Goal: Task Accomplishment & Management: Complete application form

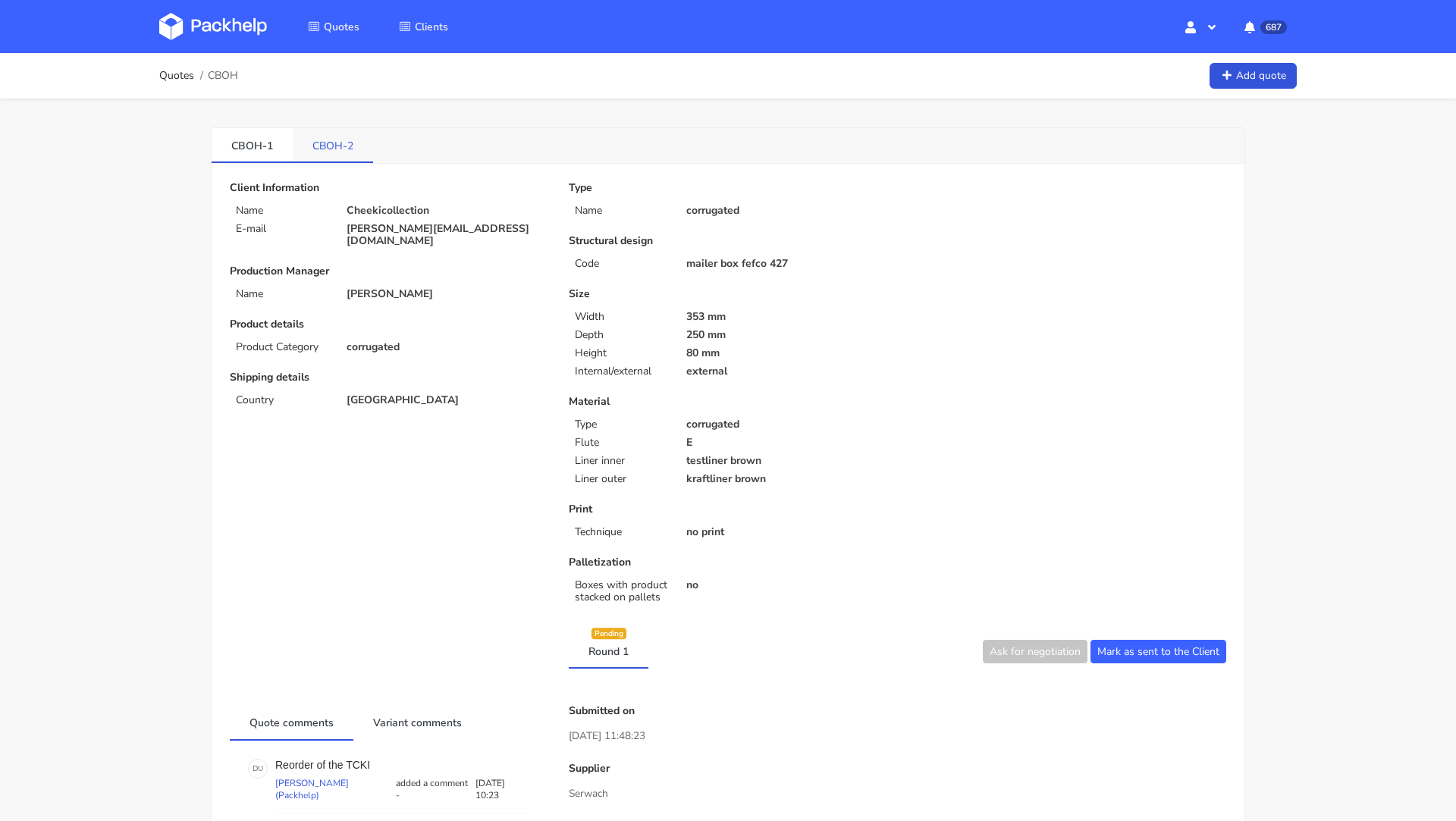
click at [324, 128] on link "CBOH-2" at bounding box center [333, 144] width 80 height 33
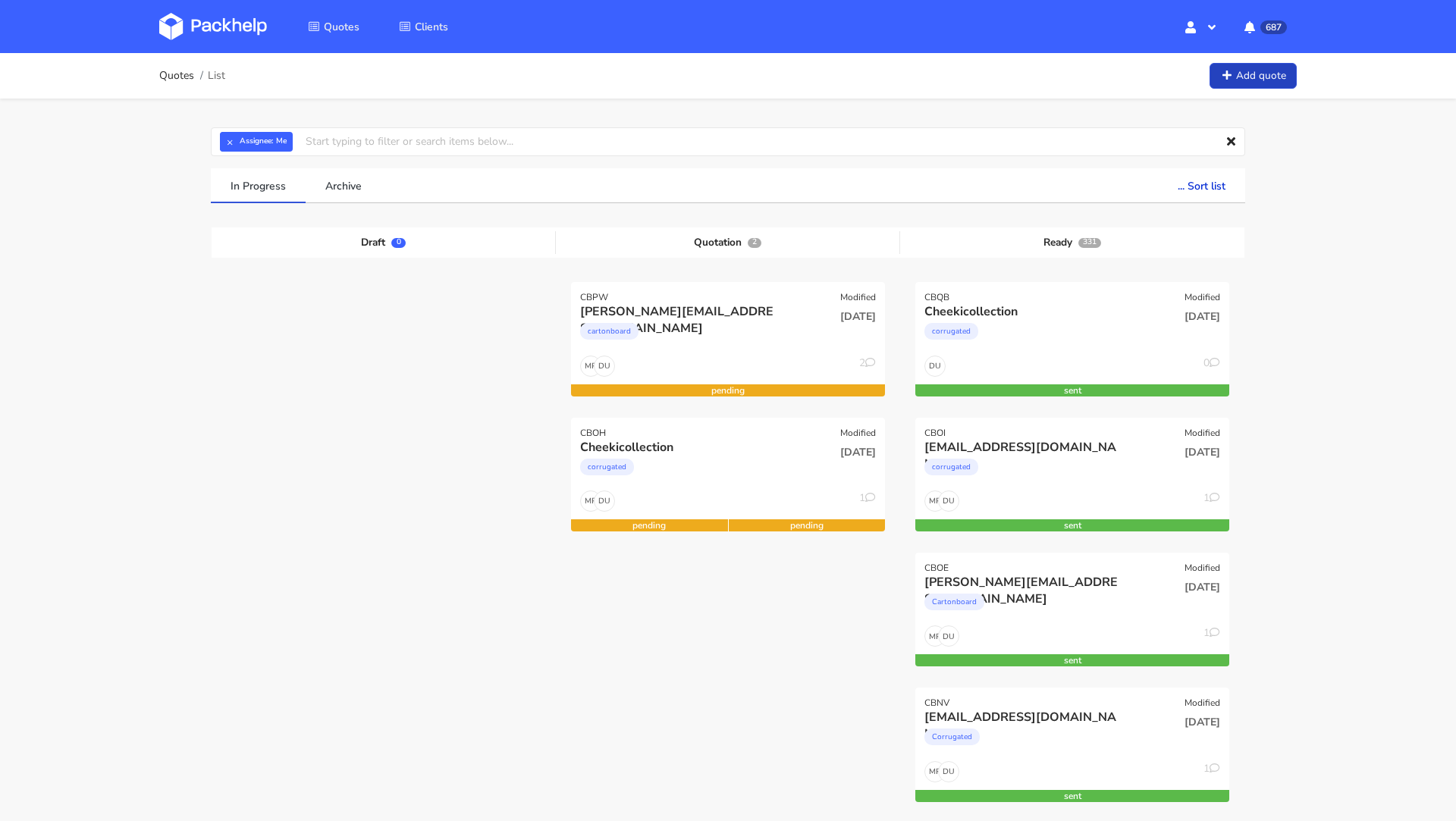
click at [1241, 85] on link "Add quote" at bounding box center [1253, 76] width 87 height 27
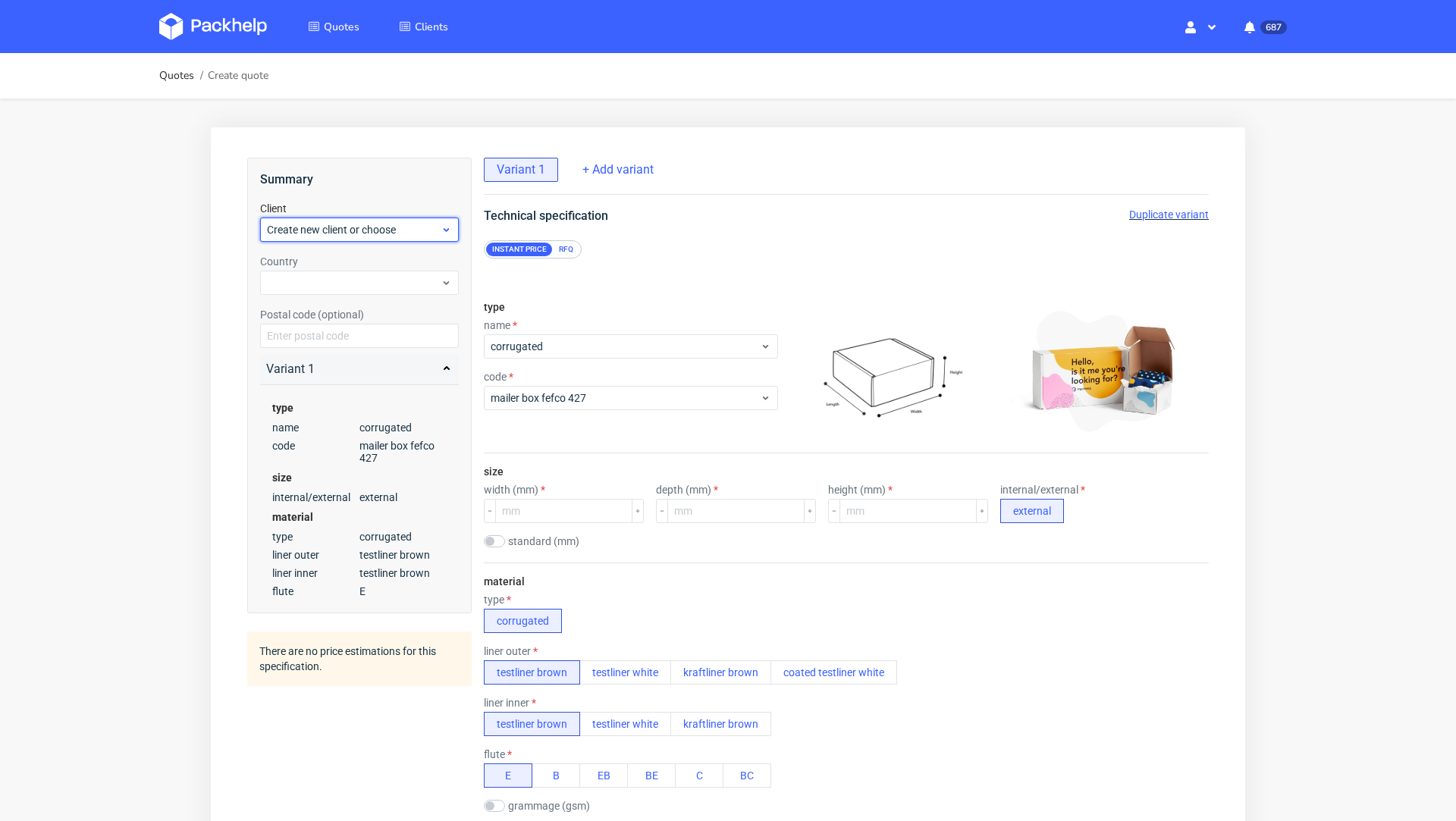
click at [332, 226] on span "Create new client or choose" at bounding box center [354, 229] width 174 height 15
click at [576, 250] on div "RFQ" at bounding box center [566, 249] width 27 height 14
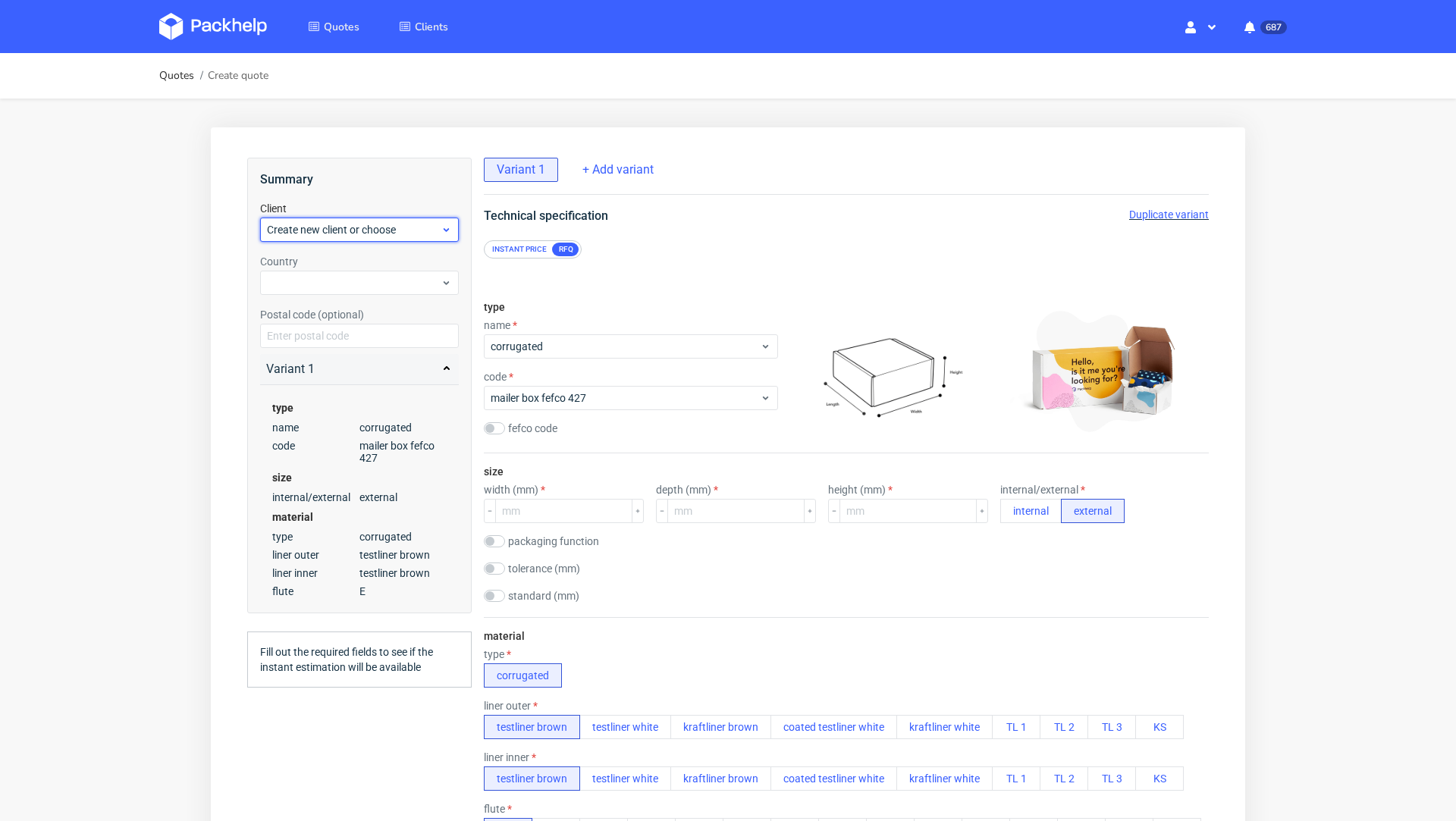
click at [328, 226] on span "Create new client or choose" at bounding box center [354, 229] width 174 height 15
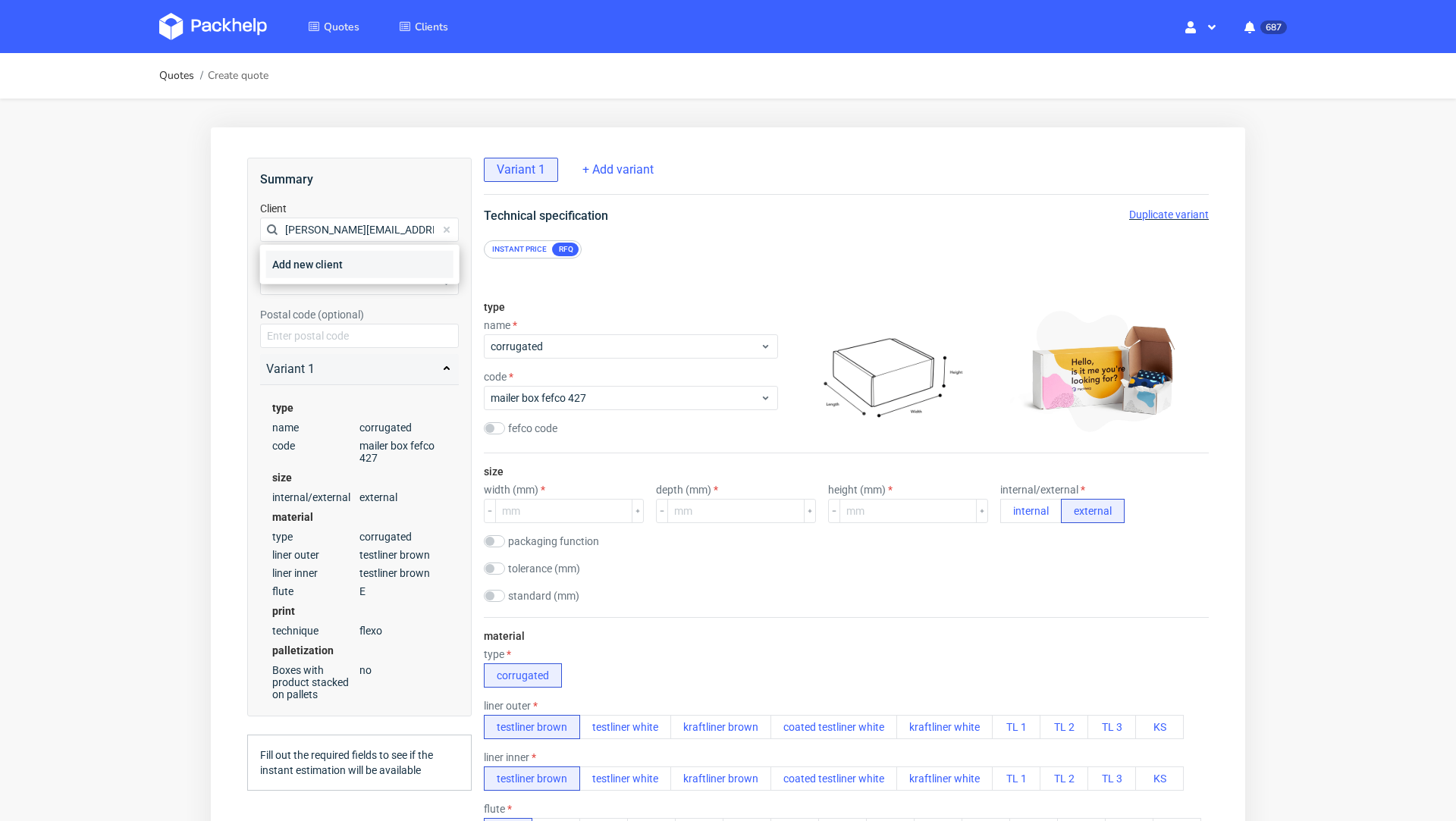
type input "sam.hirmer@werbezeichen.de"
click at [321, 262] on div "Add new client" at bounding box center [360, 265] width 188 height 27
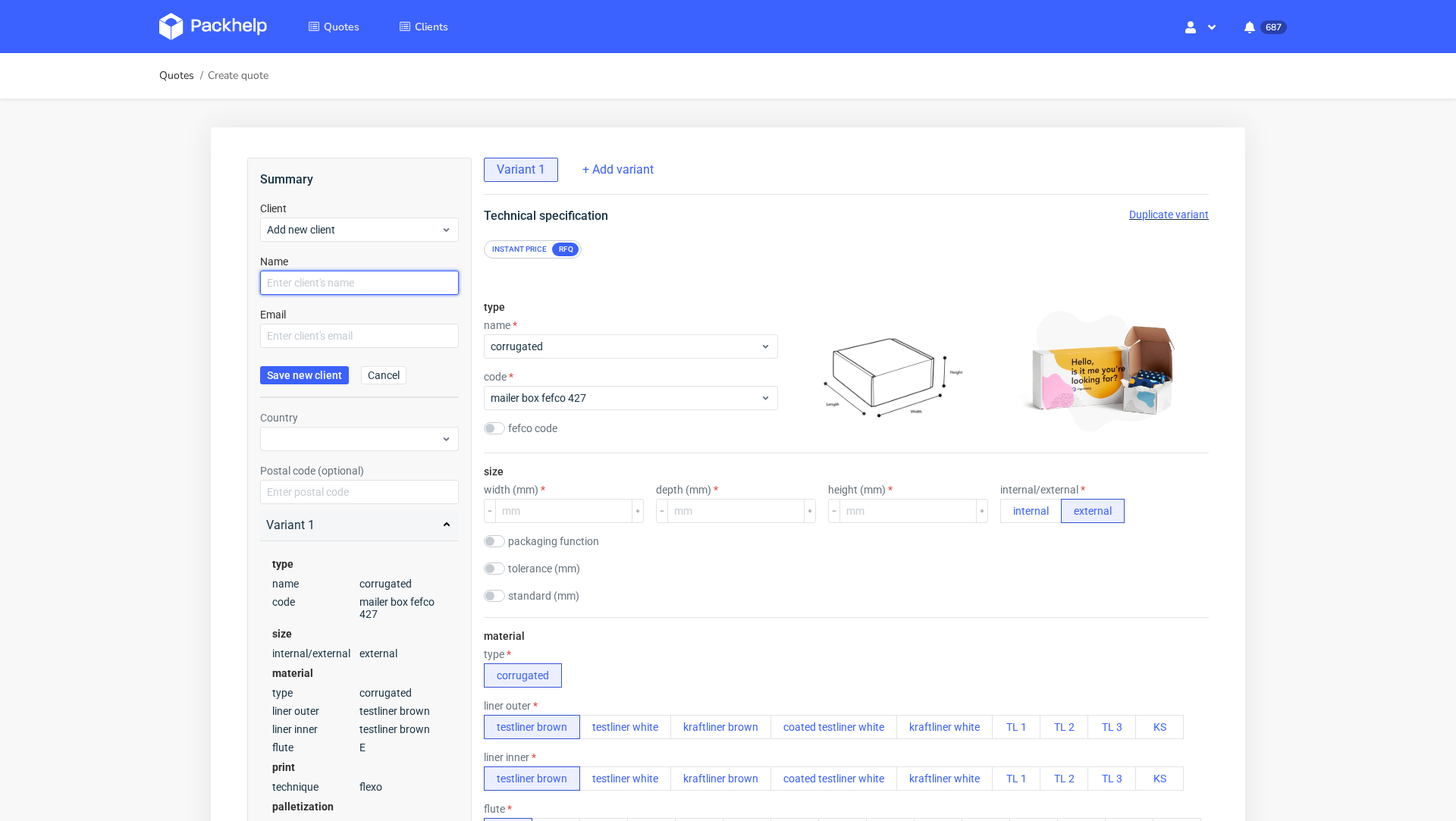
click at [316, 274] on input "text" at bounding box center [359, 283] width 199 height 24
paste input "sam.hirmer@werbezeichen.de"
type input "sam.hirmer@werbezeichen.de"
click at [320, 344] on input "text" at bounding box center [359, 336] width 199 height 24
paste input "sam.hirmer@werbezeichen.de"
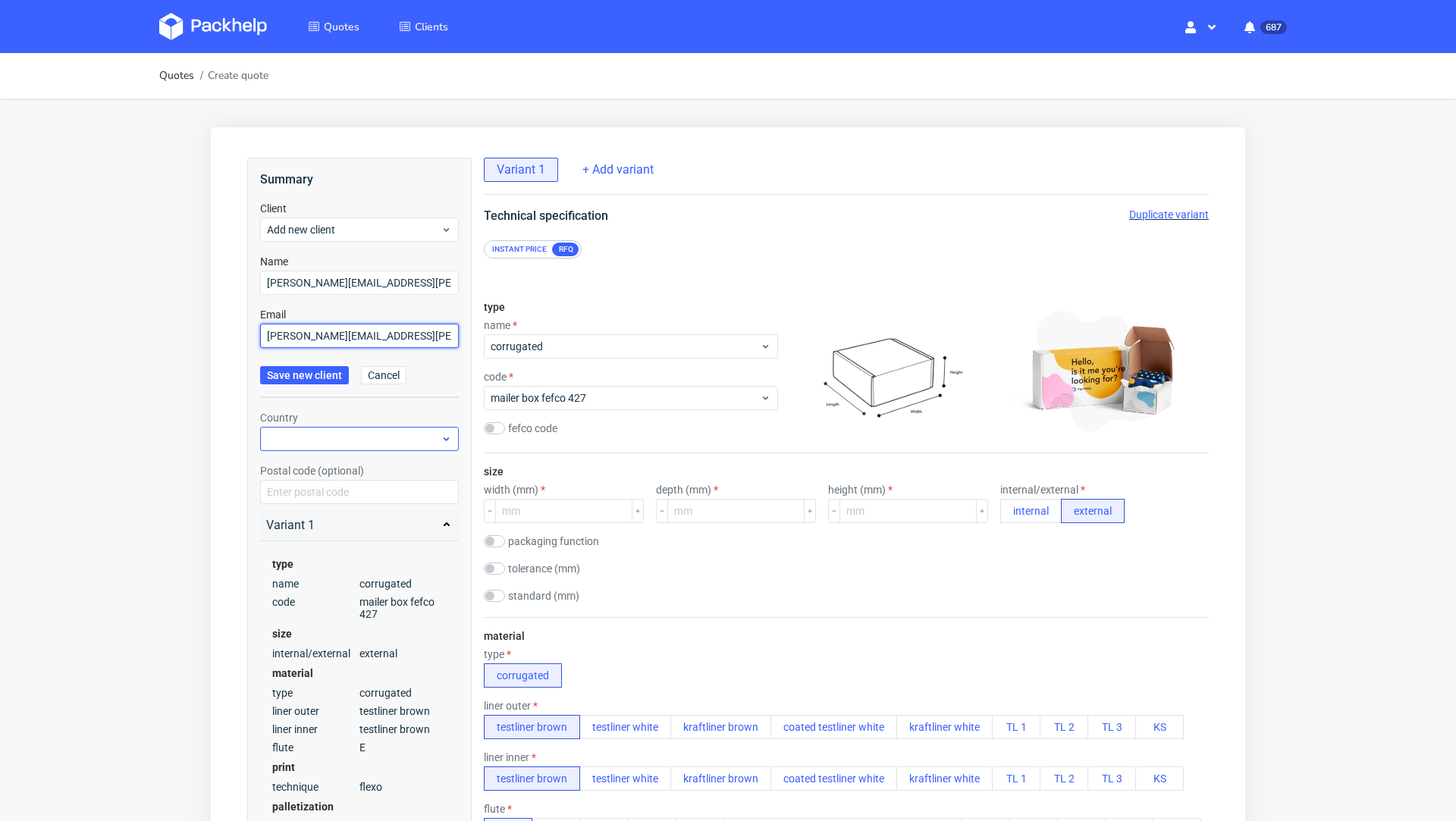
type input "sam.hirmer@werbezeichen.de"
click at [315, 439] on div at bounding box center [359, 439] width 199 height 24
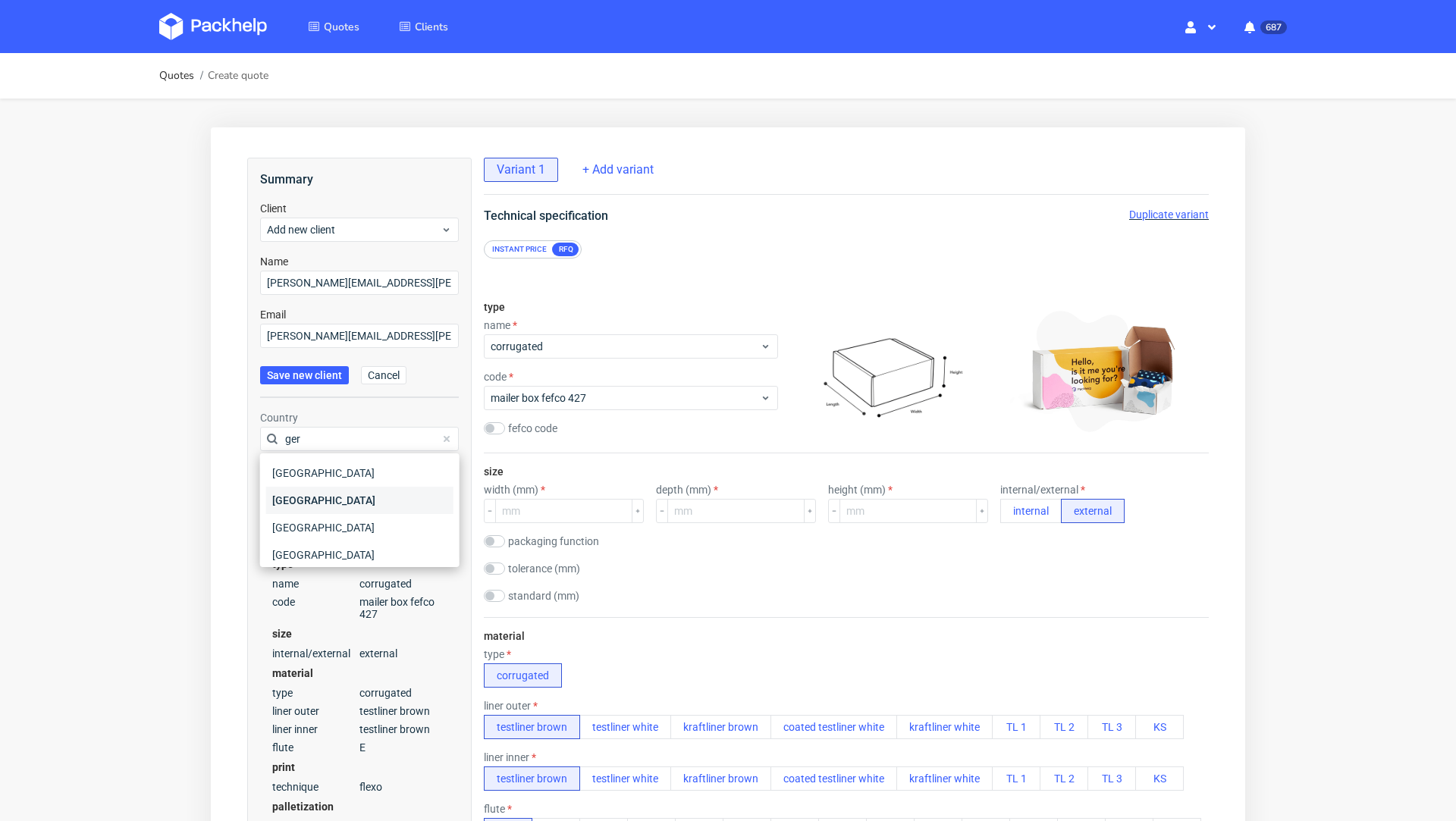
type input "ger"
click at [298, 493] on div "Germany" at bounding box center [360, 501] width 188 height 27
click at [294, 370] on span "Save new client" at bounding box center [304, 375] width 75 height 10
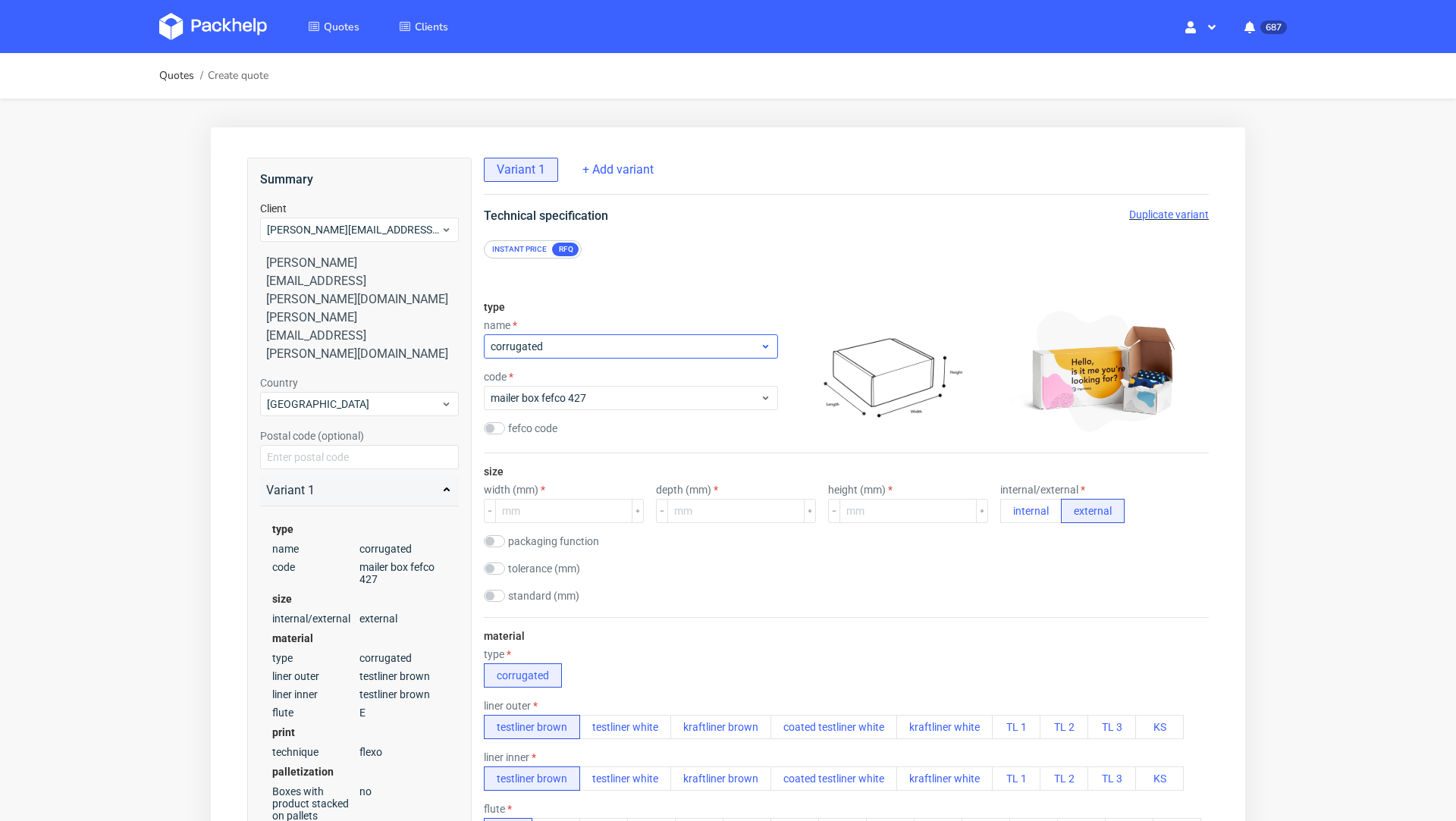
scroll to position [4, 0]
click at [607, 346] on span "corrugated" at bounding box center [625, 346] width 269 height 15
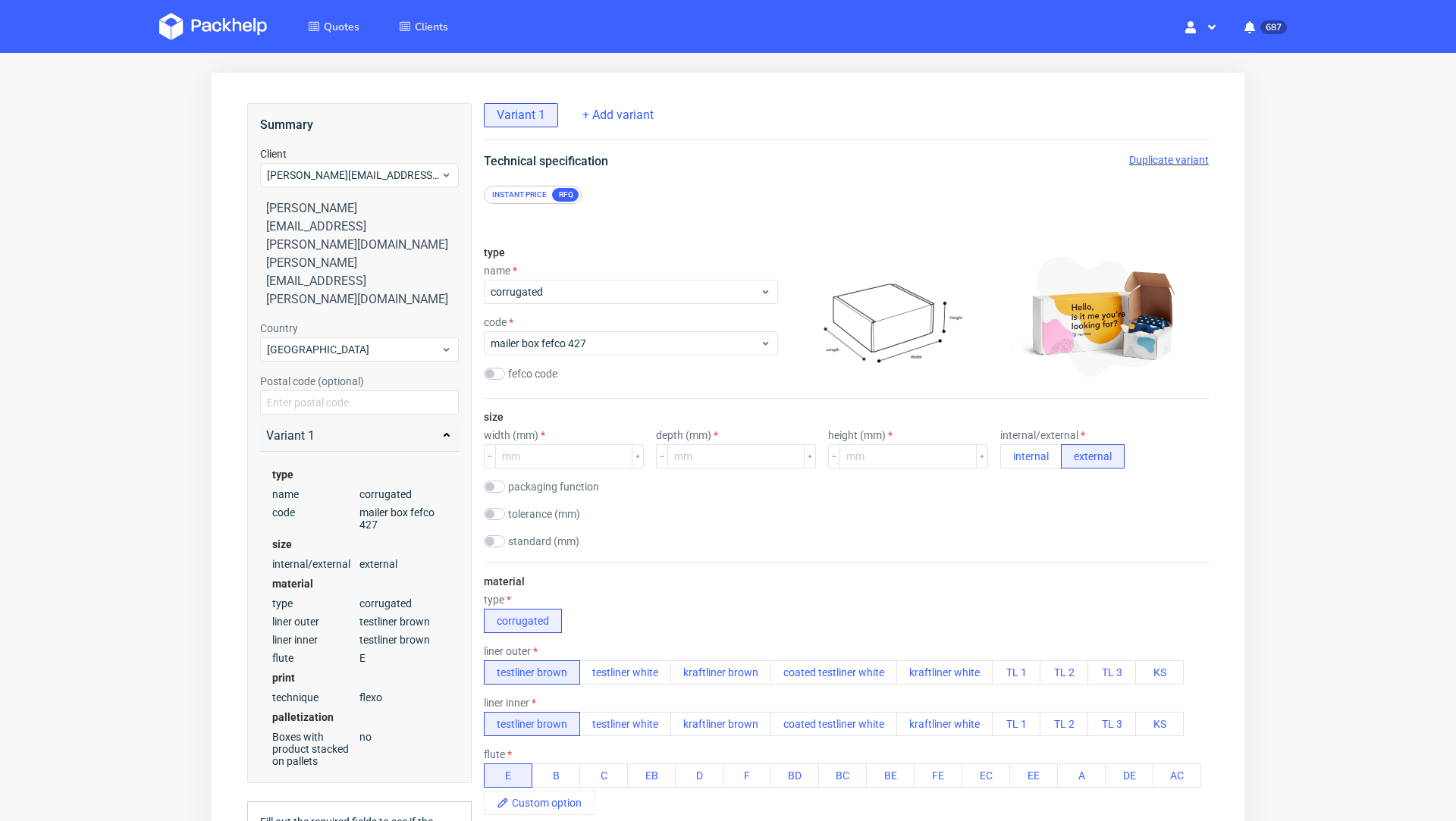
scroll to position [59, 0]
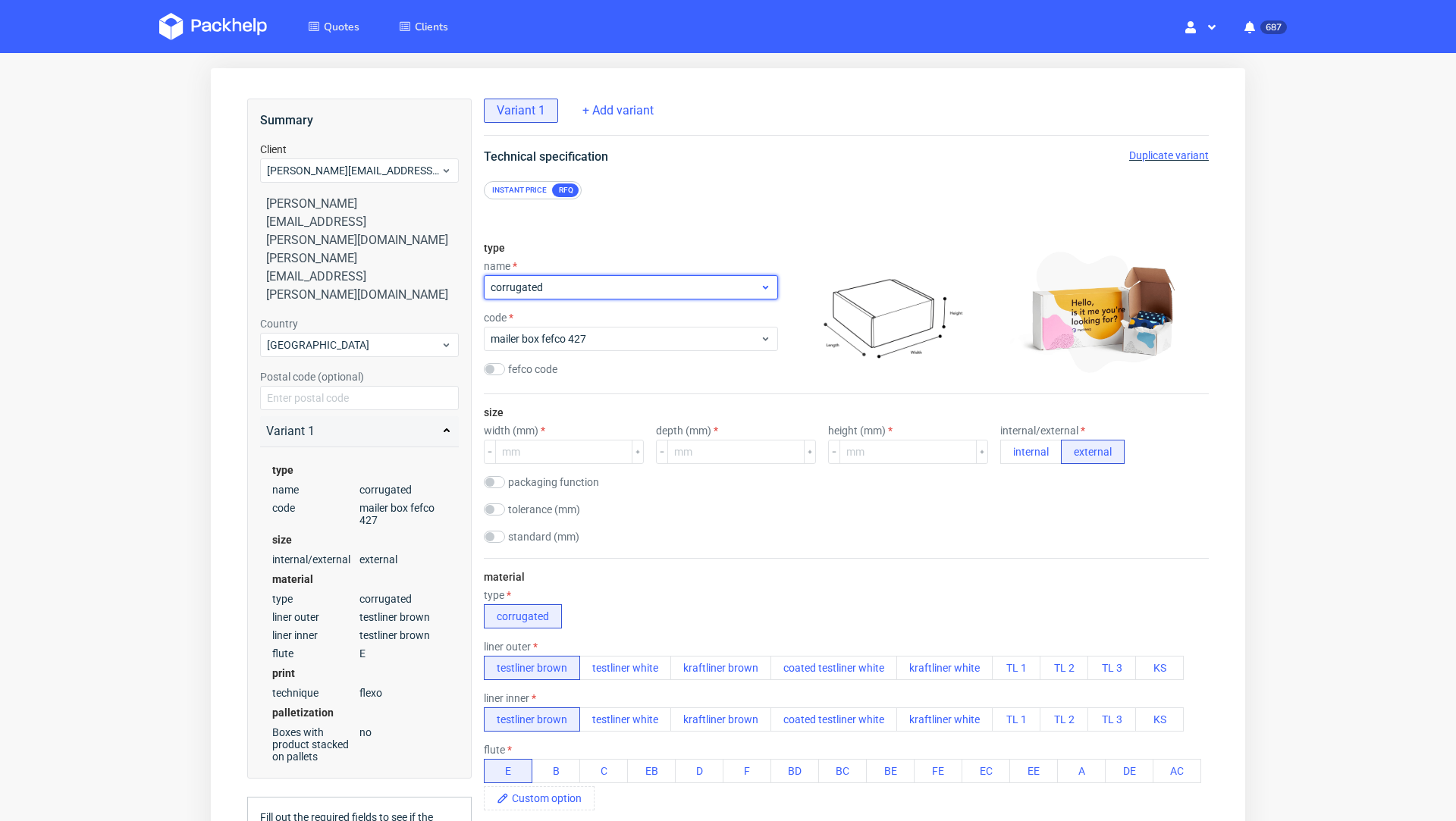
click at [573, 280] on span "corrugated" at bounding box center [625, 287] width 269 height 15
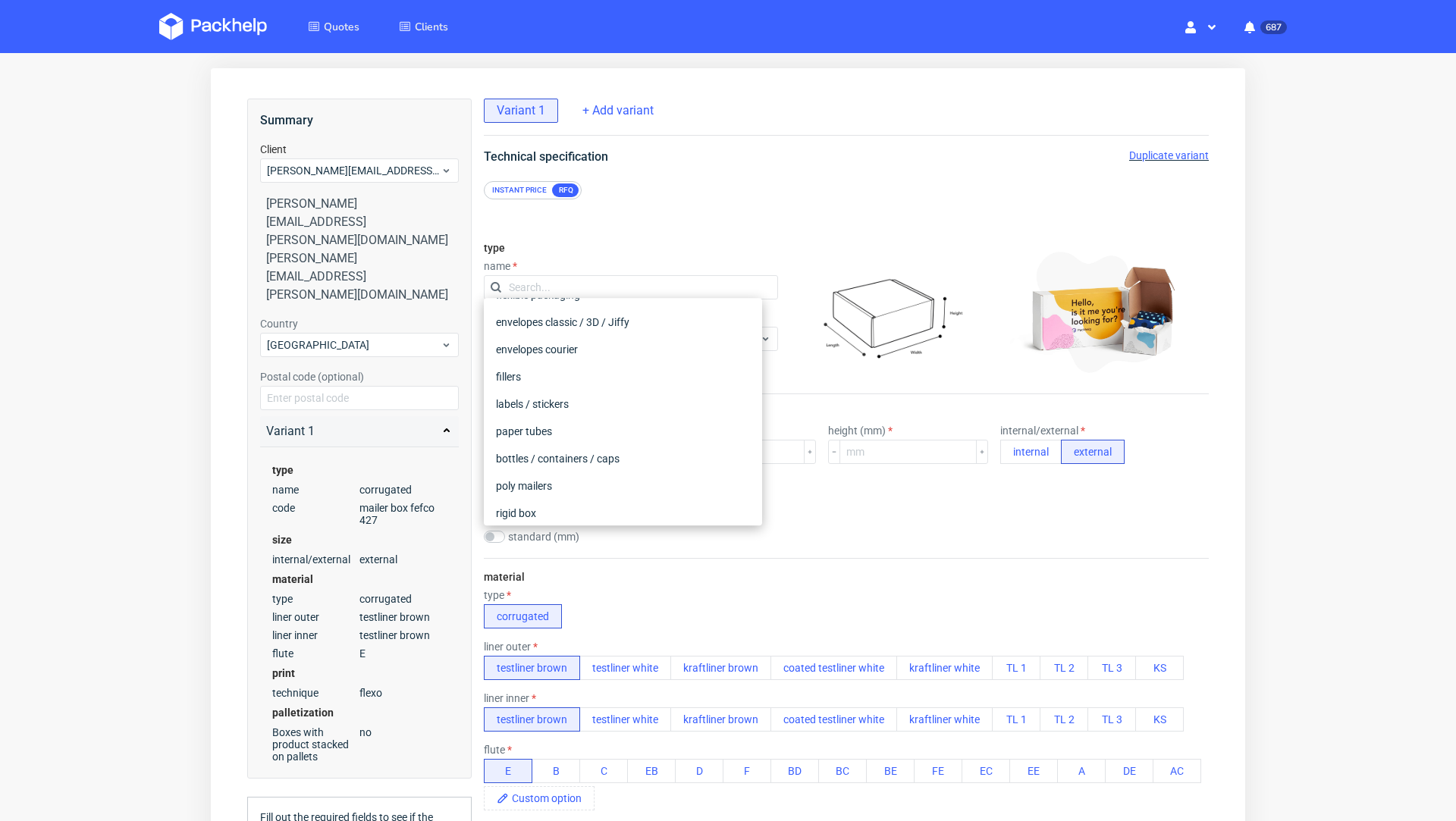
scroll to position [0, 0]
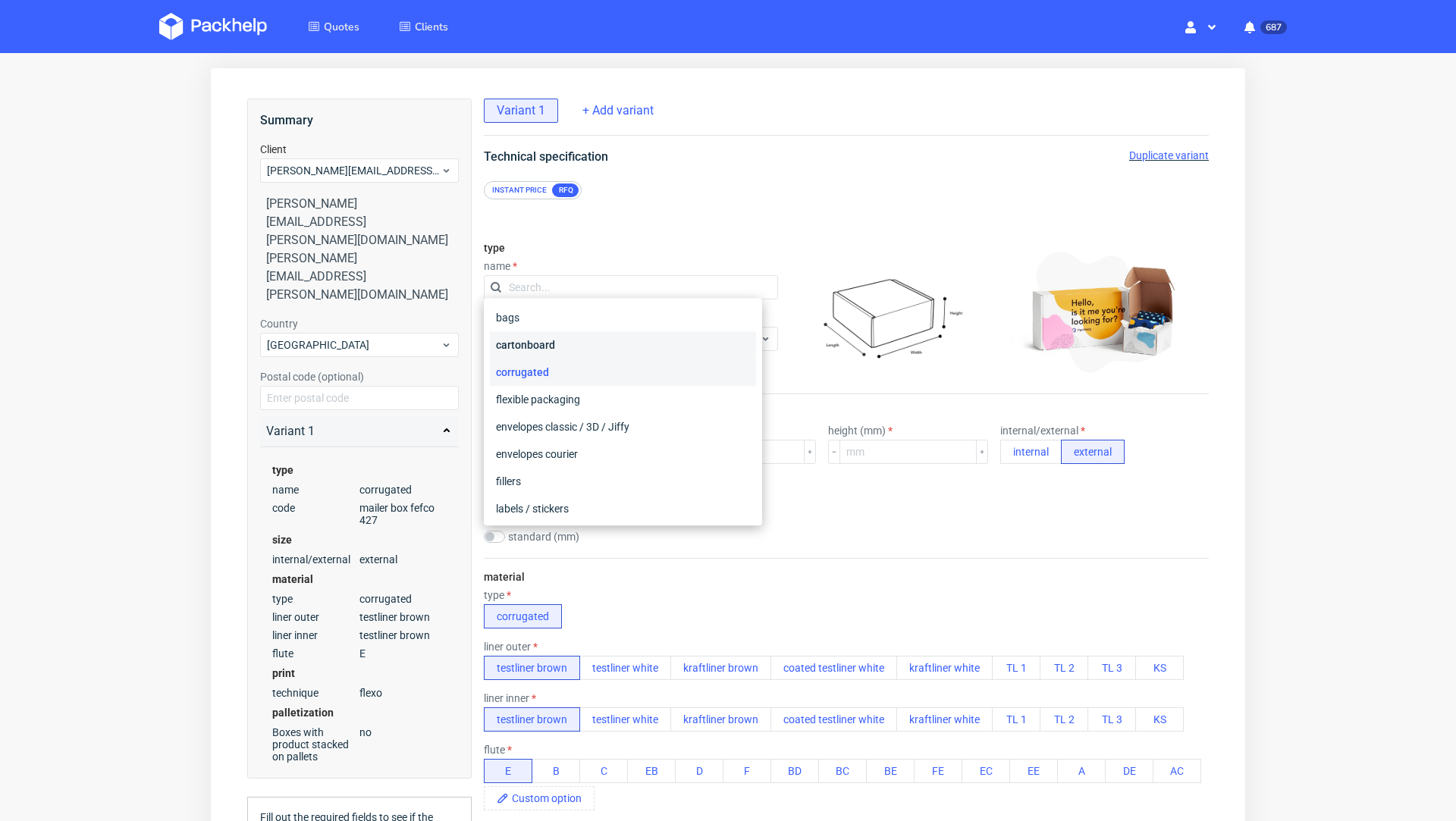
click at [559, 347] on div "cartonboard" at bounding box center [623, 345] width 266 height 27
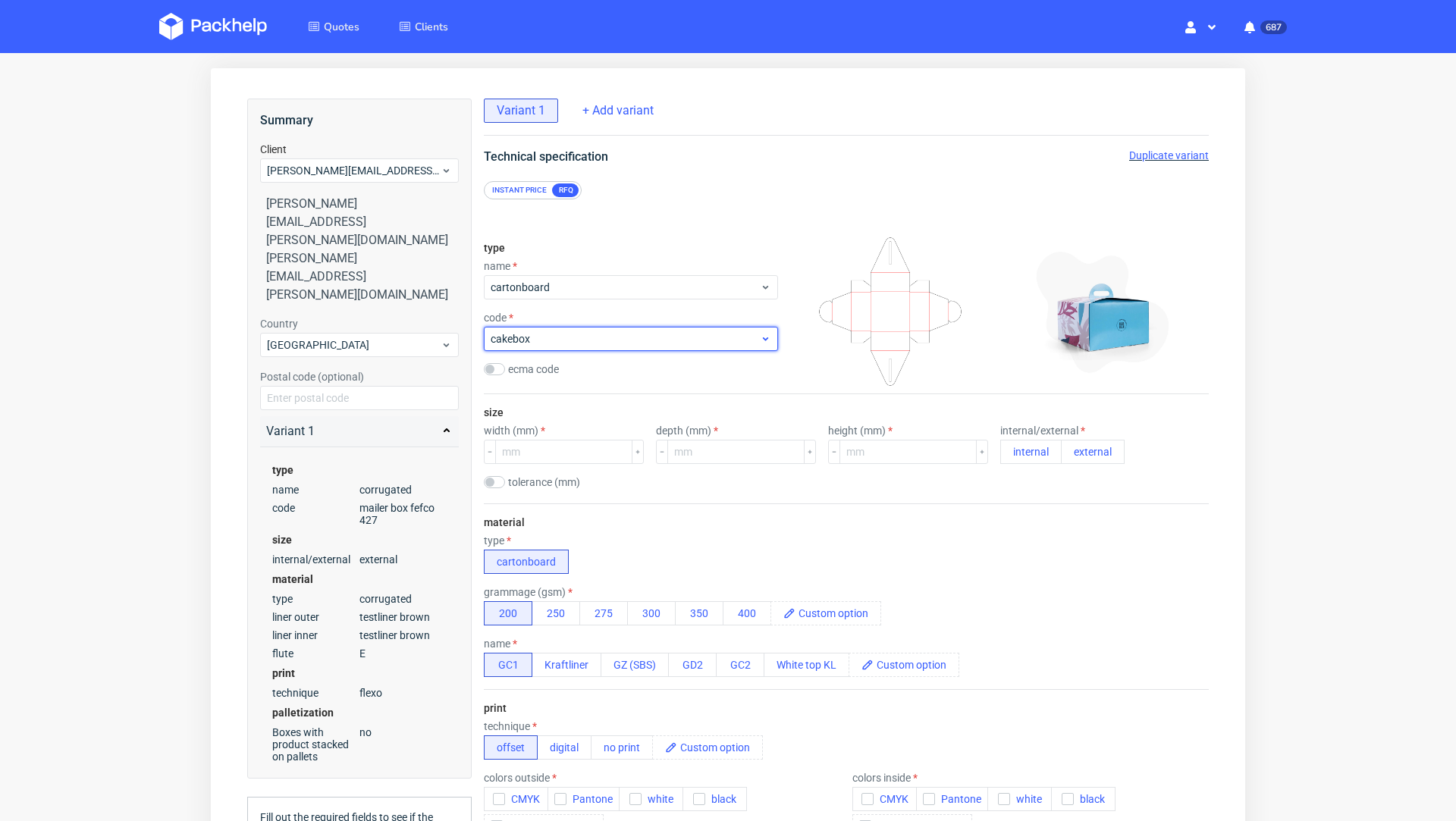
click at [557, 334] on span "cakebox" at bounding box center [625, 339] width 269 height 15
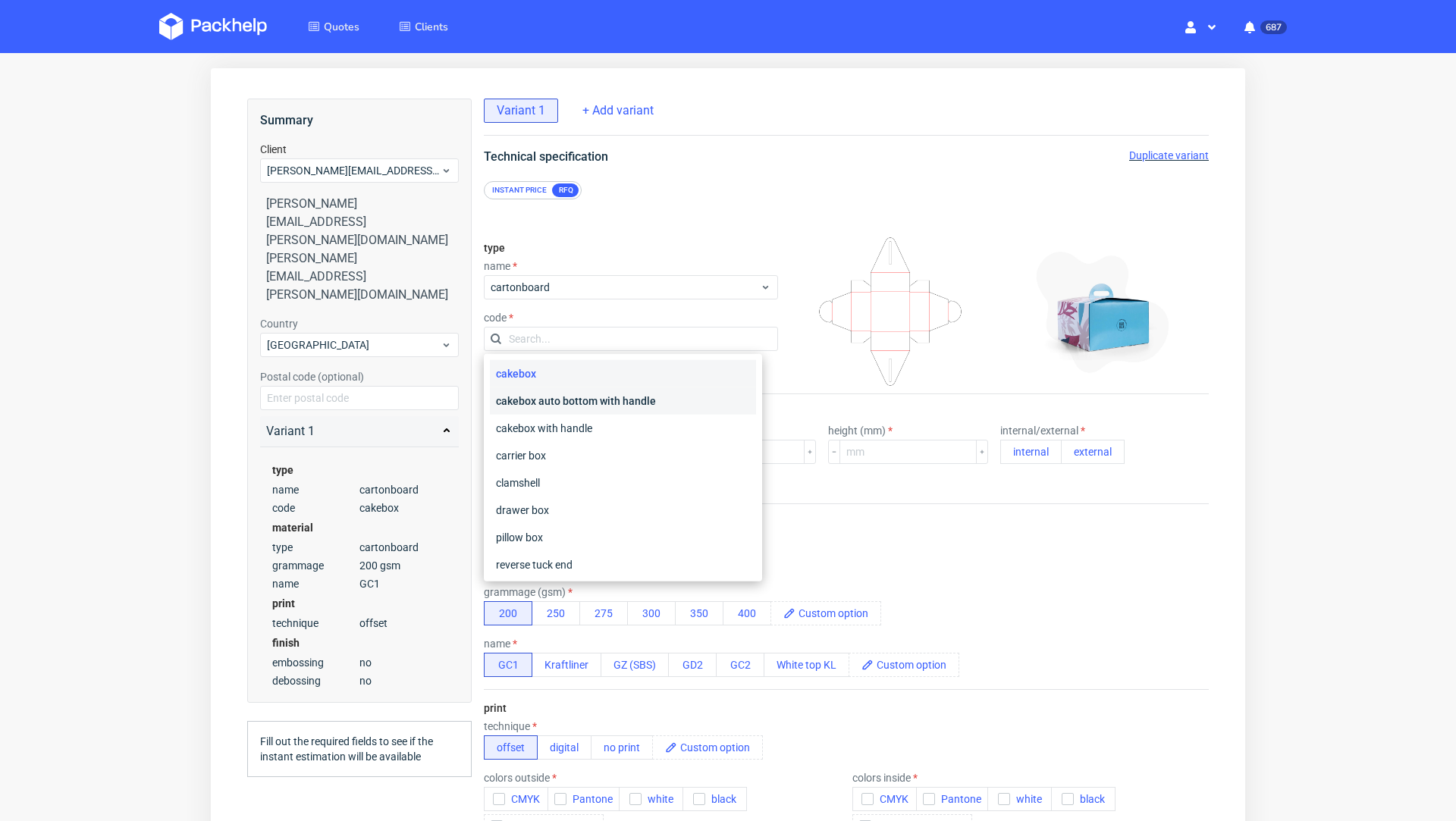
click at [653, 399] on div "cakebox auto bottom with handle" at bounding box center [623, 401] width 266 height 27
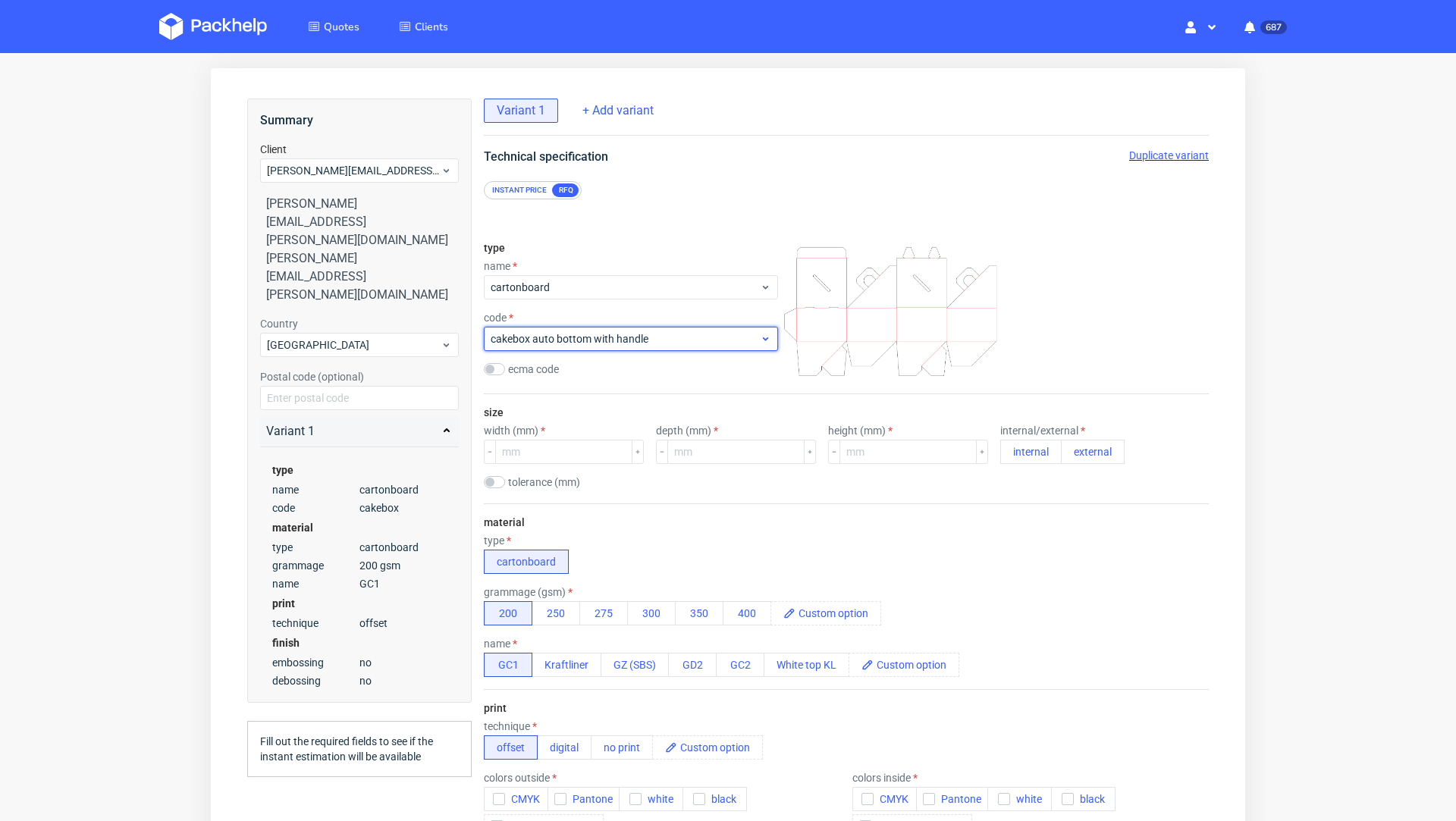
click at [627, 337] on span "cakebox auto bottom with handle" at bounding box center [625, 339] width 269 height 15
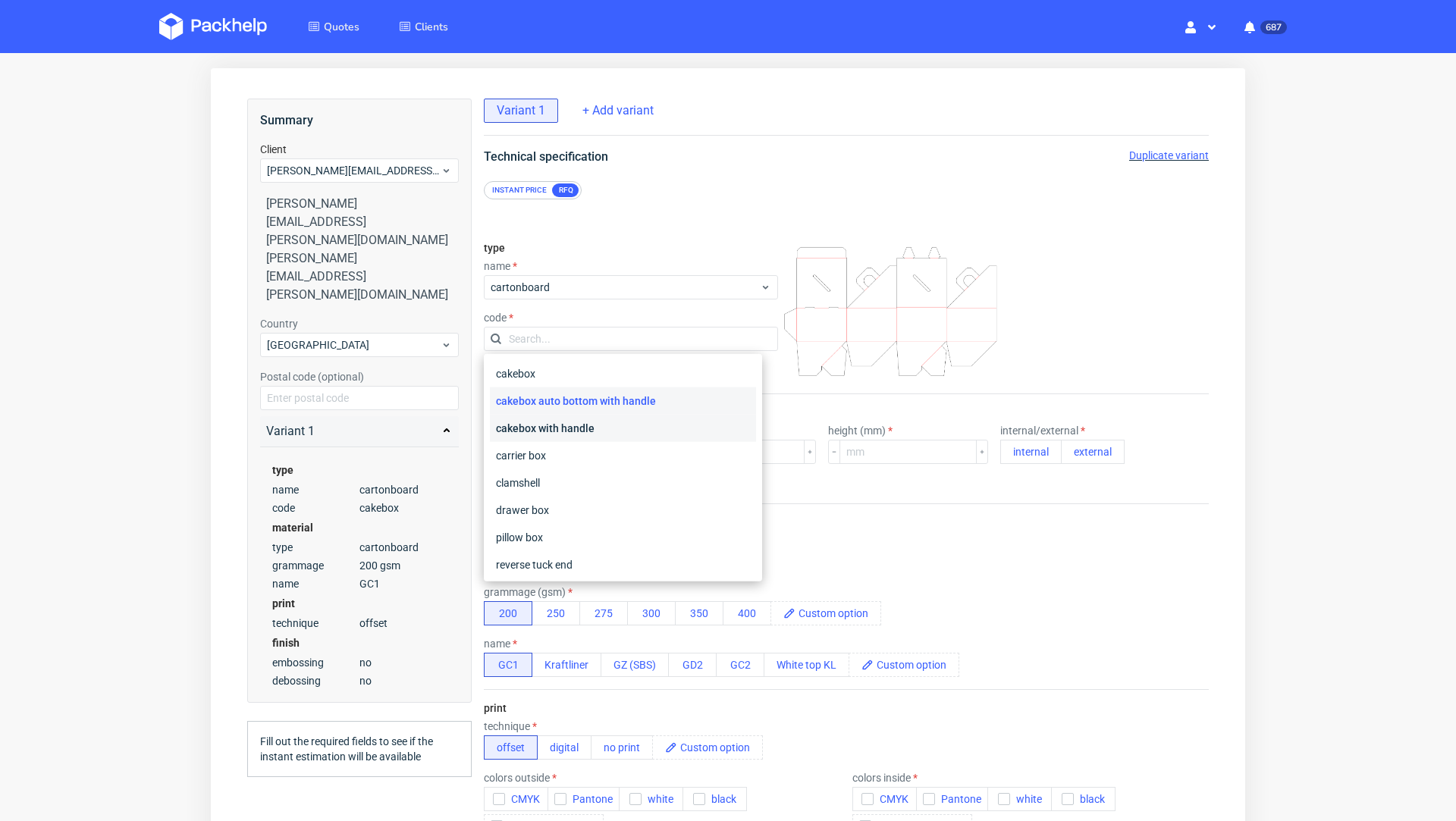
click at [612, 431] on div "cakebox with handle" at bounding box center [623, 428] width 266 height 27
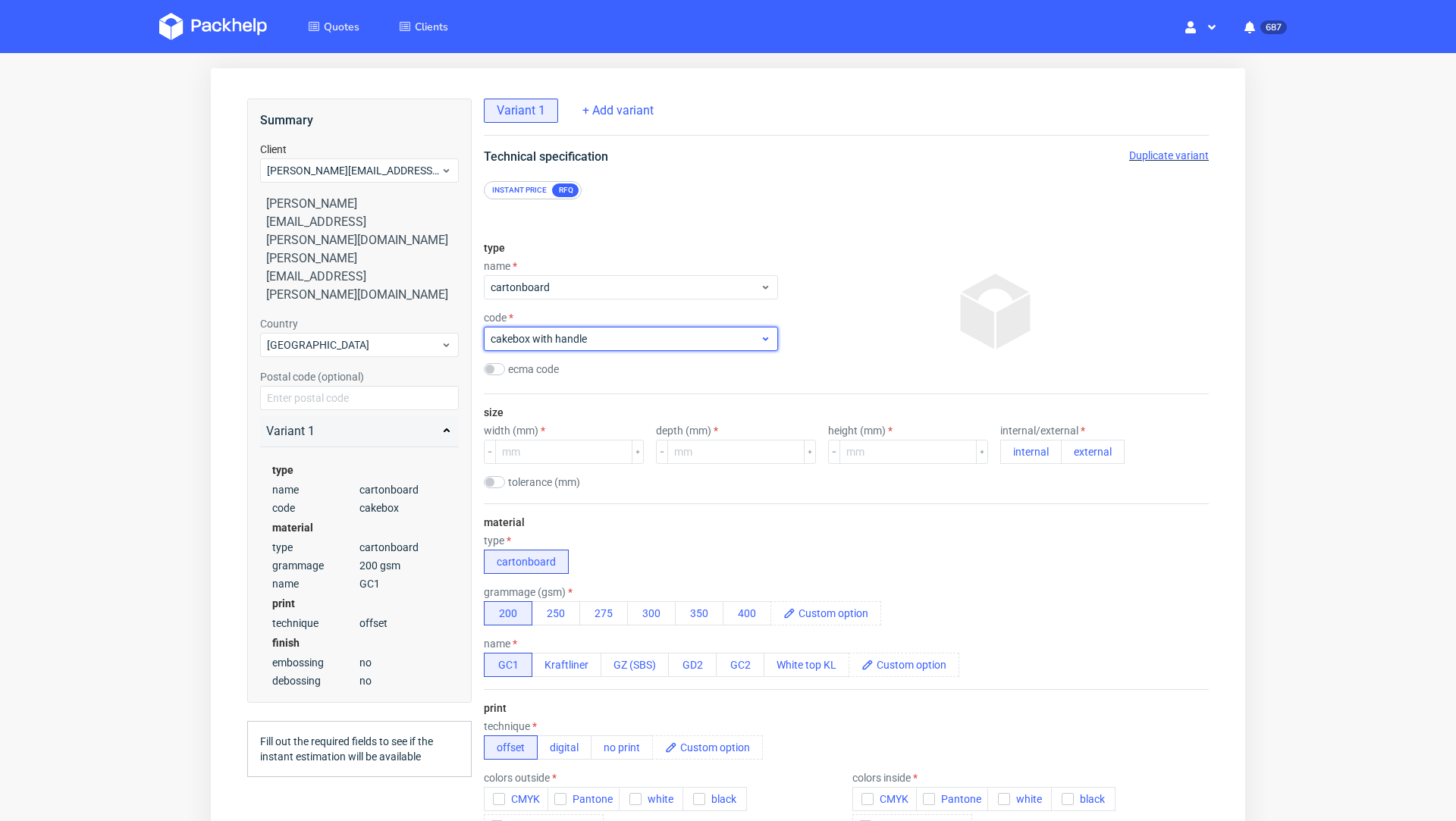
click at [586, 332] on span "cakebox with handle" at bounding box center [625, 339] width 269 height 15
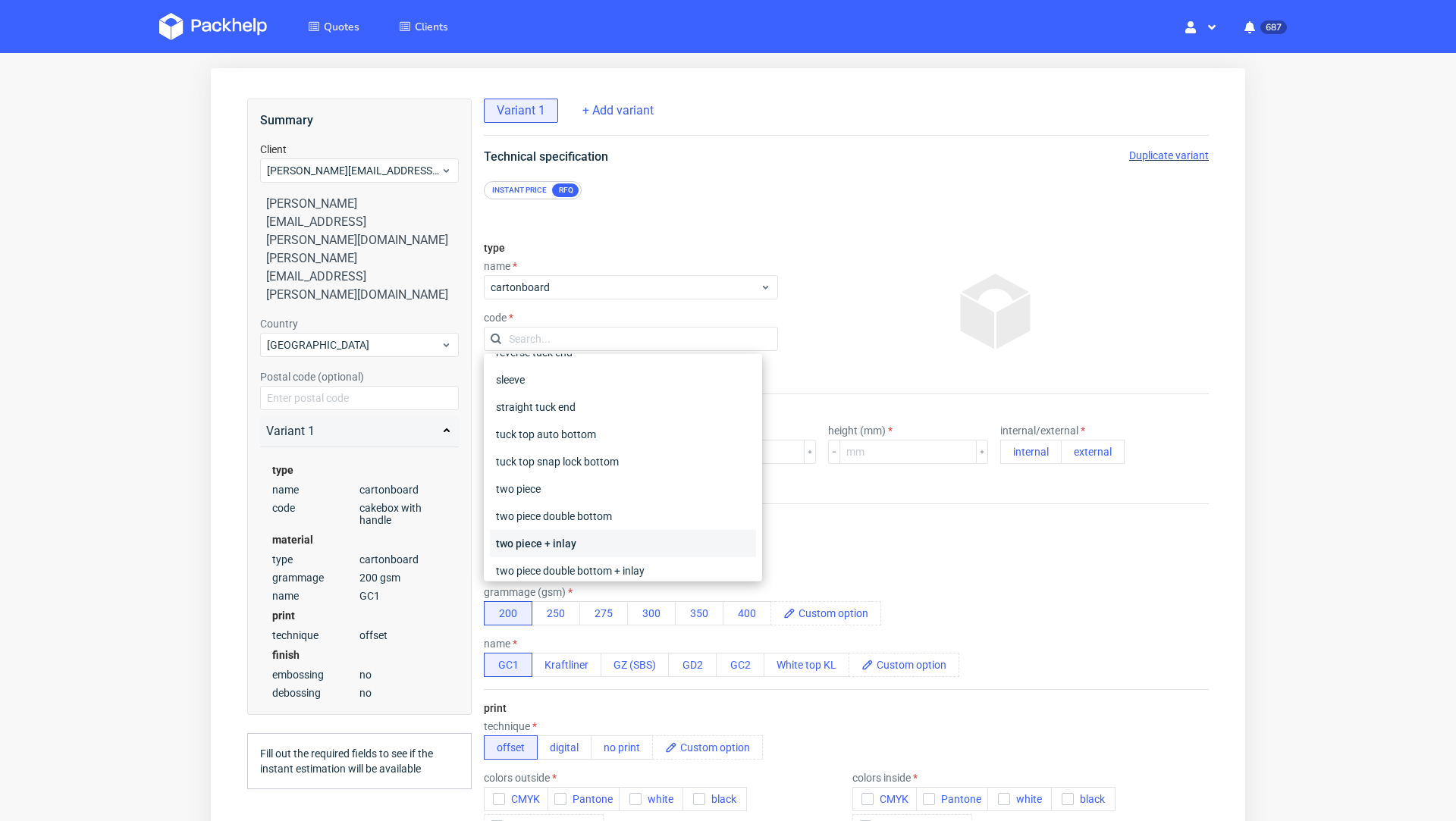
scroll to position [211, 0]
click at [581, 404] on div "straight tuck end" at bounding box center [623, 409] width 266 height 27
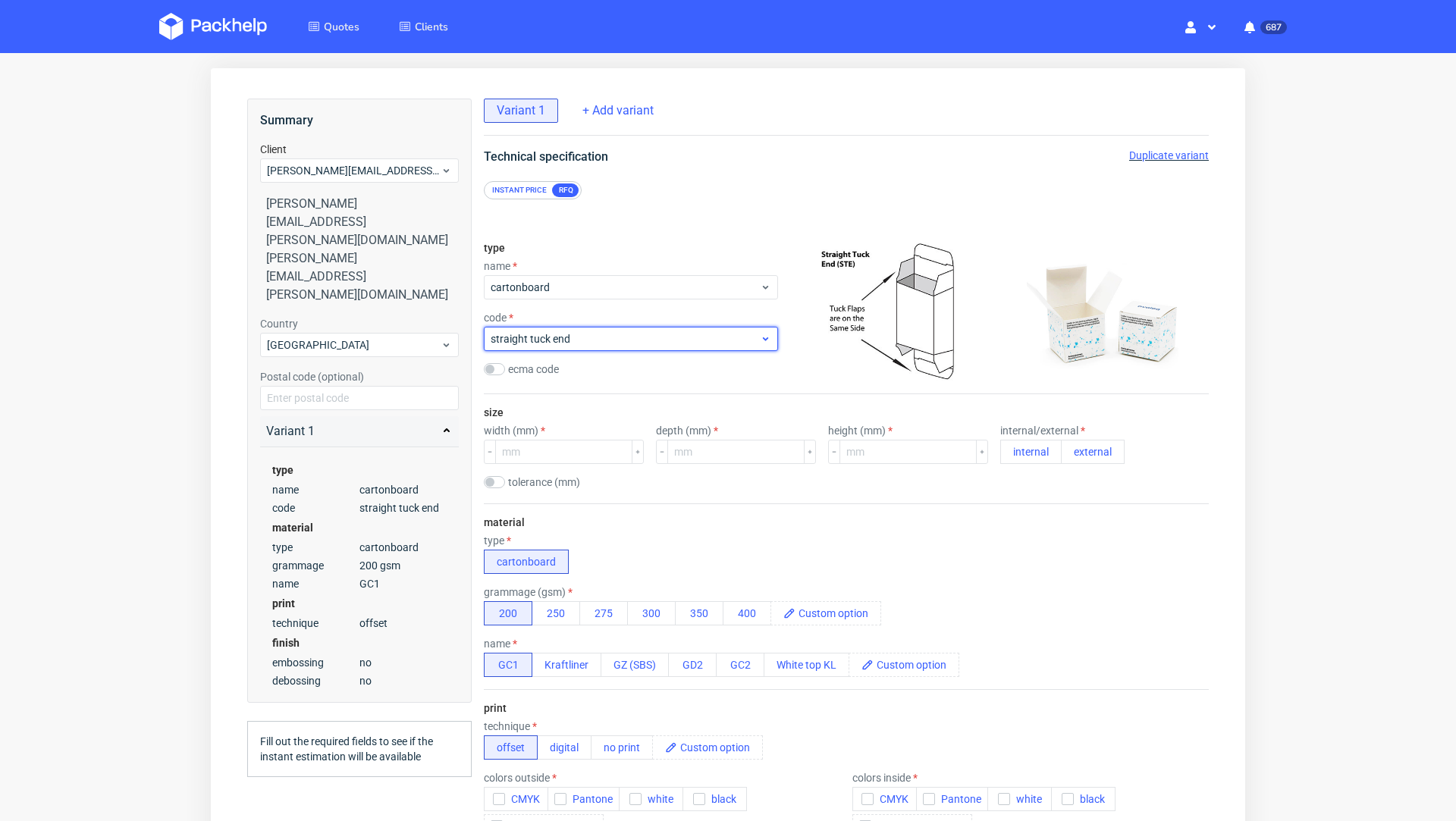
click at [571, 334] on span "straight tuck end" at bounding box center [625, 339] width 269 height 15
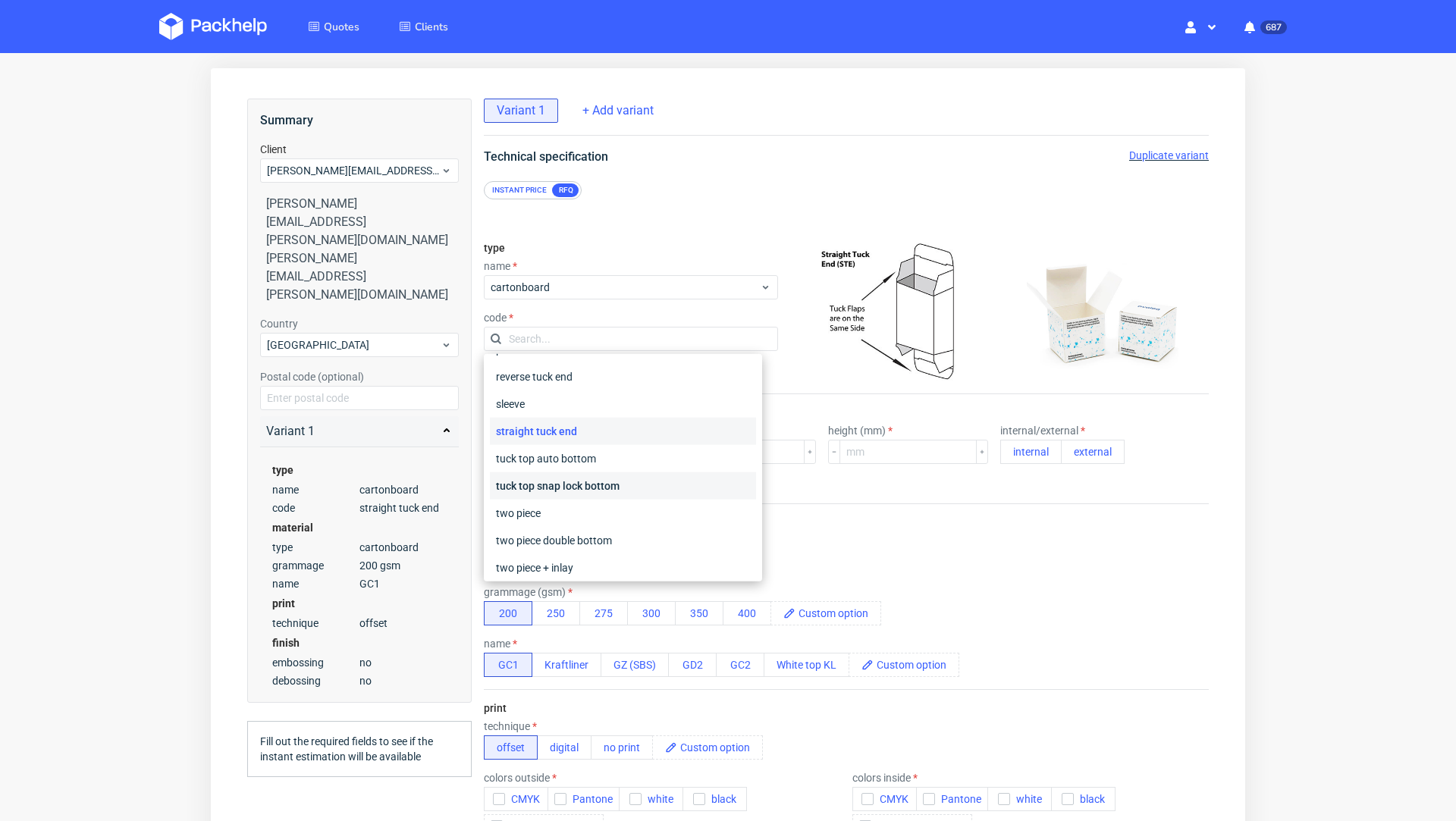
scroll to position [185, 0]
click at [604, 242] on div "type name cartonboard code ecma code" at bounding box center [631, 311] width 295 height 163
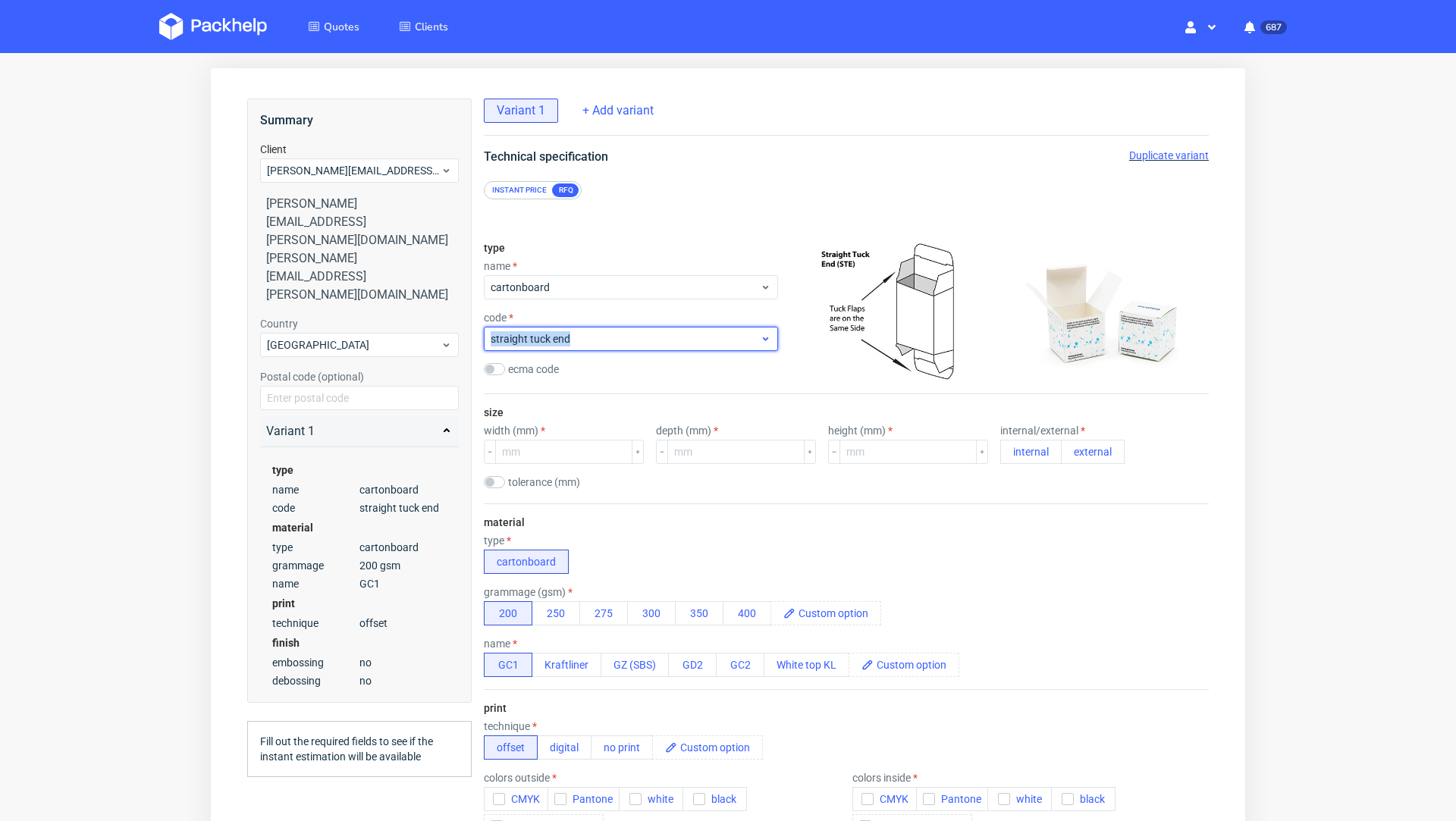
drag, startPoint x: 579, startPoint y: 338, endPoint x: 485, endPoint y: 341, distance: 94.0
click at [485, 341] on div "straight tuck end" at bounding box center [631, 339] width 295 height 24
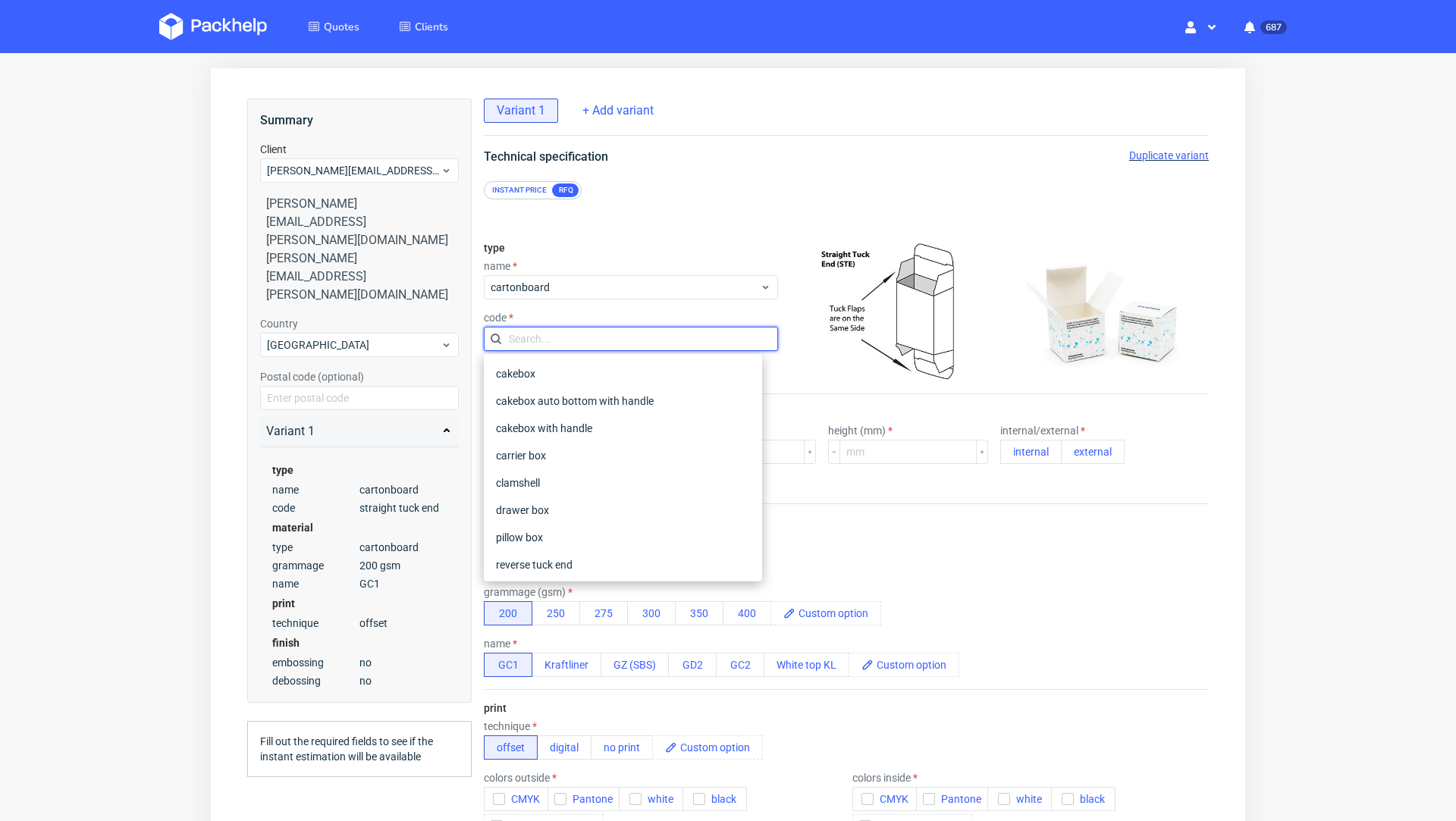
scroll to position [151, 0]
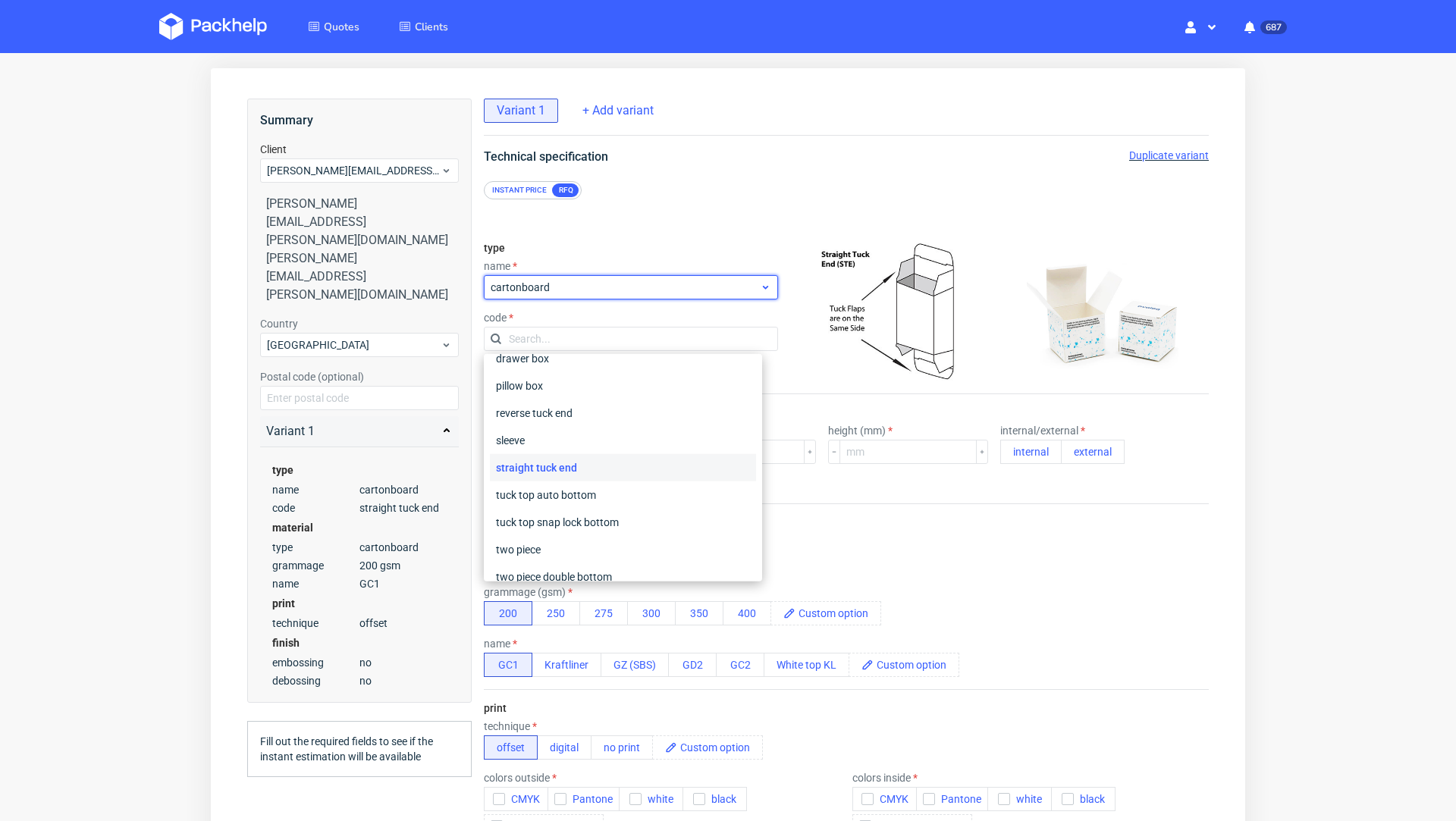
click at [560, 283] on span "cartonboard" at bounding box center [625, 287] width 269 height 15
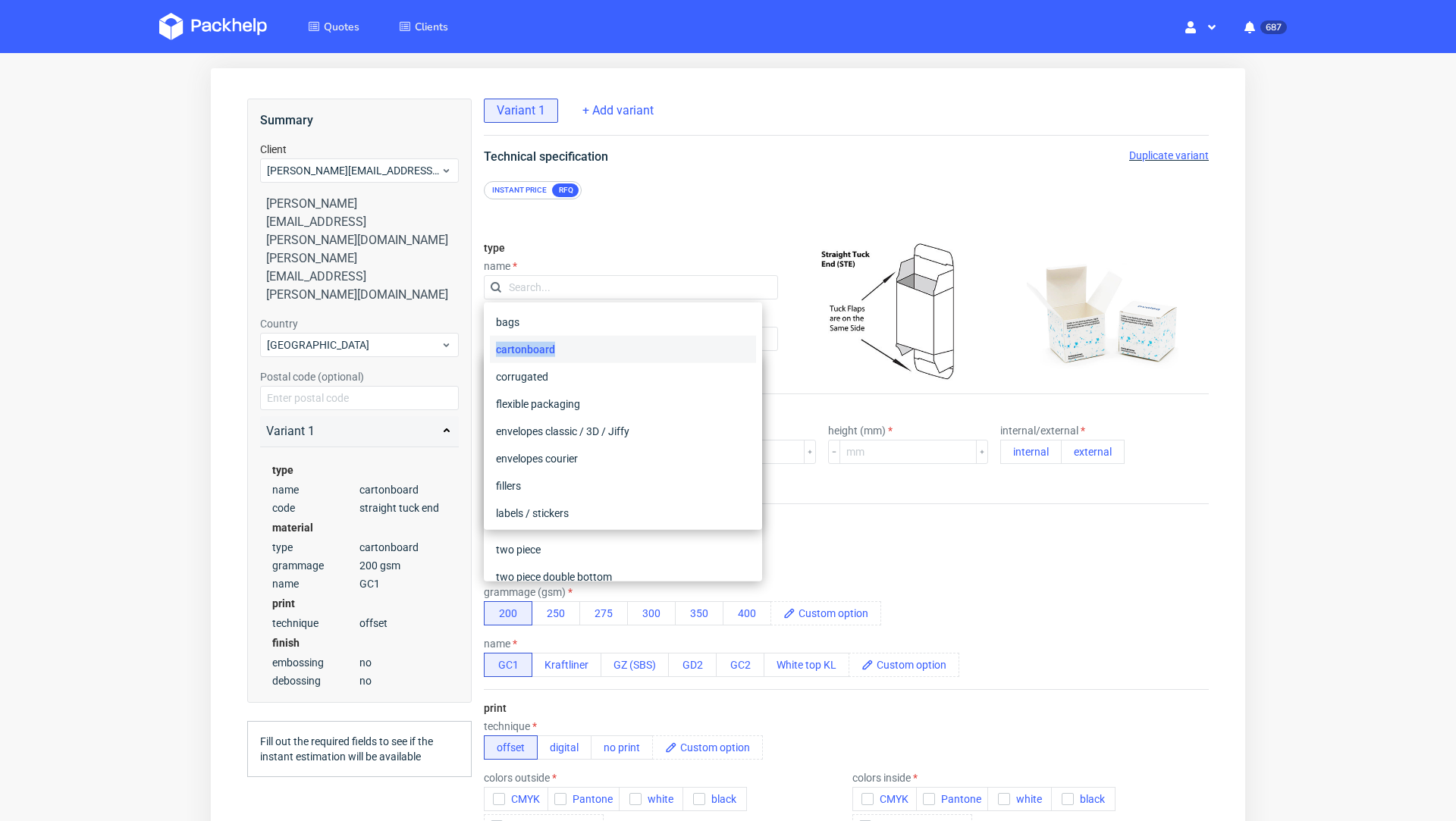
drag, startPoint x: 569, startPoint y: 350, endPoint x: 493, endPoint y: 349, distance: 76.0
click at [493, 349] on div "cartonboard" at bounding box center [623, 349] width 266 height 27
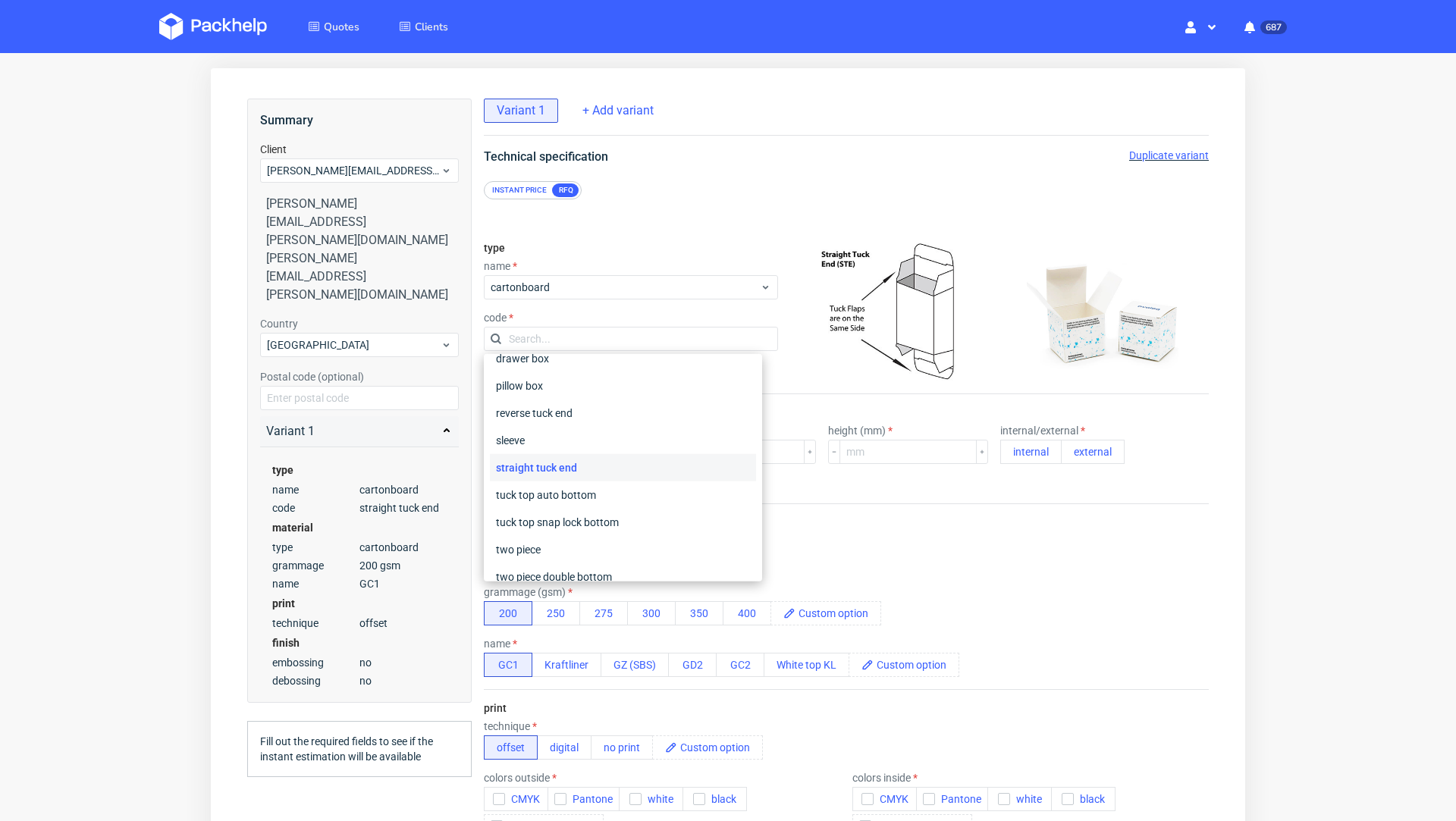
copy div "cartonboard"
click at [530, 283] on span "cartonboard" at bounding box center [625, 287] width 269 height 15
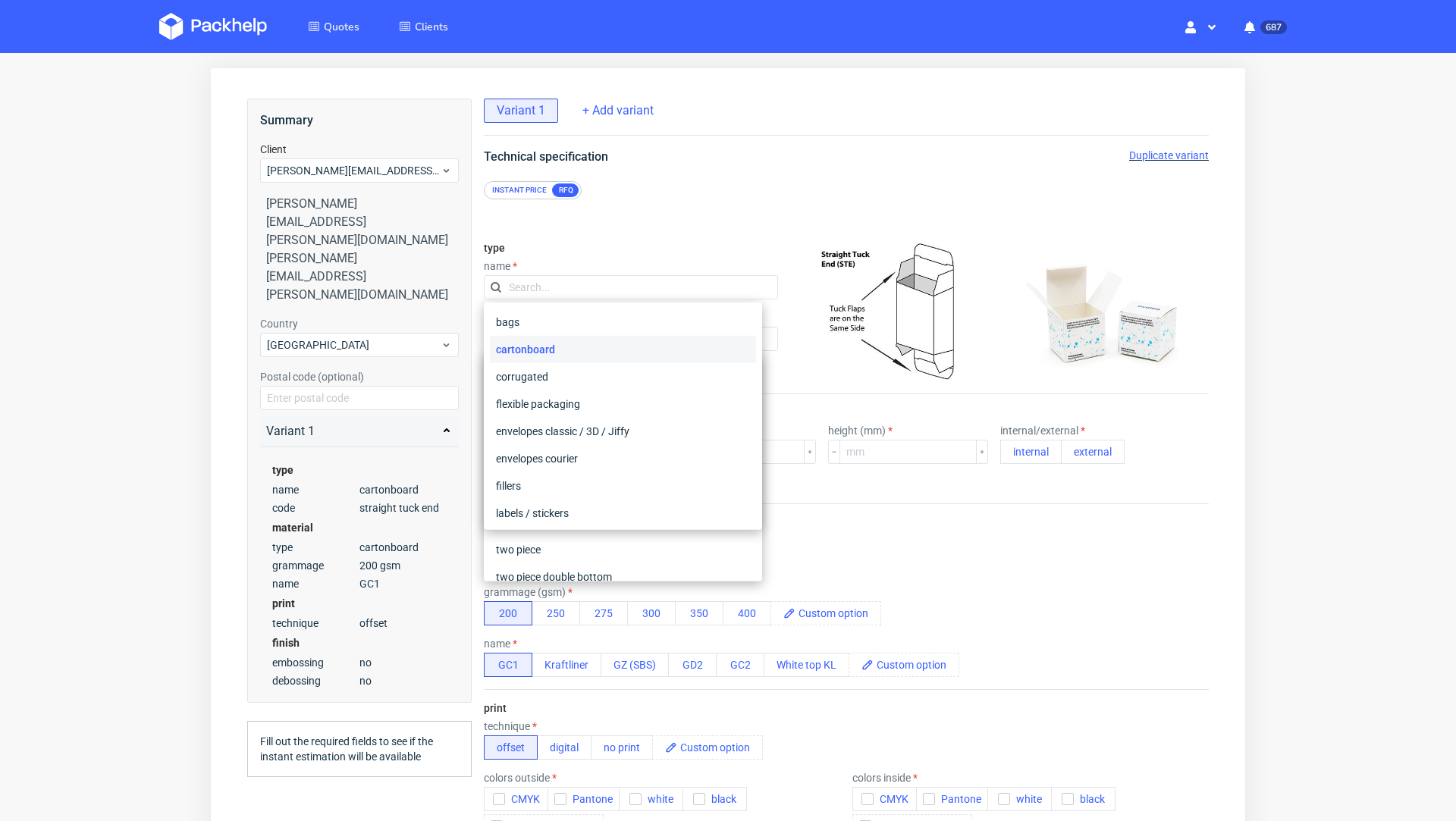
click at [538, 347] on div "cartonboard" at bounding box center [623, 349] width 266 height 27
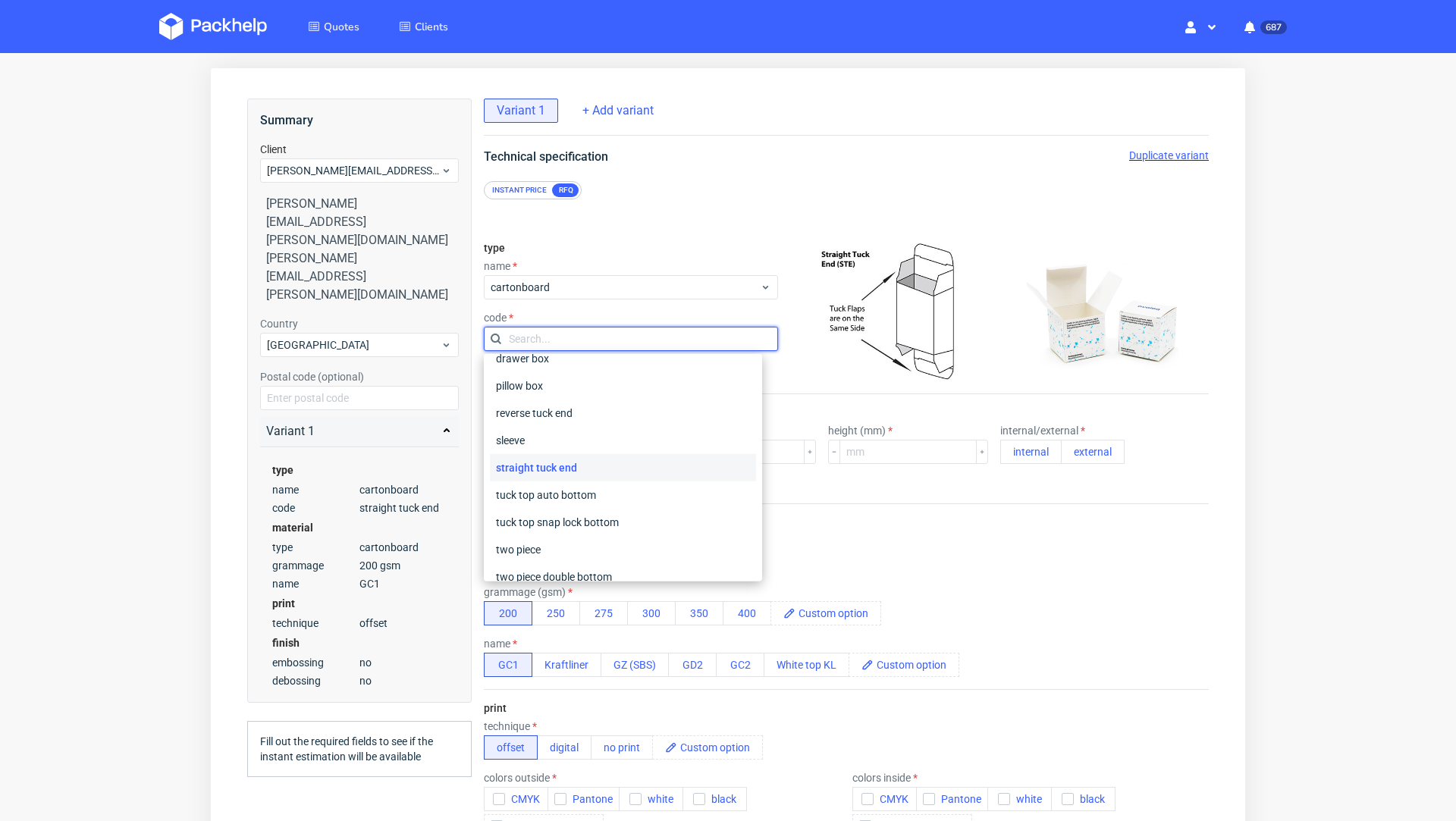
click at [538, 347] on input "text" at bounding box center [631, 339] width 295 height 24
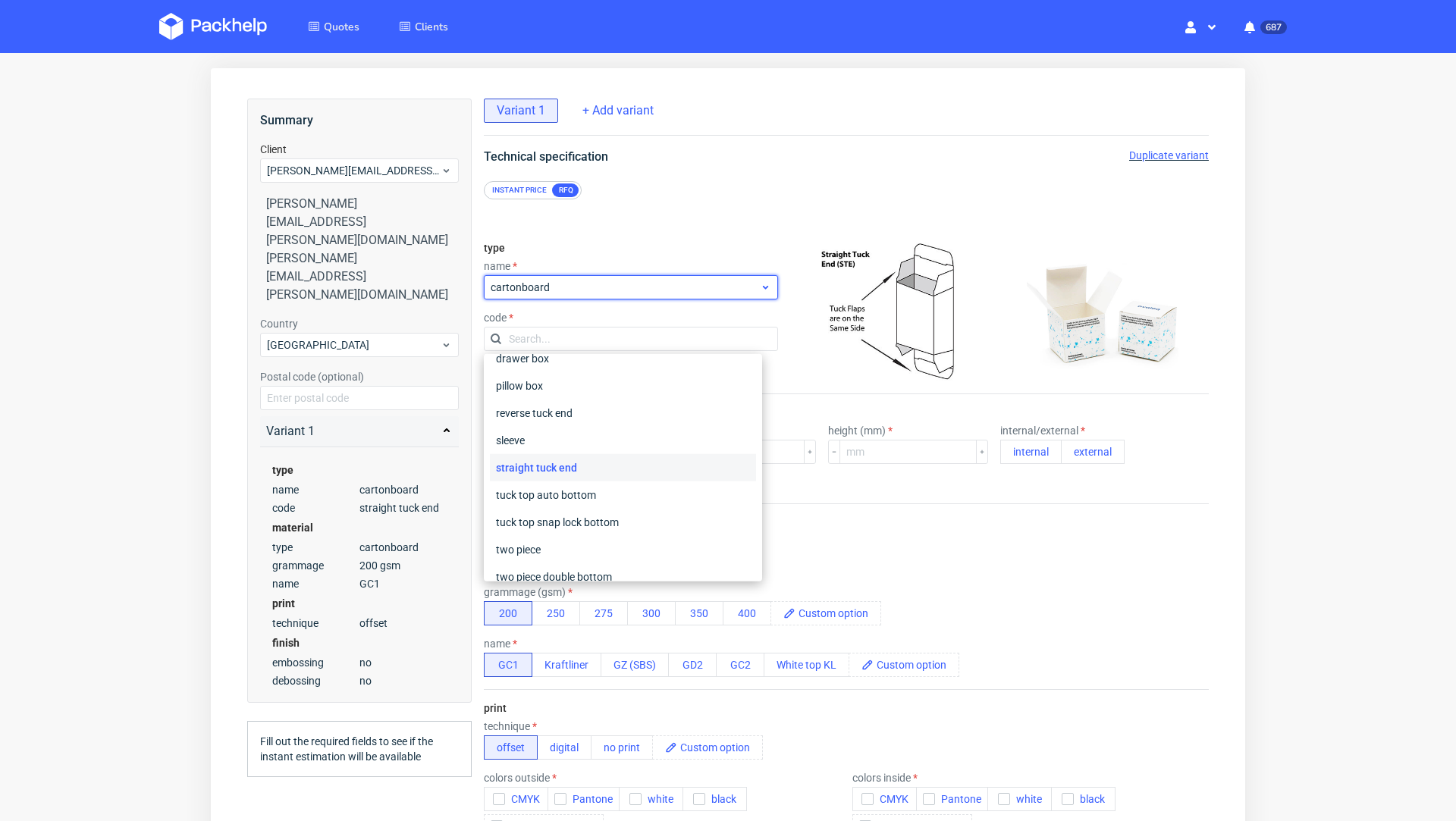
click at [531, 283] on span "cartonboard" at bounding box center [625, 287] width 269 height 15
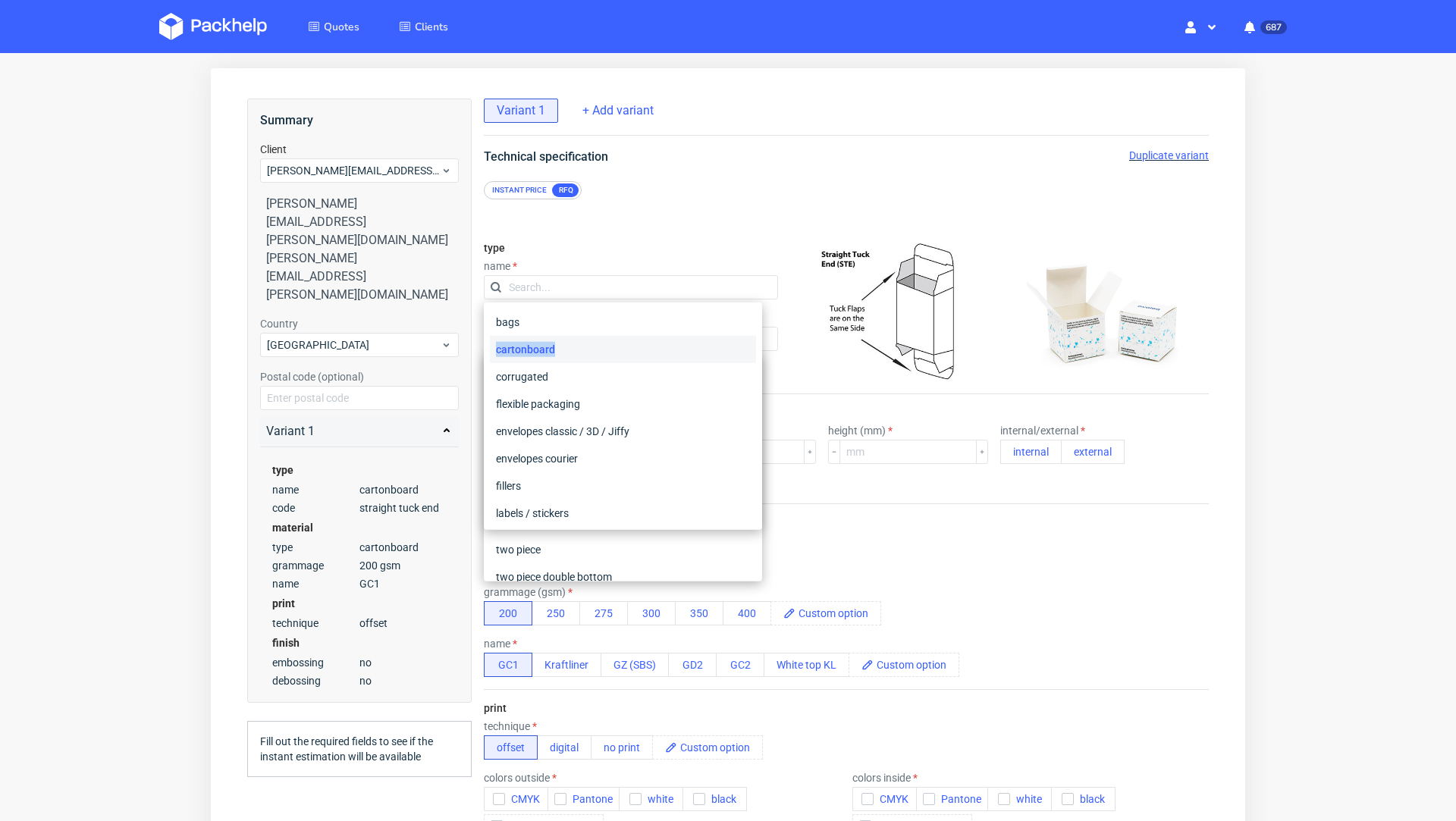
drag, startPoint x: 557, startPoint y: 353, endPoint x: 491, endPoint y: 352, distance: 66.0
click at [491, 352] on div "cartonboard" at bounding box center [623, 349] width 266 height 27
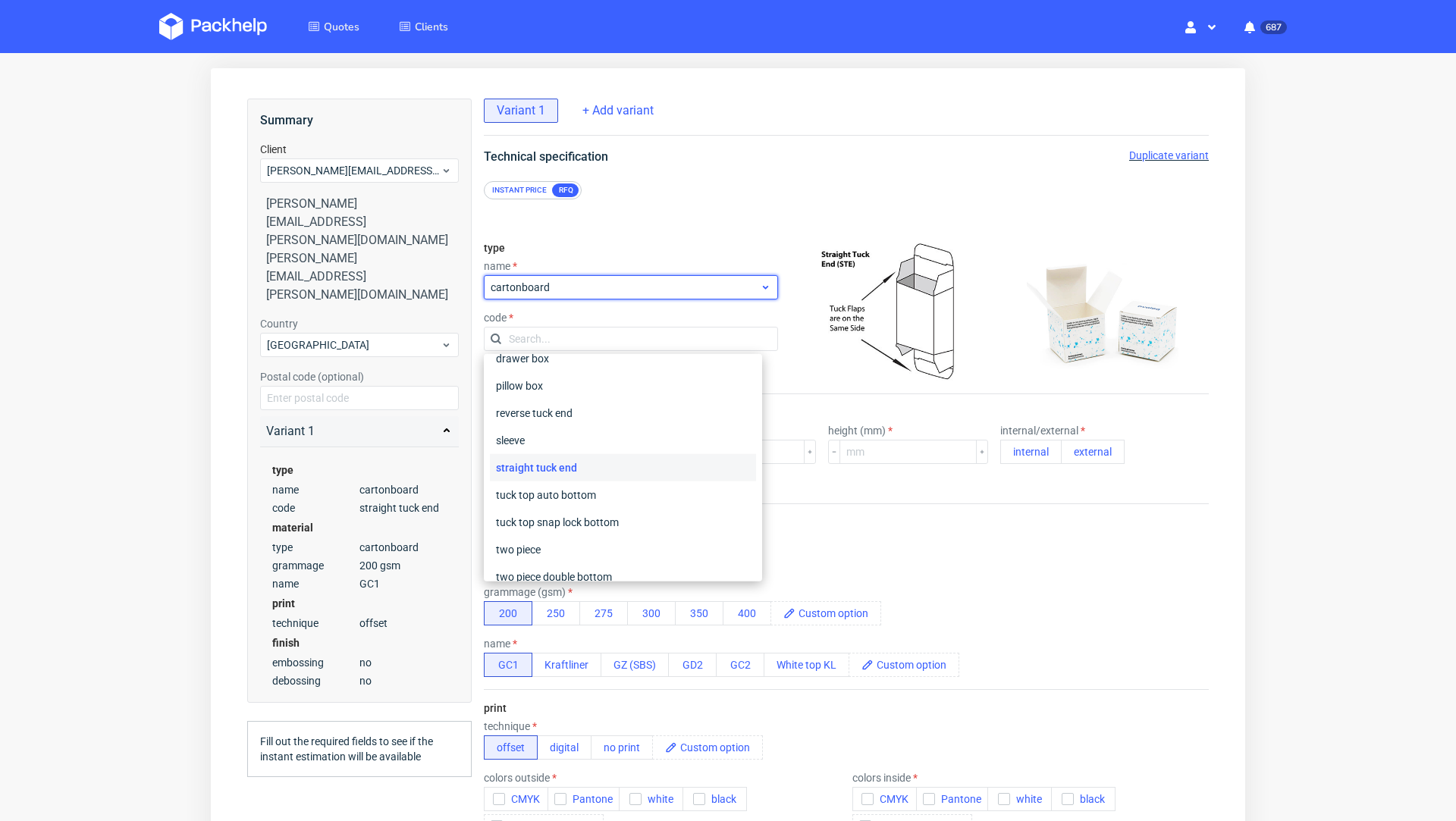
click at [529, 293] on span "cartonboard" at bounding box center [625, 287] width 269 height 15
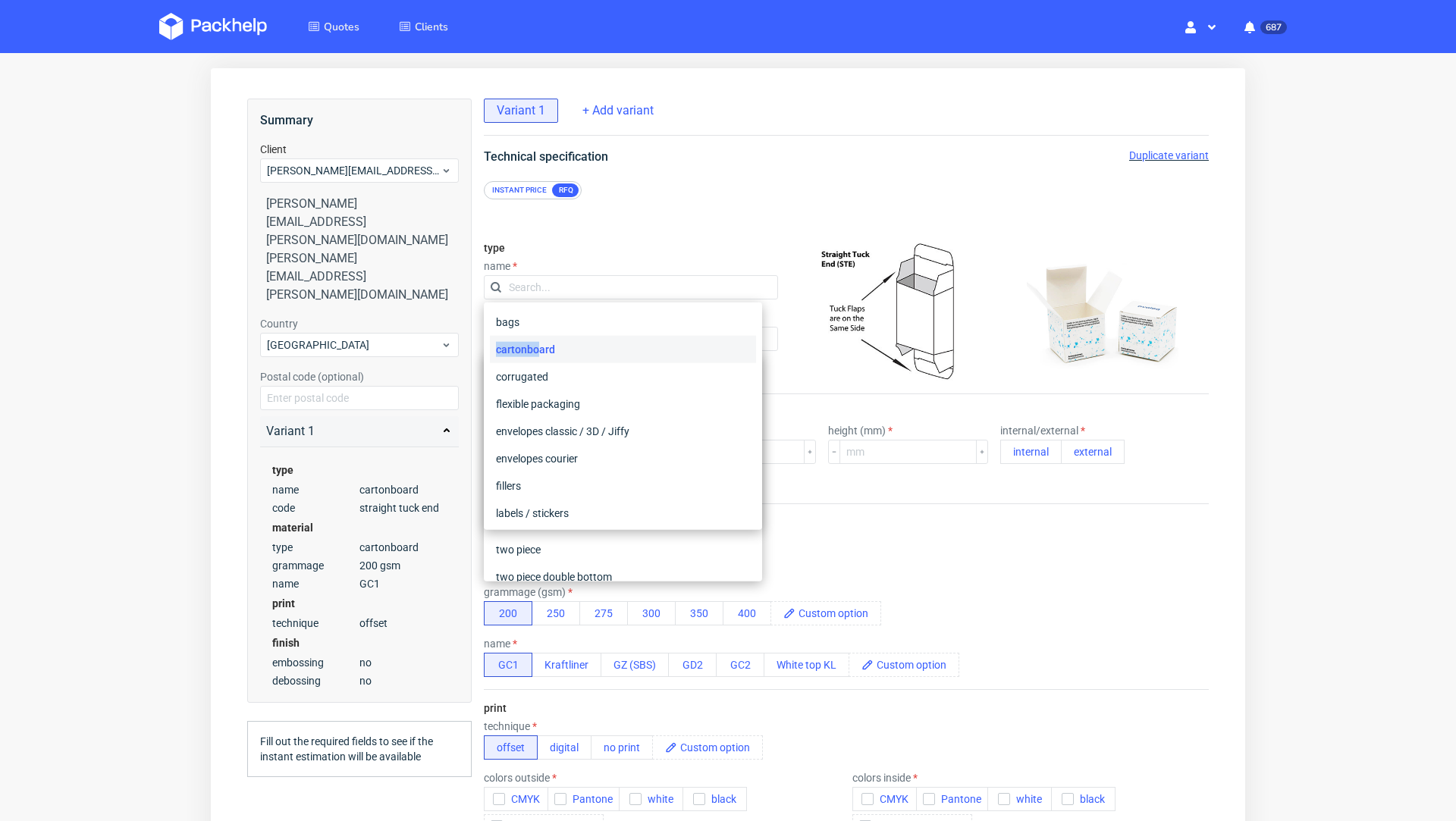
drag, startPoint x: 541, startPoint y: 352, endPoint x: 488, endPoint y: 352, distance: 53.0
click at [488, 352] on div "bags cartonboard corrugated flexible packaging envelopes classic / 3D / Jiffy e…" at bounding box center [623, 416] width 278 height 228
copy div "cartonboard"
drag, startPoint x: 562, startPoint y: 352, endPoint x: 498, endPoint y: 353, distance: 64.0
click at [498, 353] on div "cartonboard" at bounding box center [623, 349] width 266 height 27
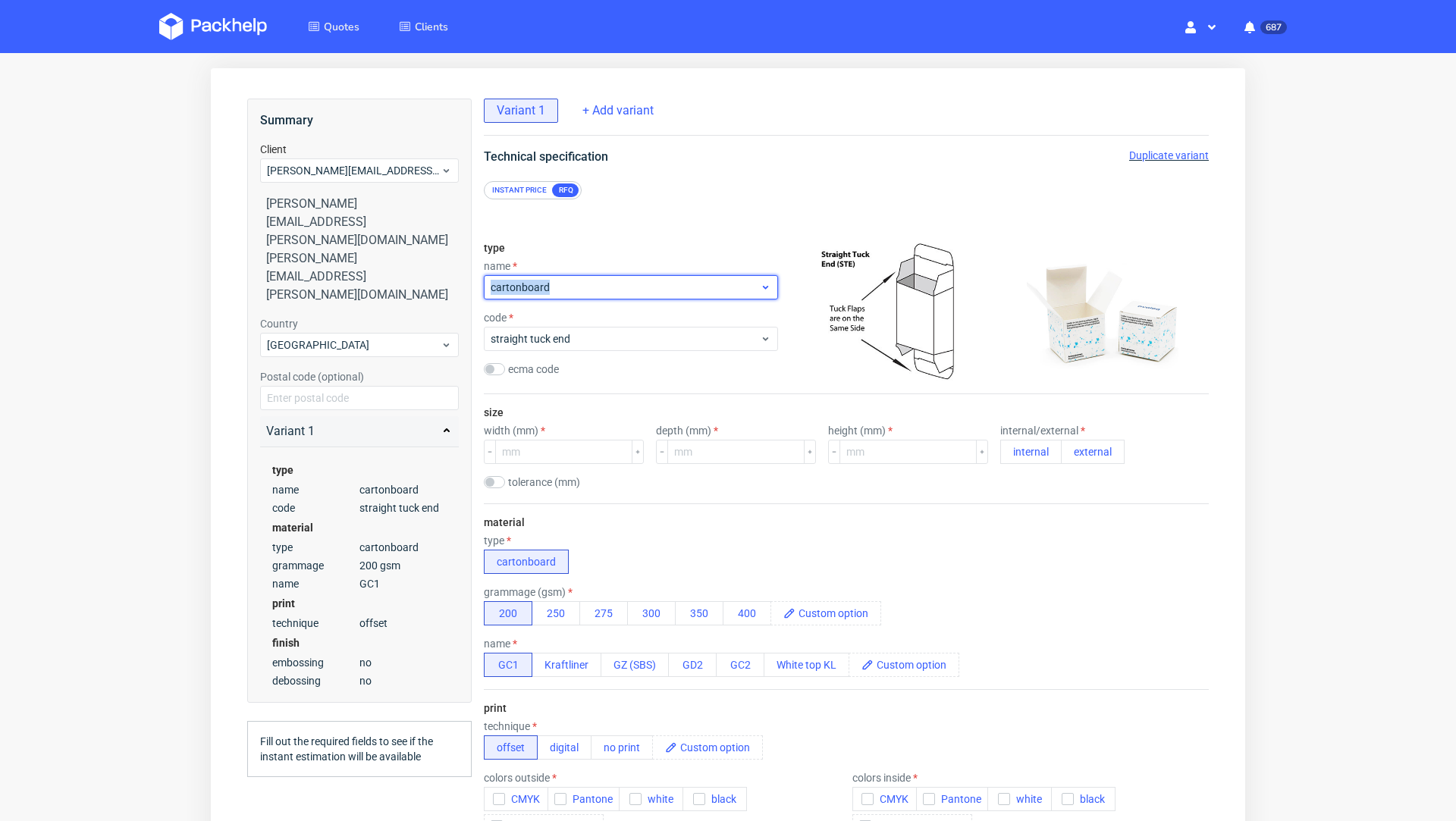
copy span "cartonboard"
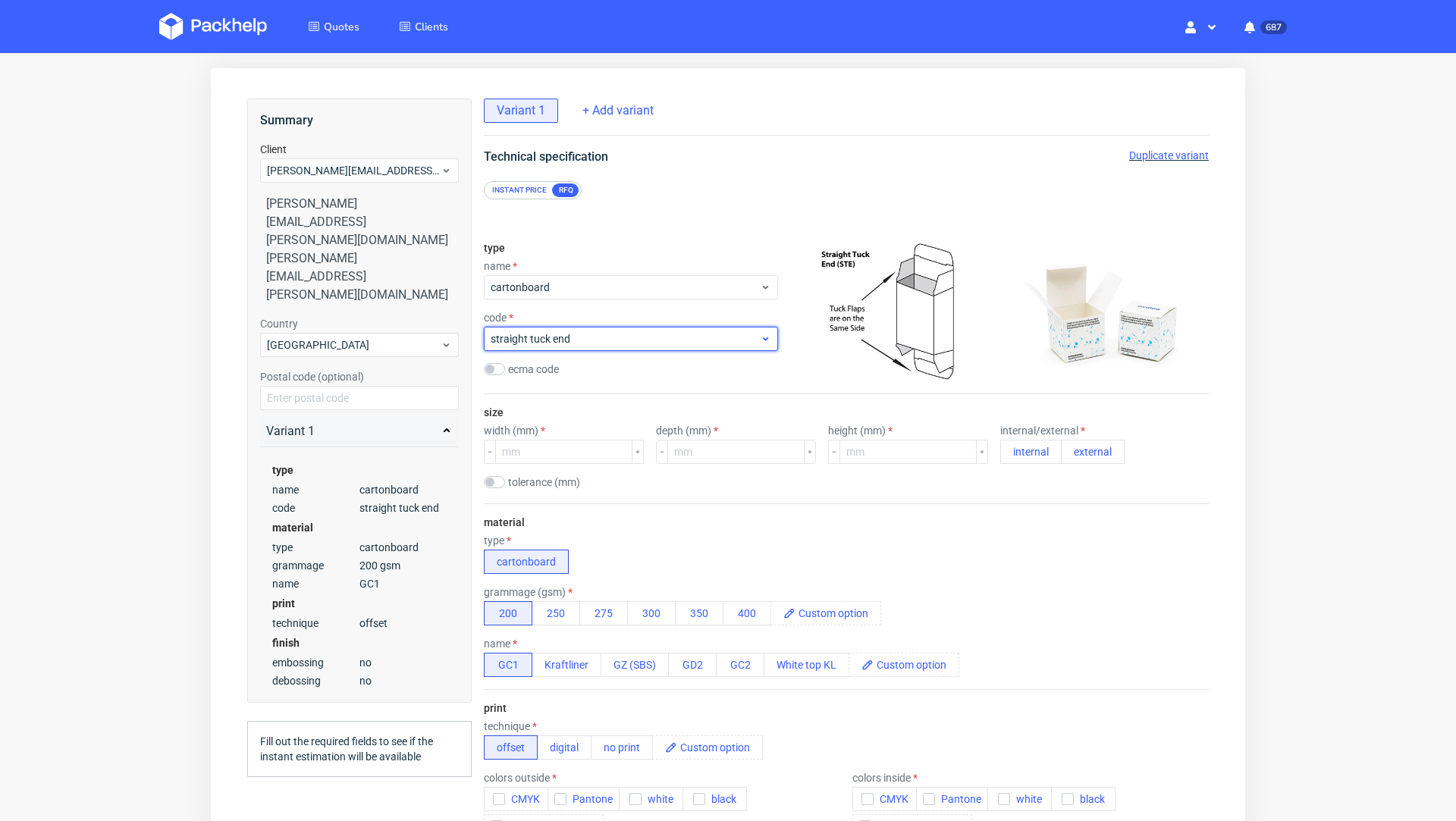
click at [575, 341] on span "straight tuck end" at bounding box center [625, 339] width 269 height 15
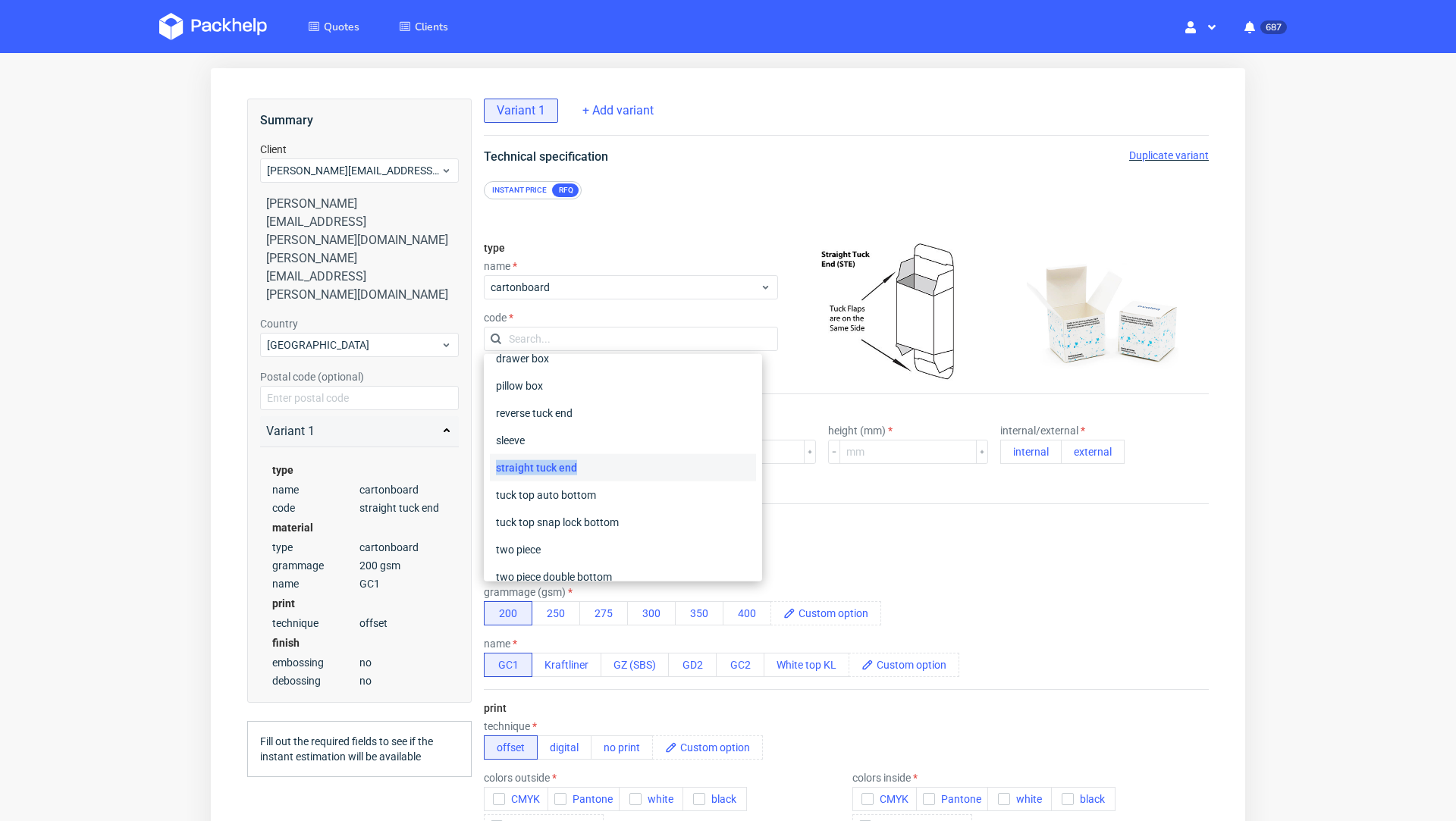
drag, startPoint x: 580, startPoint y: 468, endPoint x: 496, endPoint y: 467, distance: 84.0
click at [496, 467] on div "straight tuck end" at bounding box center [623, 468] width 266 height 27
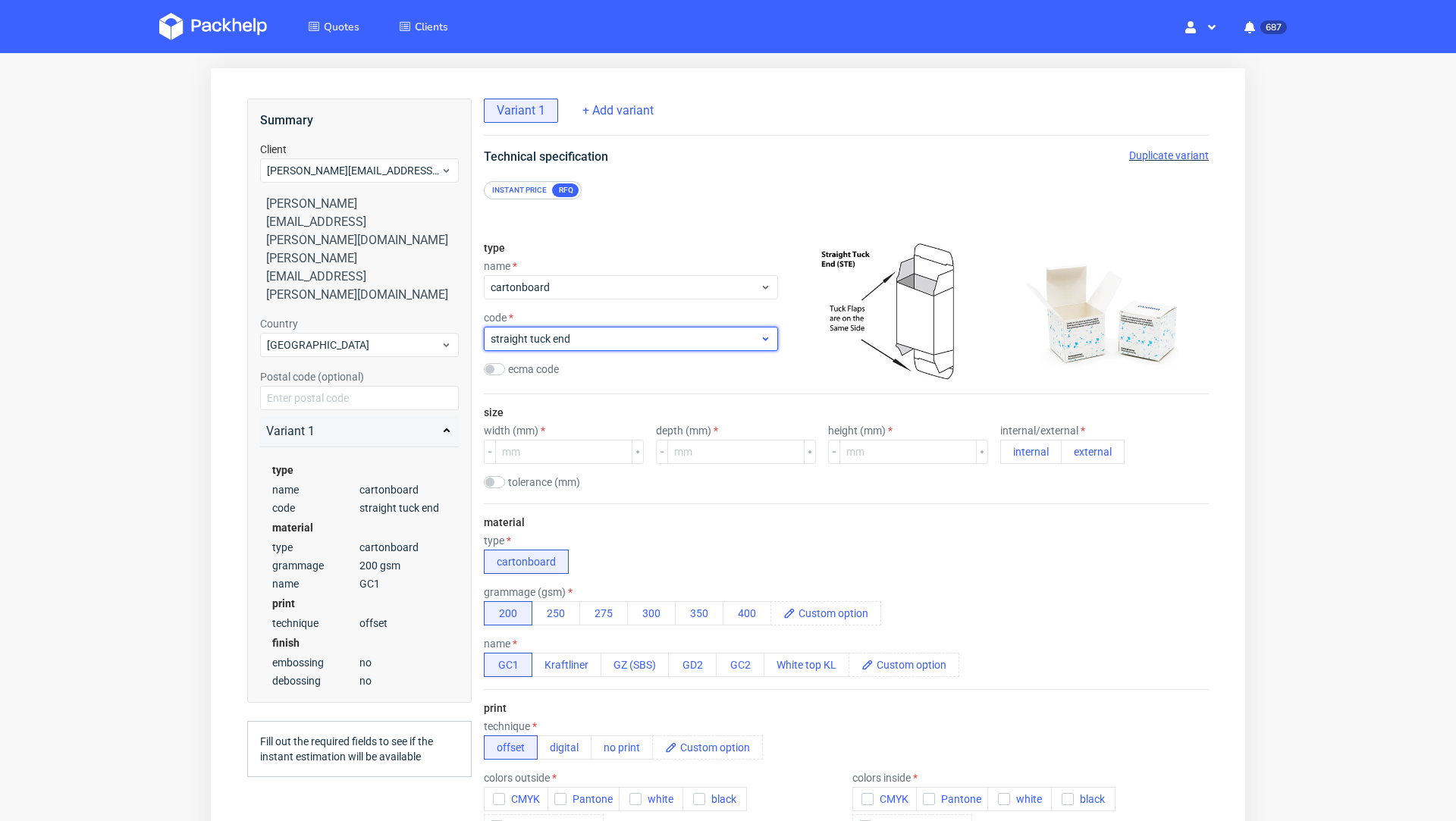
click at [534, 340] on span "straight tuck end" at bounding box center [625, 339] width 269 height 15
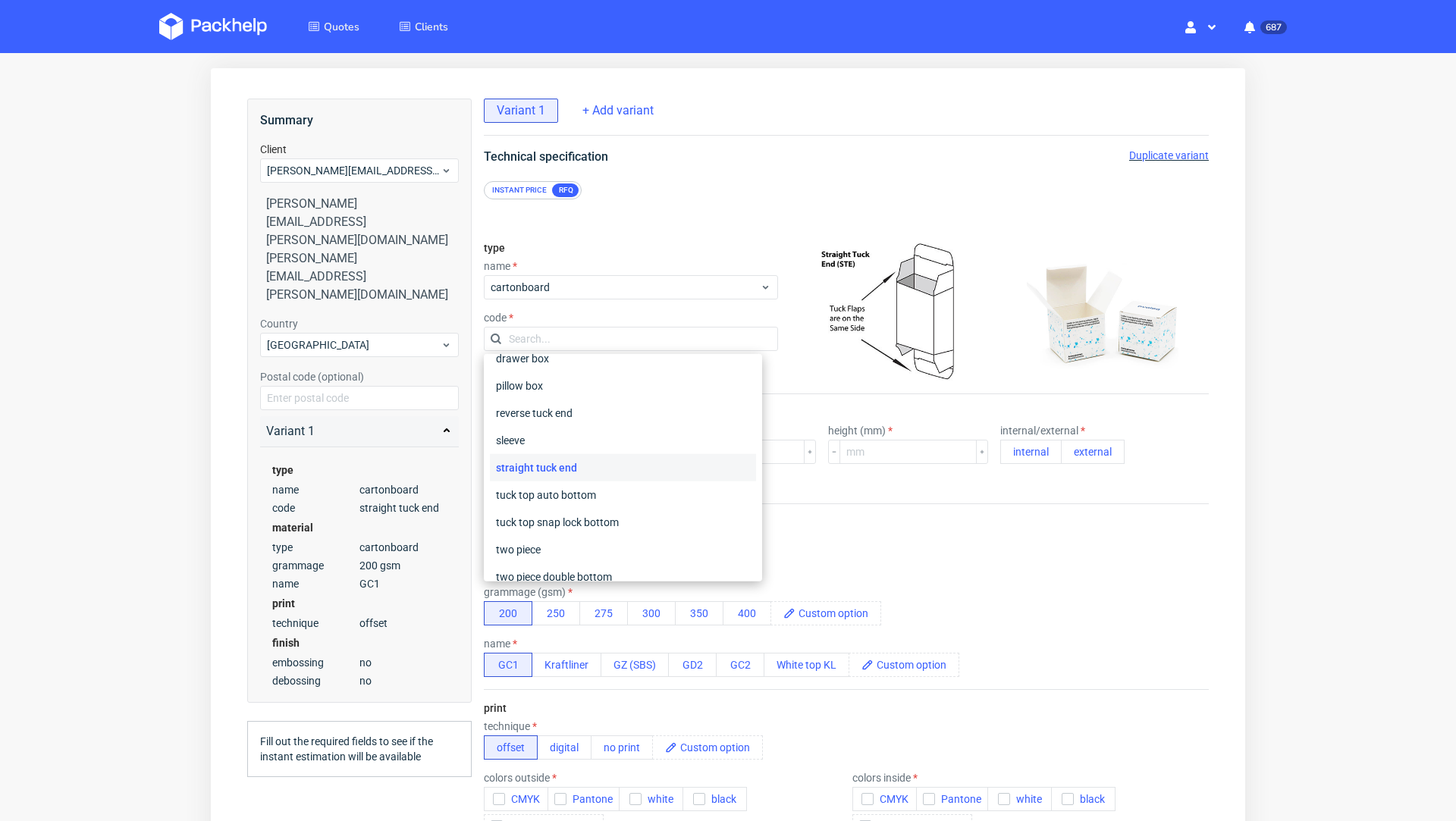
click at [659, 467] on div "straight tuck end" at bounding box center [623, 468] width 266 height 27
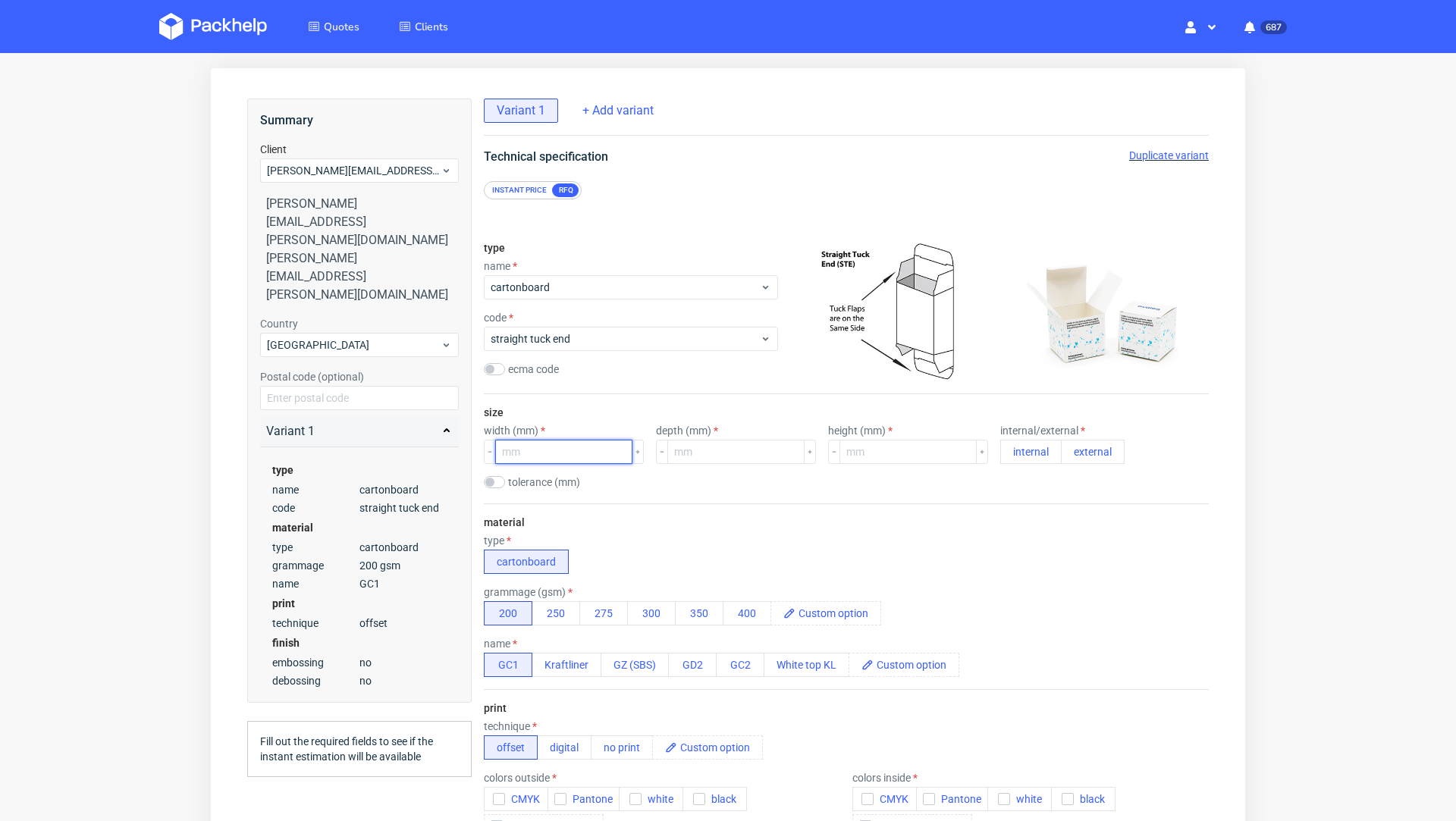
click at [568, 448] on input "number" at bounding box center [563, 452] width 138 height 24
type input "50"
click at [695, 460] on input "number" at bounding box center [736, 452] width 138 height 24
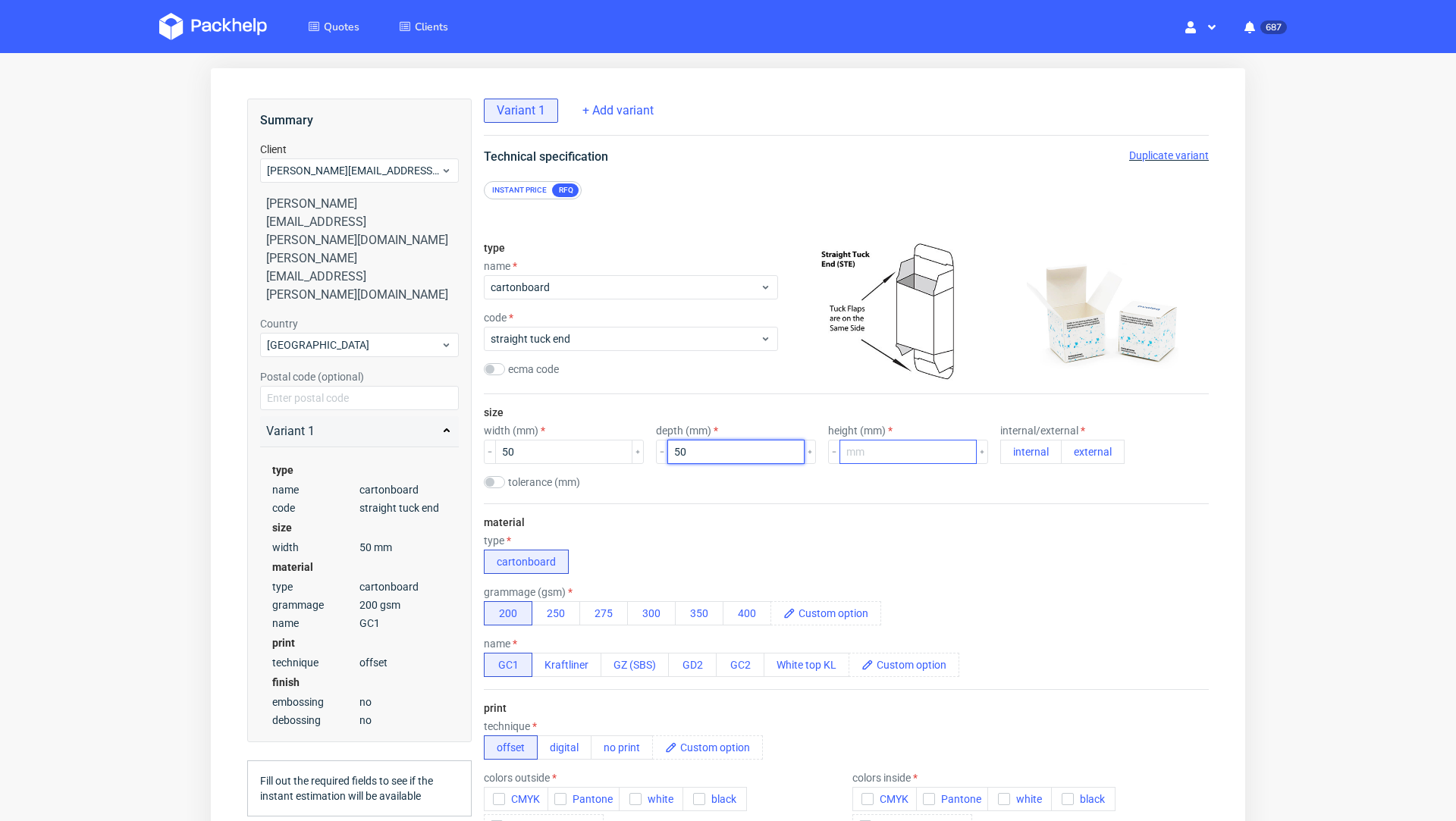
type input "50"
click at [839, 452] on input "number" at bounding box center [908, 452] width 138 height 24
type input "50"
click at [753, 557] on div "type cartonboard" at bounding box center [846, 554] width 725 height 39
click at [658, 613] on button "300" at bounding box center [651, 613] width 48 height 24
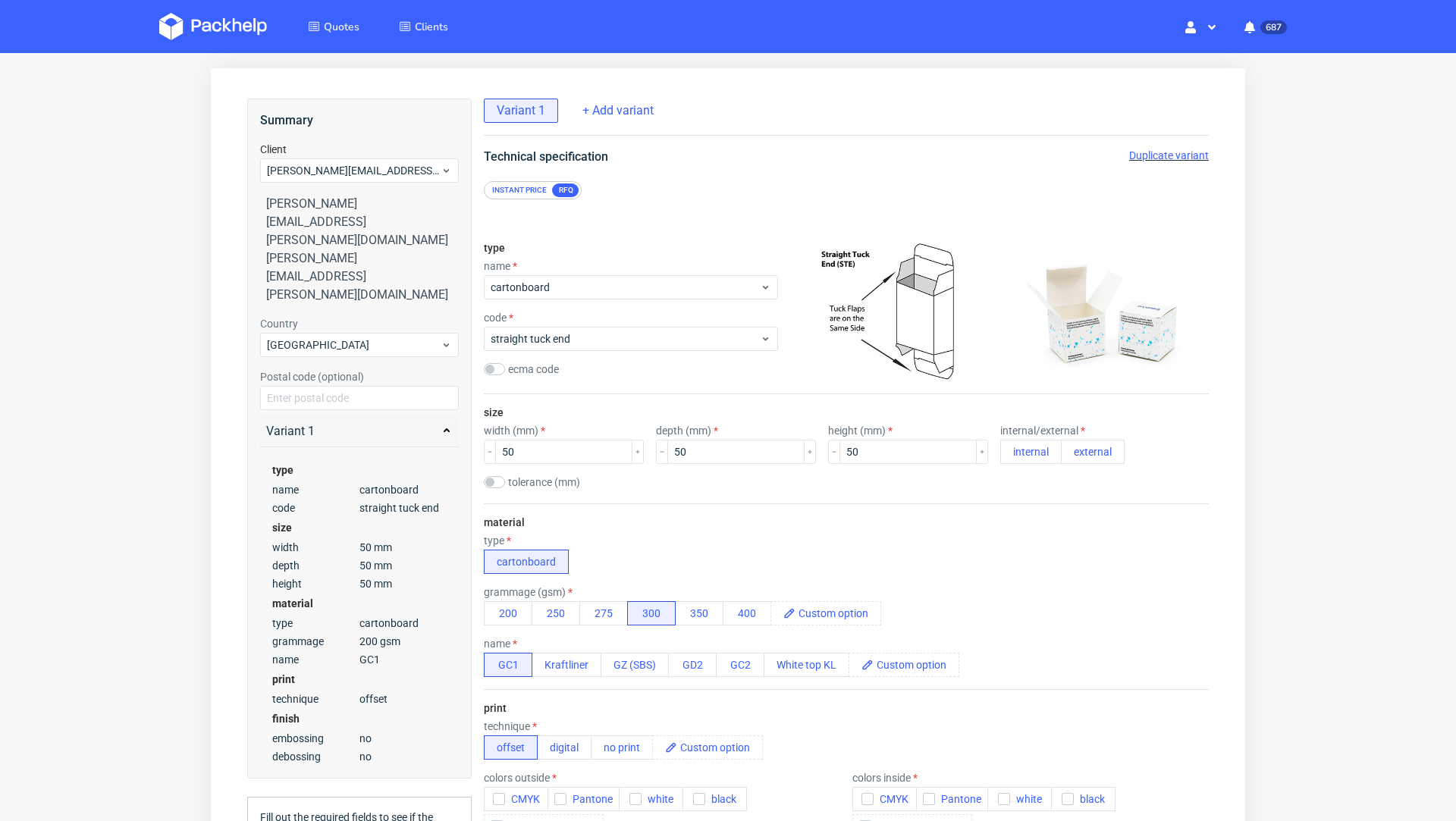
click at [682, 538] on div "type cartonboard" at bounding box center [846, 554] width 725 height 39
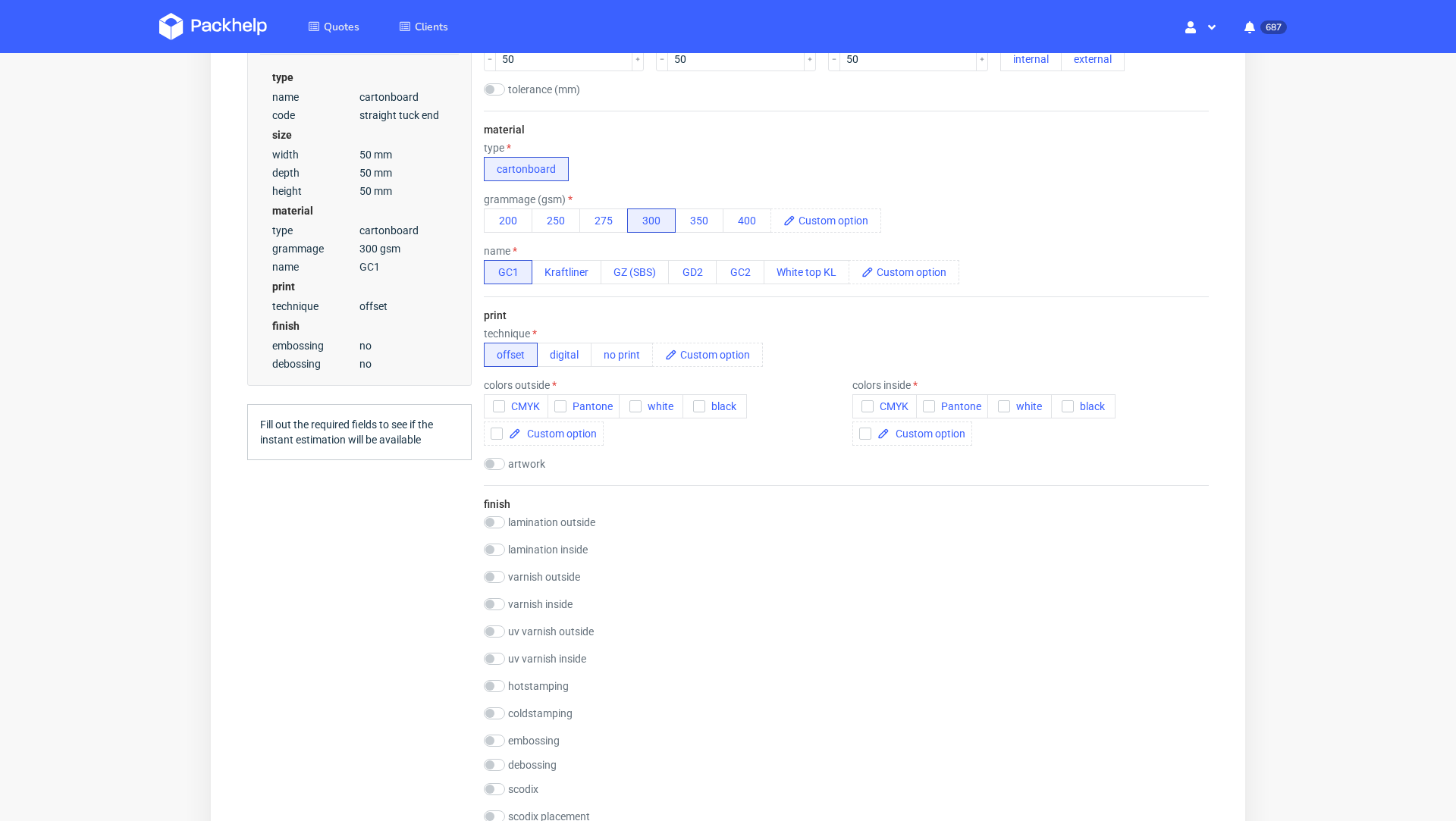
scroll to position [456, 0]
click at [522, 398] on span "CMYK" at bounding box center [522, 402] width 35 height 12
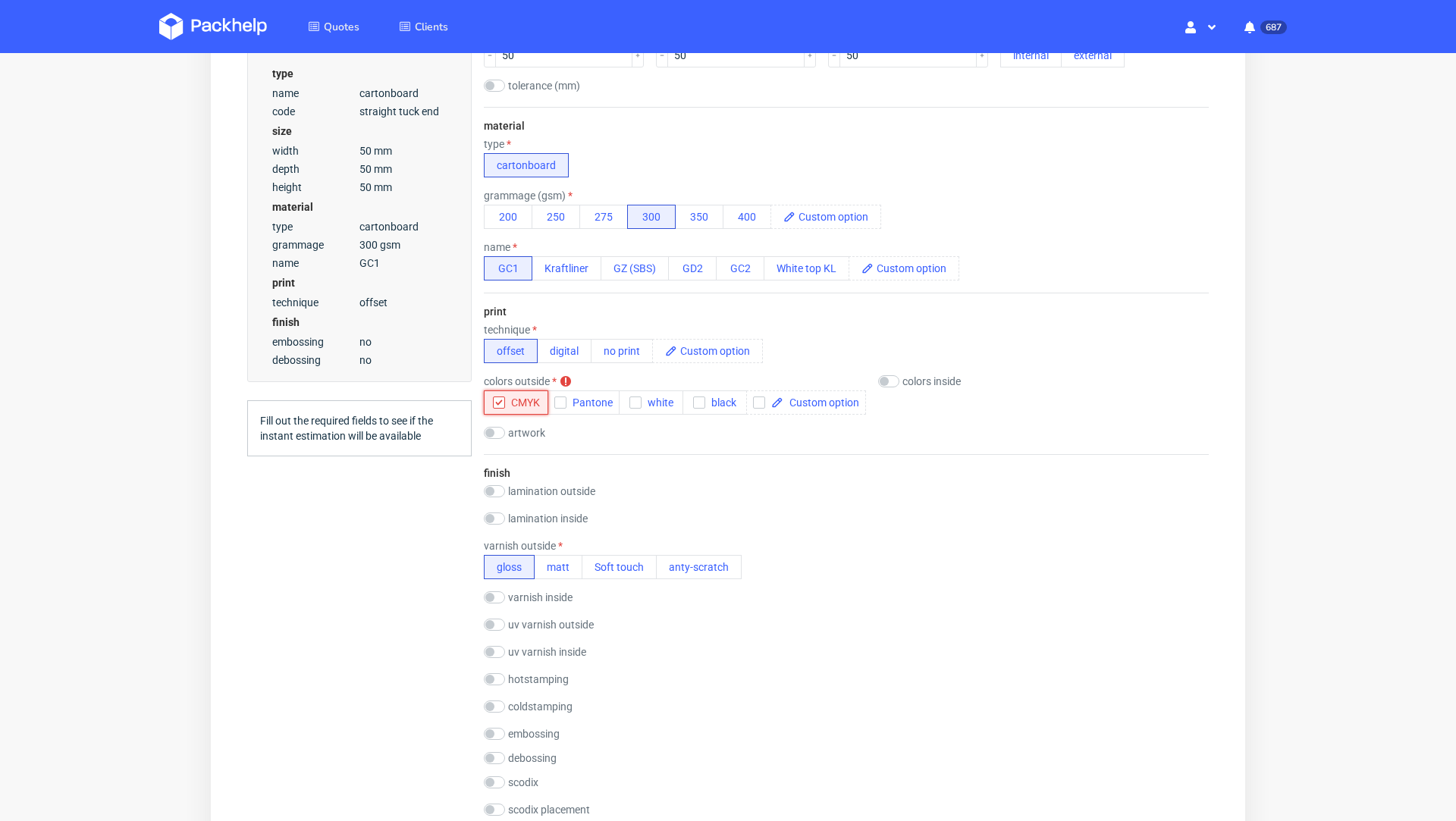
scroll to position [4, 0]
click at [325, 570] on div "Summary Client sam.hirmer@werbezeichen.de sam.hirmer@werbezeichen.de sam.hirmer…" at bounding box center [359, 621] width 225 height 1838
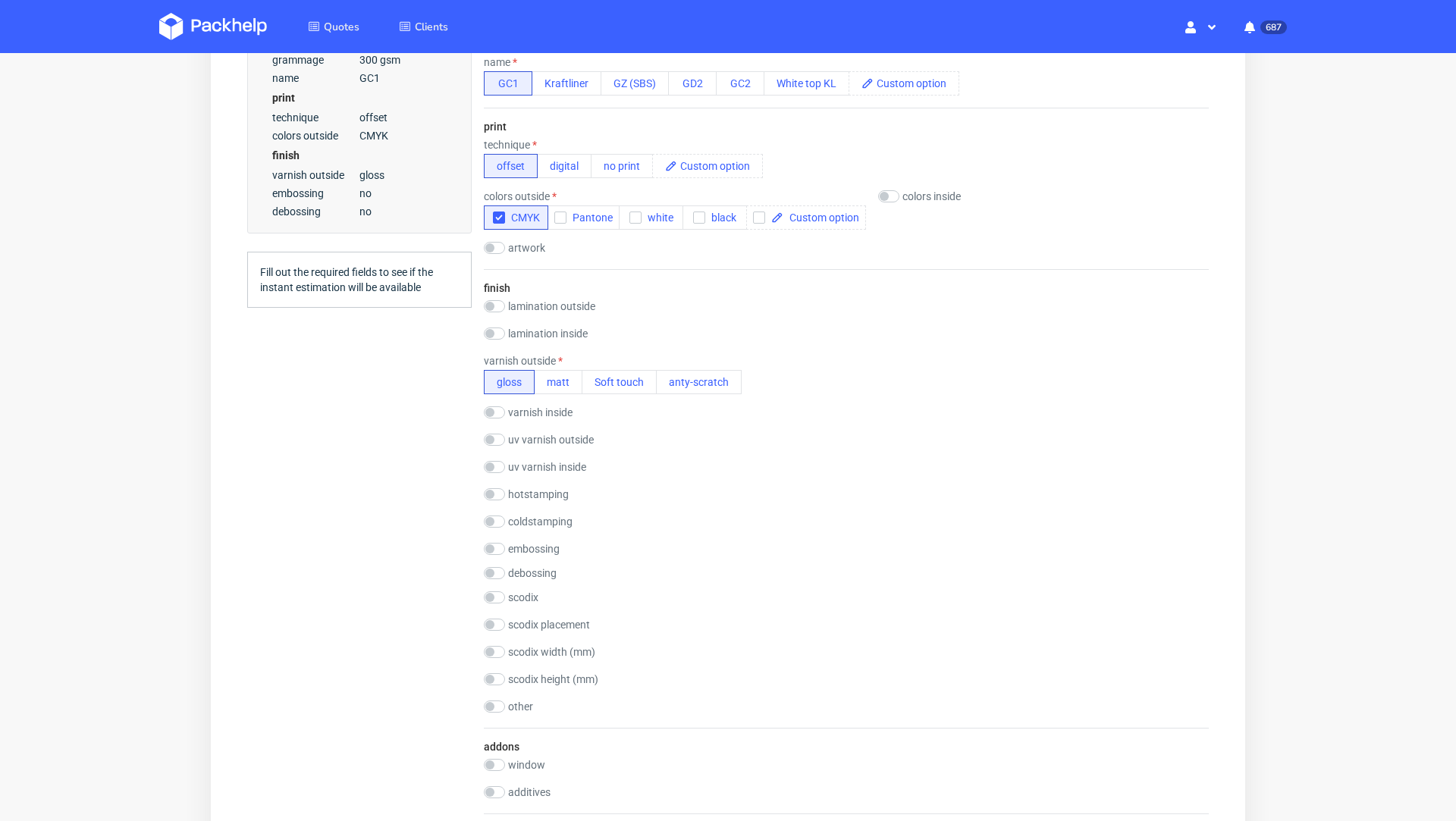
scroll to position [556, 0]
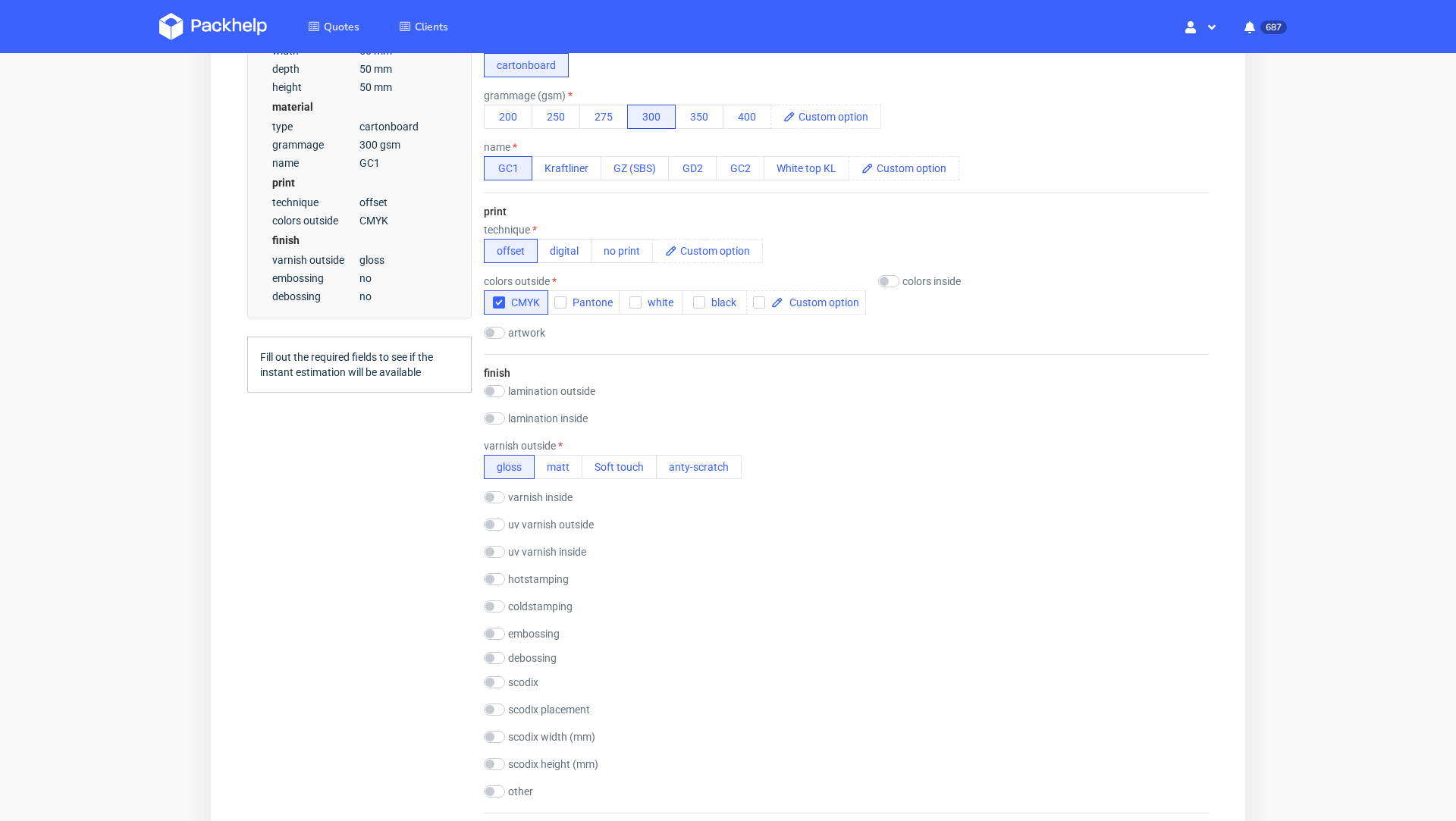
click at [885, 286] on div "colors inside CMYK Pantone white black" at bounding box center [938, 295] width 122 height 39
click at [897, 276] on input "checkbox" at bounding box center [889, 281] width 21 height 12
checkbox input "true"
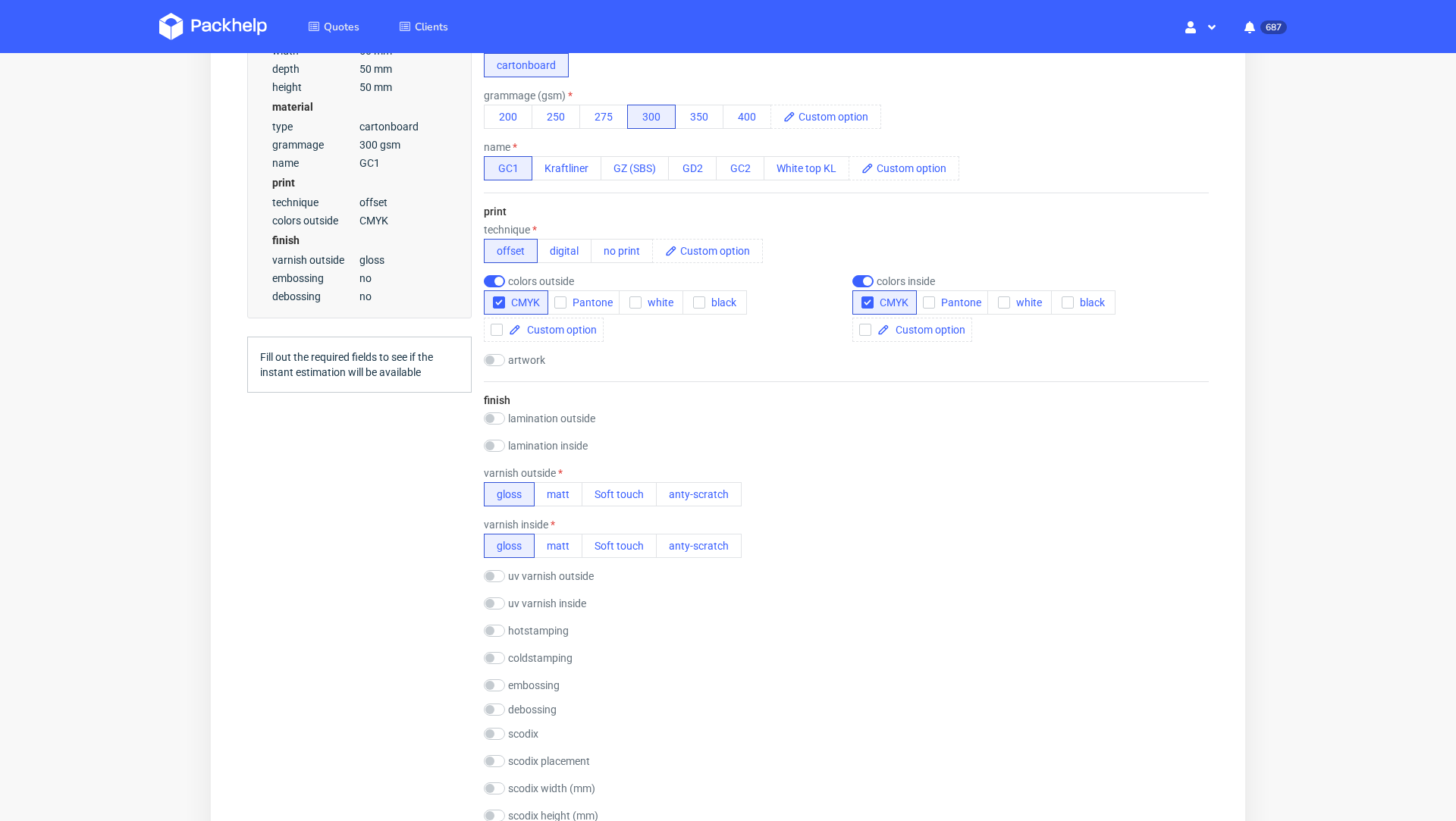
click at [1346, 383] on div "Quotes Create quote Your browser does not support iframes." at bounding box center [728, 560] width 1456 height 2127
click at [1286, 439] on div "Quotes Create quote Your browser does not support iframes." at bounding box center [728, 560] width 1456 height 2127
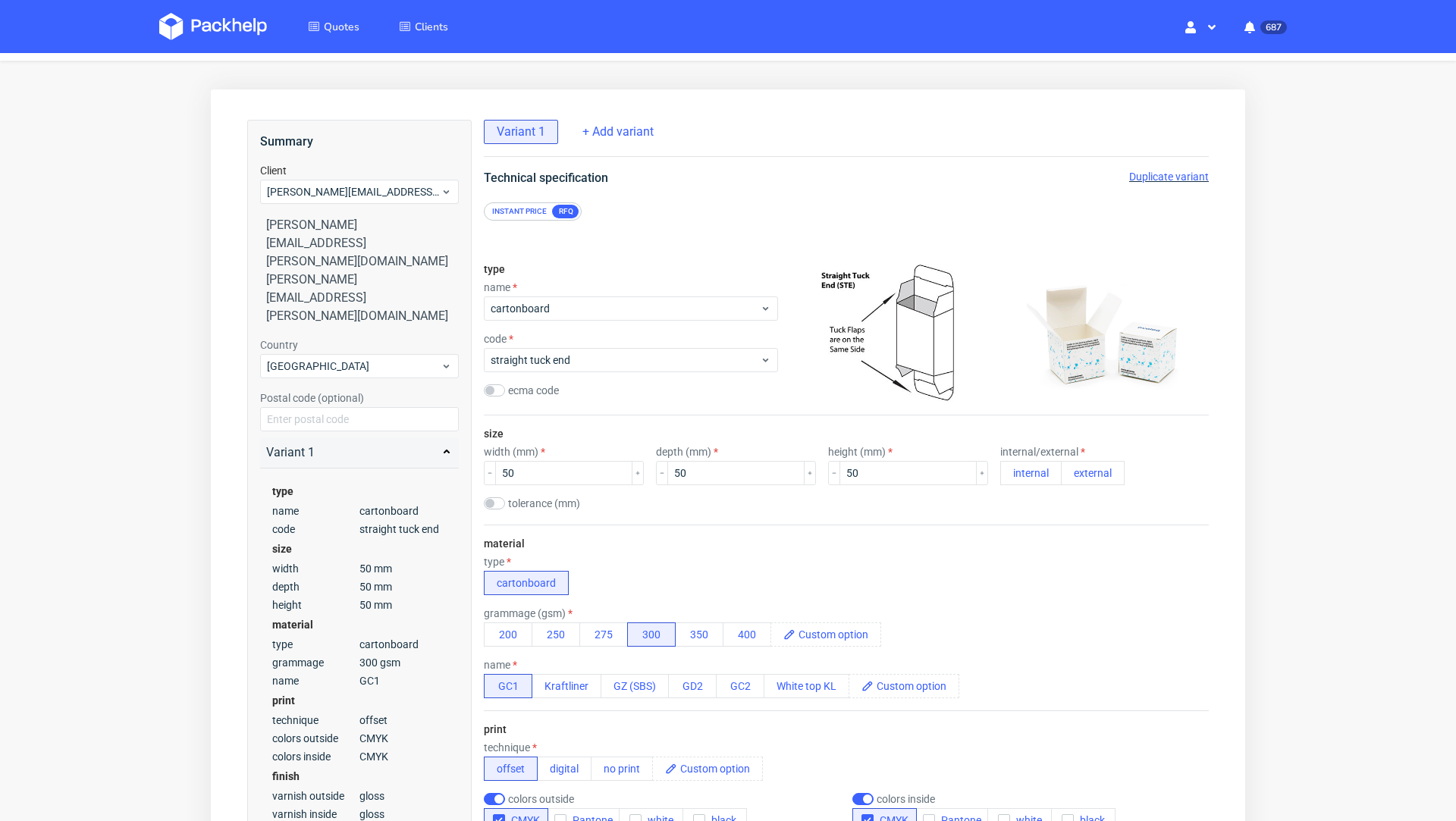
scroll to position [27, 0]
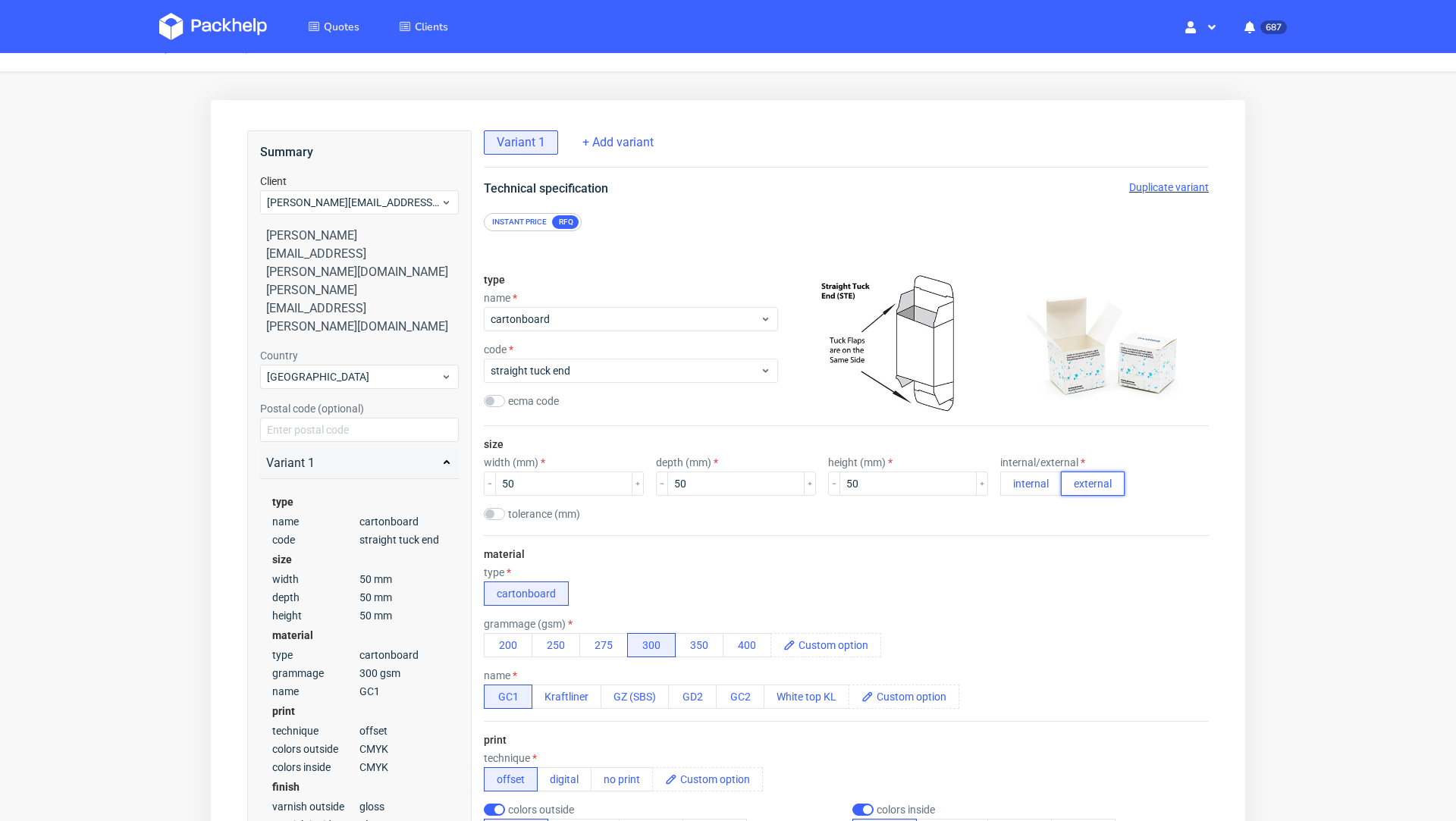
click at [1070, 486] on button "external" at bounding box center [1092, 484] width 64 height 24
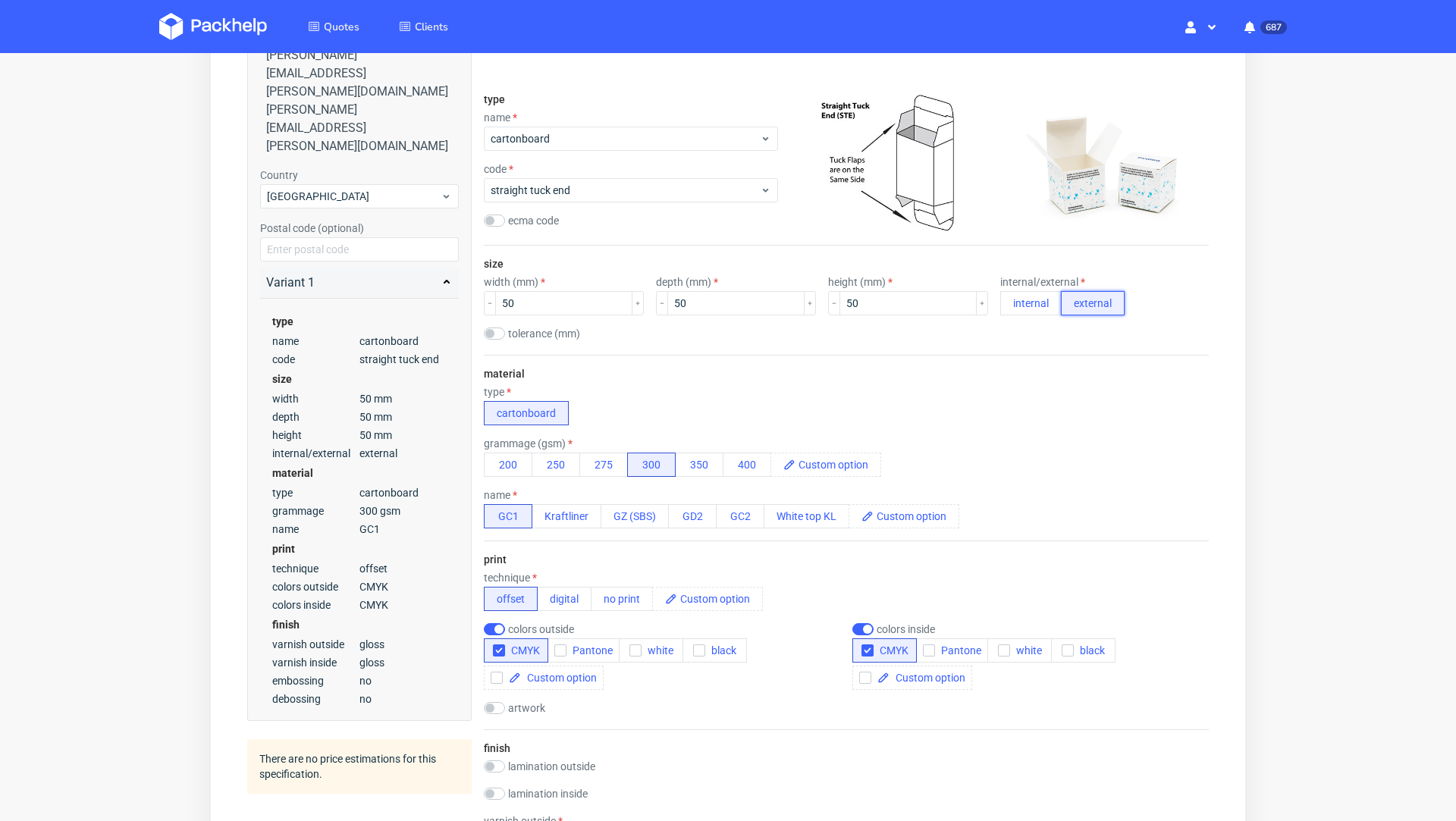
scroll to position [199, 0]
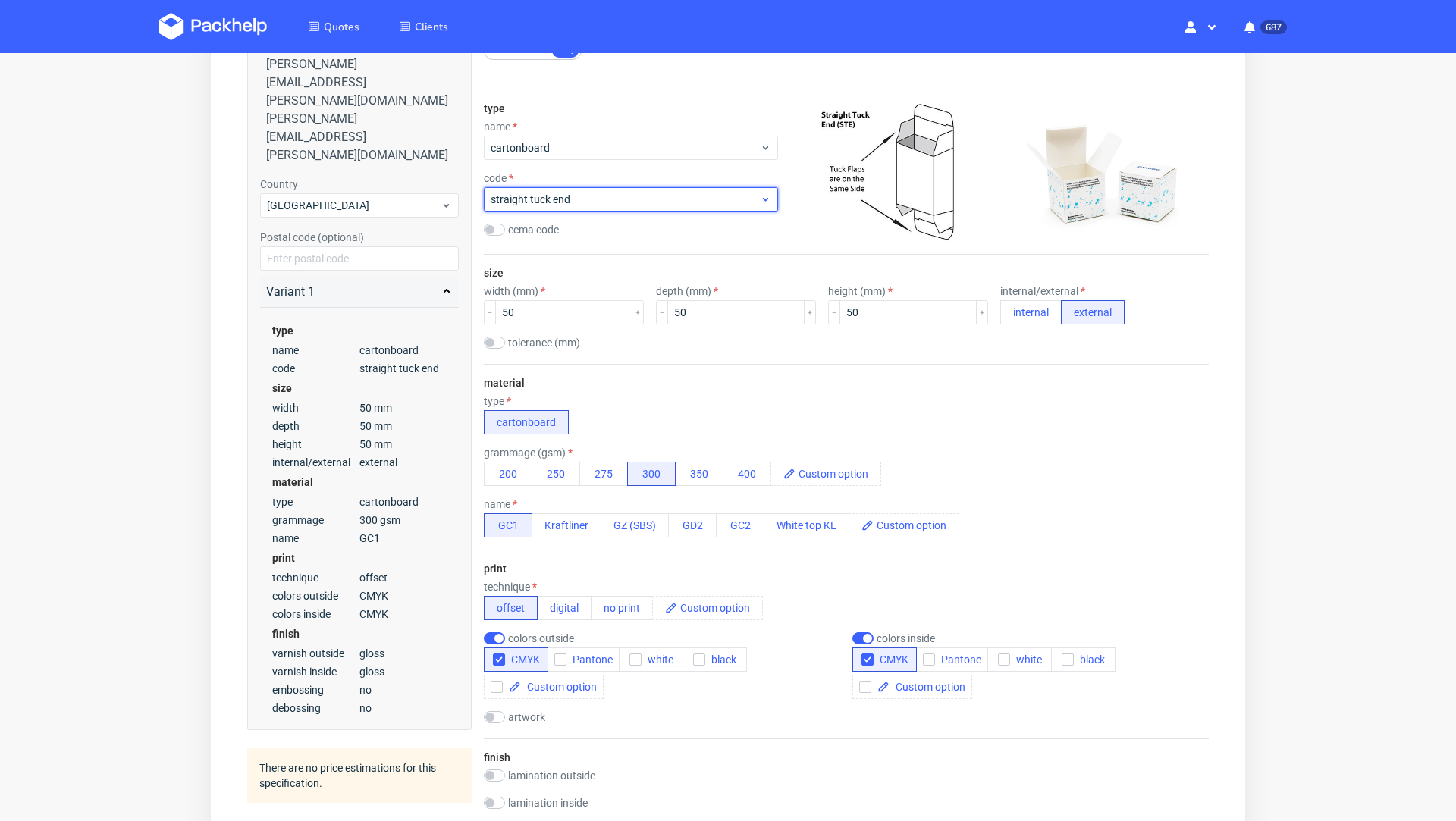
click at [597, 203] on span "straight tuck end" at bounding box center [625, 199] width 269 height 15
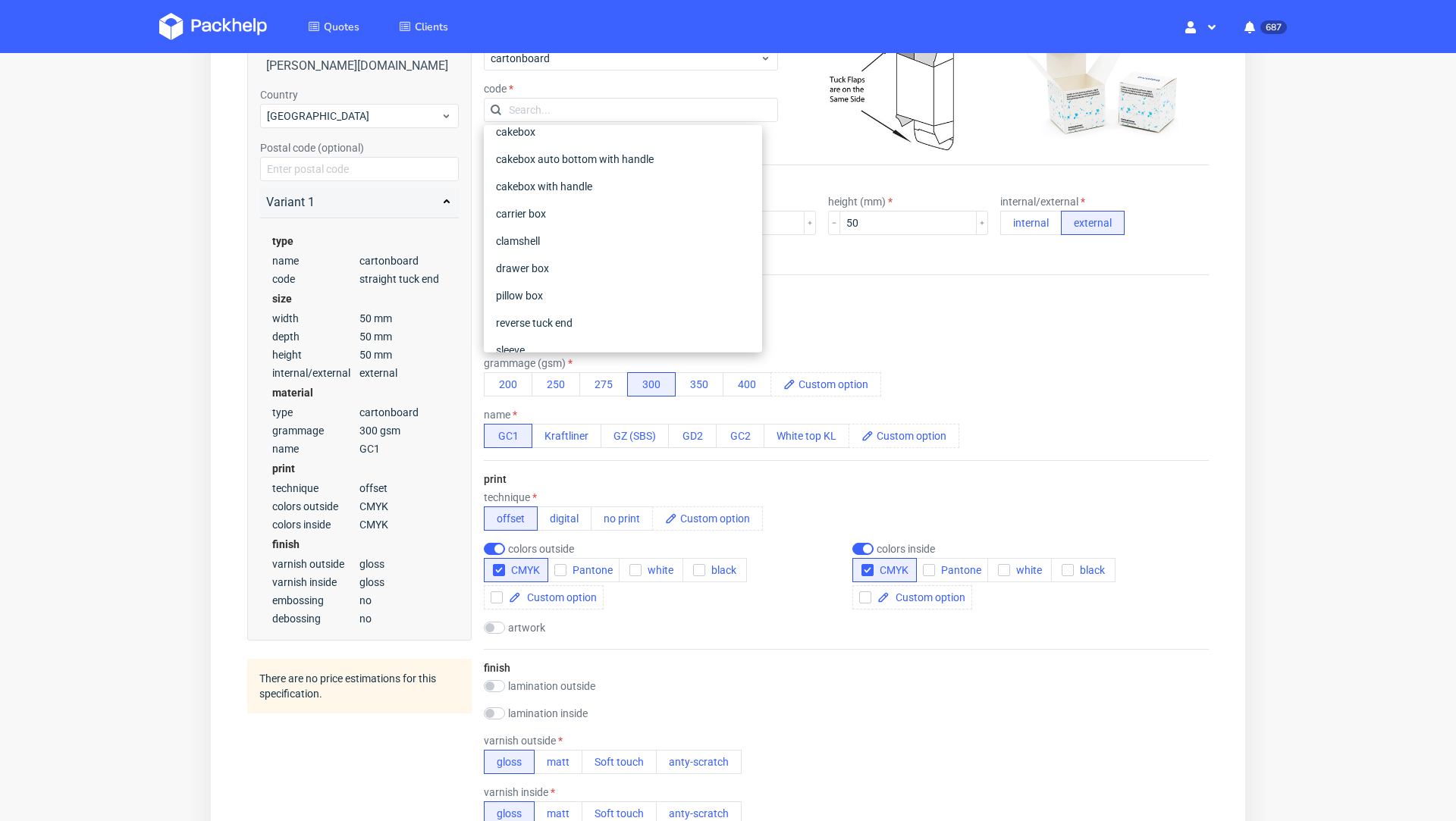
scroll to position [0, 0]
click at [877, 297] on div "material type cartonboard grammage (gsm) 200 250 275 300 350 400 name GC1 Kraft…" at bounding box center [846, 367] width 725 height 186
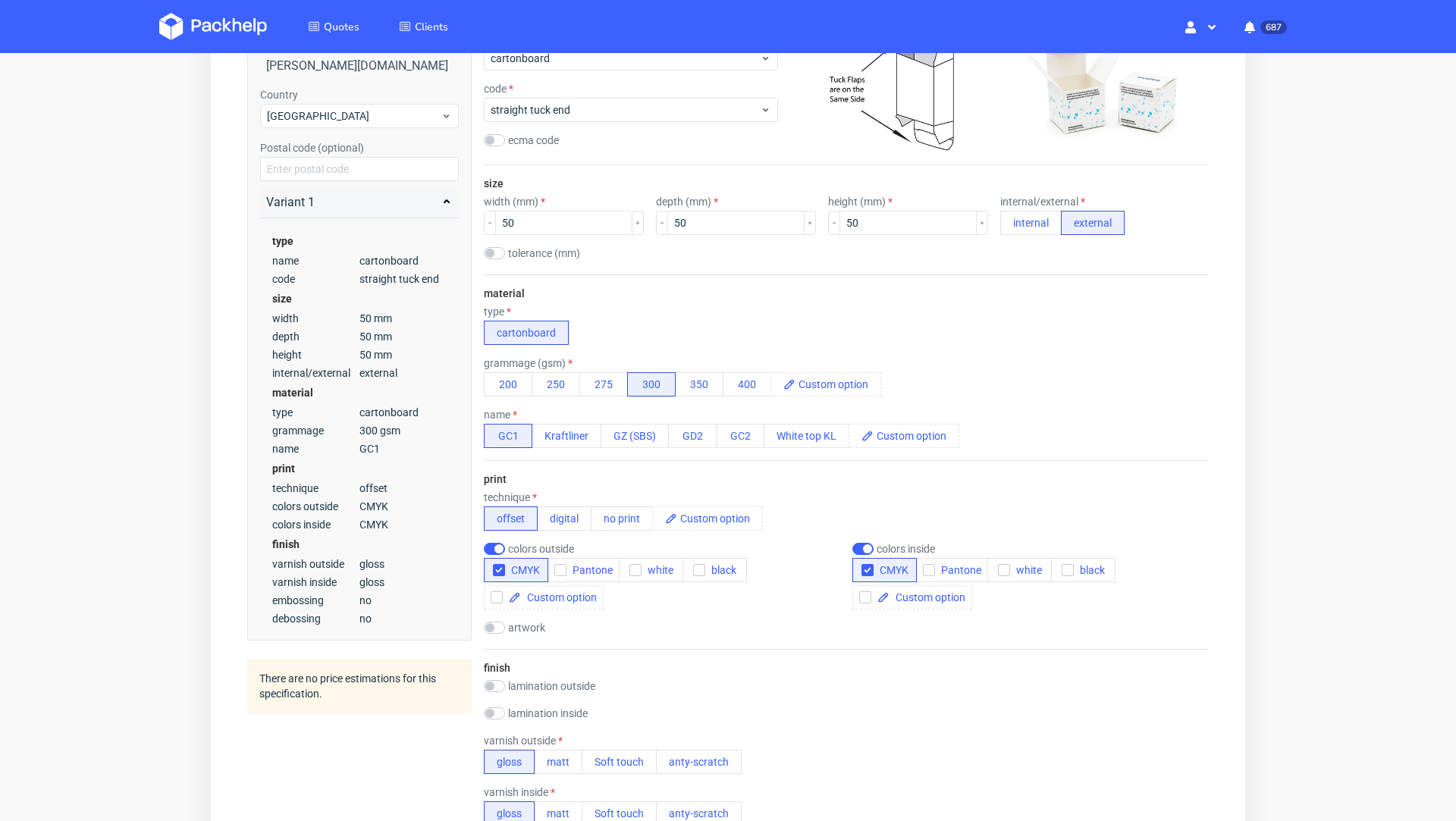
scroll to position [219, 0]
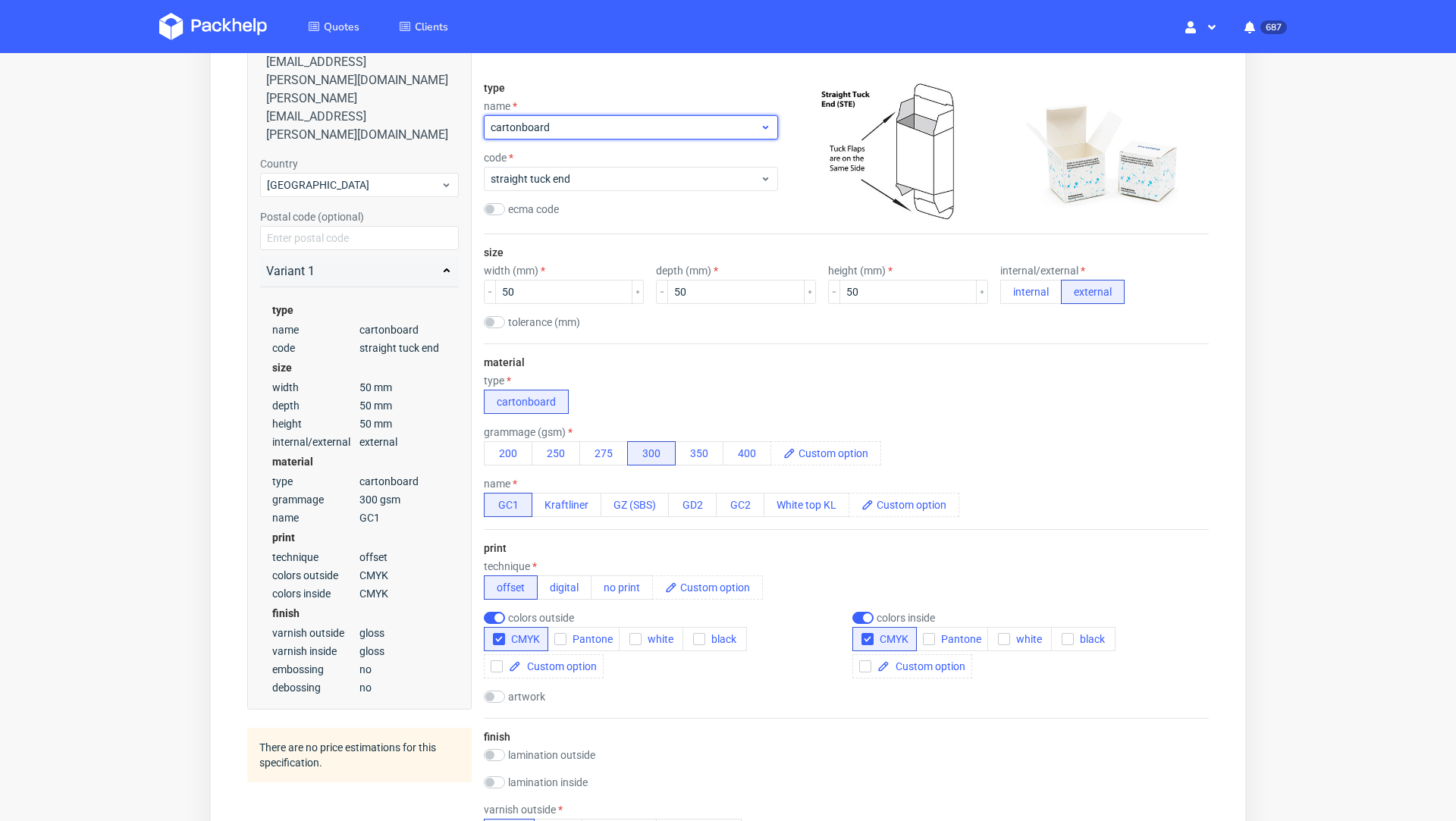
click at [557, 127] on span "cartonboard" at bounding box center [625, 127] width 269 height 15
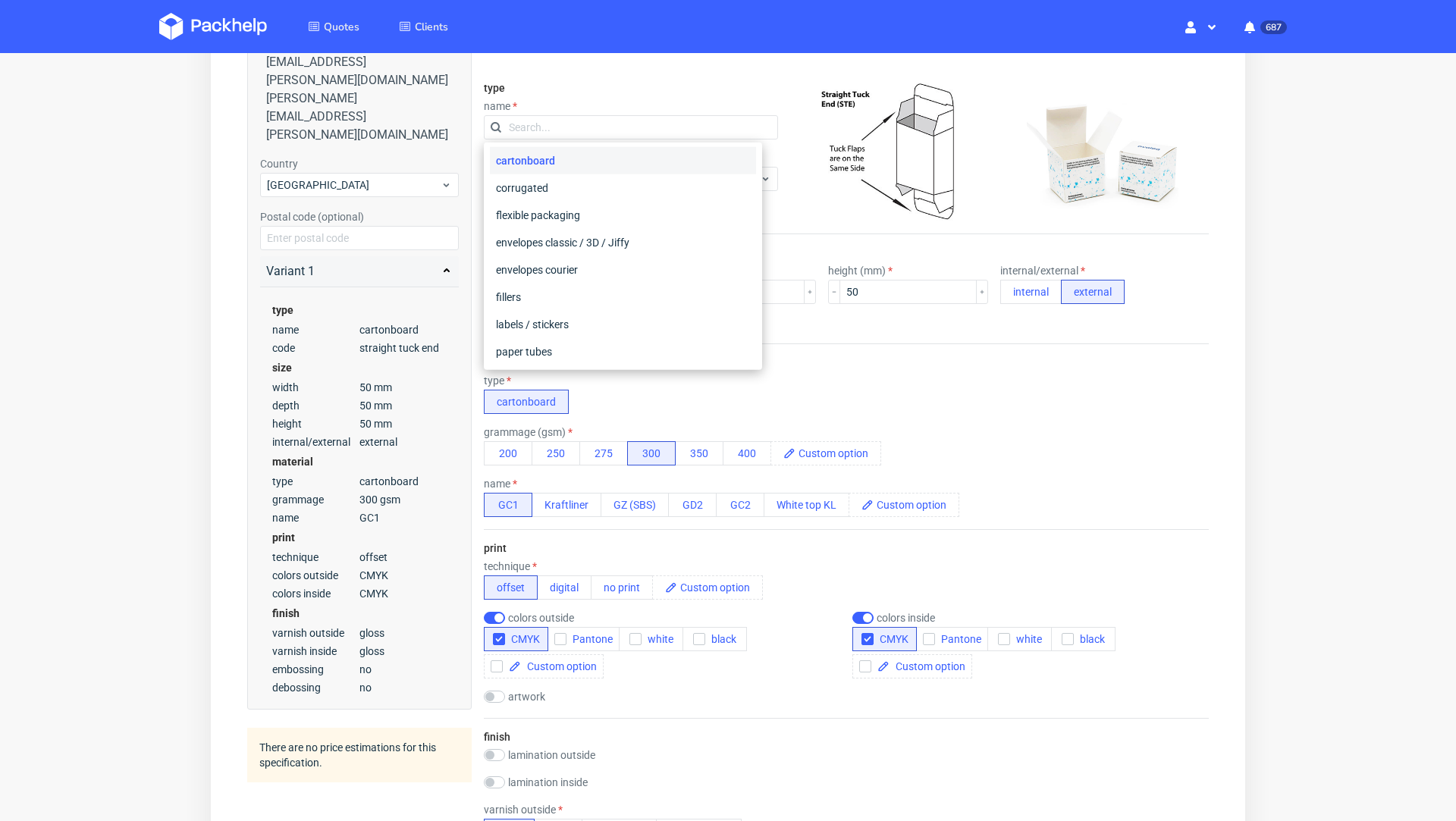
scroll to position [0, 0]
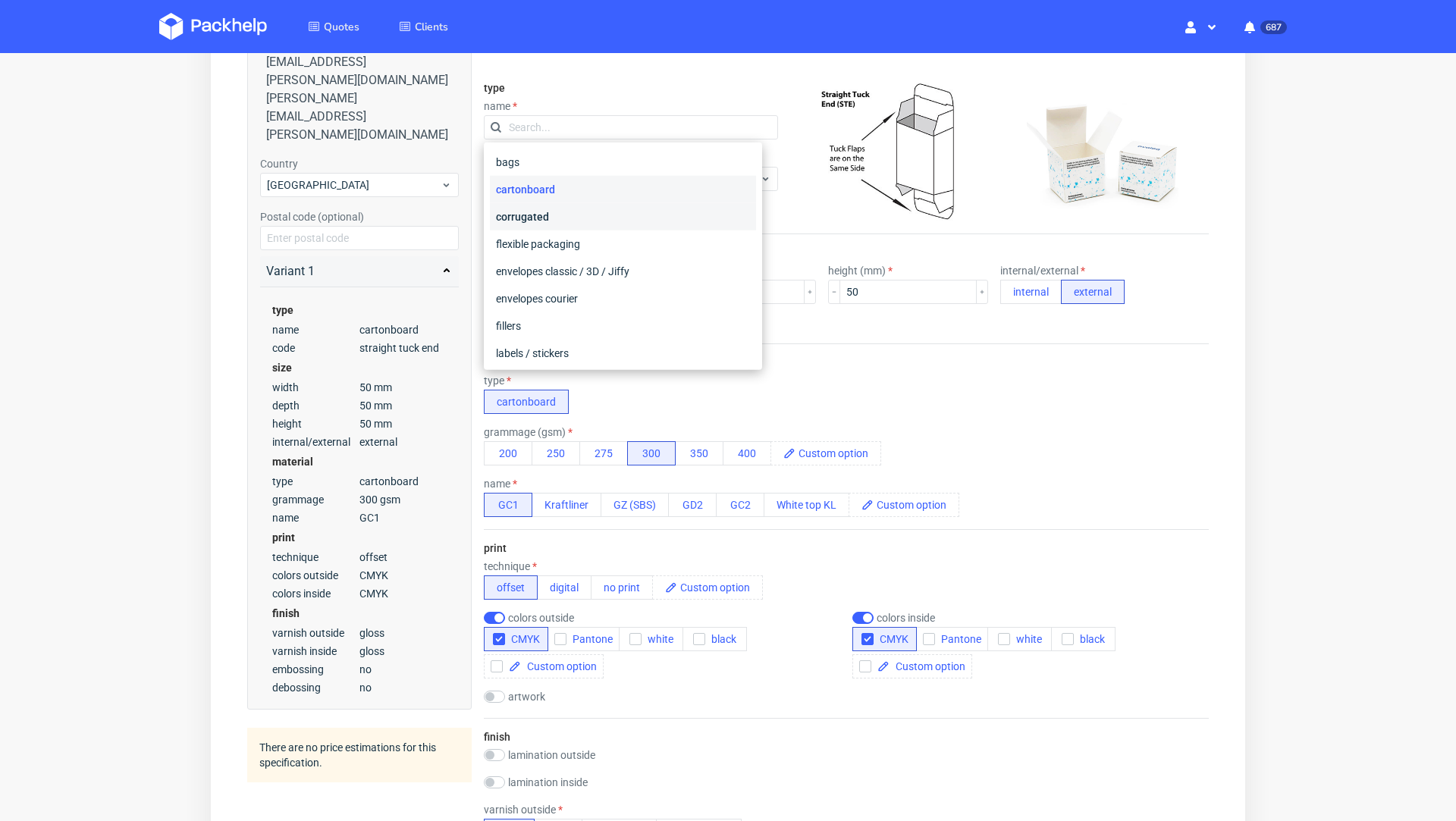
click at [565, 208] on div "corrugated" at bounding box center [623, 217] width 266 height 27
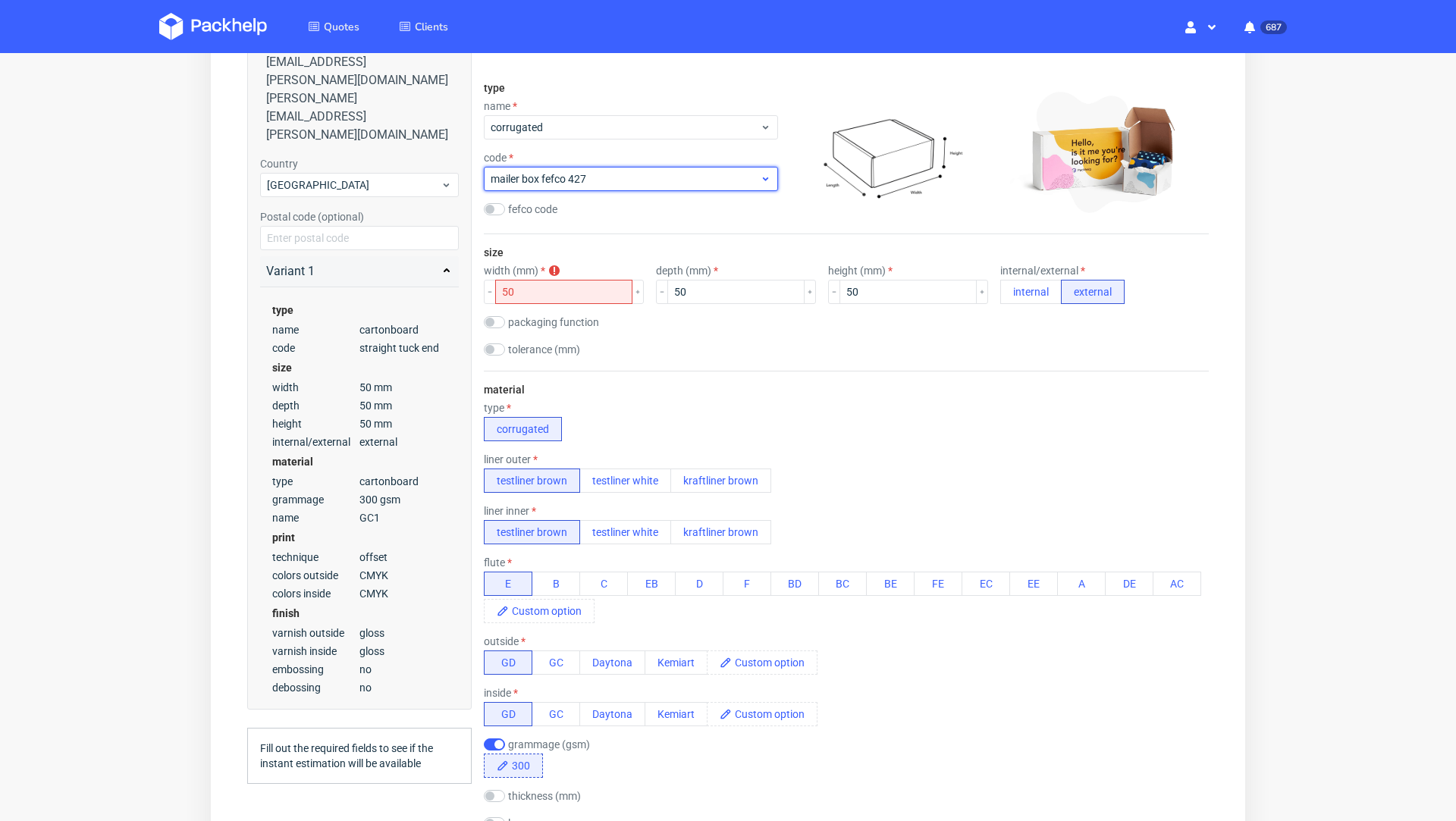
click at [548, 180] on span "mailer box fefco 427" at bounding box center [625, 179] width 269 height 15
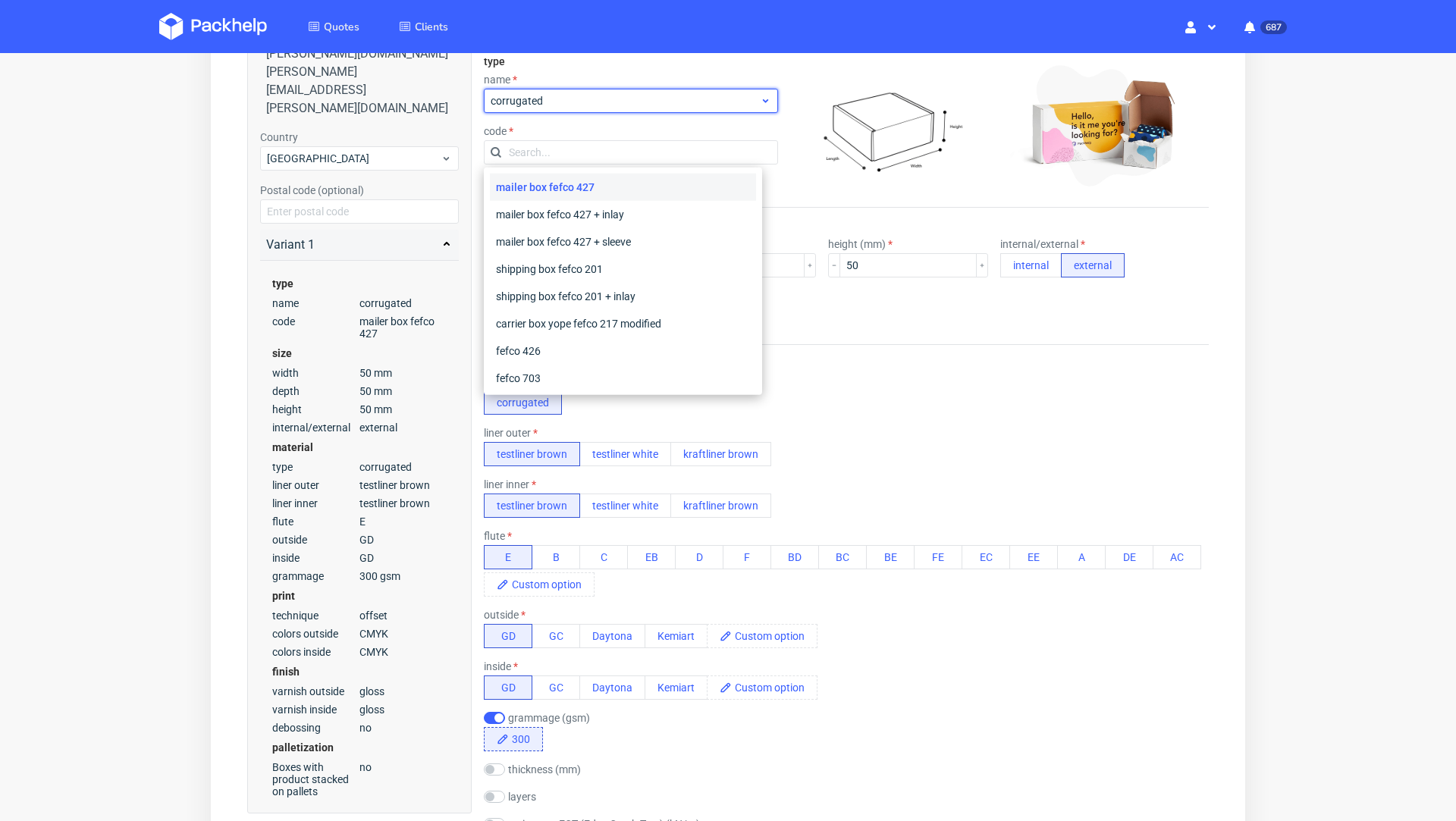
click at [534, 104] on span "corrugated" at bounding box center [625, 101] width 269 height 15
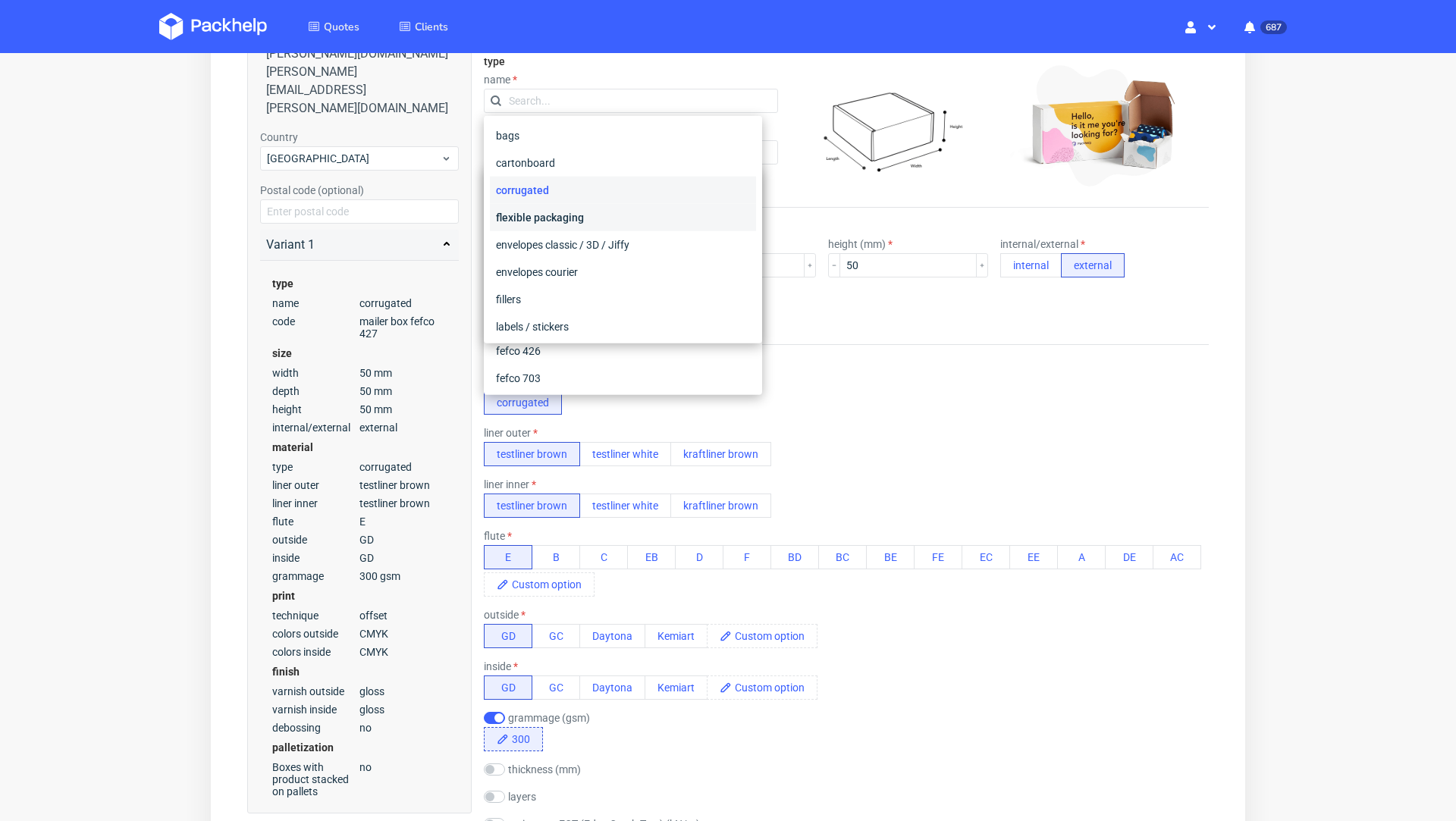
click at [559, 216] on div "flexible packaging" at bounding box center [623, 217] width 266 height 27
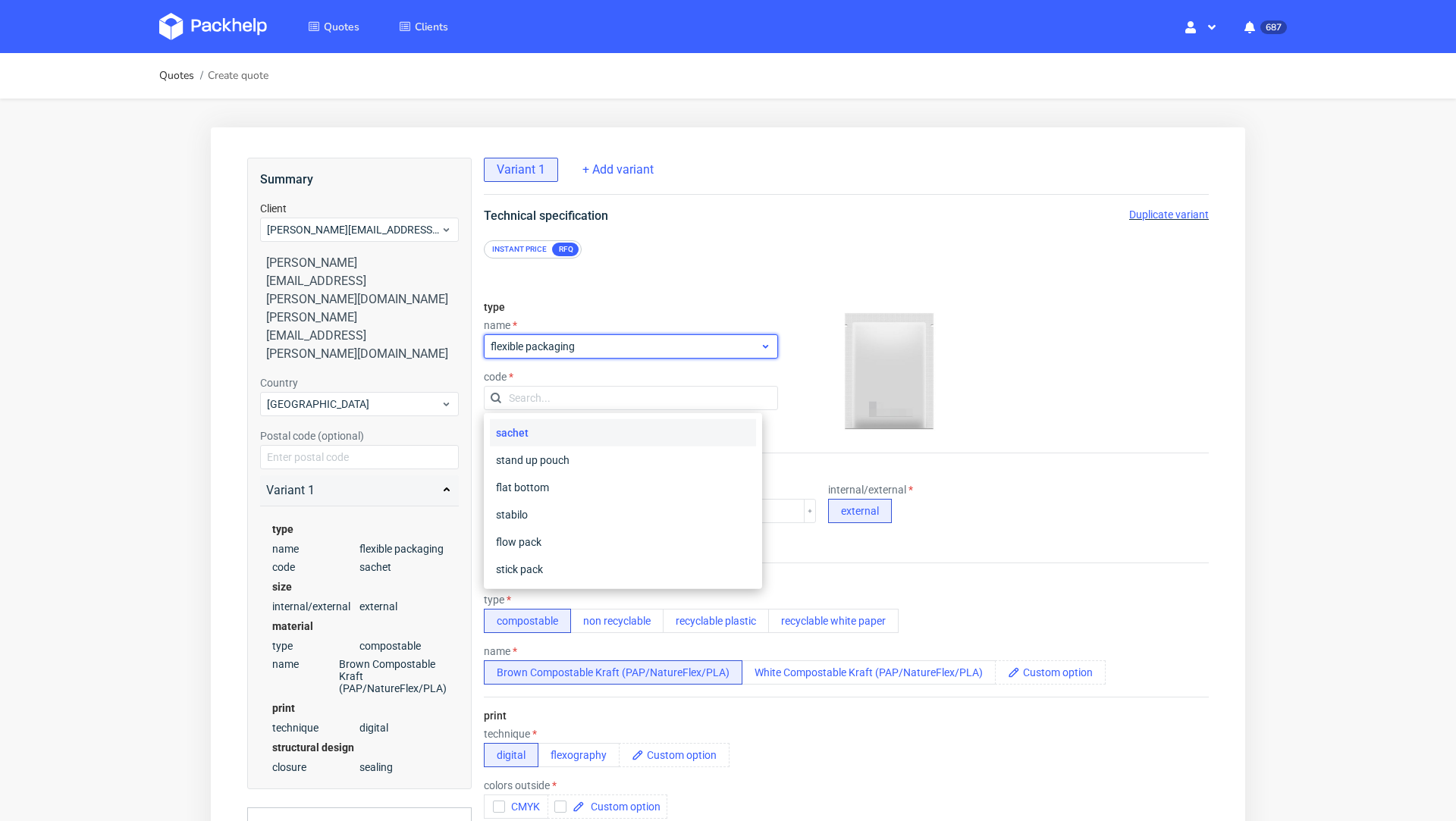
click at [543, 345] on span "flexible packaging" at bounding box center [625, 346] width 269 height 15
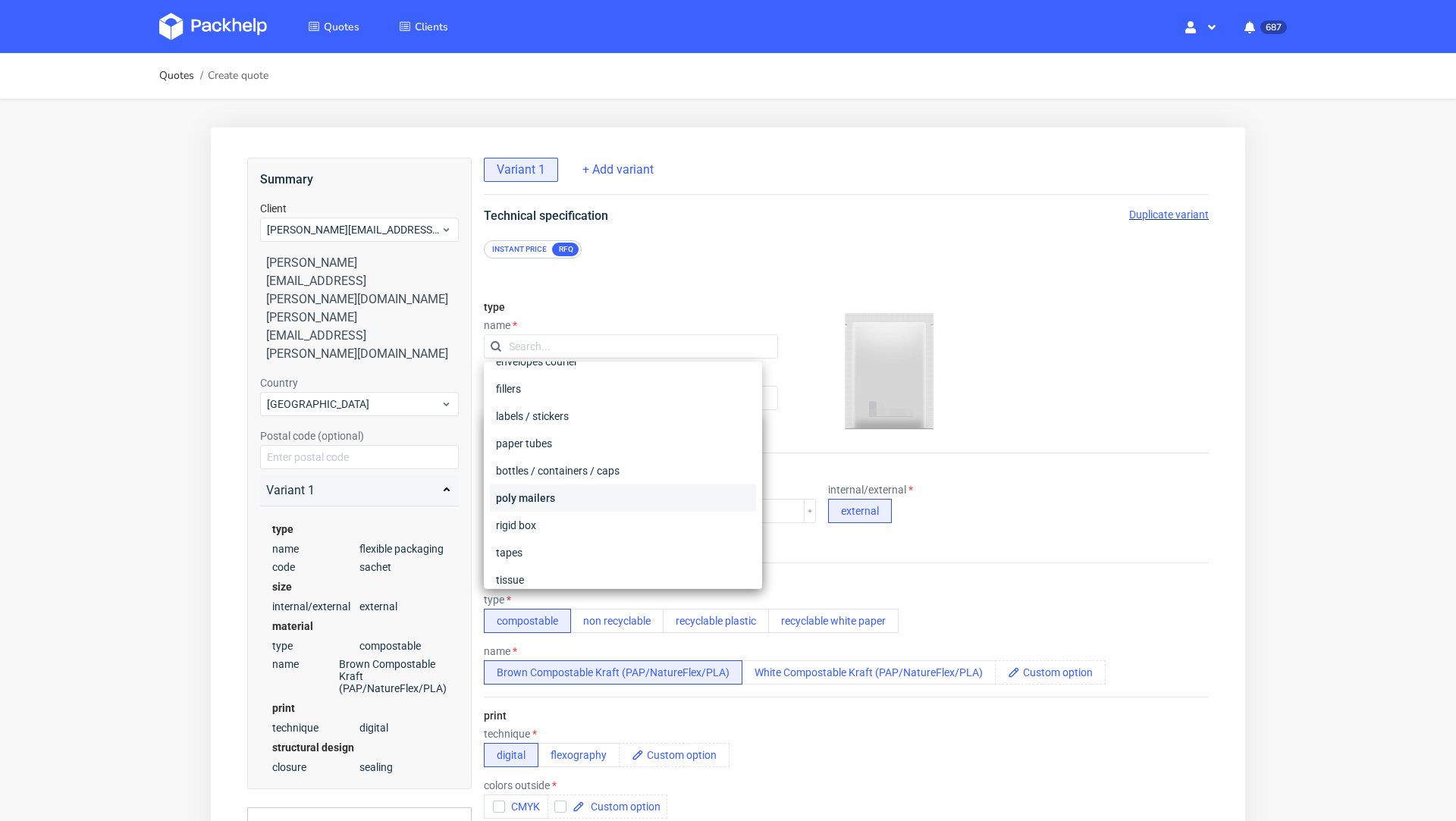
scroll to position [174, 0]
click at [583, 505] on div "rigid box" at bounding box center [623, 508] width 266 height 27
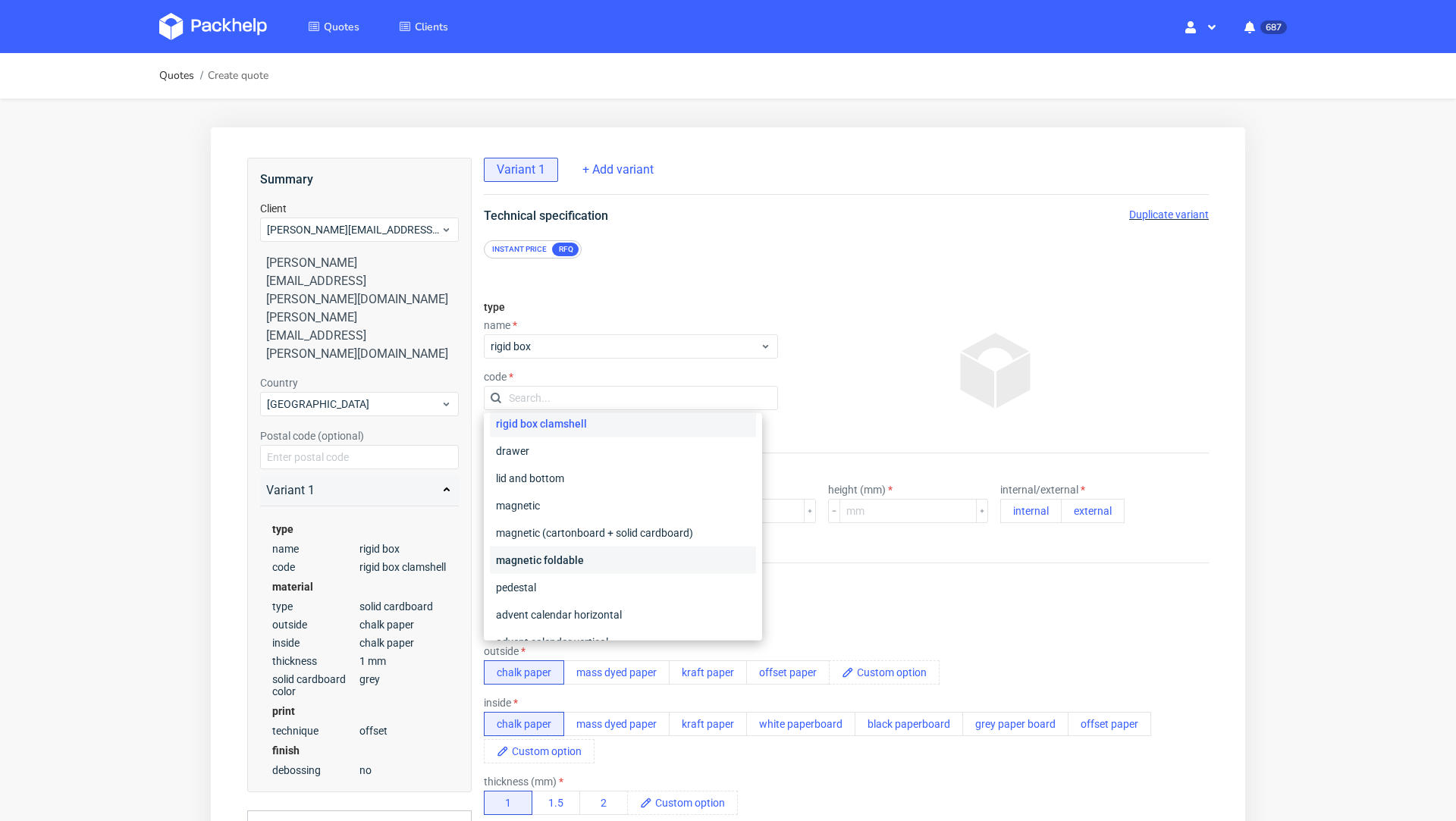
scroll to position [0, 0]
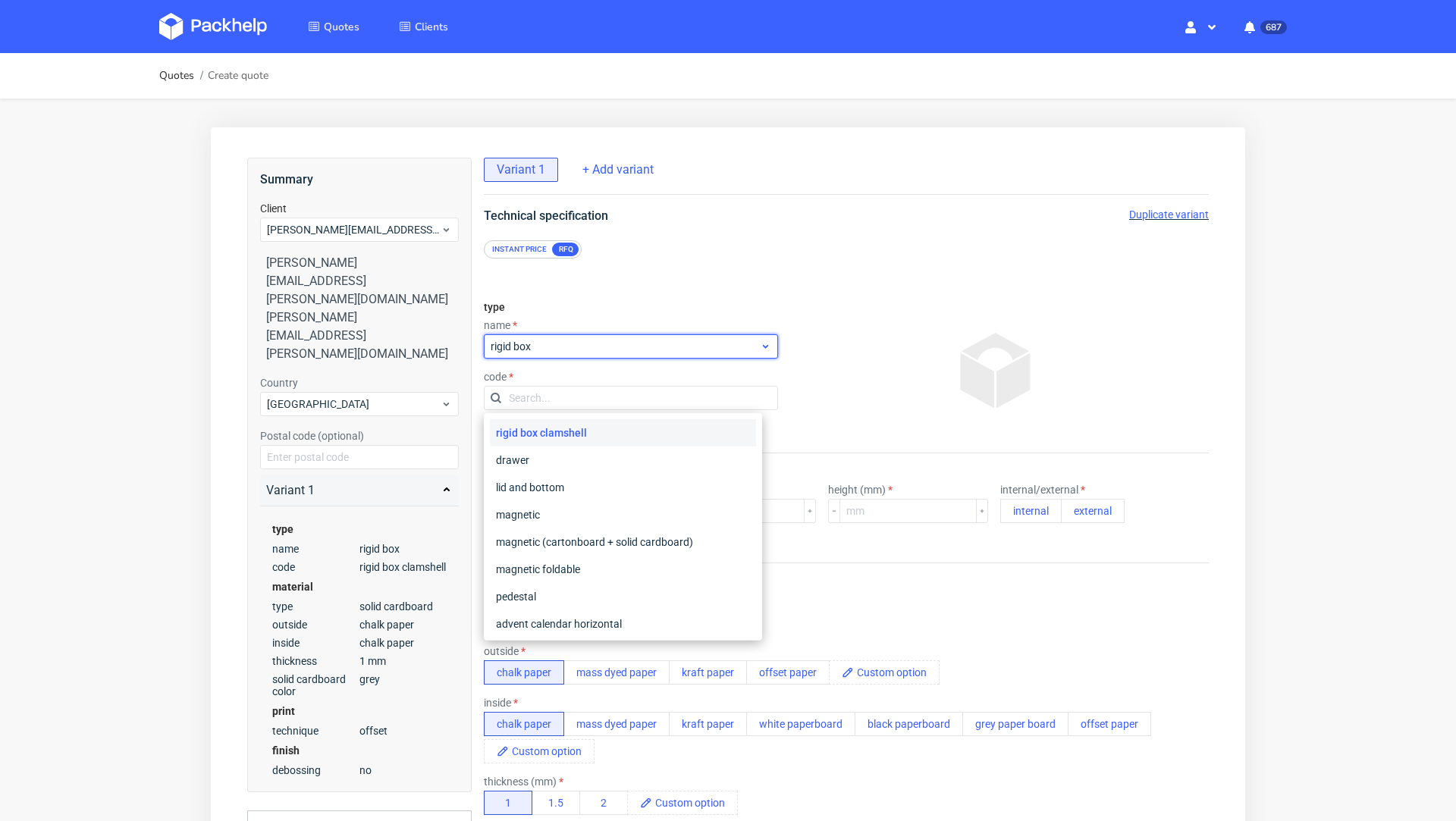
click at [547, 357] on div "rigid box" at bounding box center [631, 346] width 295 height 24
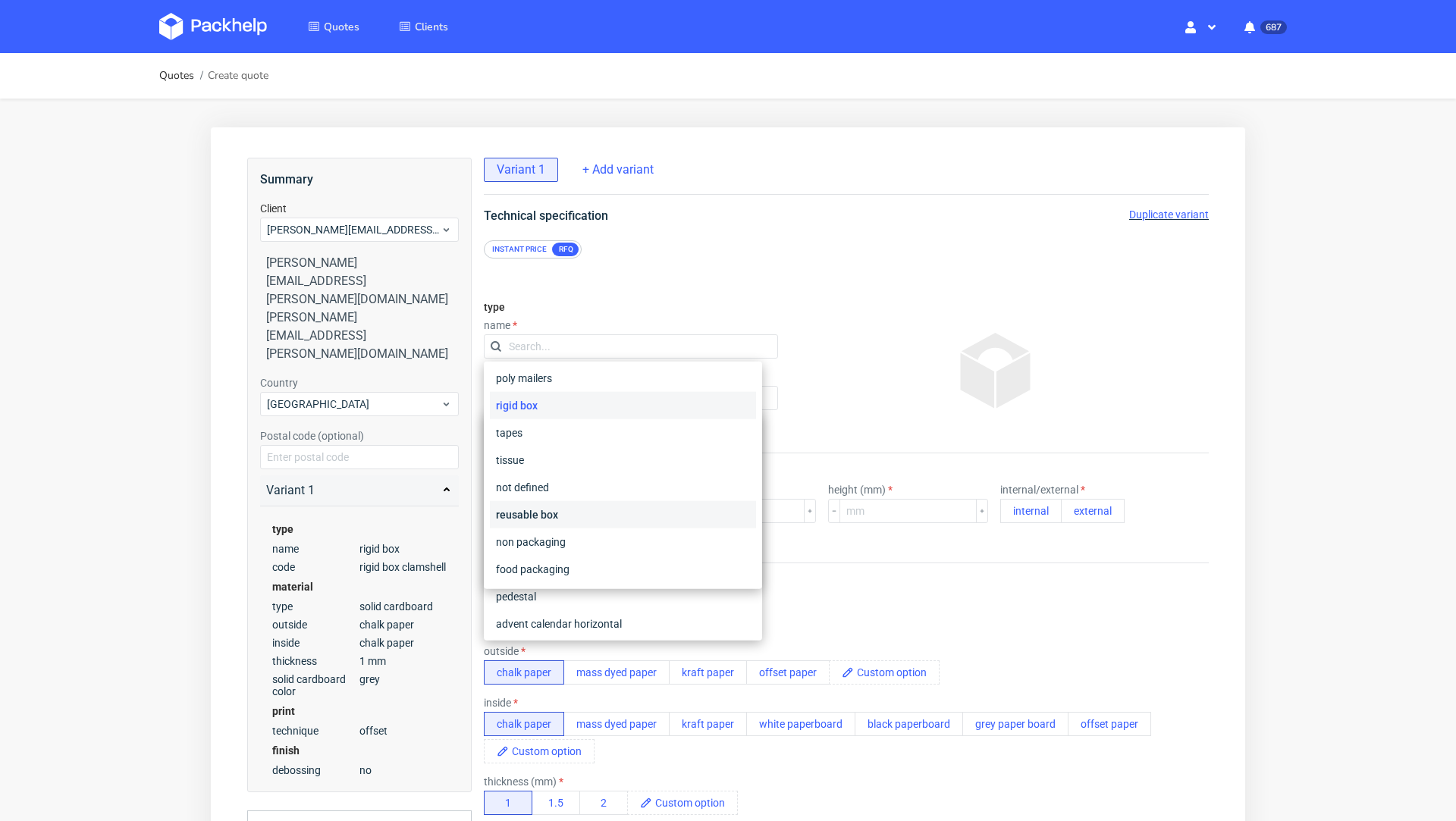
click at [569, 509] on div "reusable box" at bounding box center [623, 515] width 266 height 27
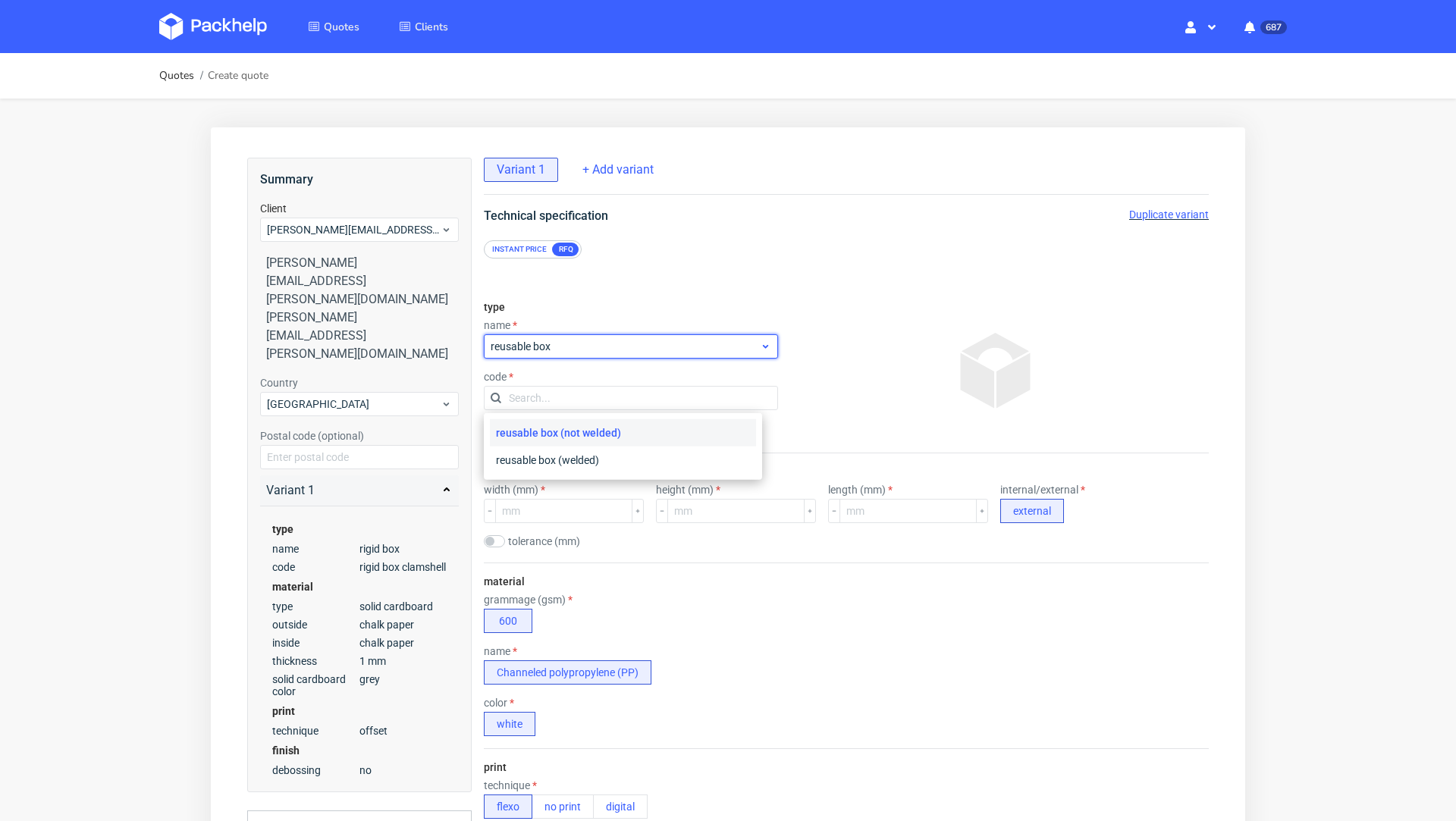
click at [558, 353] on span "reusable box" at bounding box center [625, 346] width 269 height 15
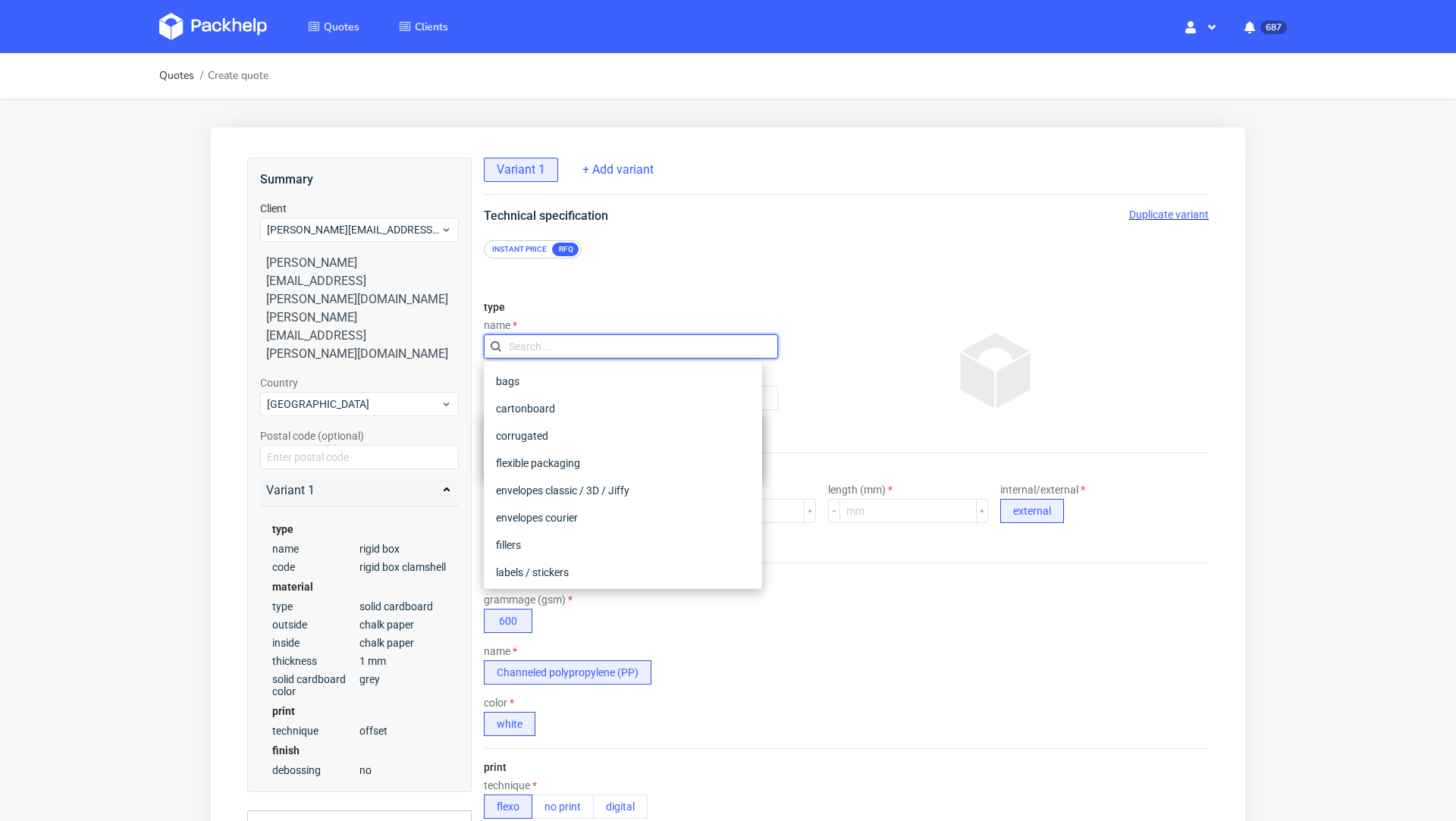
scroll to position [276, 0]
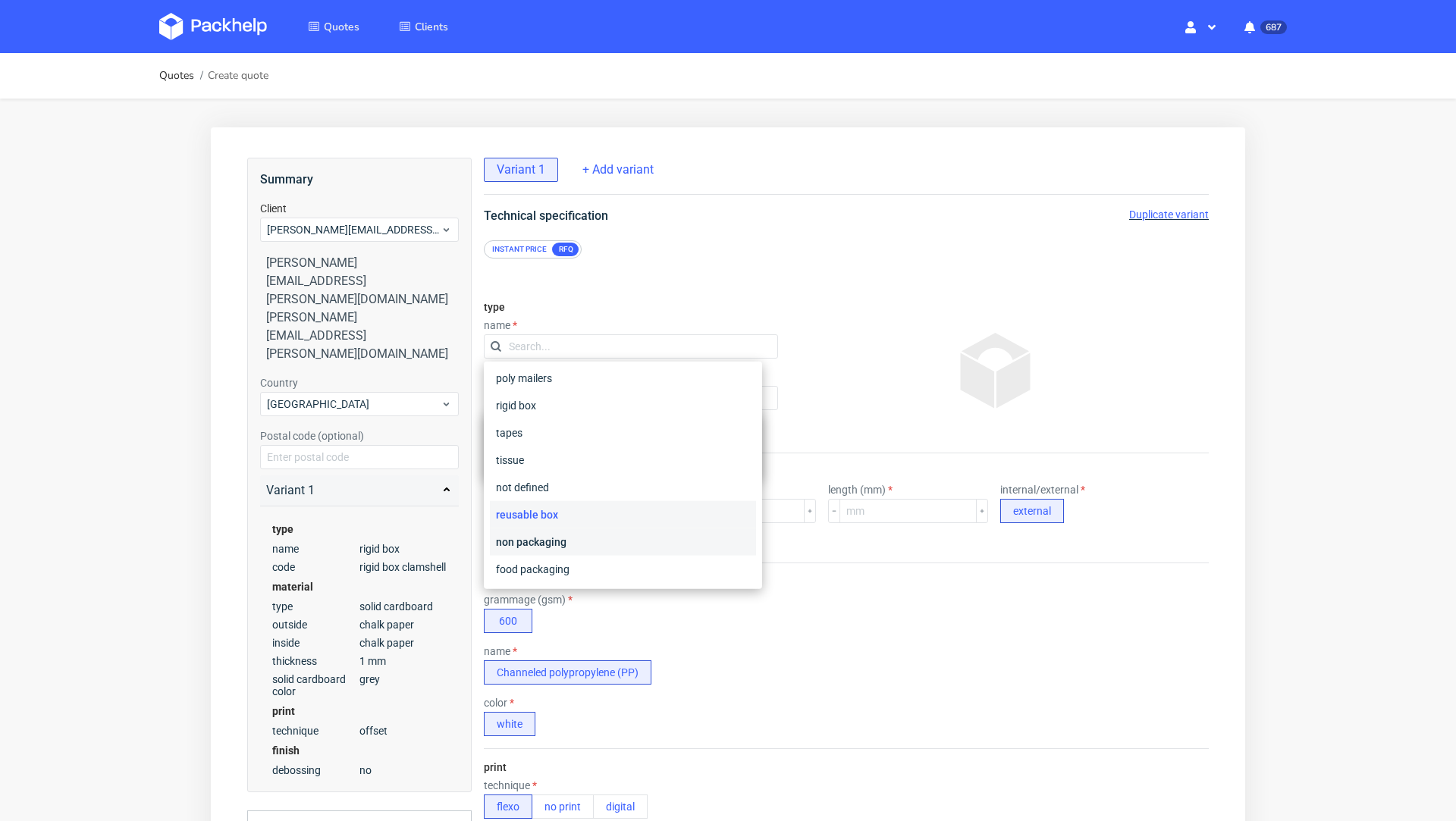
click at [571, 555] on div "non packaging" at bounding box center [623, 543] width 266 height 27
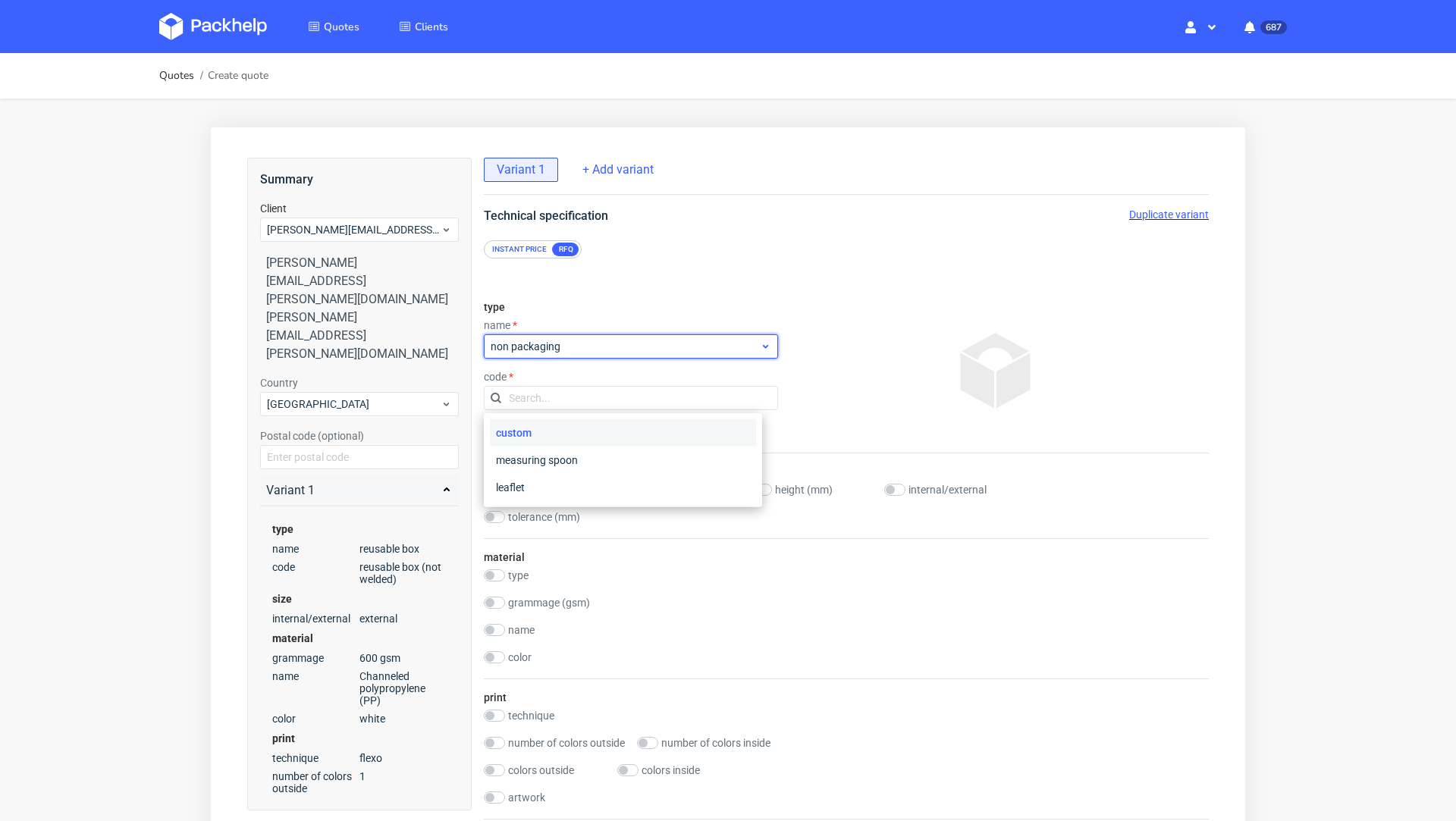
click at [559, 346] on span "non packaging" at bounding box center [625, 346] width 269 height 15
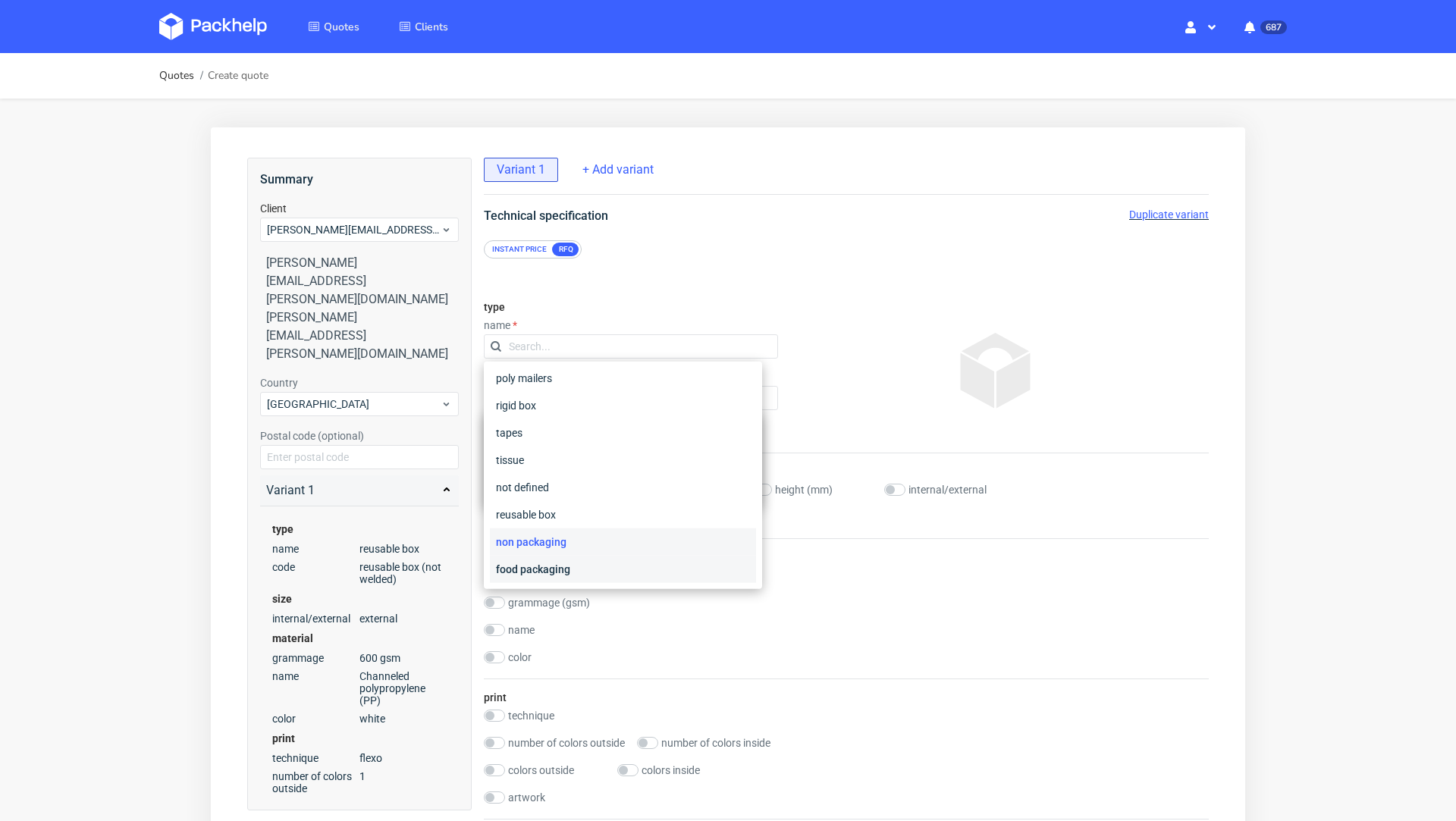
click at [558, 565] on div "food packaging" at bounding box center [623, 570] width 266 height 27
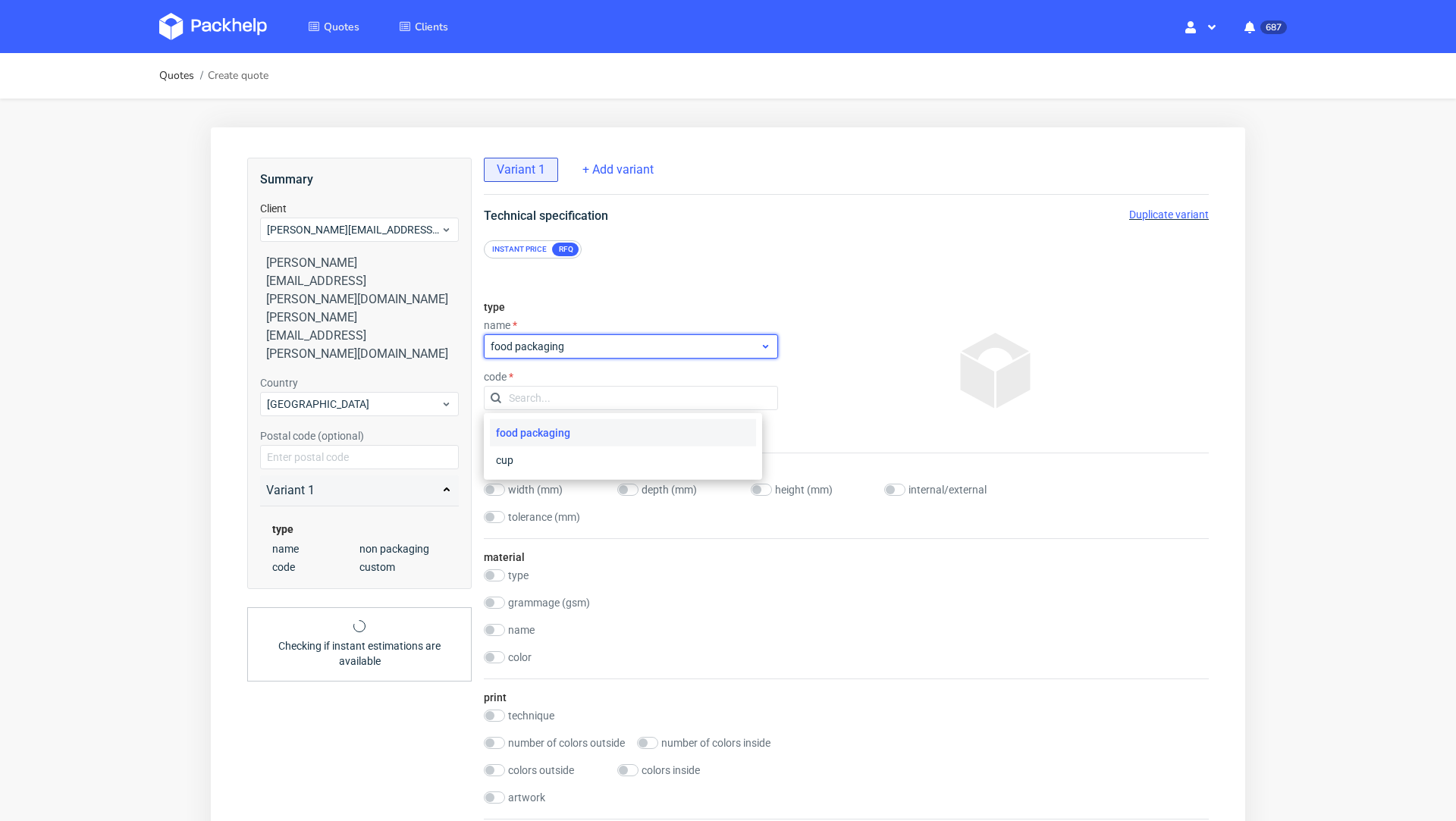
click at [562, 356] on div "food packaging" at bounding box center [631, 346] width 295 height 24
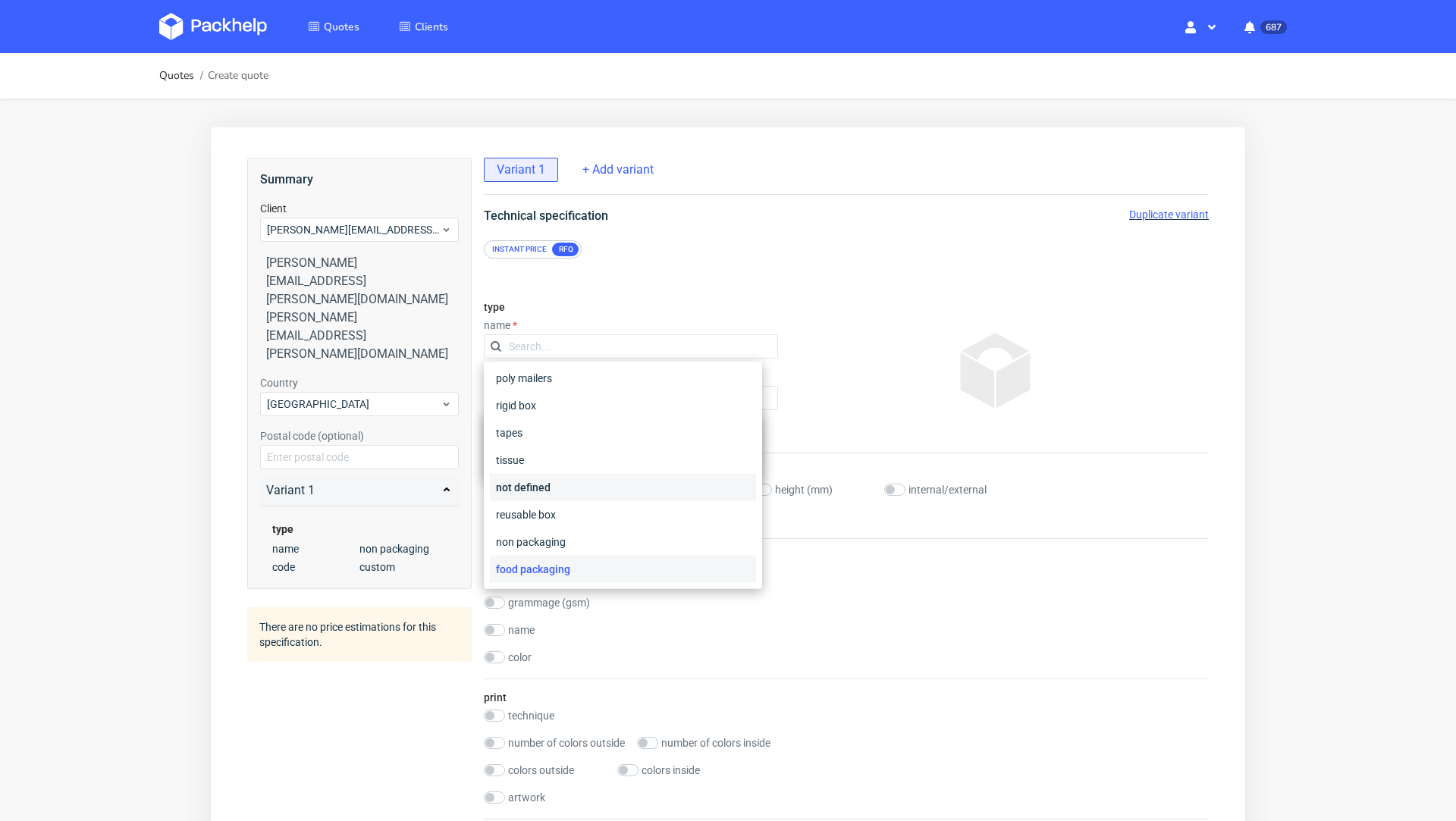
click at [559, 481] on div "not defined" at bounding box center [623, 488] width 266 height 27
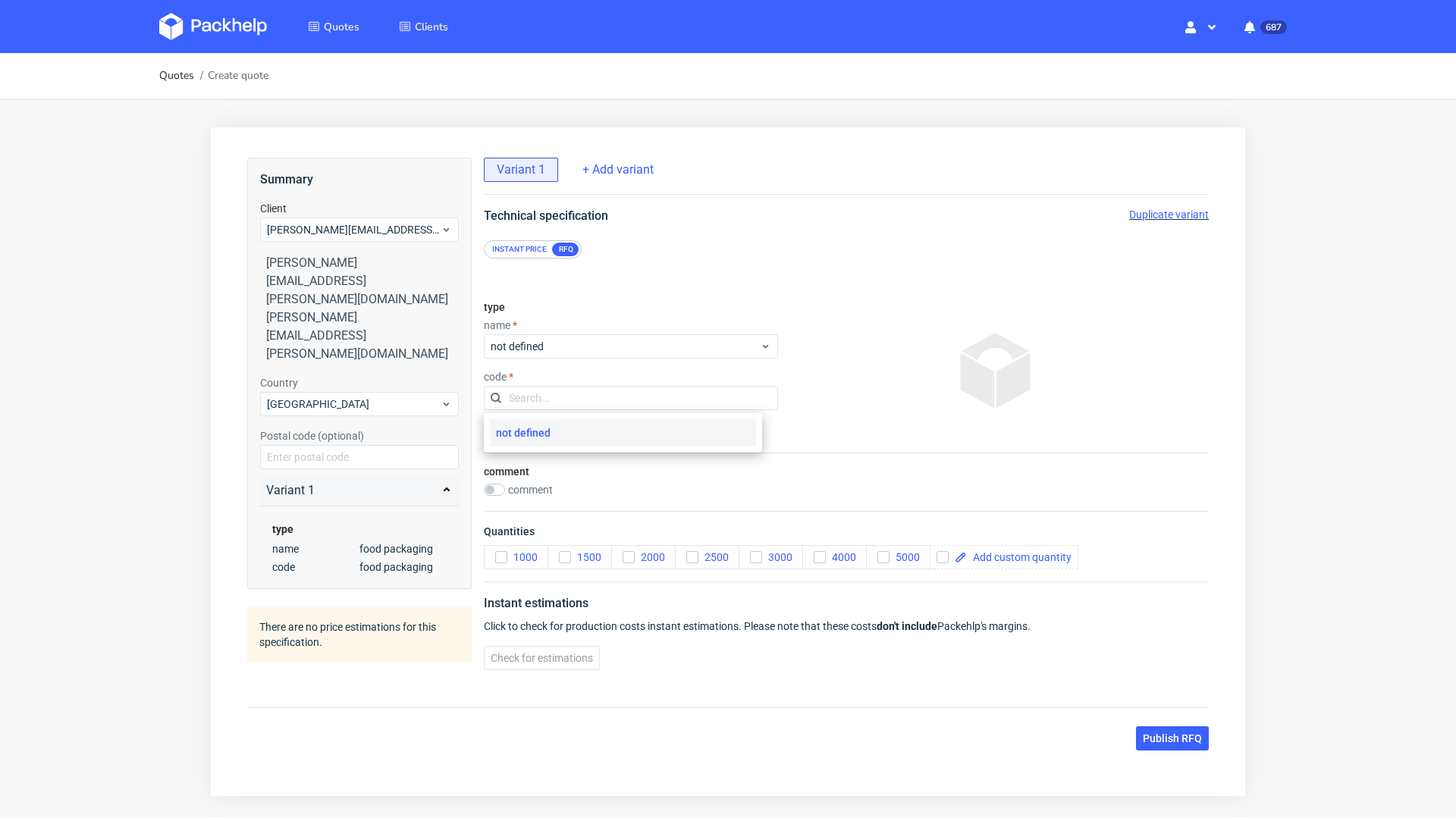
click at [551, 359] on div "type name not defined code" at bounding box center [631, 370] width 295 height 163
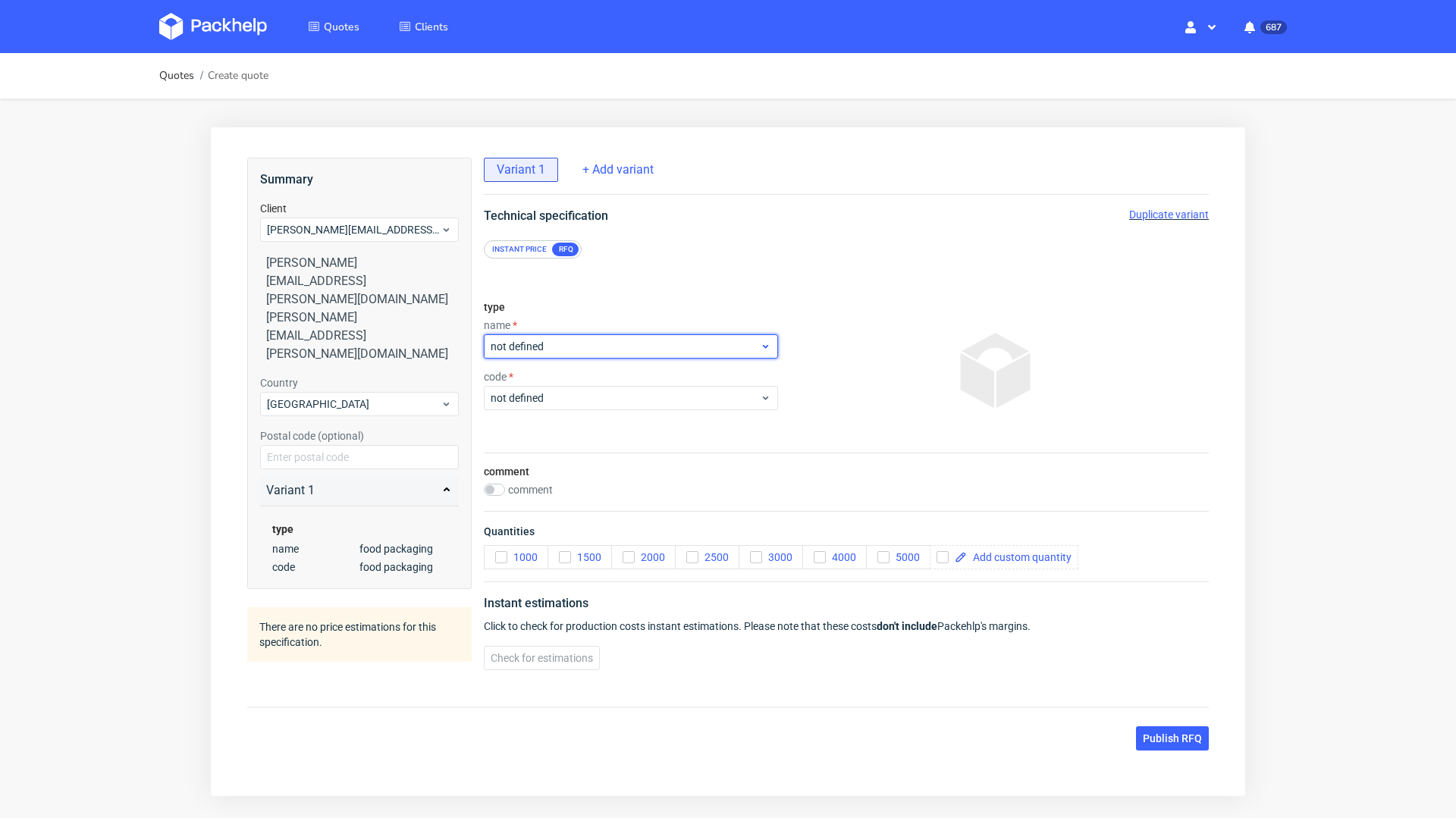
click at [530, 350] on span "not defined" at bounding box center [625, 346] width 269 height 15
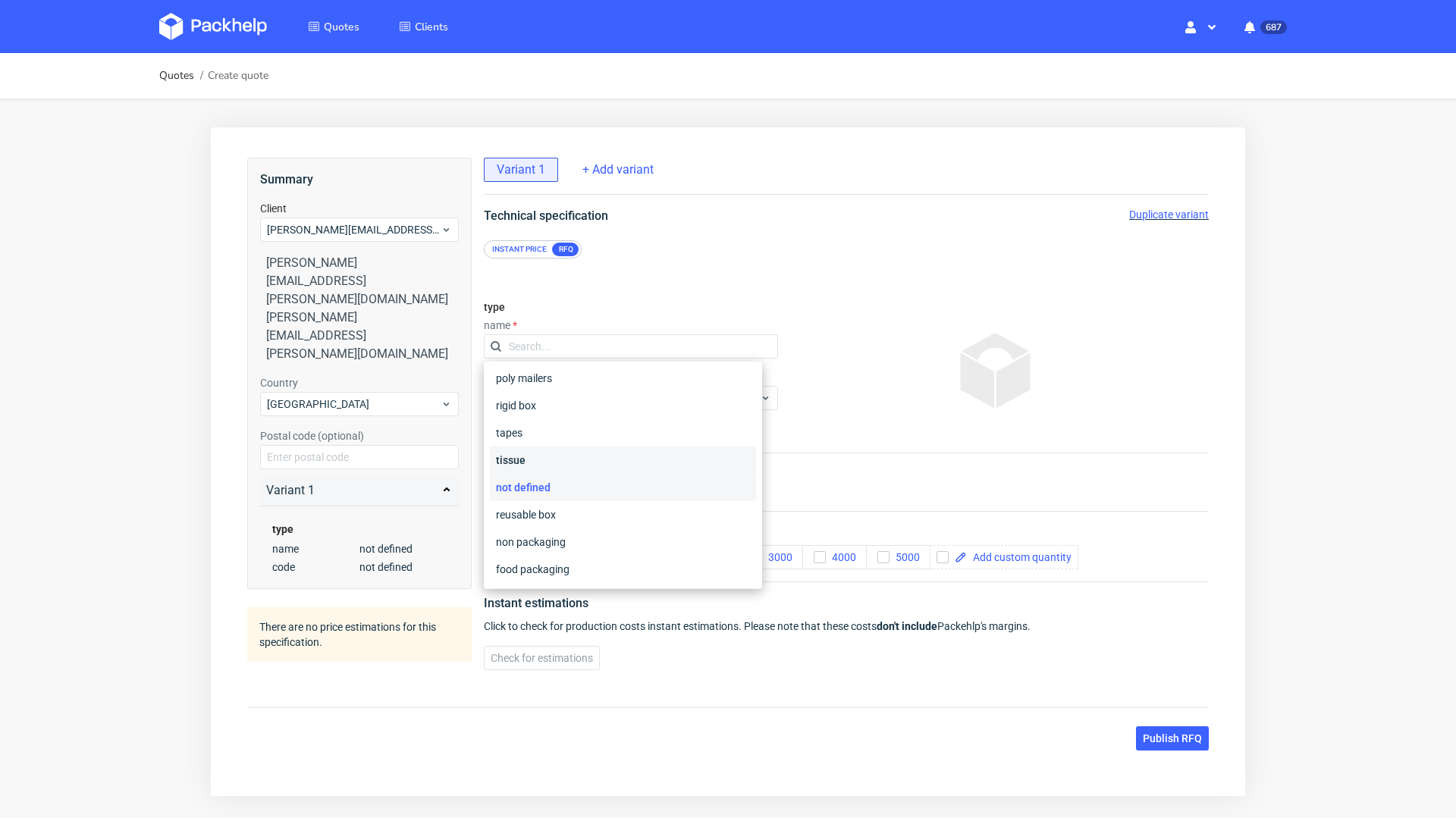
click at [527, 466] on div "tissue" at bounding box center [623, 460] width 266 height 27
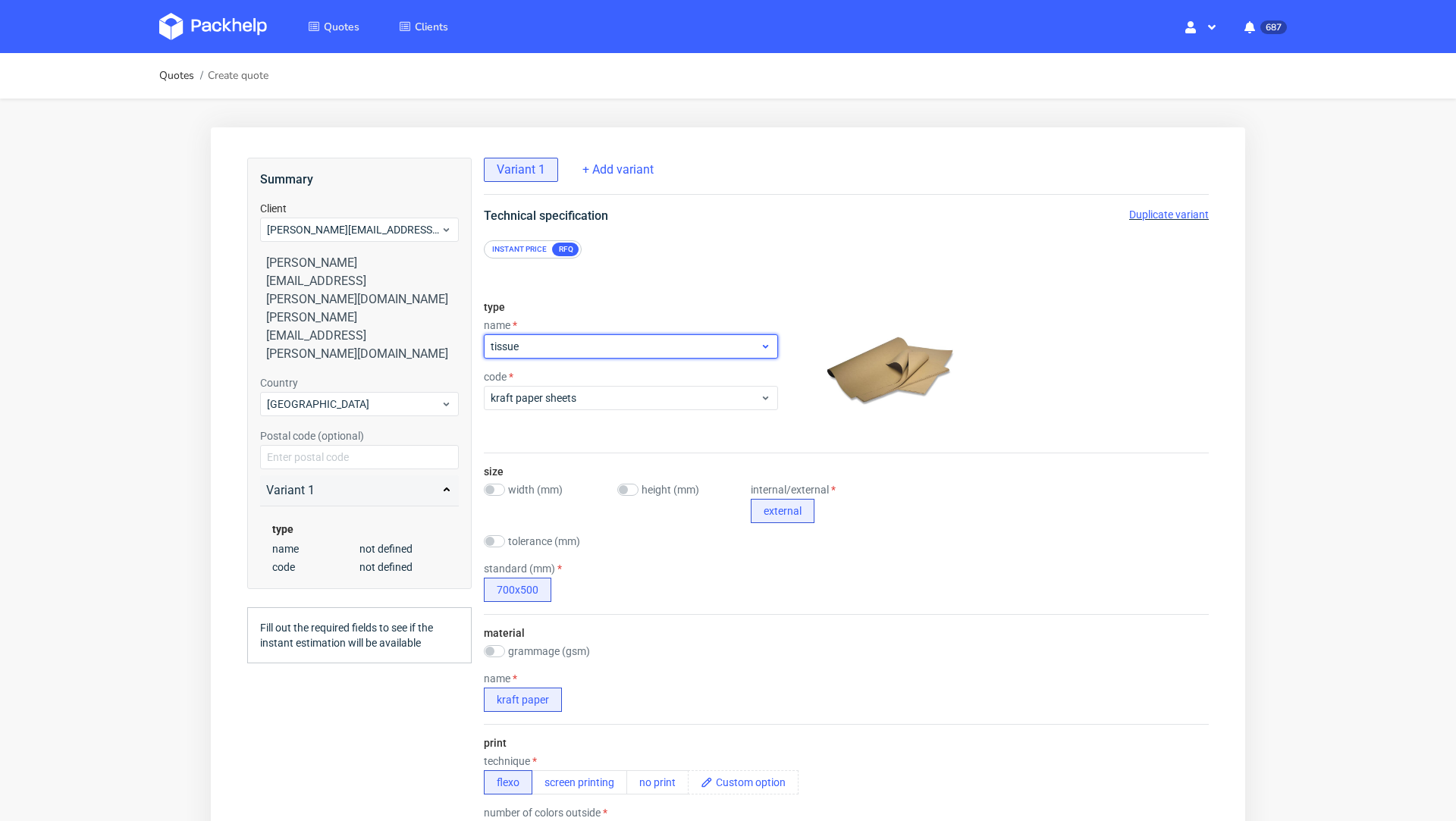
click at [546, 336] on div "tissue" at bounding box center [631, 346] width 295 height 24
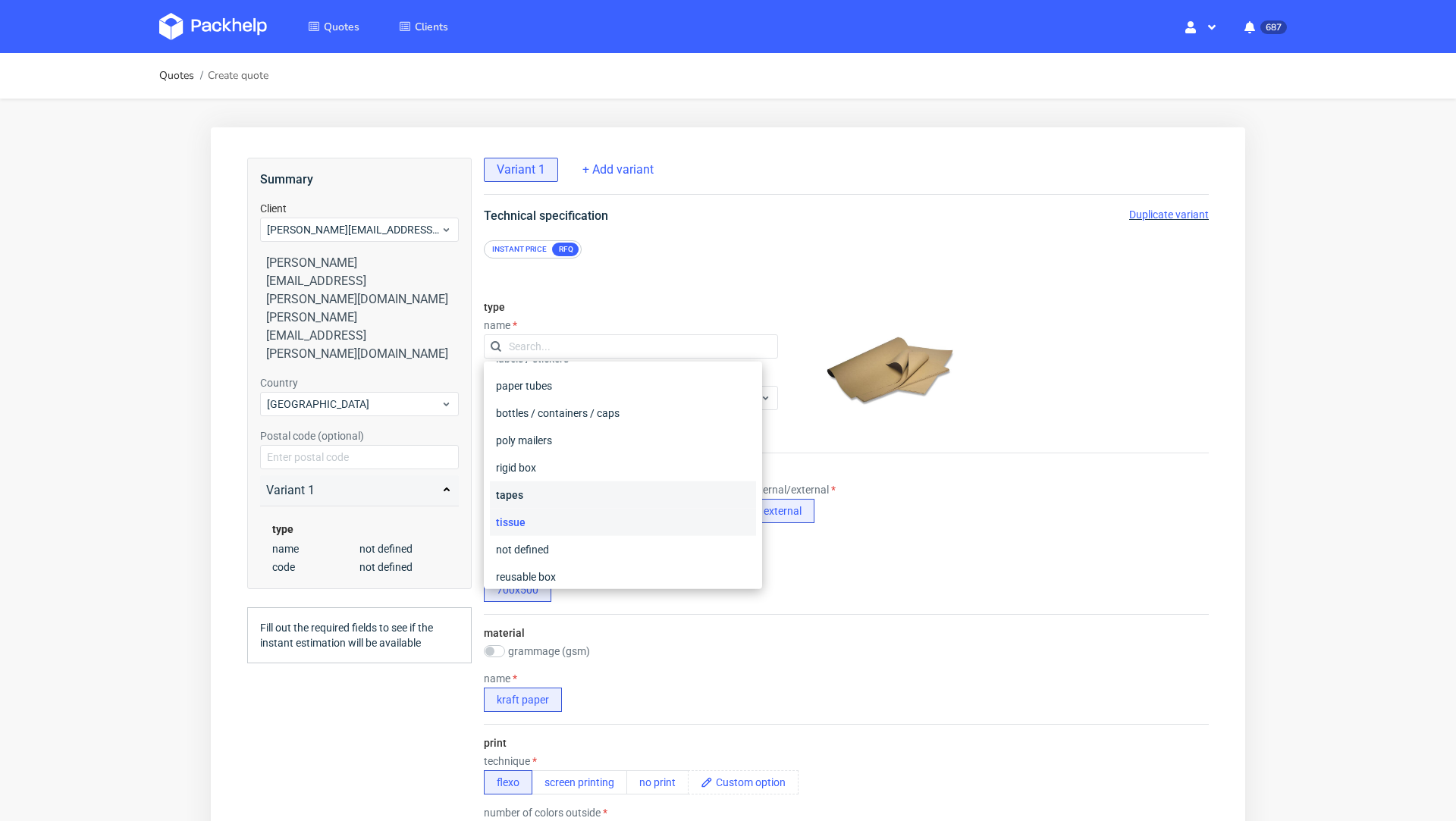
scroll to position [210, 0]
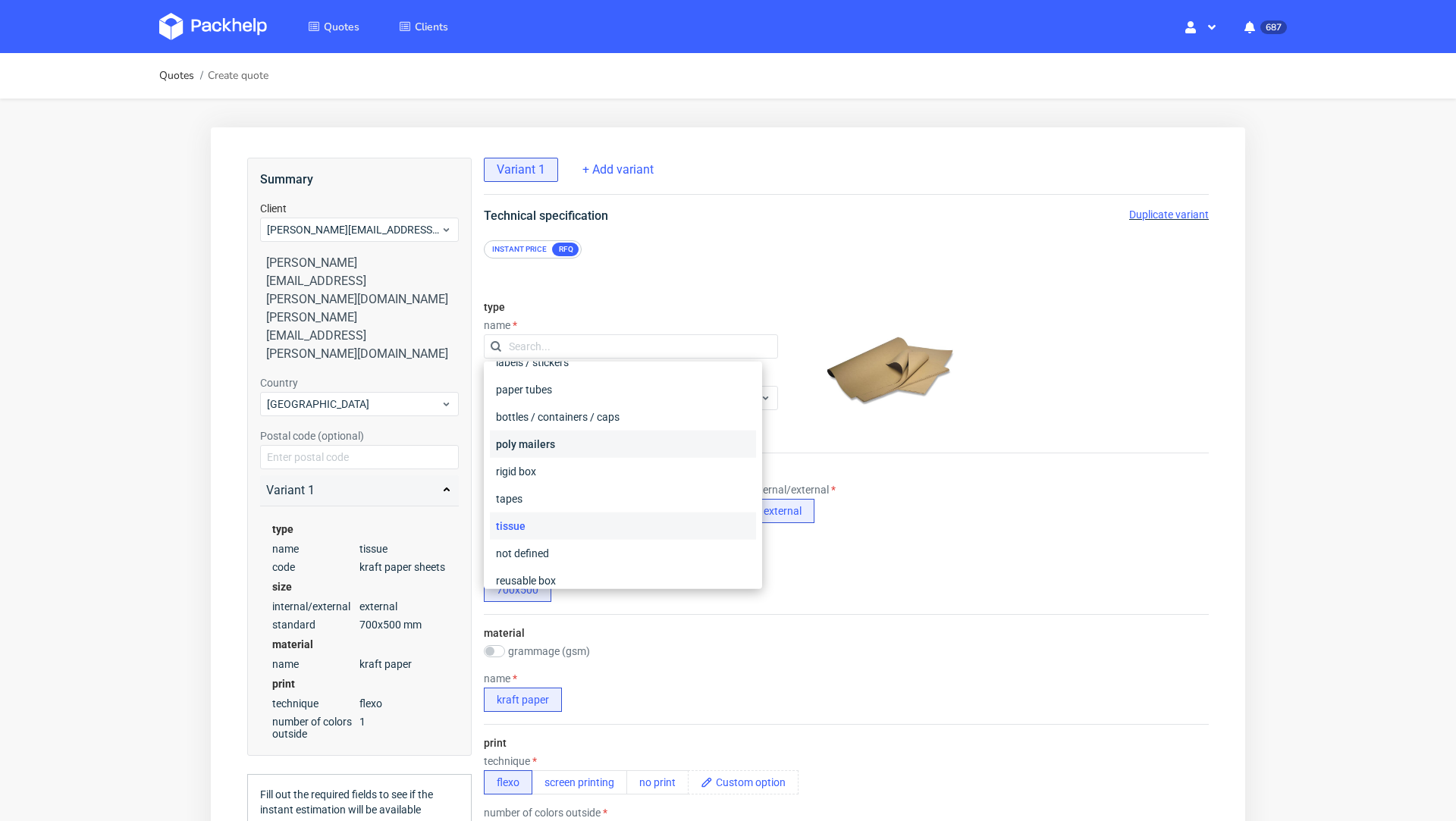
click at [546, 447] on div "poly mailers" at bounding box center [623, 444] width 266 height 27
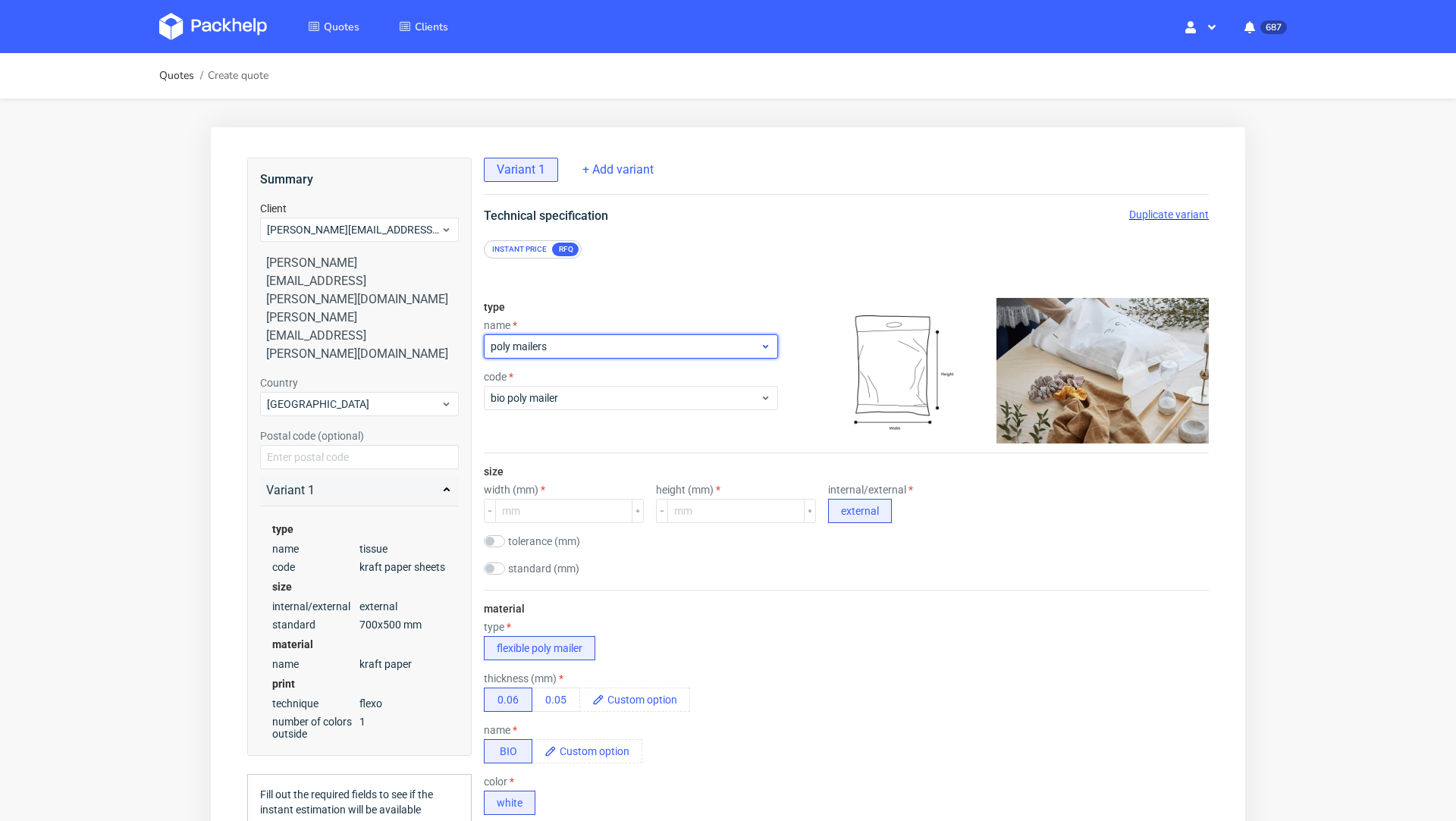
click at [542, 344] on span "poly mailers" at bounding box center [625, 346] width 269 height 15
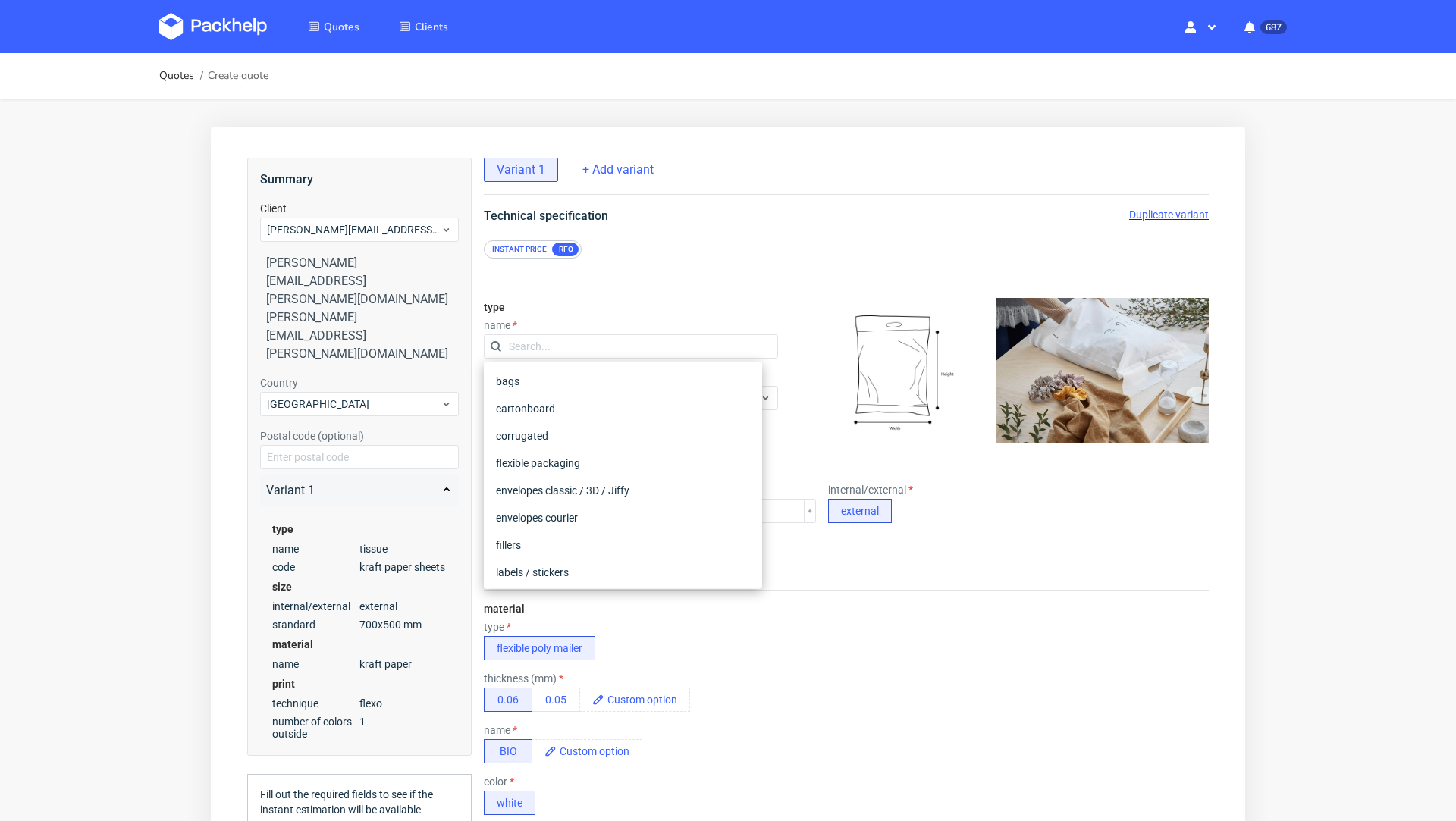
scroll to position [179, 0]
click at [547, 497] on div "rigid box" at bounding box center [623, 503] width 266 height 27
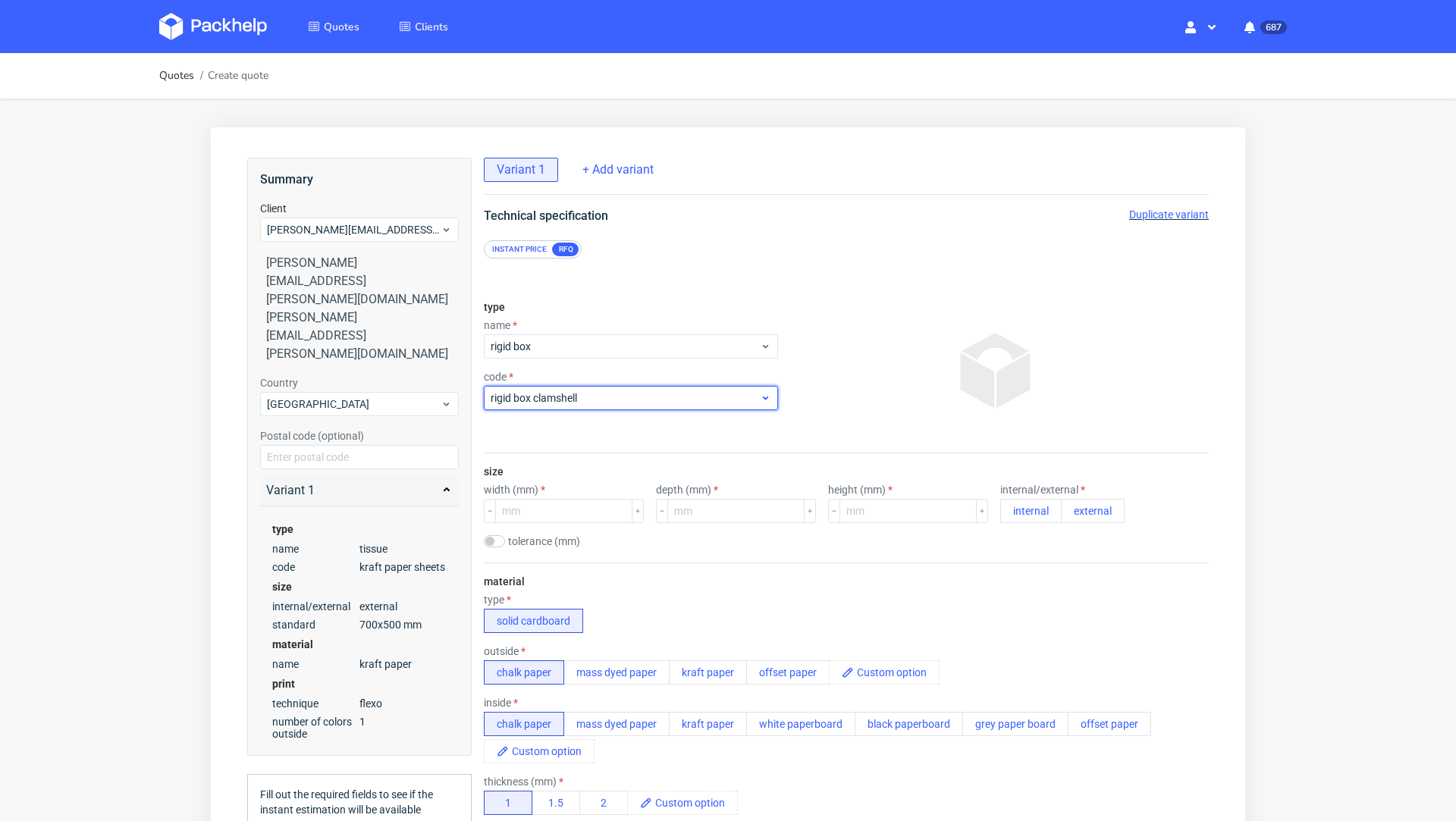
click at [557, 400] on span "rigid box clamshell" at bounding box center [625, 398] width 269 height 15
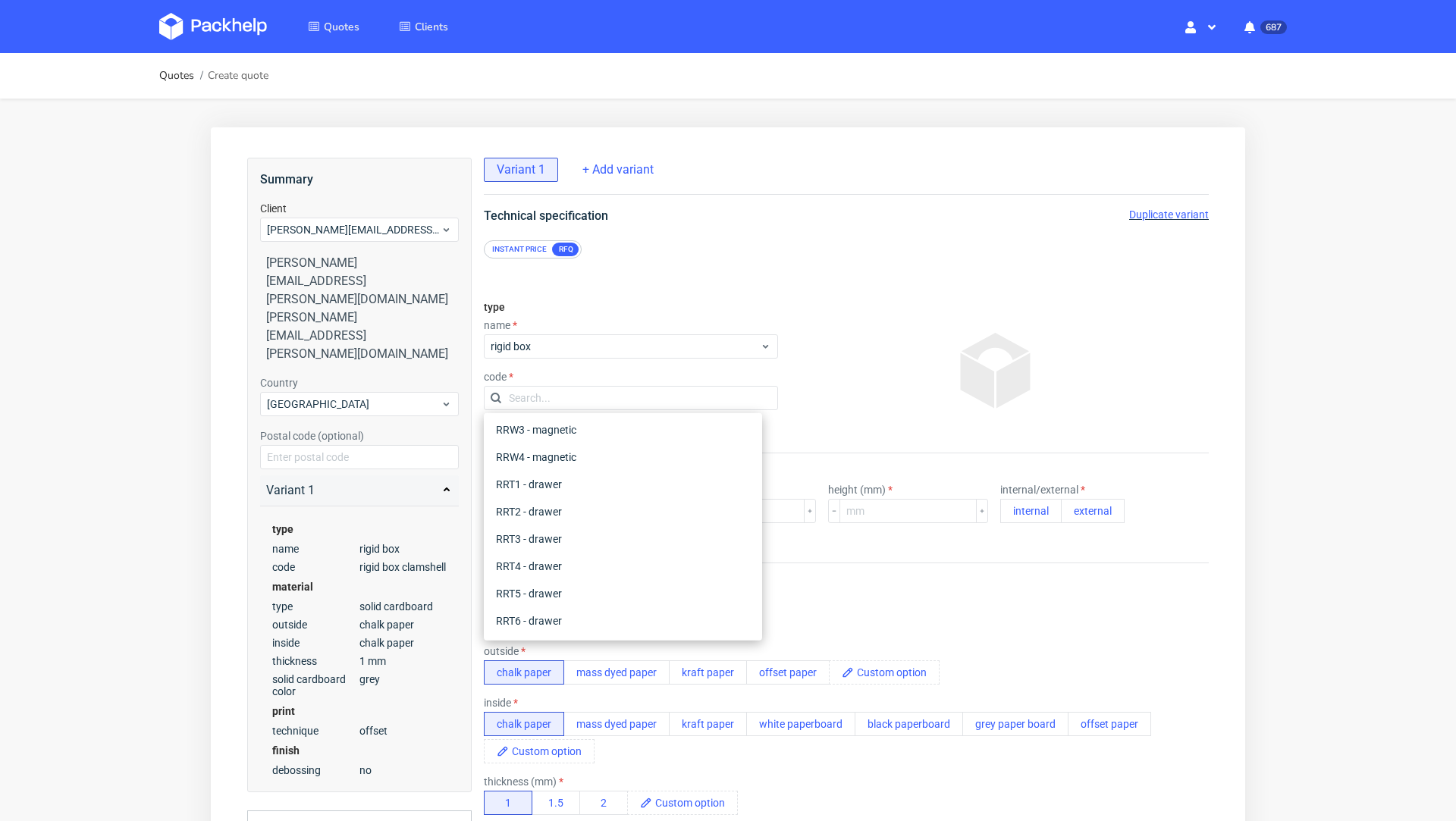
scroll to position [0, 0]
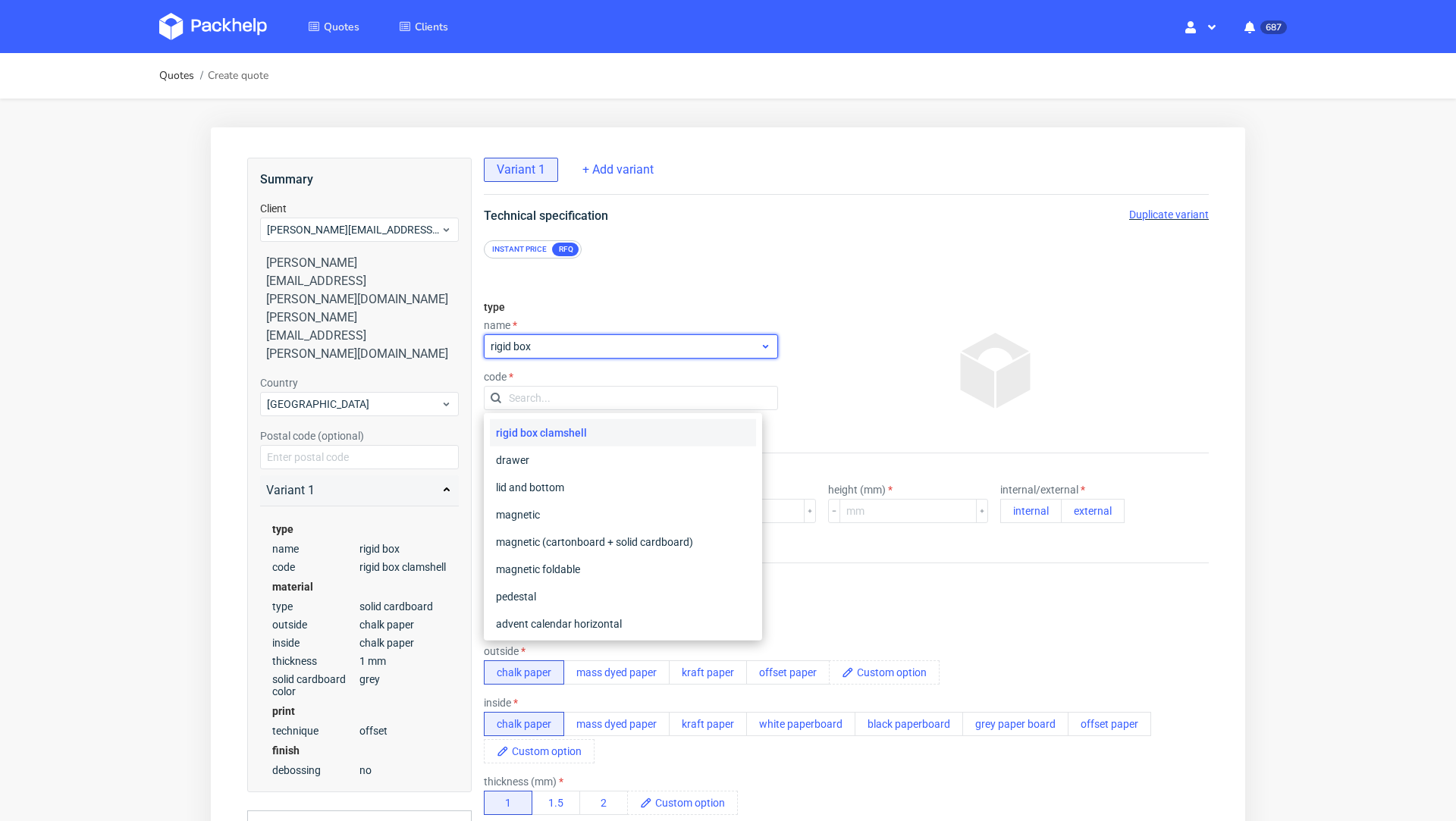
click at [540, 346] on span "rigid box" at bounding box center [625, 346] width 269 height 15
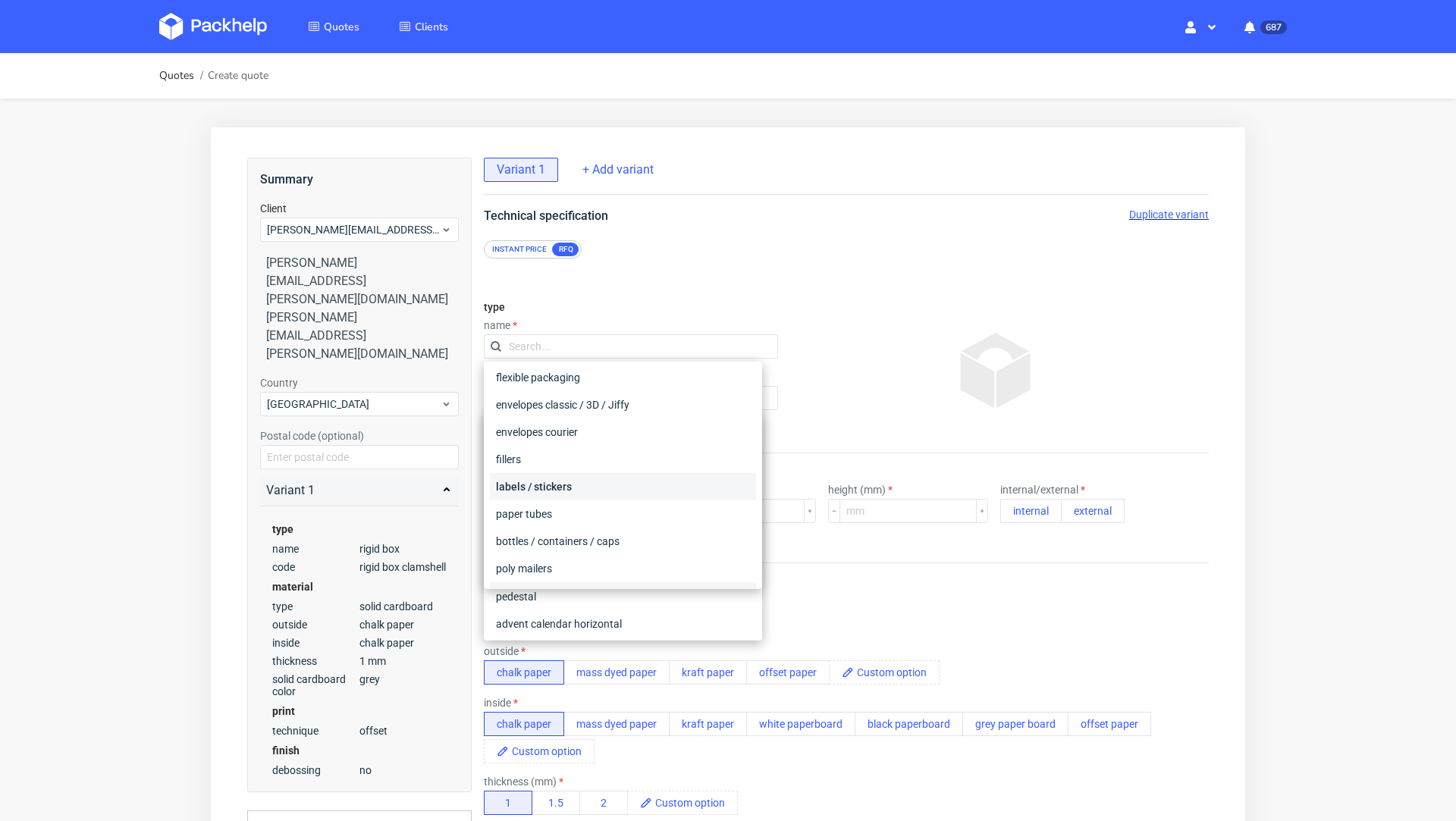
scroll to position [82, 0]
click at [554, 462] on div "fillers" at bounding box center [623, 464] width 266 height 27
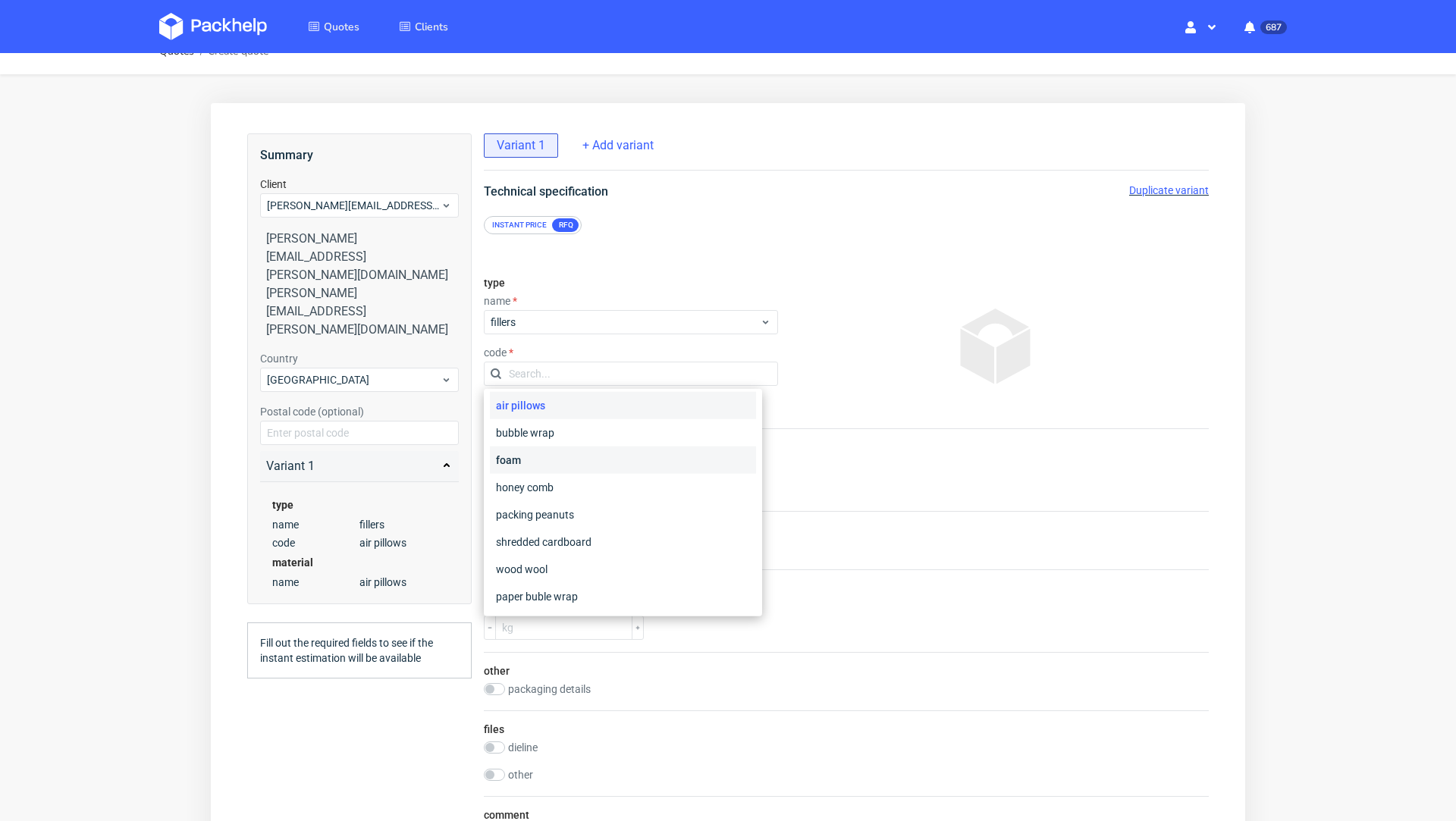
scroll to position [0, 0]
click at [542, 329] on span "fillers" at bounding box center [625, 322] width 269 height 15
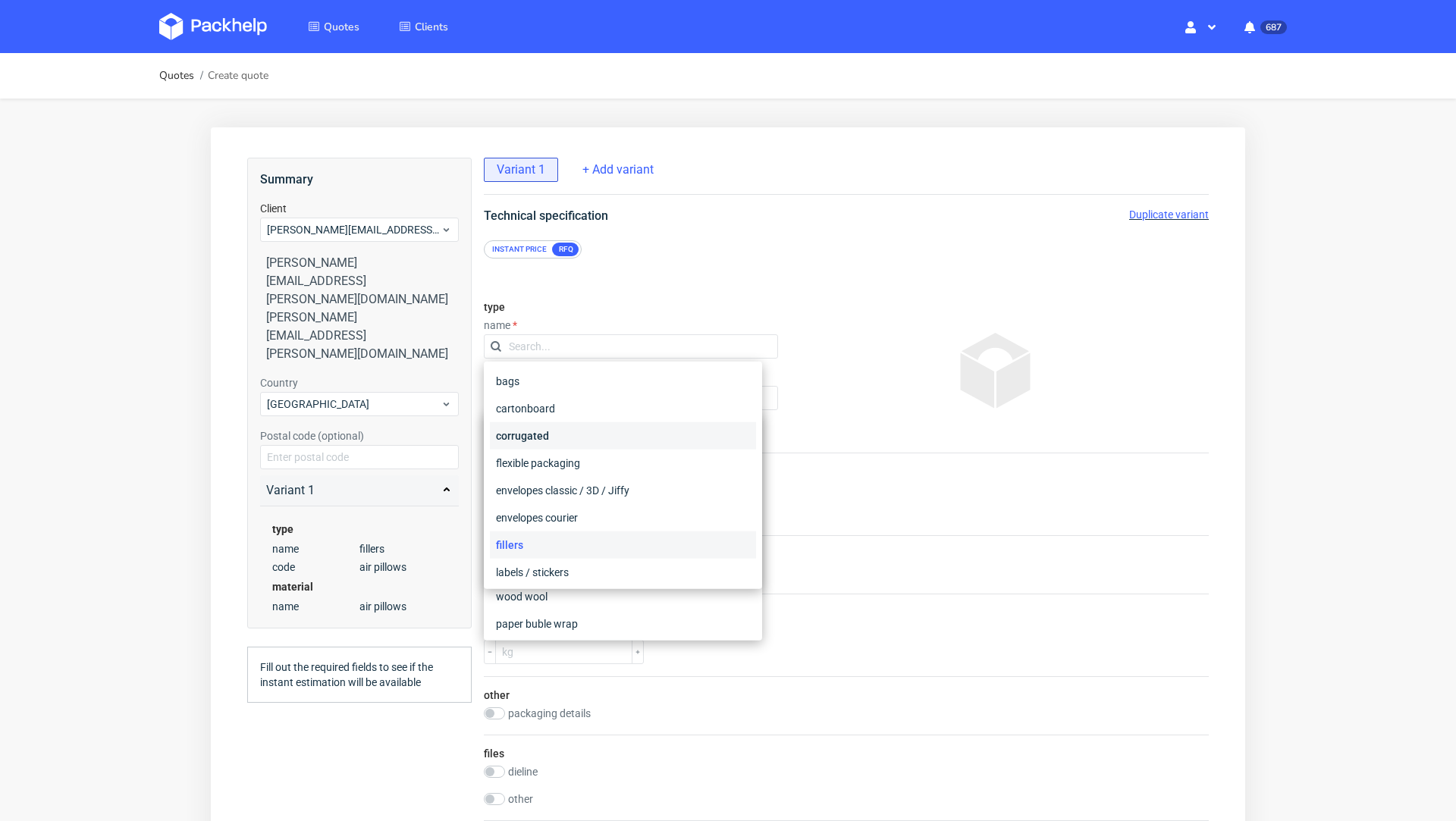
click at [556, 437] on div "corrugated" at bounding box center [623, 436] width 266 height 27
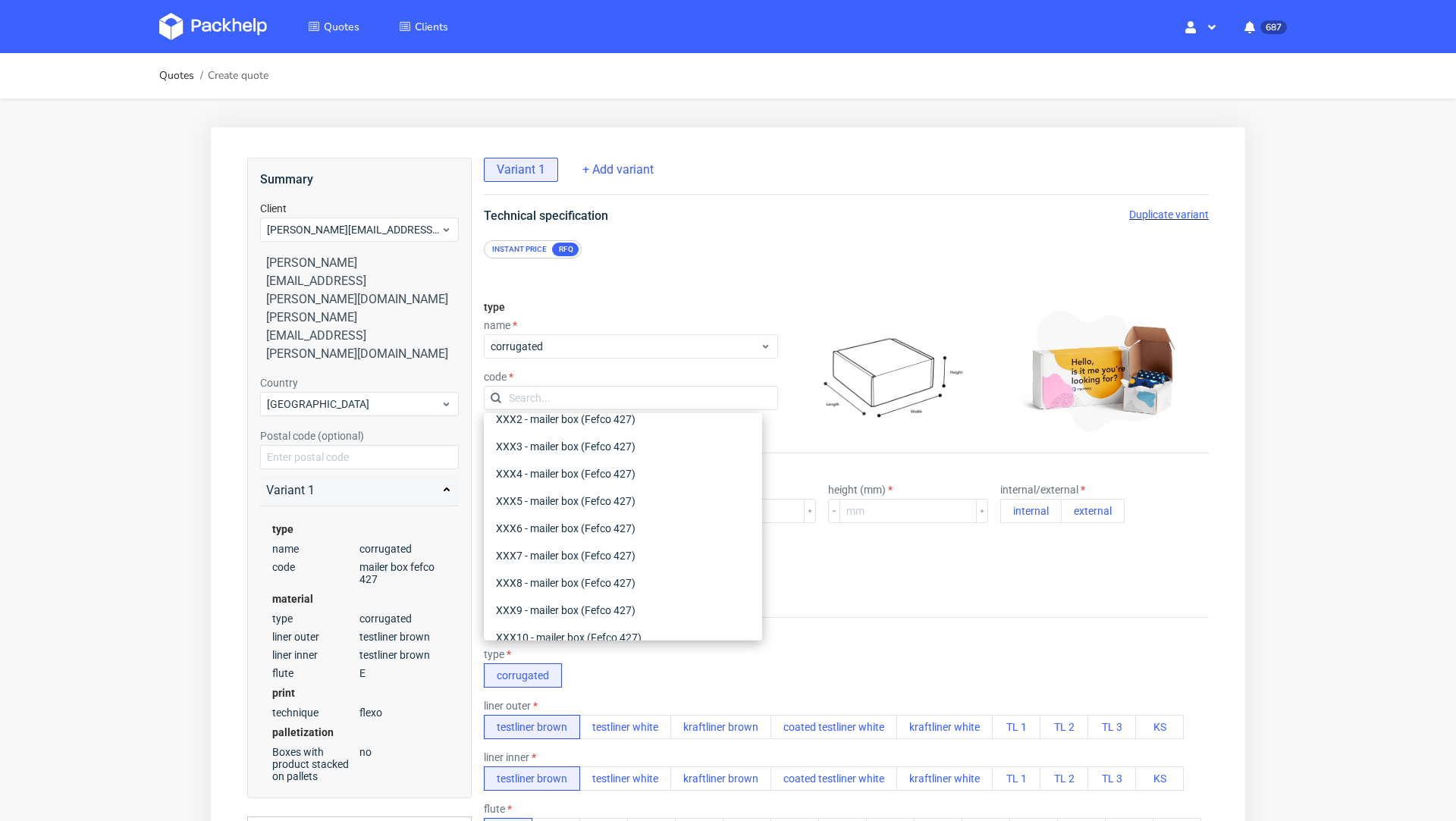
scroll to position [686, 0]
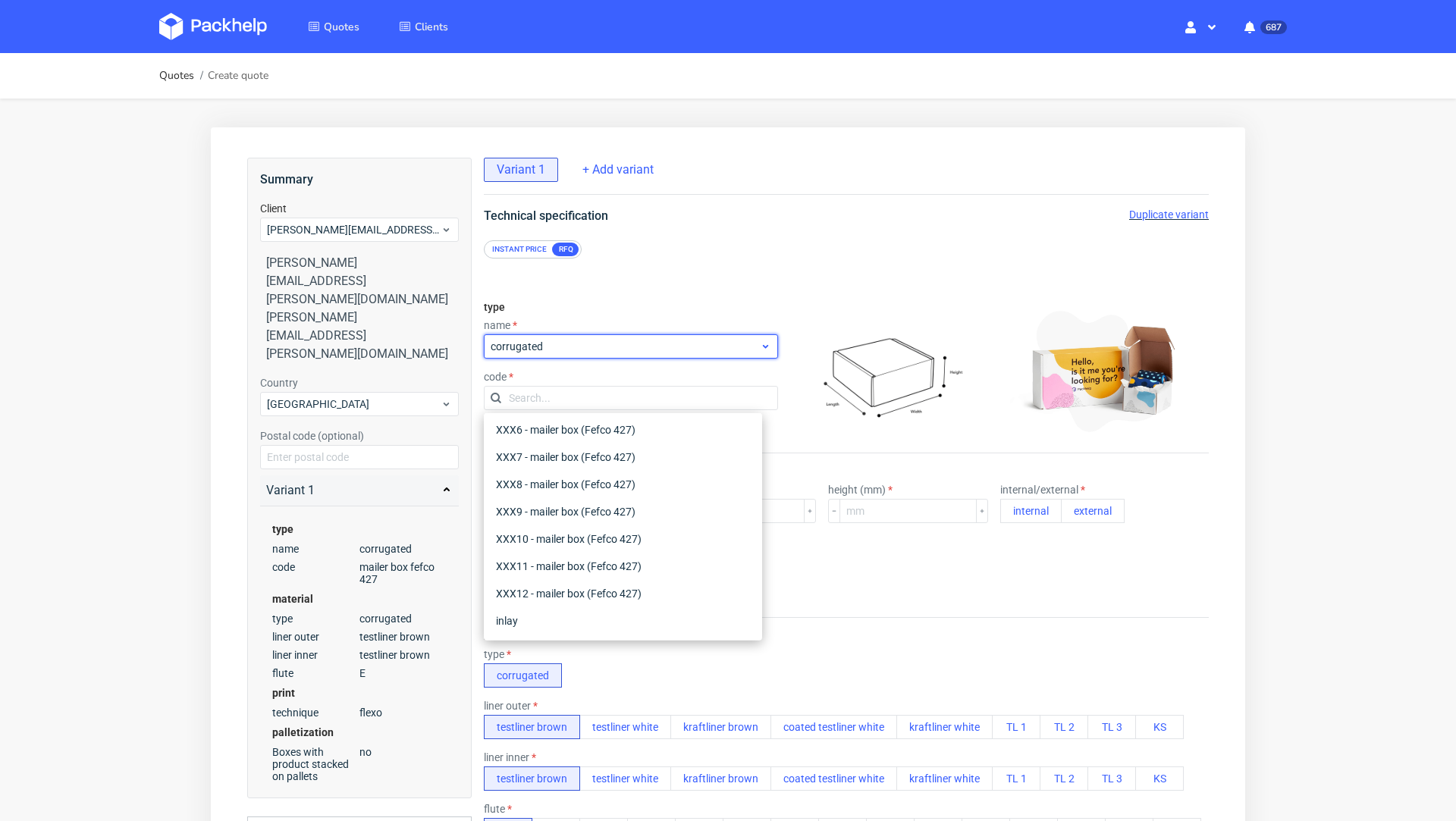
click at [539, 344] on span "corrugated" at bounding box center [625, 346] width 269 height 15
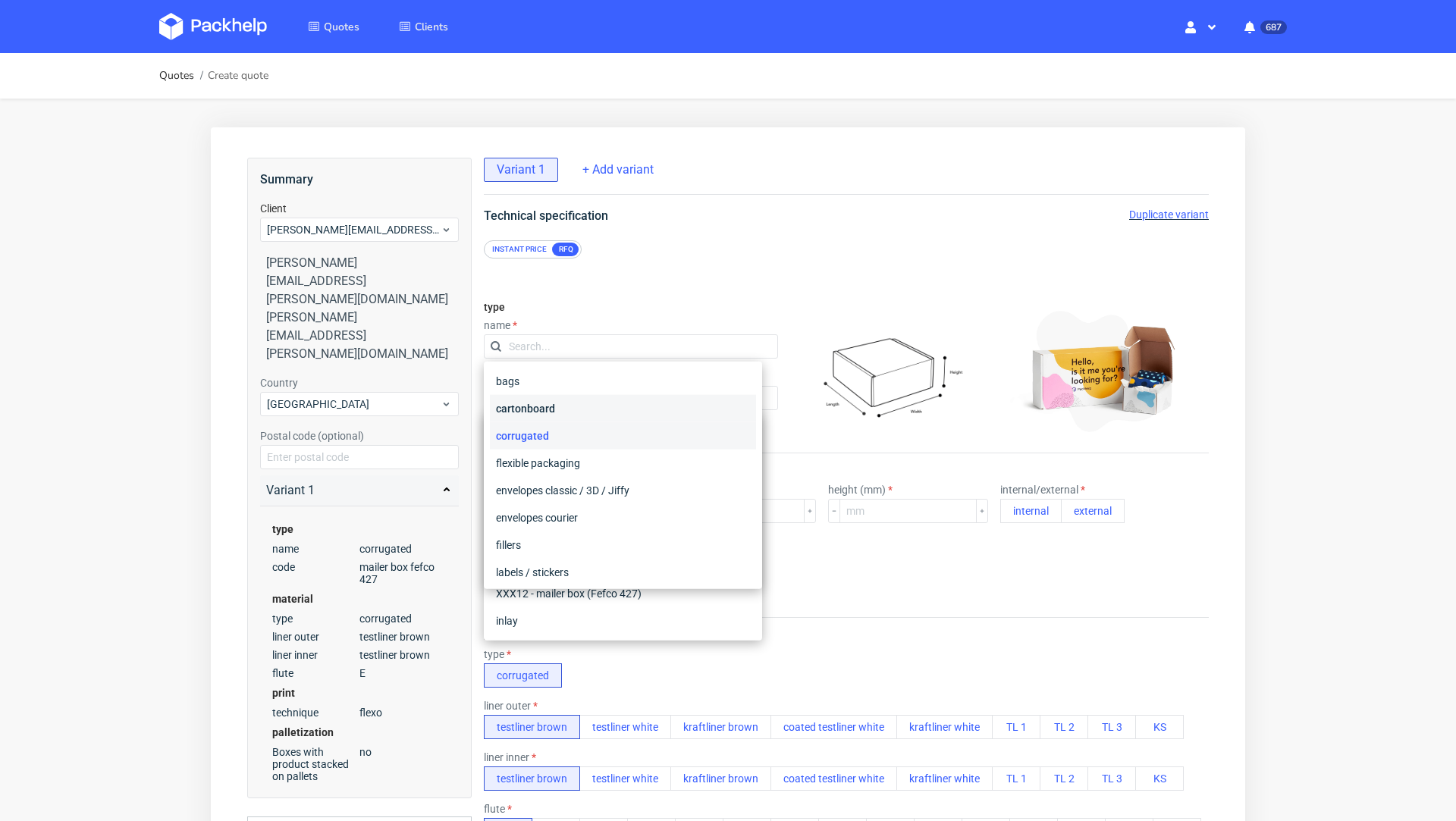
click at [550, 407] on div "cartonboard" at bounding box center [623, 409] width 266 height 27
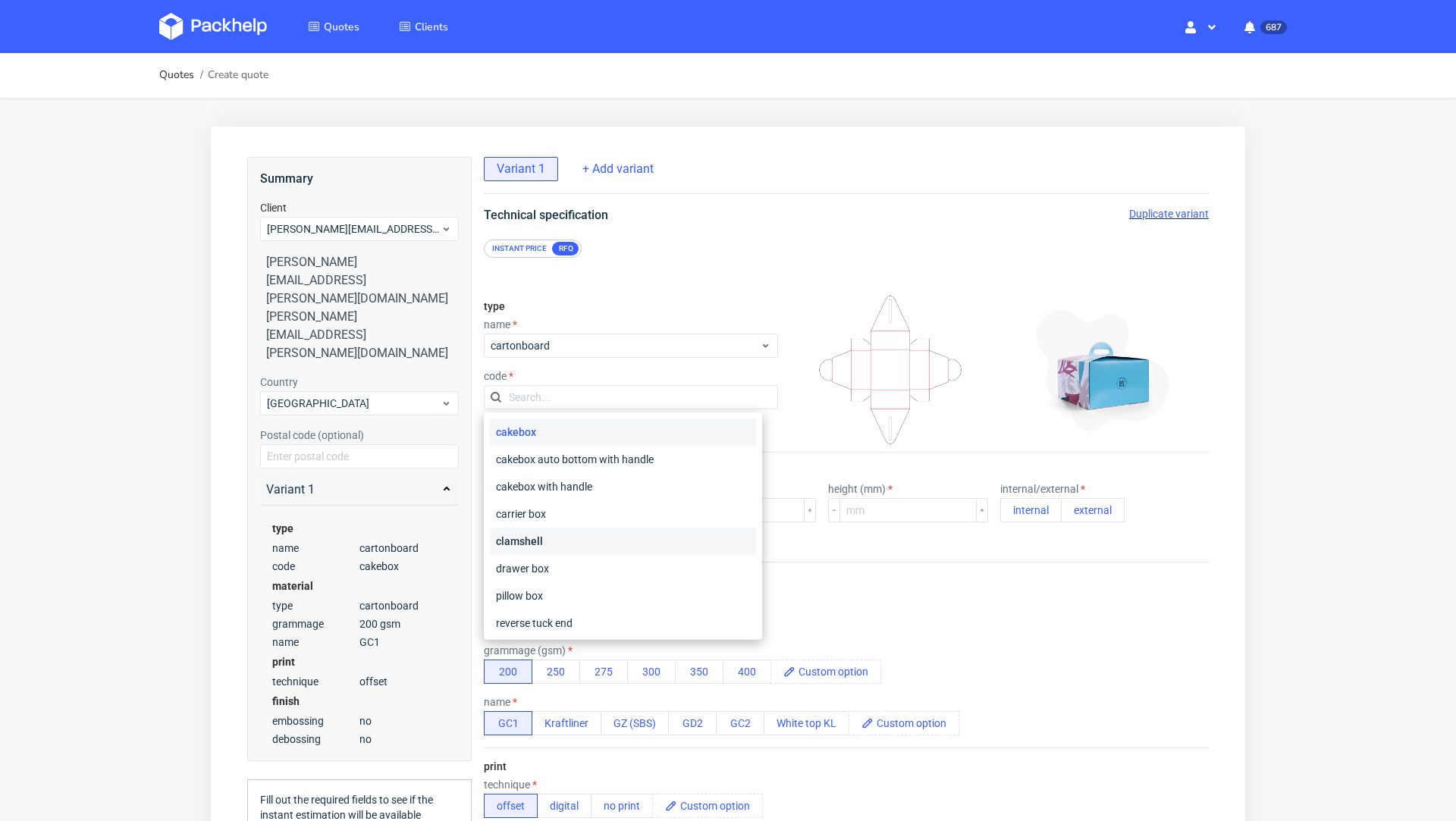
scroll to position [0, 0]
click at [543, 343] on span "cartonboard" at bounding box center [625, 346] width 269 height 15
type input "slap"
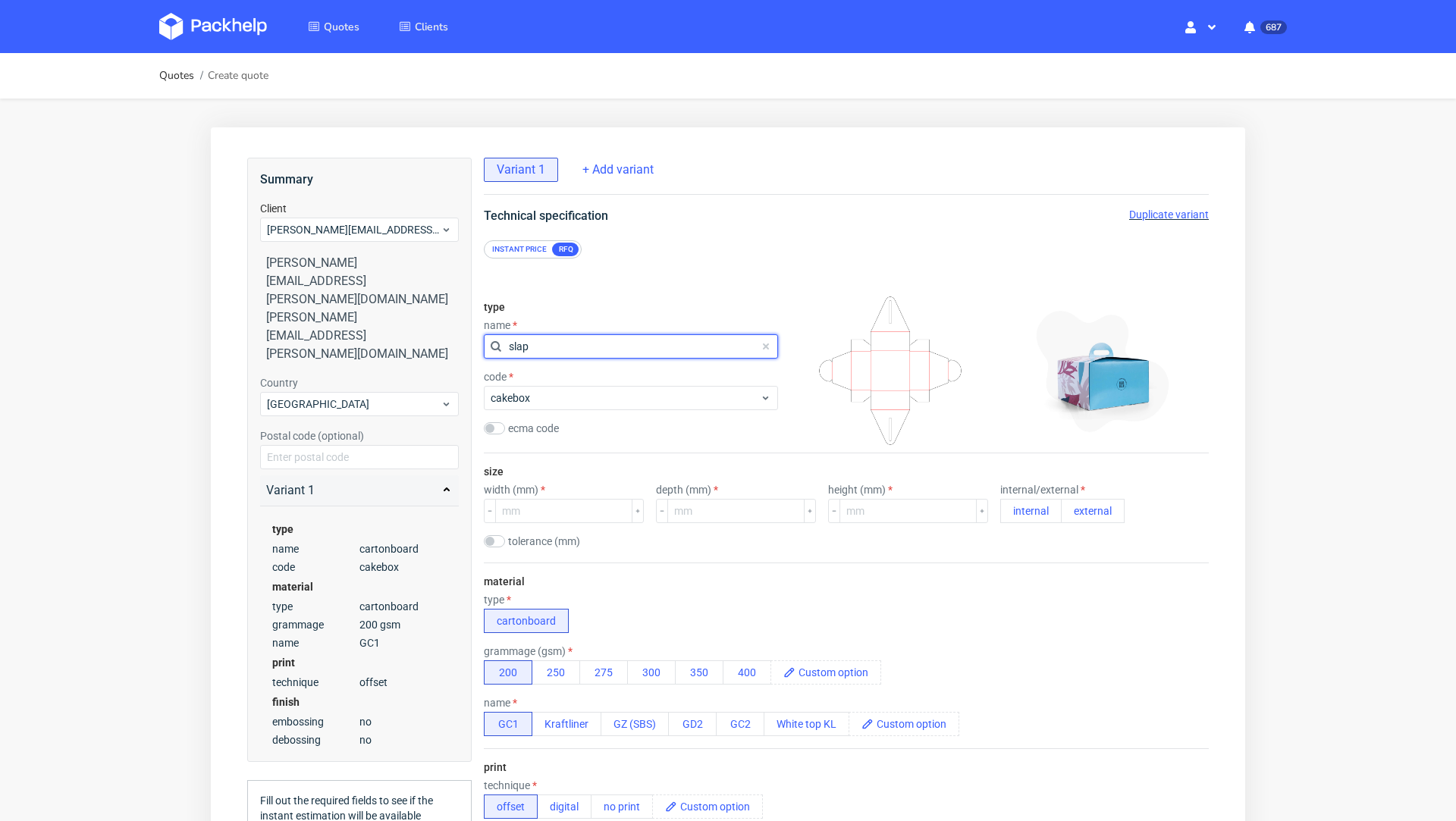
click at [542, 358] on input "slap" at bounding box center [631, 346] width 295 height 24
click at [546, 346] on span "cartonboard" at bounding box center [625, 346] width 269 height 15
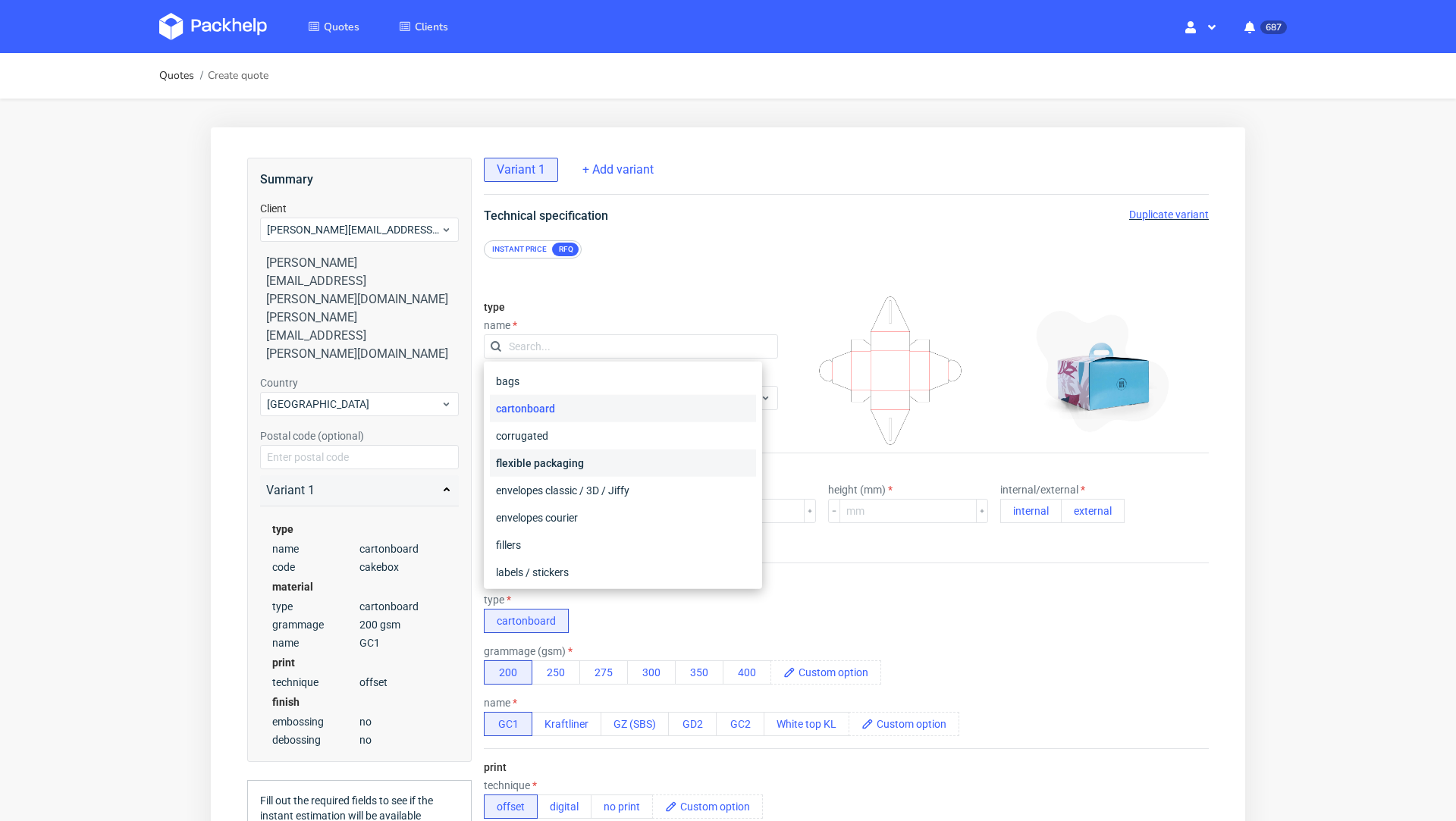
click at [565, 454] on div "flexible packaging" at bounding box center [623, 464] width 266 height 27
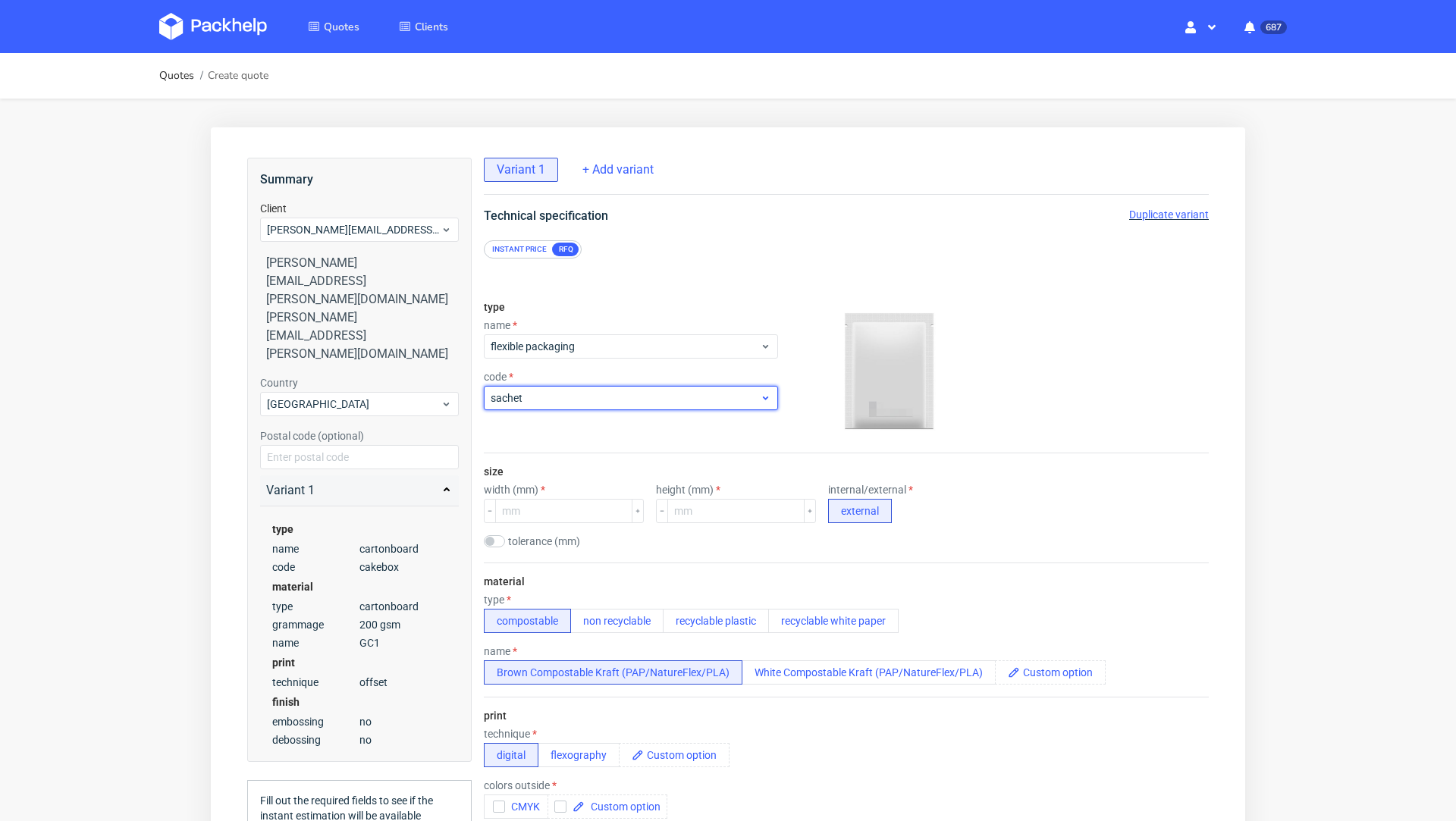
click at [543, 398] on span "sachet" at bounding box center [625, 398] width 269 height 15
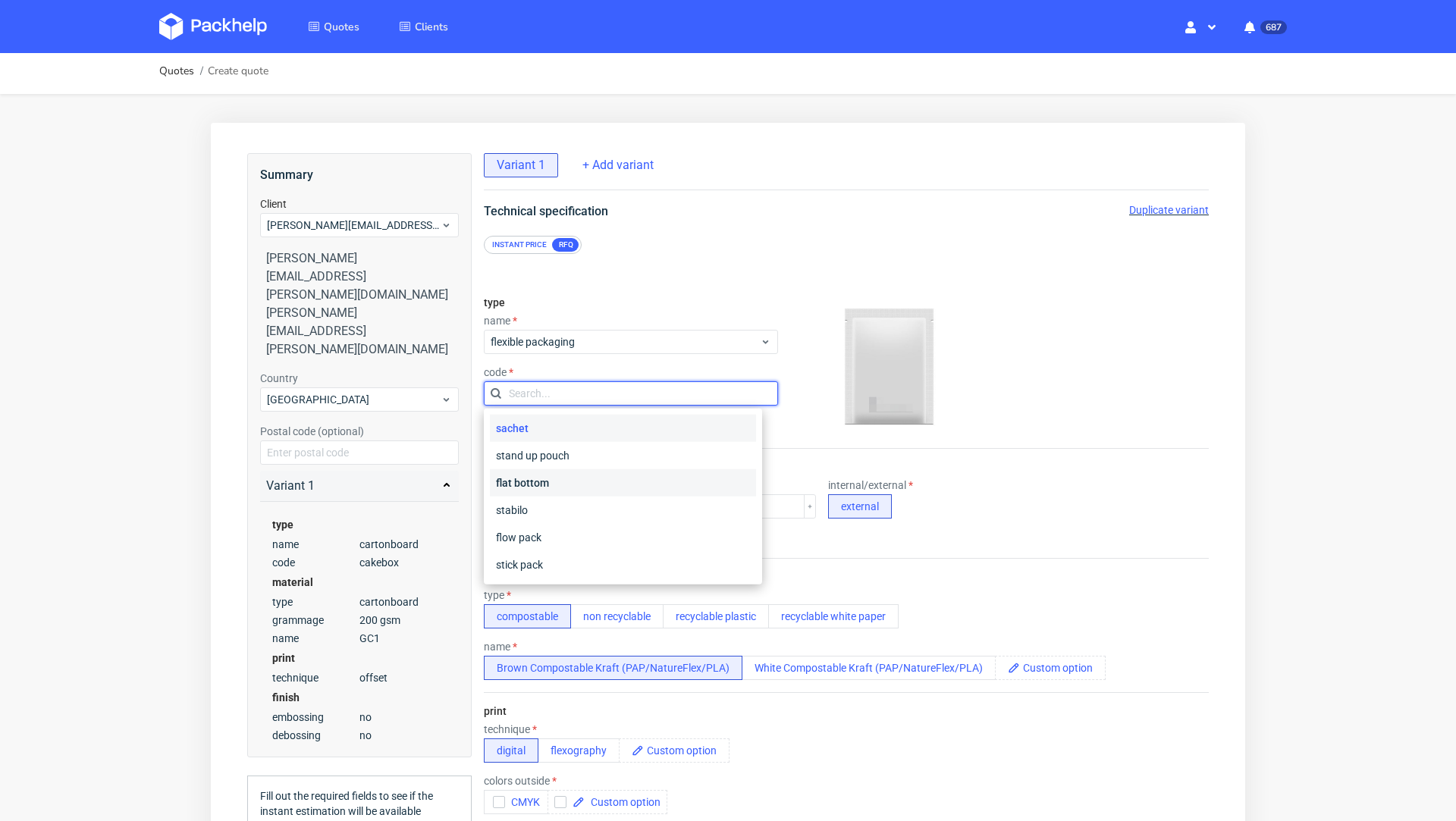
scroll to position [6, 0]
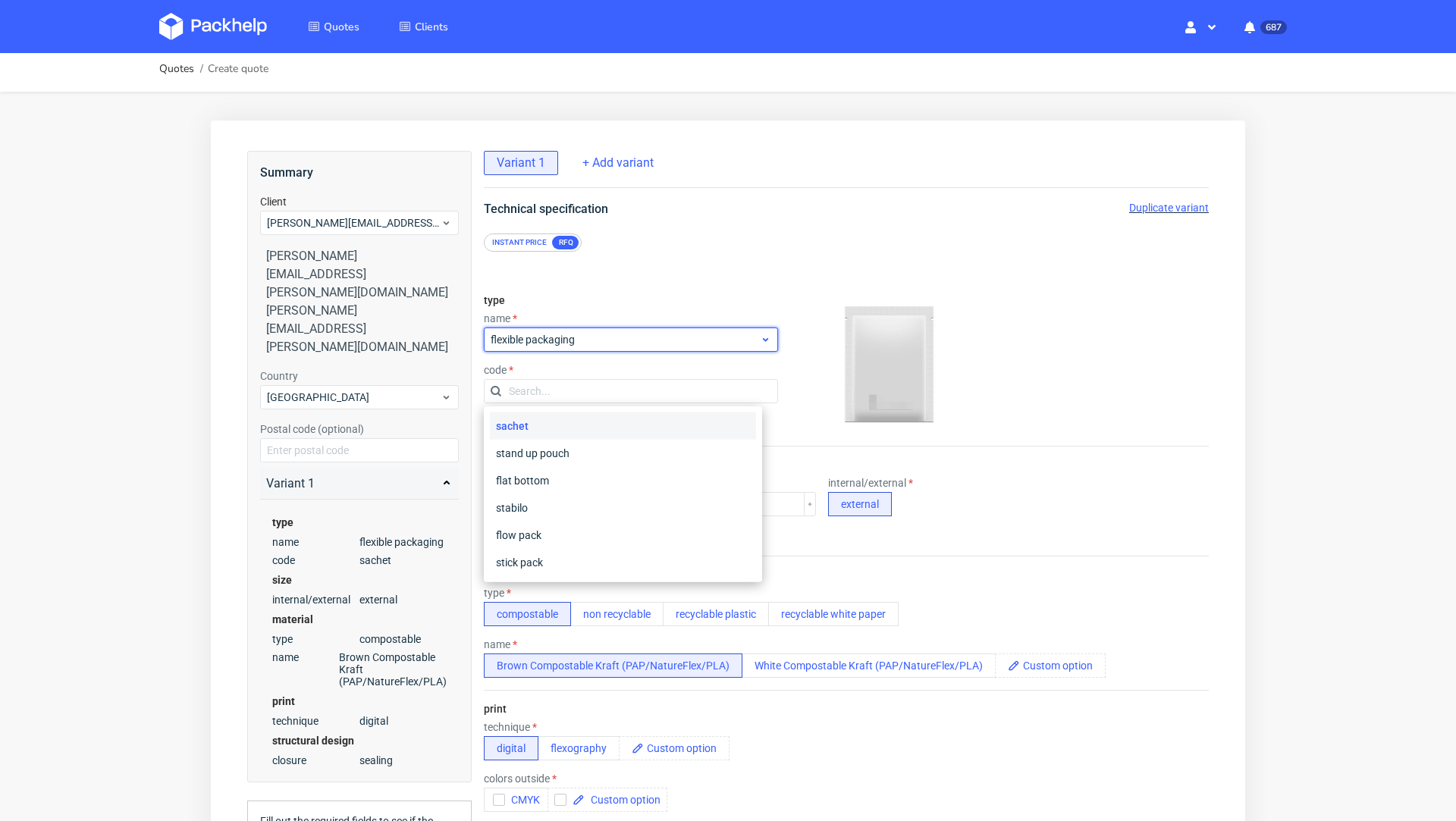
click at [541, 346] on span "flexible packaging" at bounding box center [625, 340] width 269 height 15
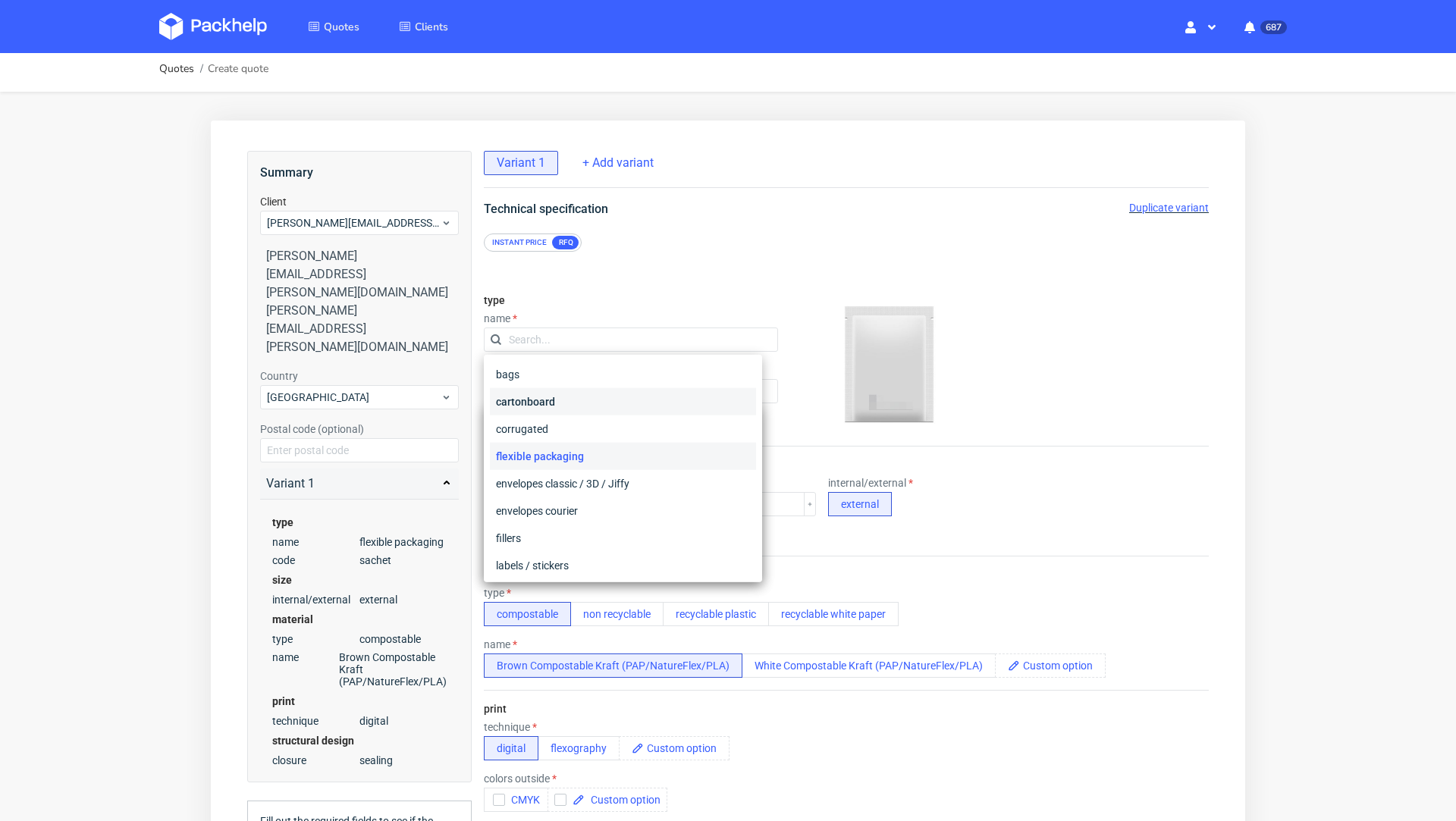
click at [554, 400] on div "cartonboard" at bounding box center [623, 402] width 266 height 27
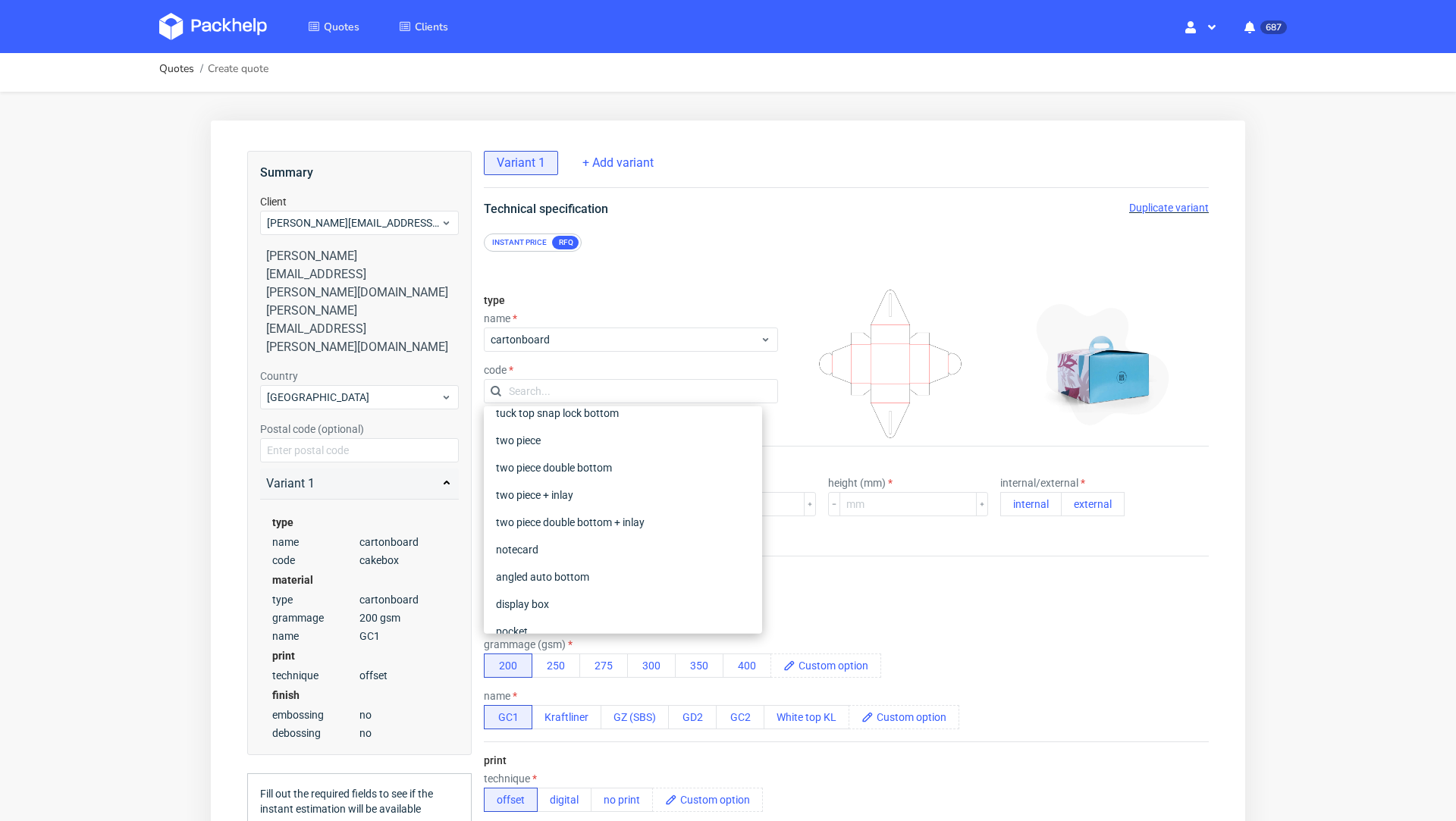
scroll to position [358, 0]
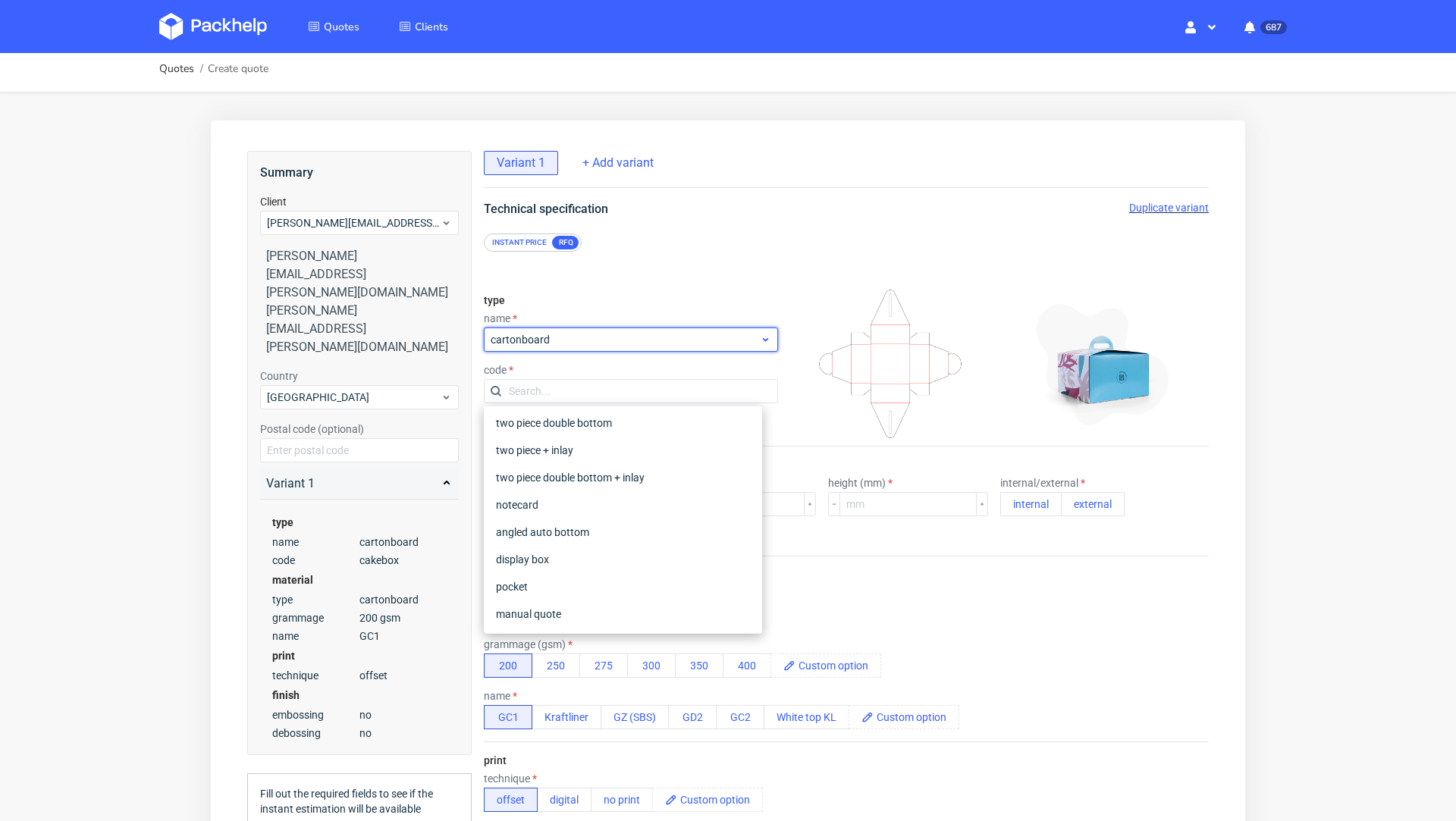
click at [552, 346] on span "cartonboard" at bounding box center [625, 340] width 269 height 15
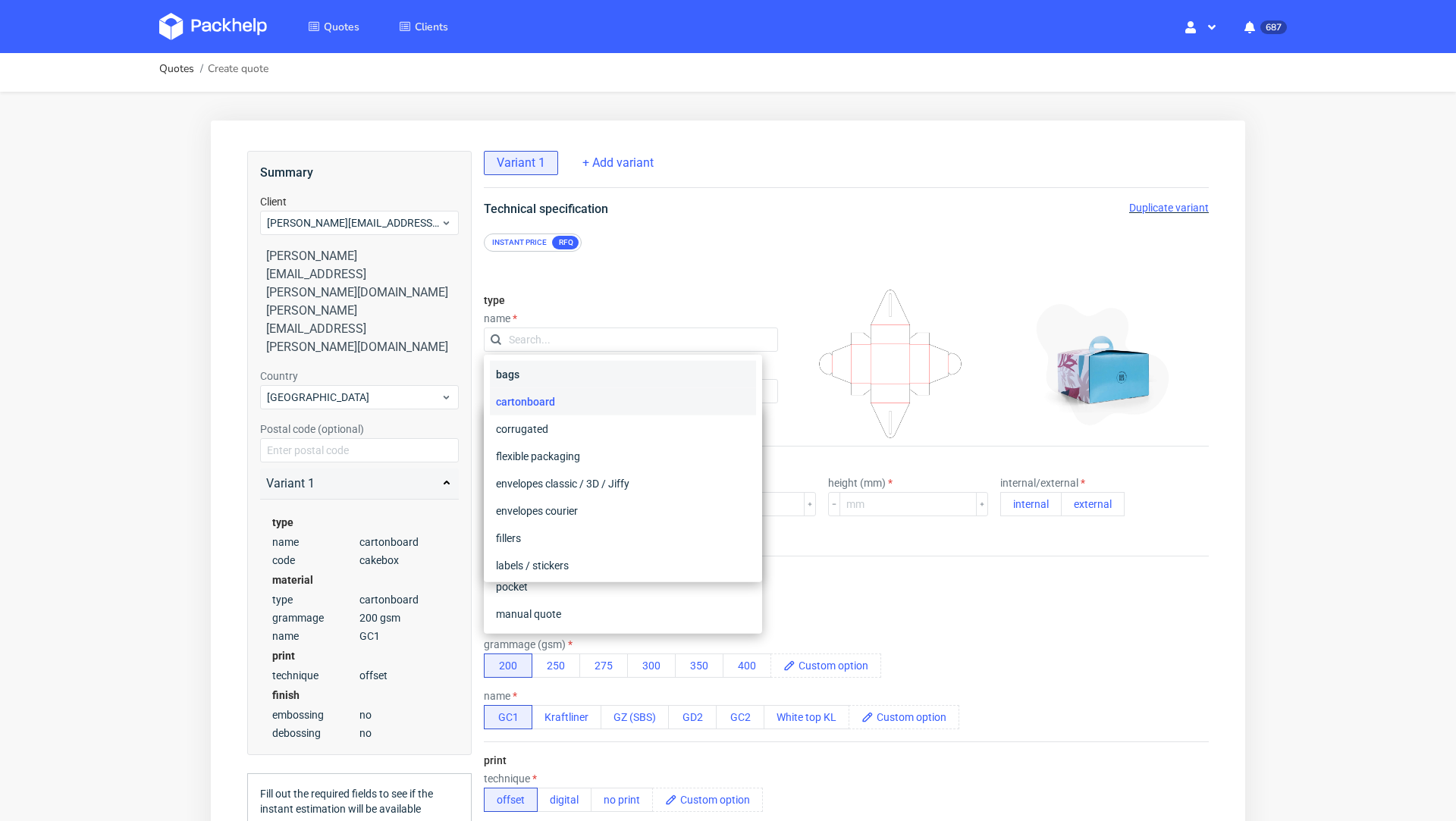
scroll to position [3, 0]
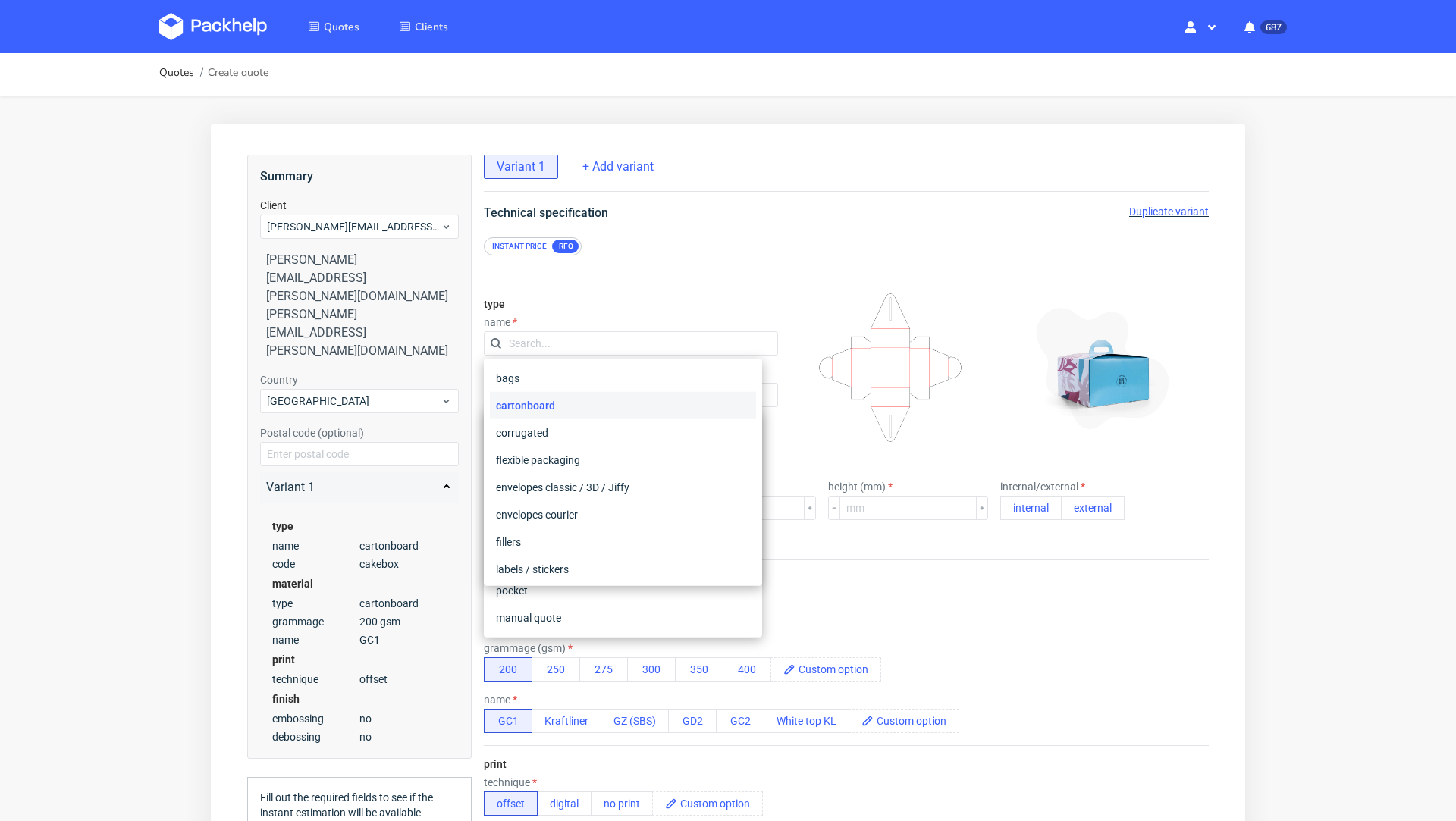
click at [576, 404] on div "cartonboard" at bounding box center [623, 406] width 266 height 27
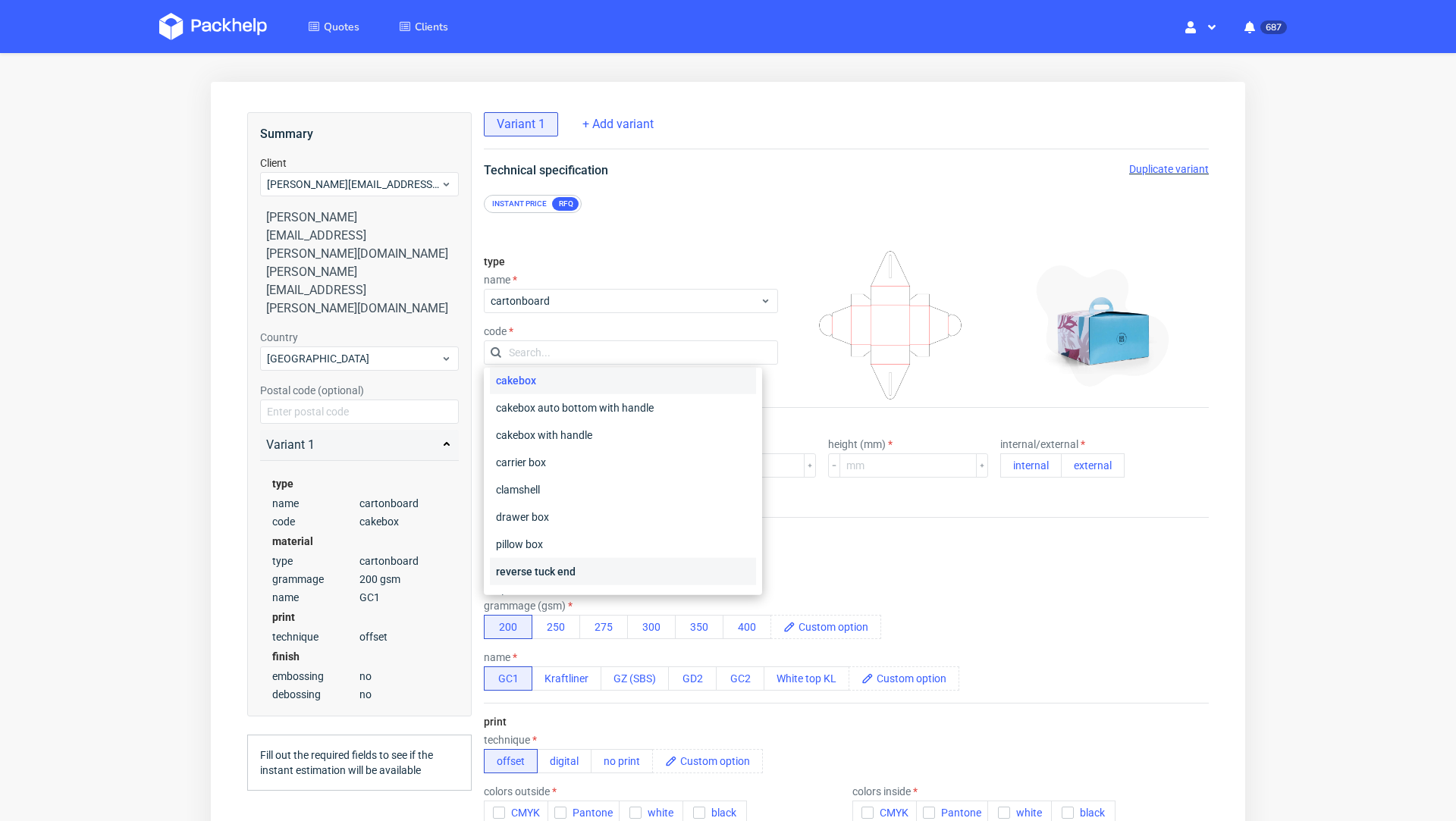
scroll to position [0, 0]
click at [522, 205] on div "Instant price" at bounding box center [519, 204] width 67 height 14
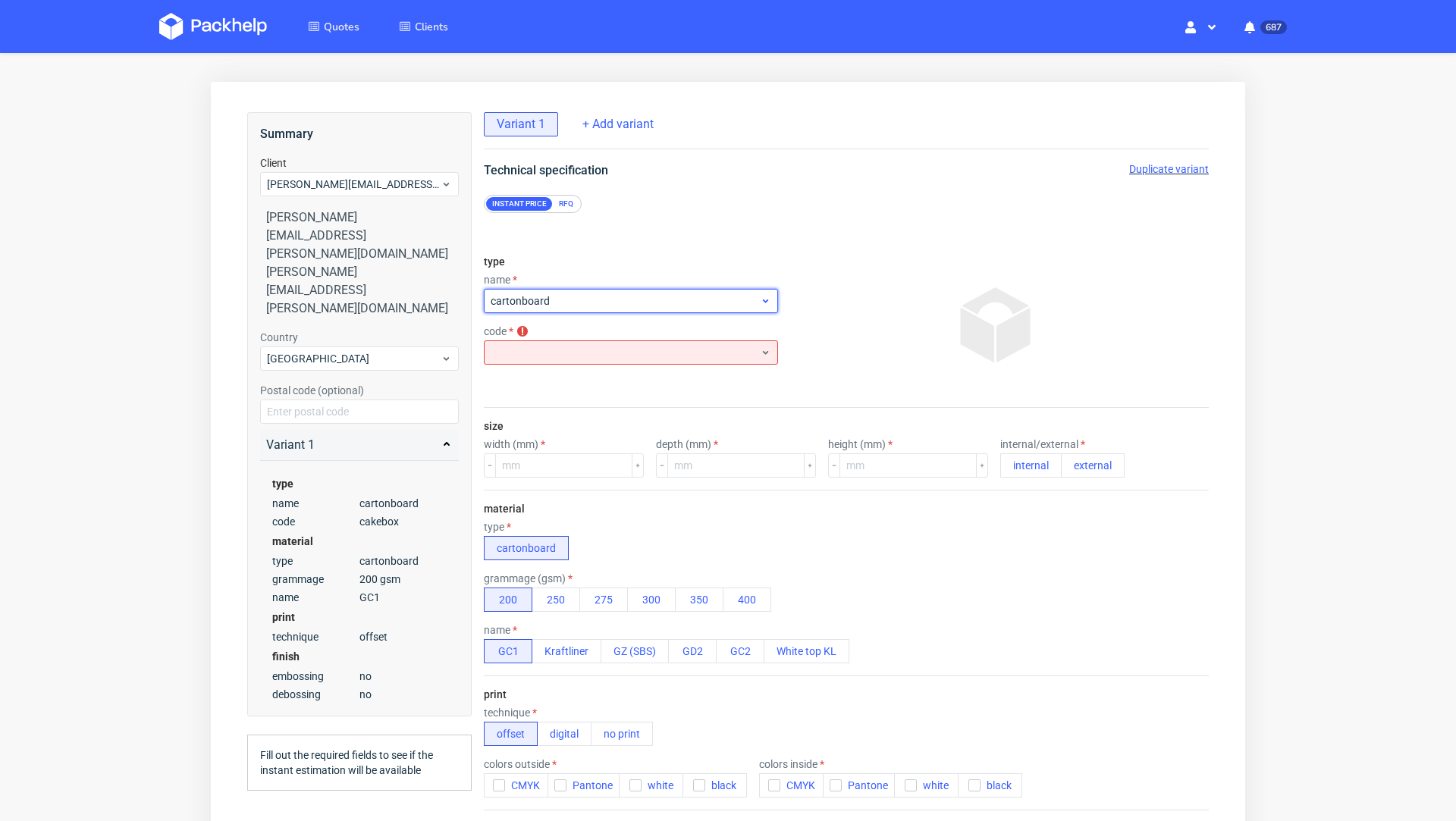
click at [540, 299] on span "cartonboard" at bounding box center [625, 301] width 269 height 15
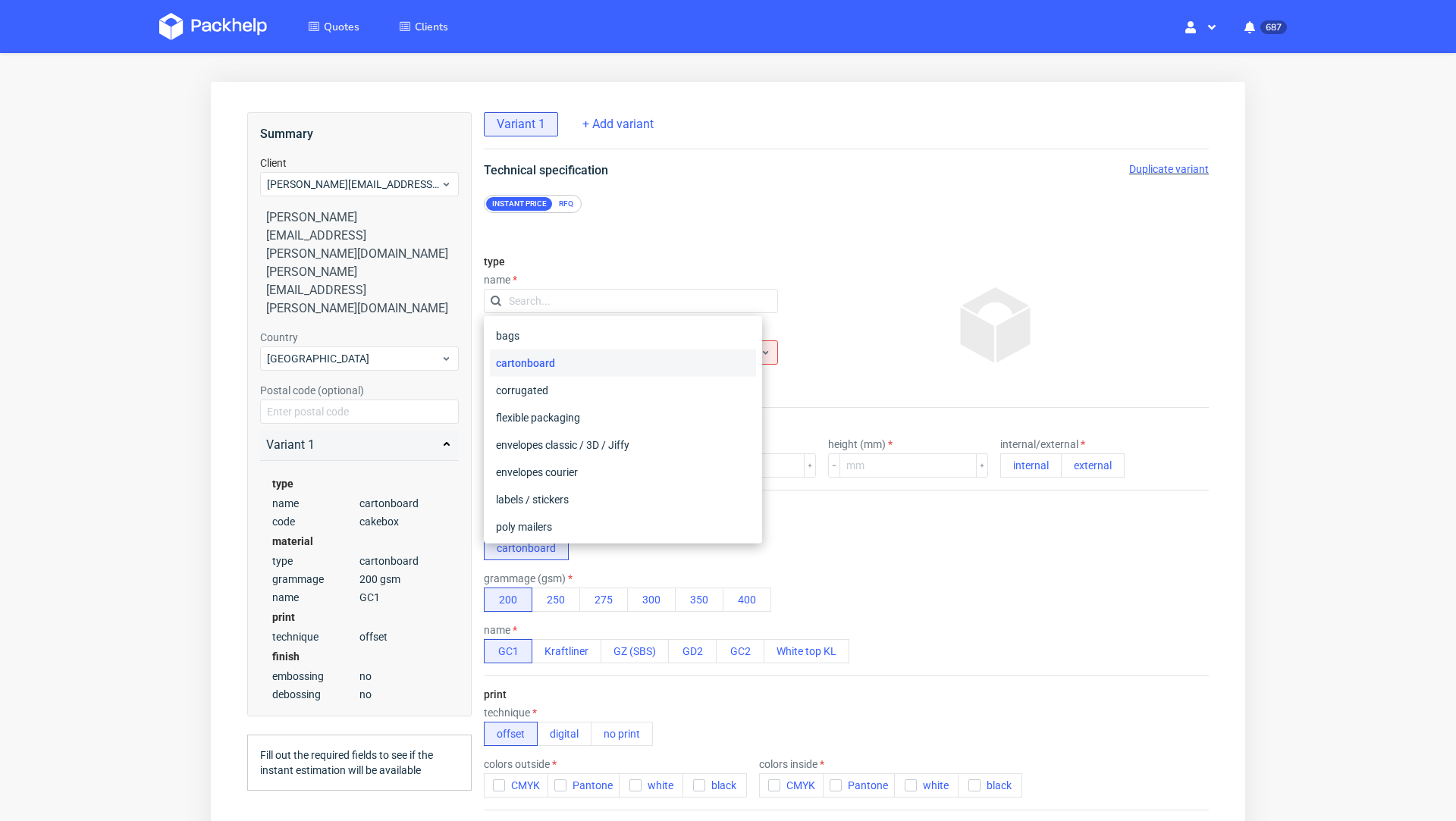
click at [542, 357] on div "cartonboard" at bounding box center [623, 363] width 266 height 27
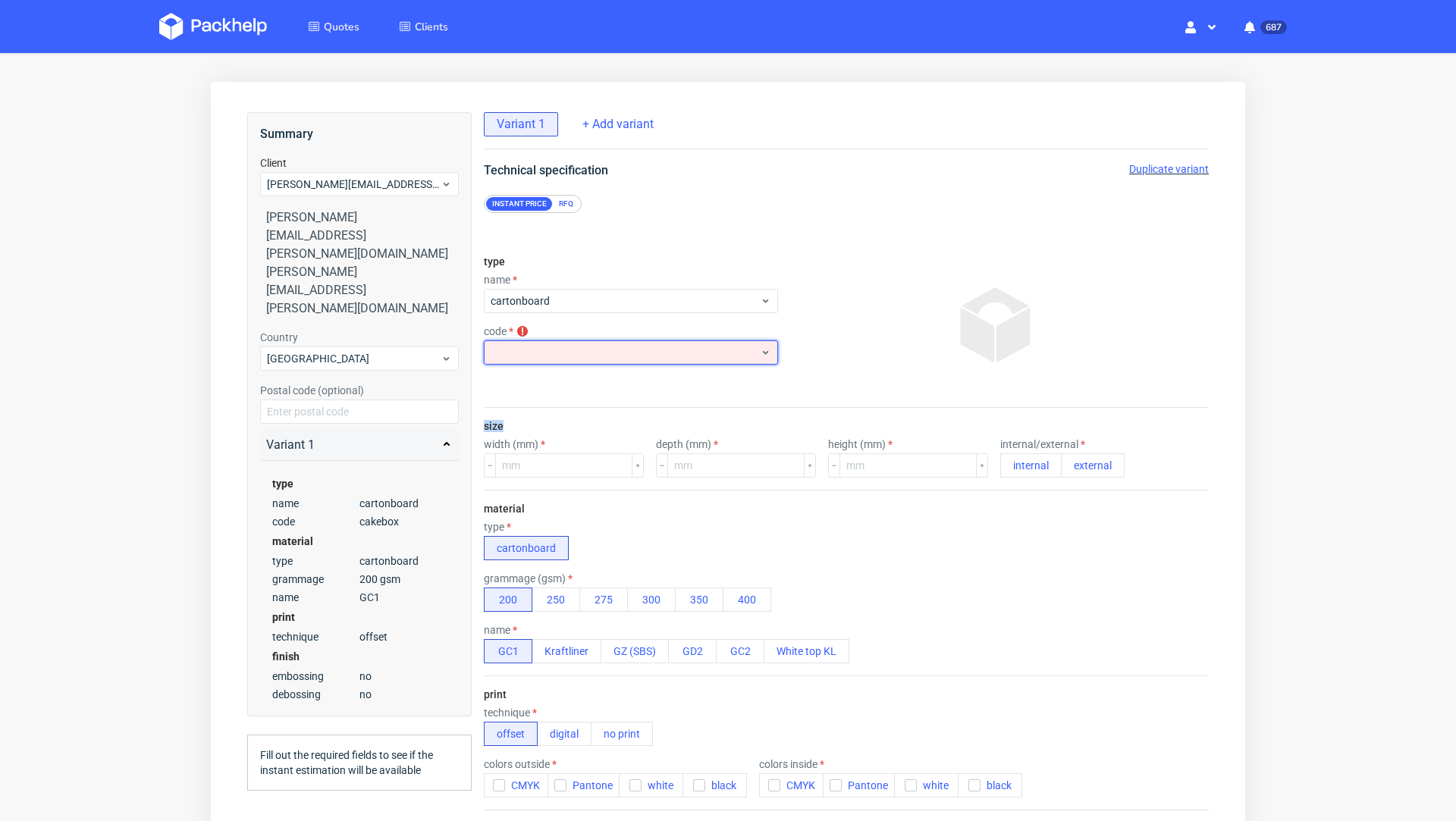
click at [542, 357] on div at bounding box center [631, 353] width 295 height 24
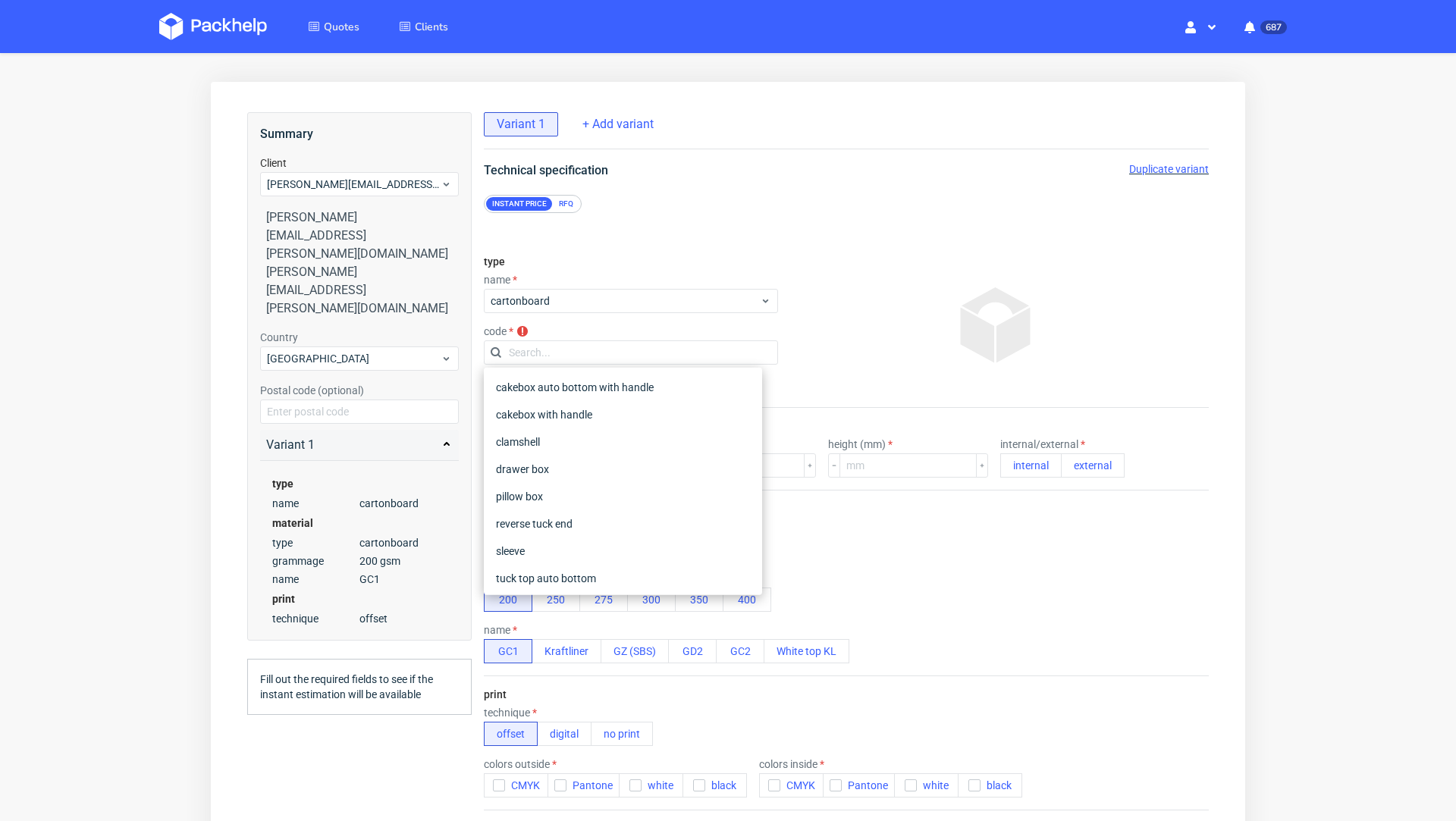
click at [557, 314] on div "type name cartonboard code code is required" at bounding box center [631, 324] width 295 height 163
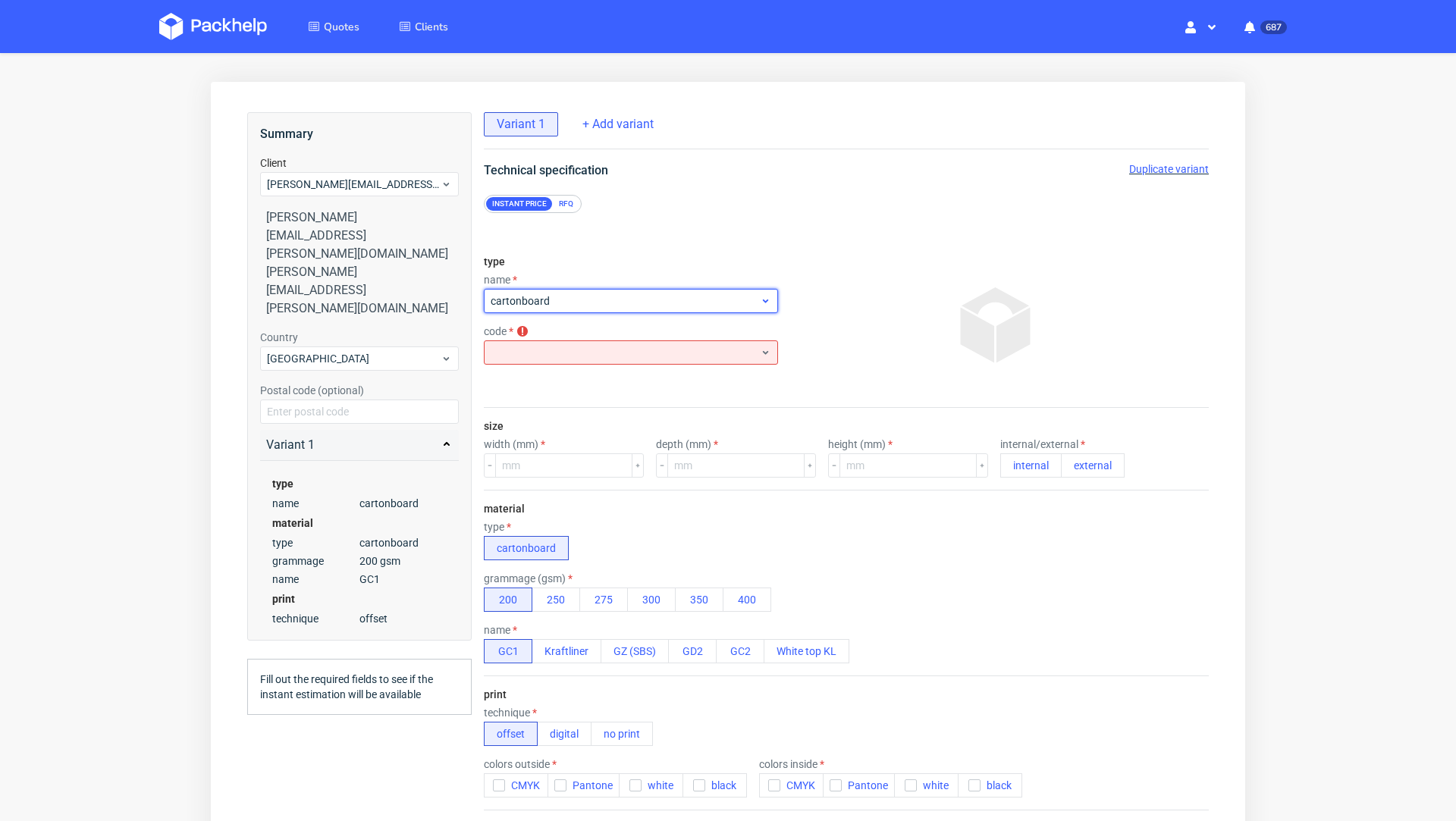
click at [550, 305] on span "cartonboard" at bounding box center [625, 301] width 269 height 15
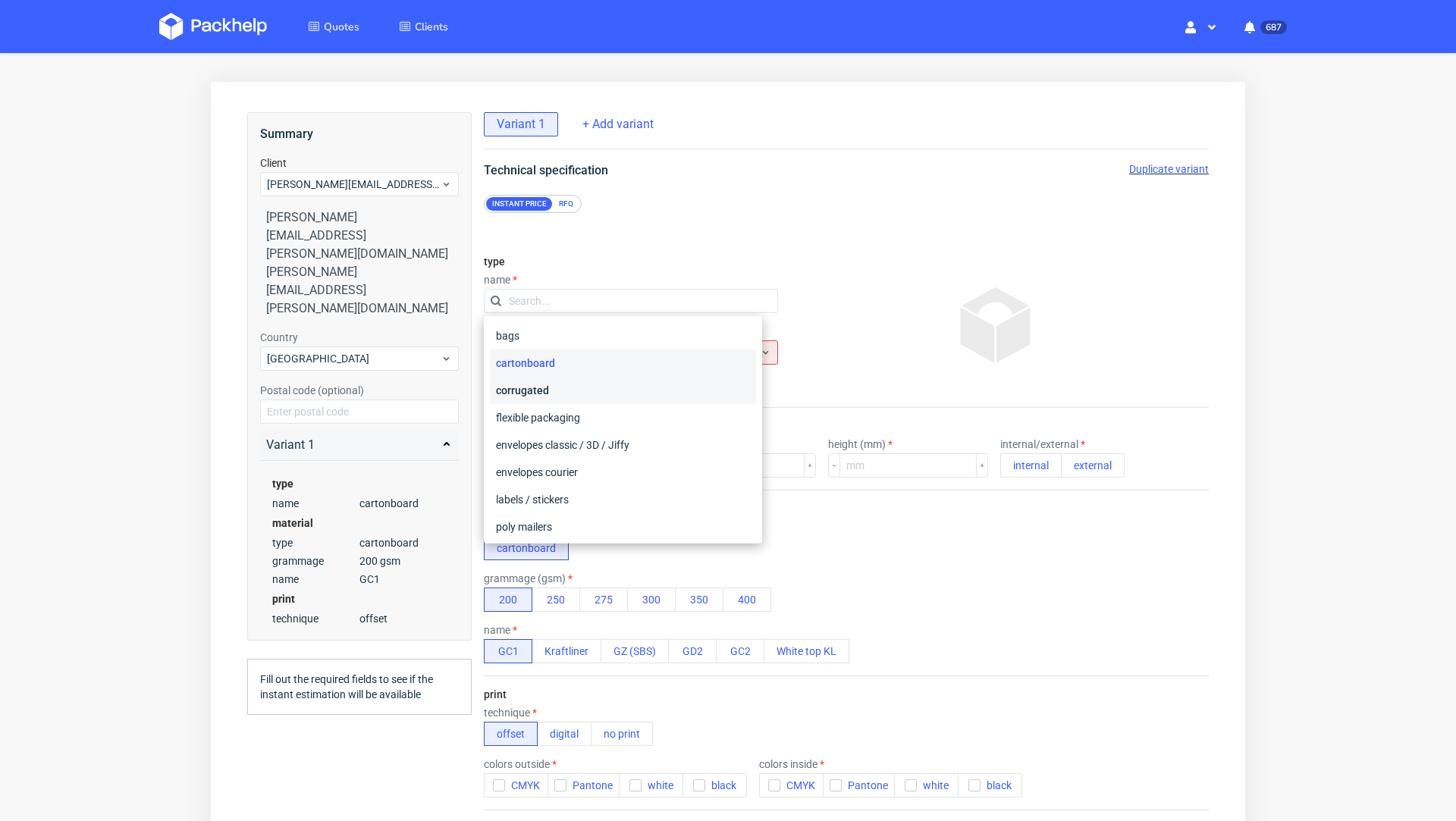
click at [554, 394] on div "corrugated" at bounding box center [623, 390] width 266 height 27
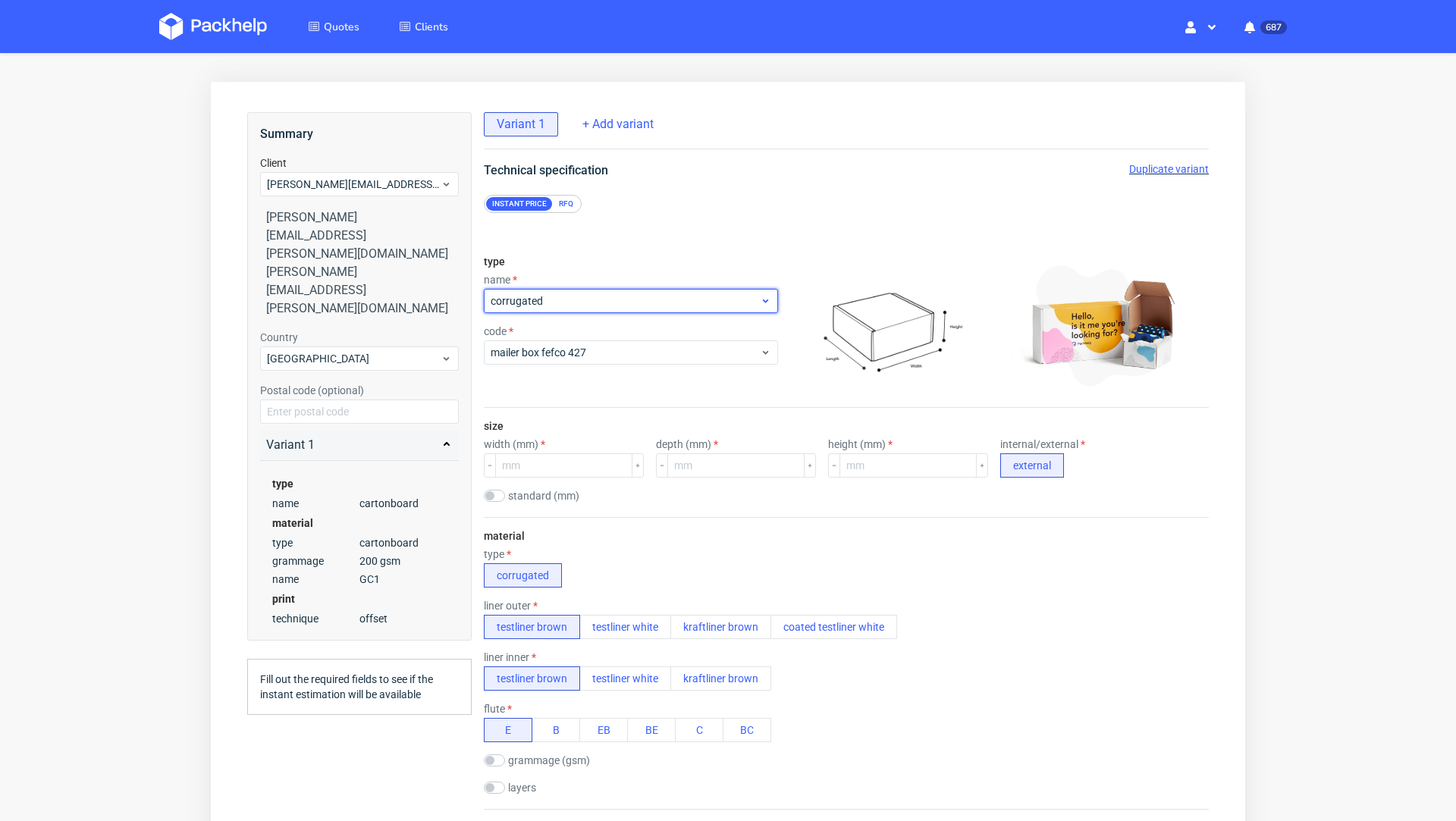
click at [563, 299] on span "corrugated" at bounding box center [625, 301] width 269 height 15
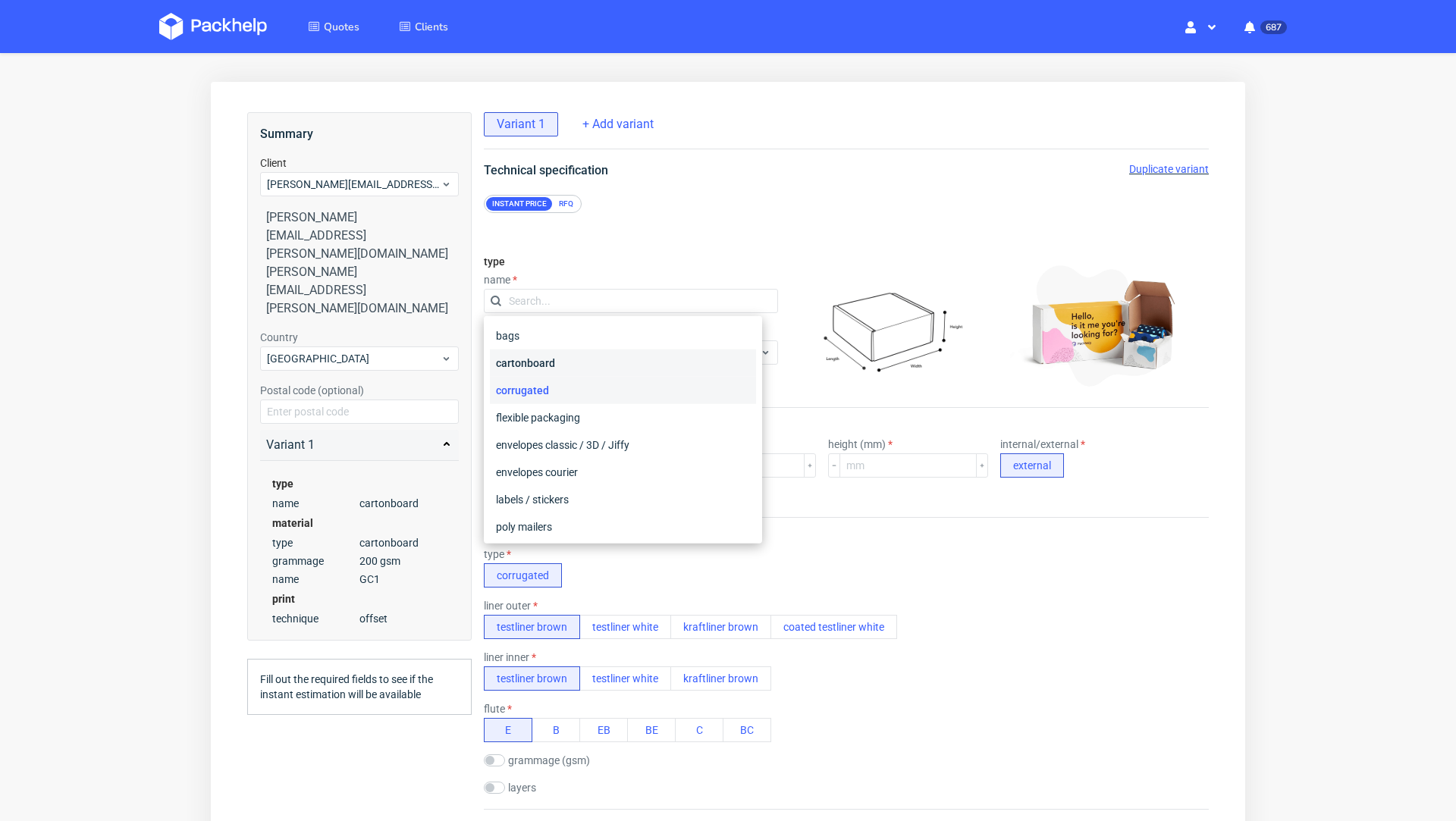
click at [559, 357] on div "cartonboard" at bounding box center [623, 363] width 266 height 27
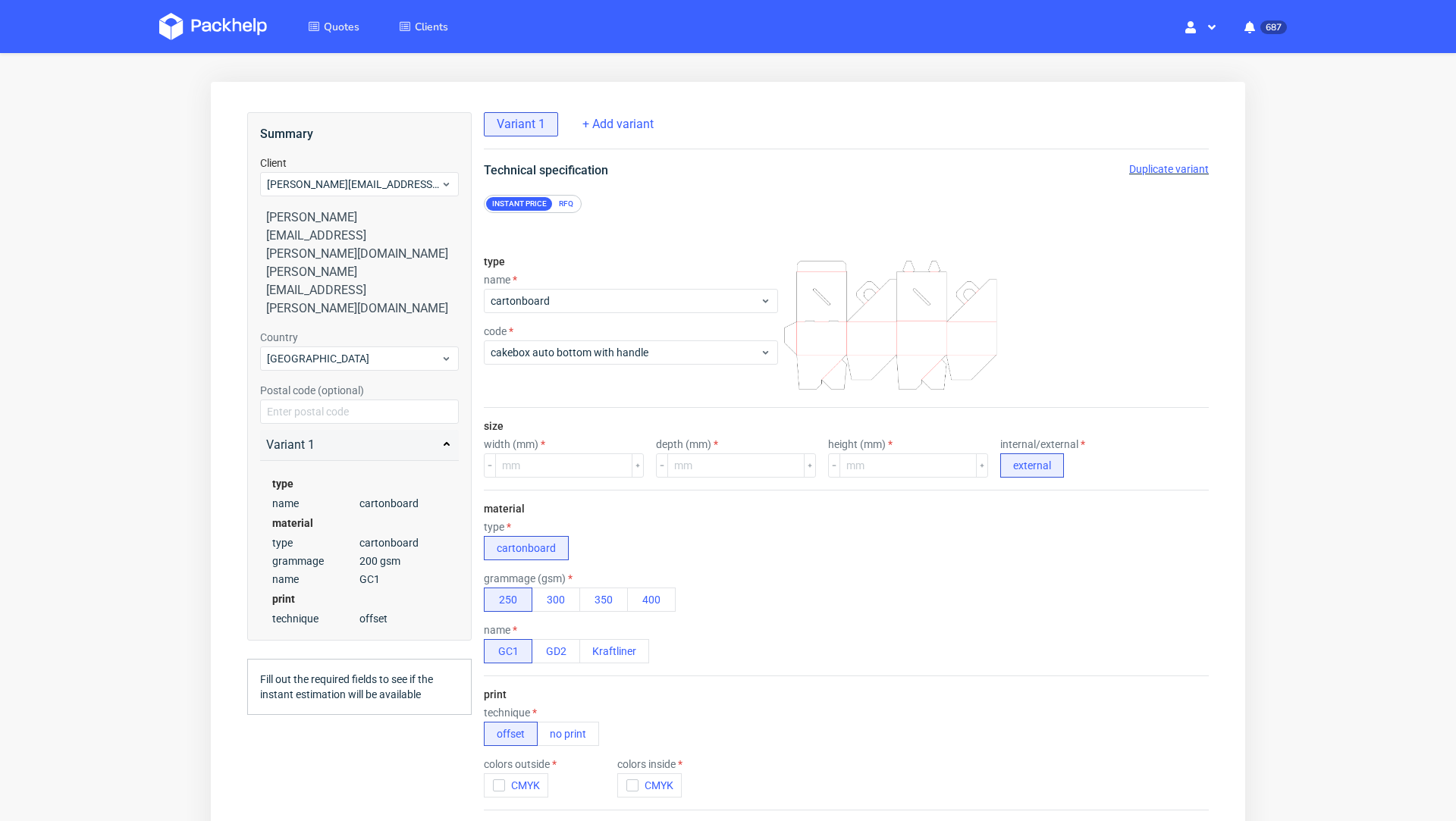
click at [565, 195] on div "Instant price RFQ" at bounding box center [533, 204] width 98 height 19
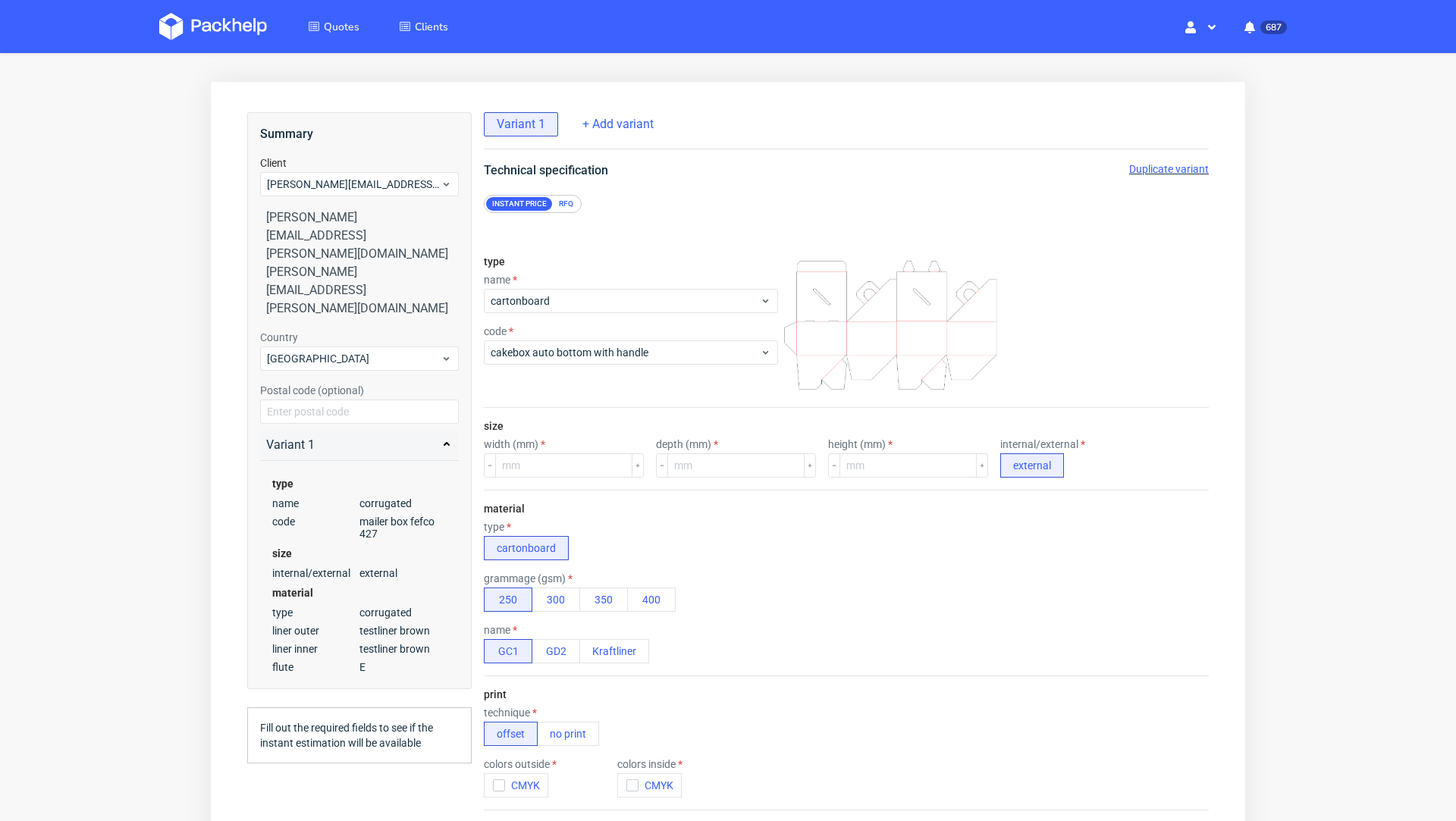
click at [569, 208] on div "RFQ" at bounding box center [566, 204] width 27 height 14
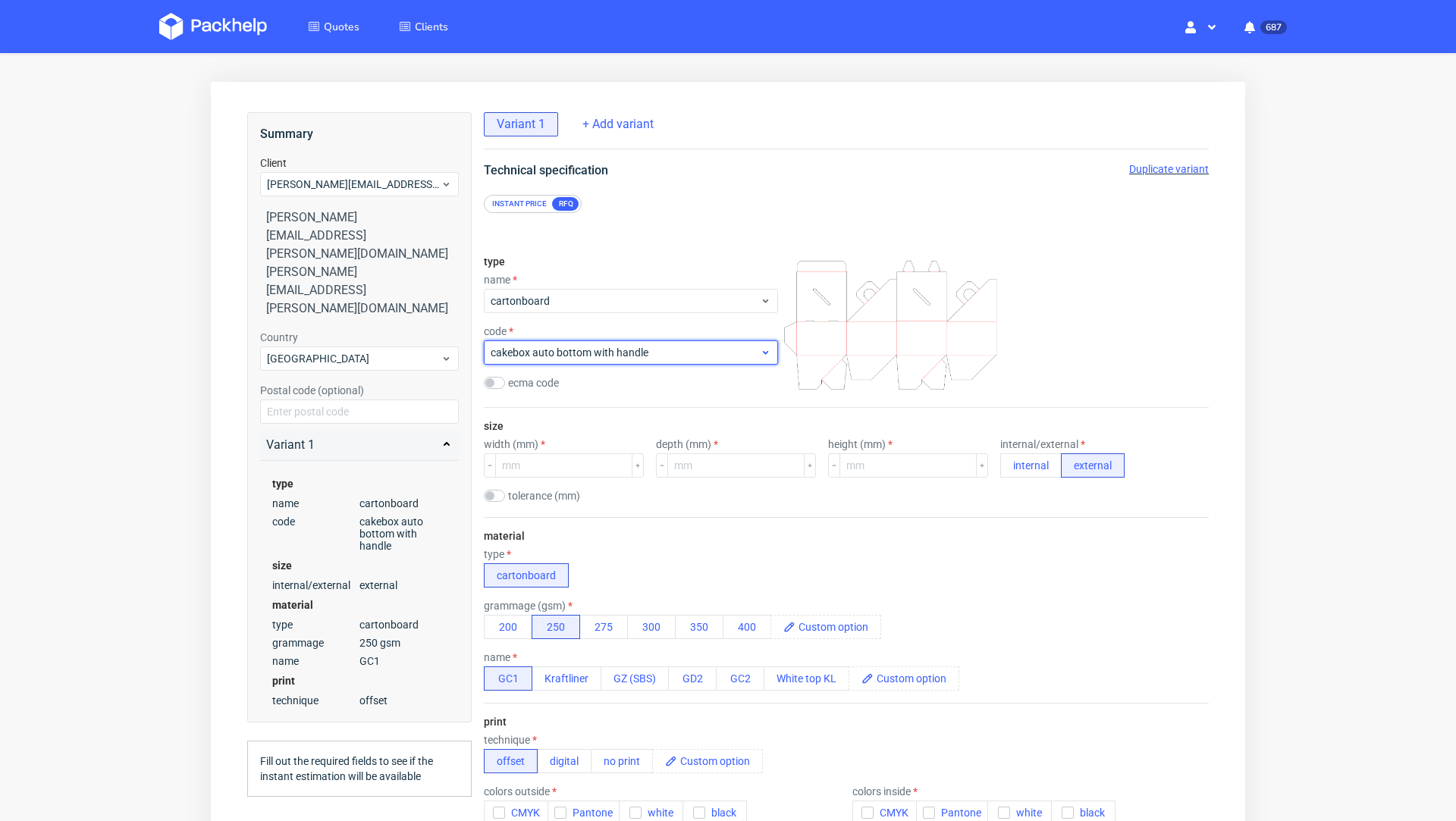
click at [571, 357] on span "cakebox auto bottom with handle" at bounding box center [625, 353] width 269 height 15
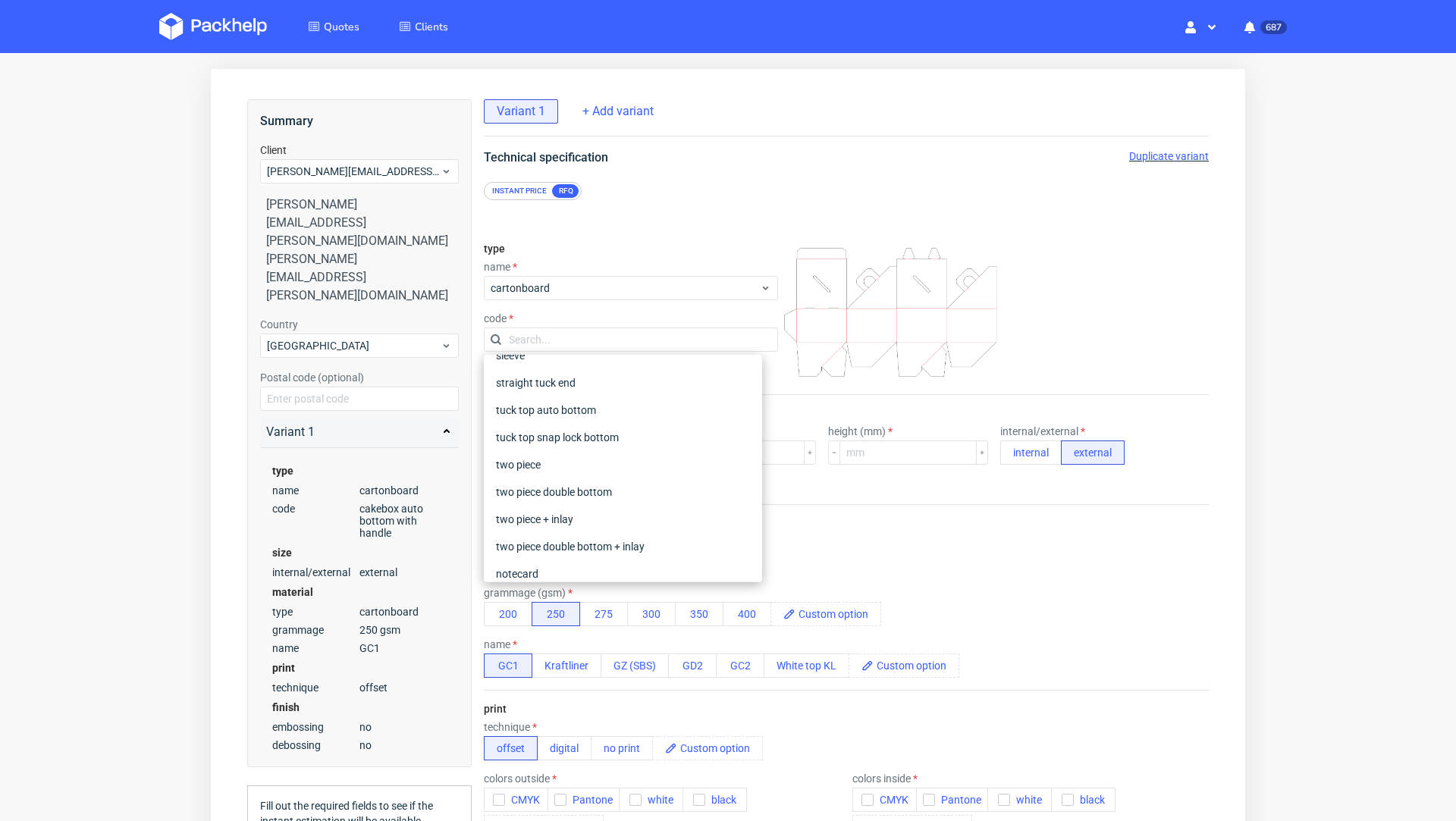
scroll to position [233, 0]
click at [607, 448] on div "tuck top snap lock bottom" at bounding box center [623, 441] width 266 height 27
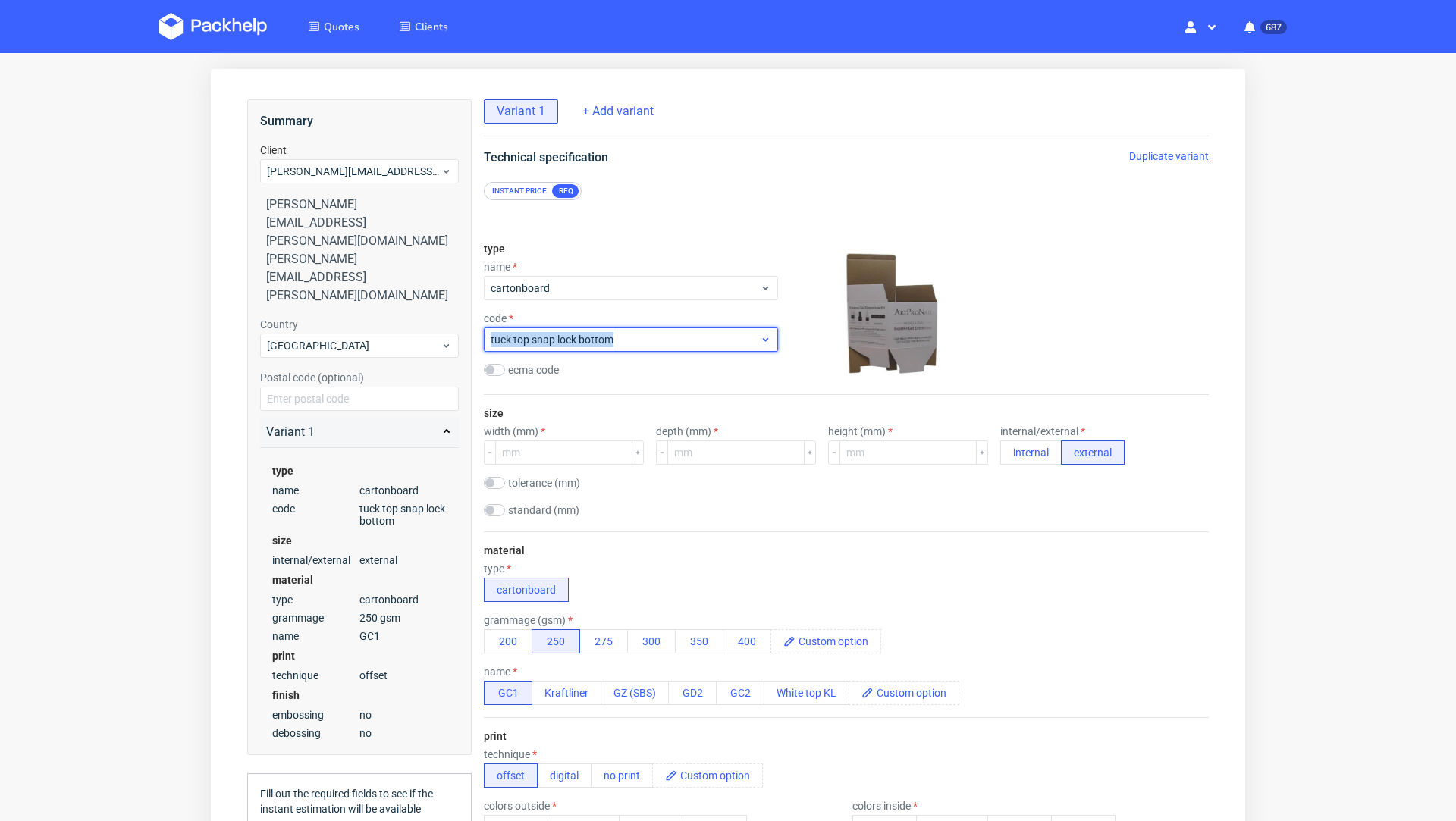
drag, startPoint x: 622, startPoint y: 339, endPoint x: 485, endPoint y: 338, distance: 137.0
click at [485, 338] on div "tuck top snap lock bottom" at bounding box center [631, 340] width 295 height 24
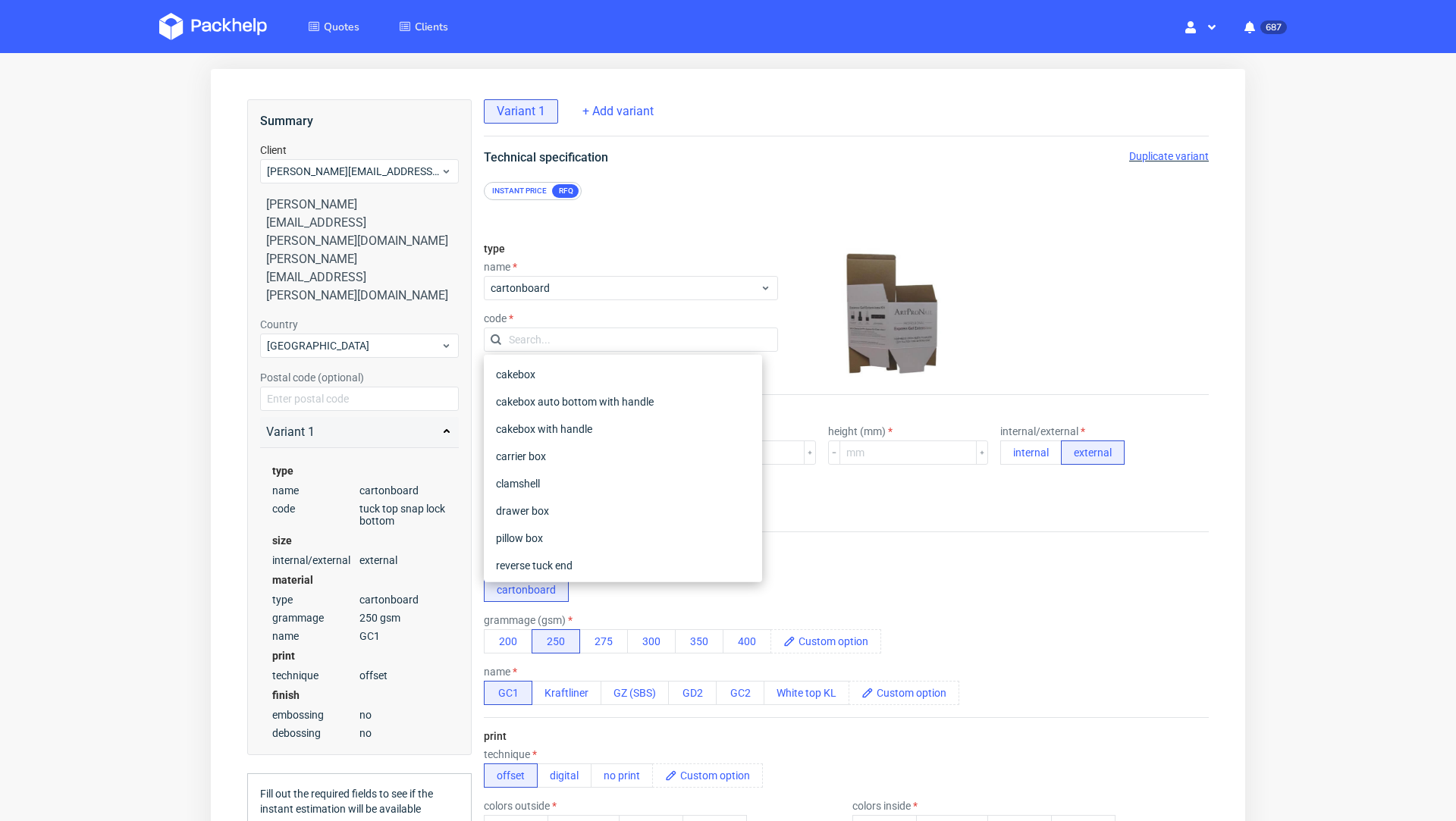
scroll to position [206, 0]
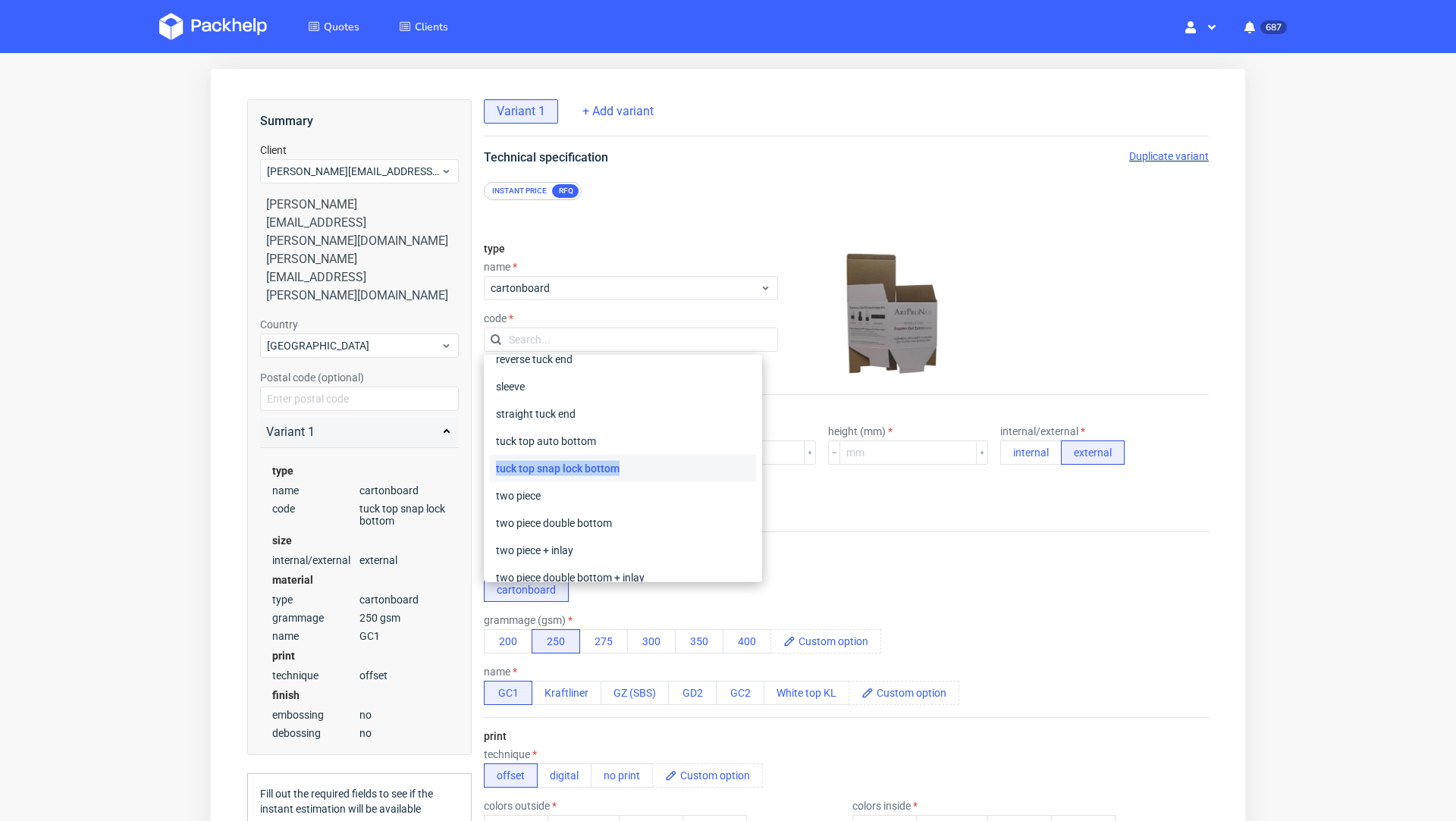
drag, startPoint x: 635, startPoint y: 471, endPoint x: 494, endPoint y: 471, distance: 141.0
click at [494, 471] on div "tuck top snap lock bottom" at bounding box center [623, 468] width 266 height 27
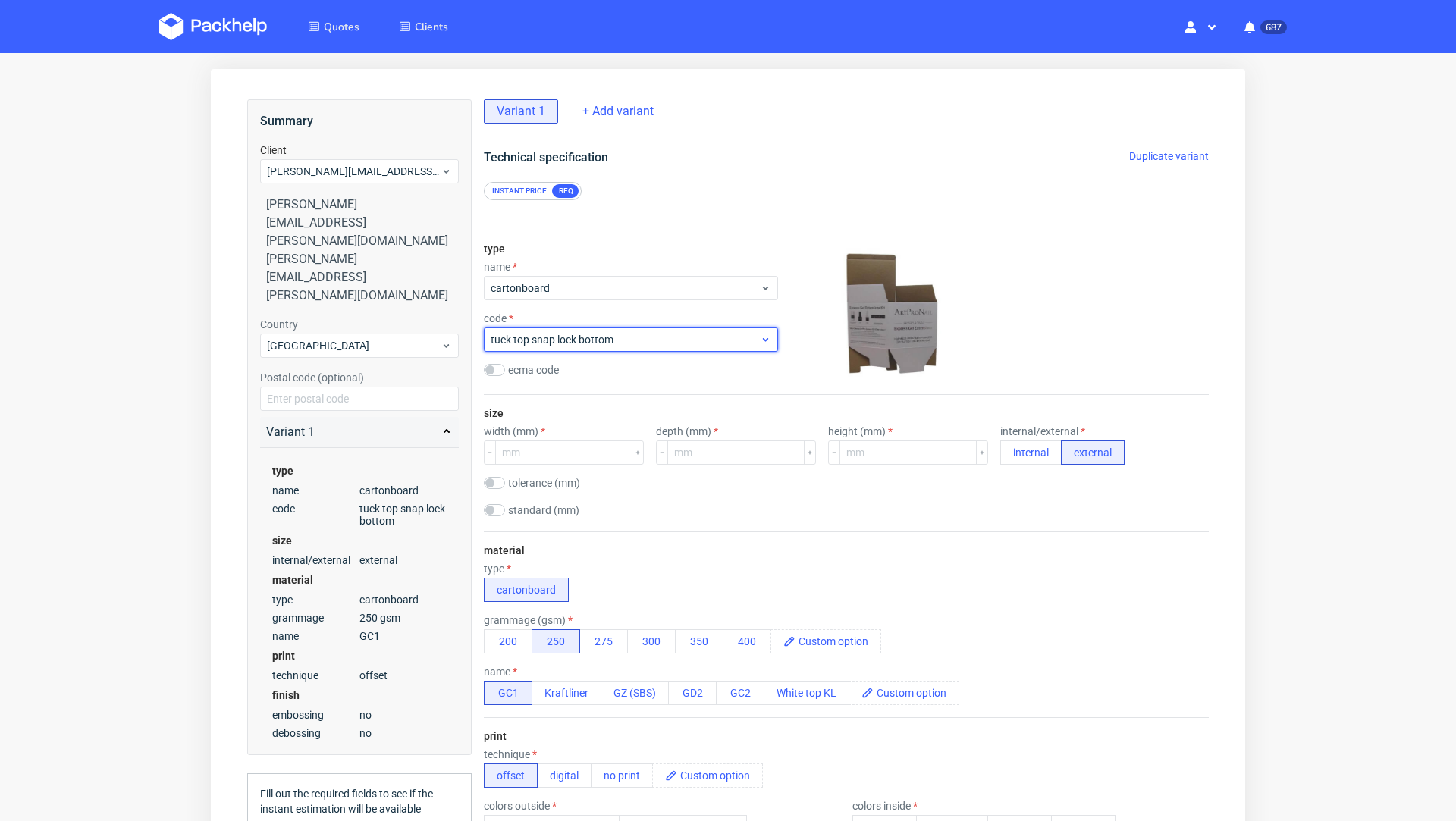
click at [596, 343] on span "tuck top snap lock bottom" at bounding box center [625, 340] width 269 height 15
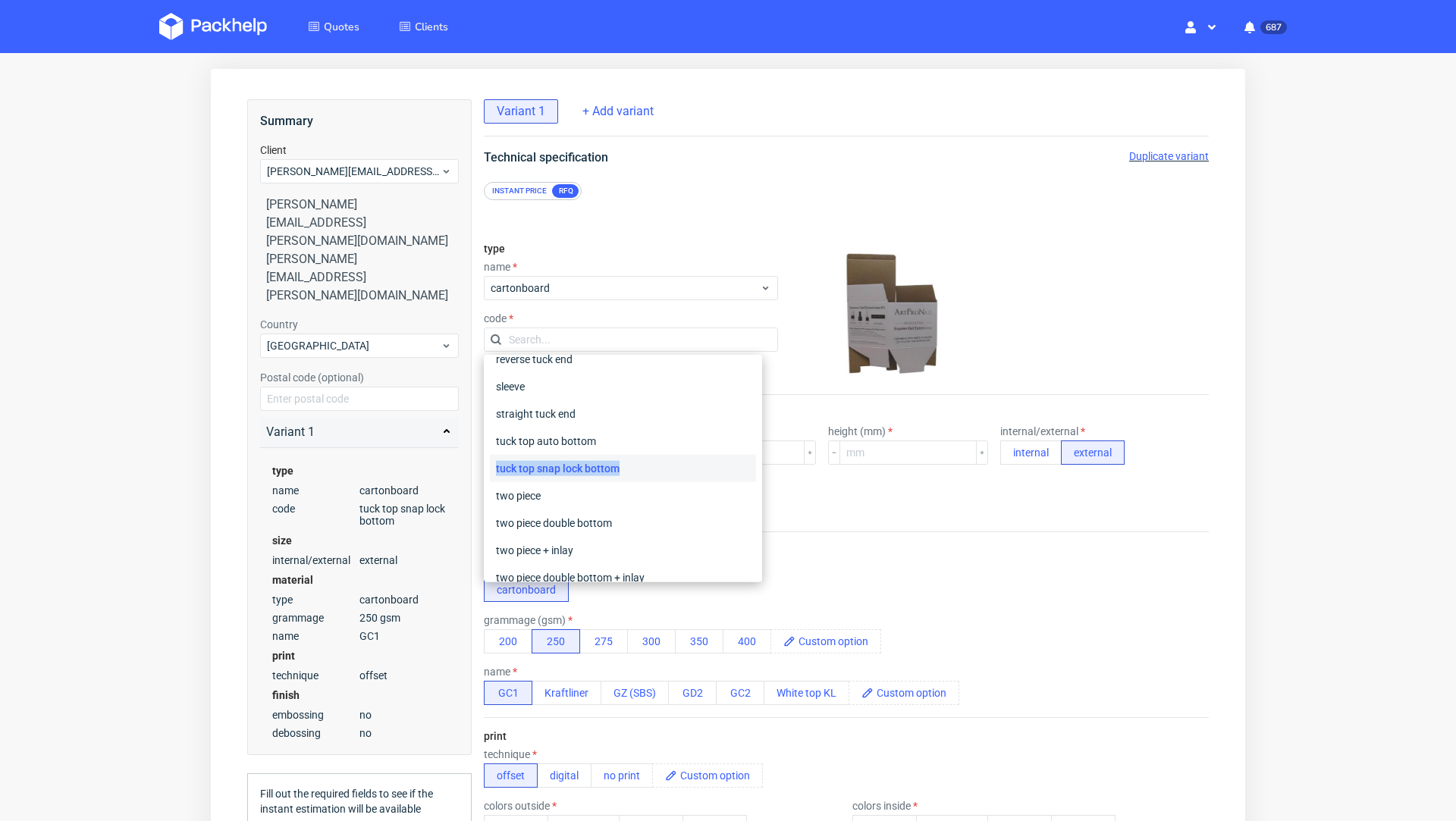
drag, startPoint x: 625, startPoint y: 470, endPoint x: 492, endPoint y: 468, distance: 133.0
click at [492, 468] on div "tuck top snap lock bottom" at bounding box center [623, 468] width 266 height 27
copy div "tuck top snap lock bottom"
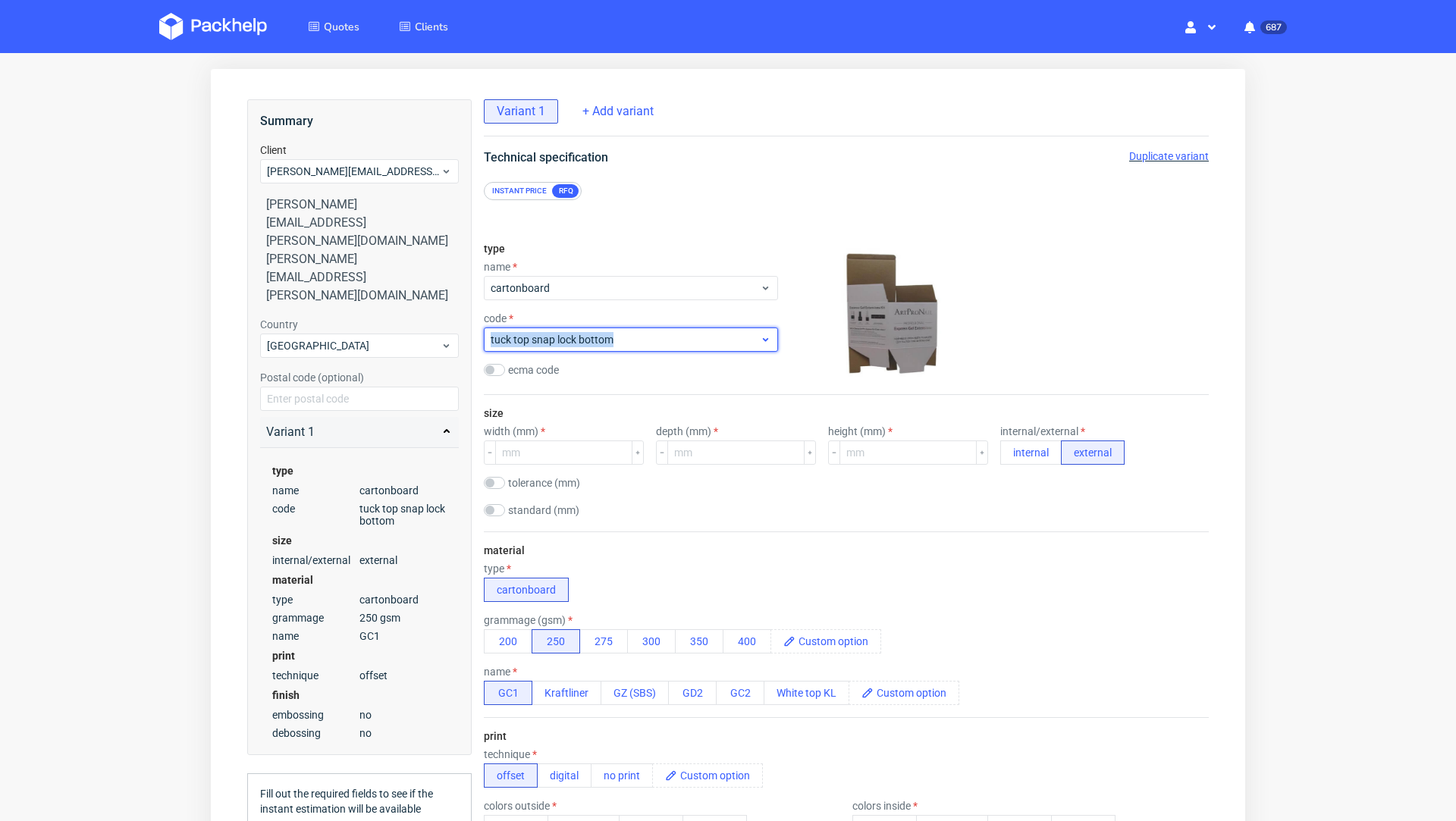
click at [542, 340] on span "tuck top snap lock bottom" at bounding box center [625, 340] width 269 height 15
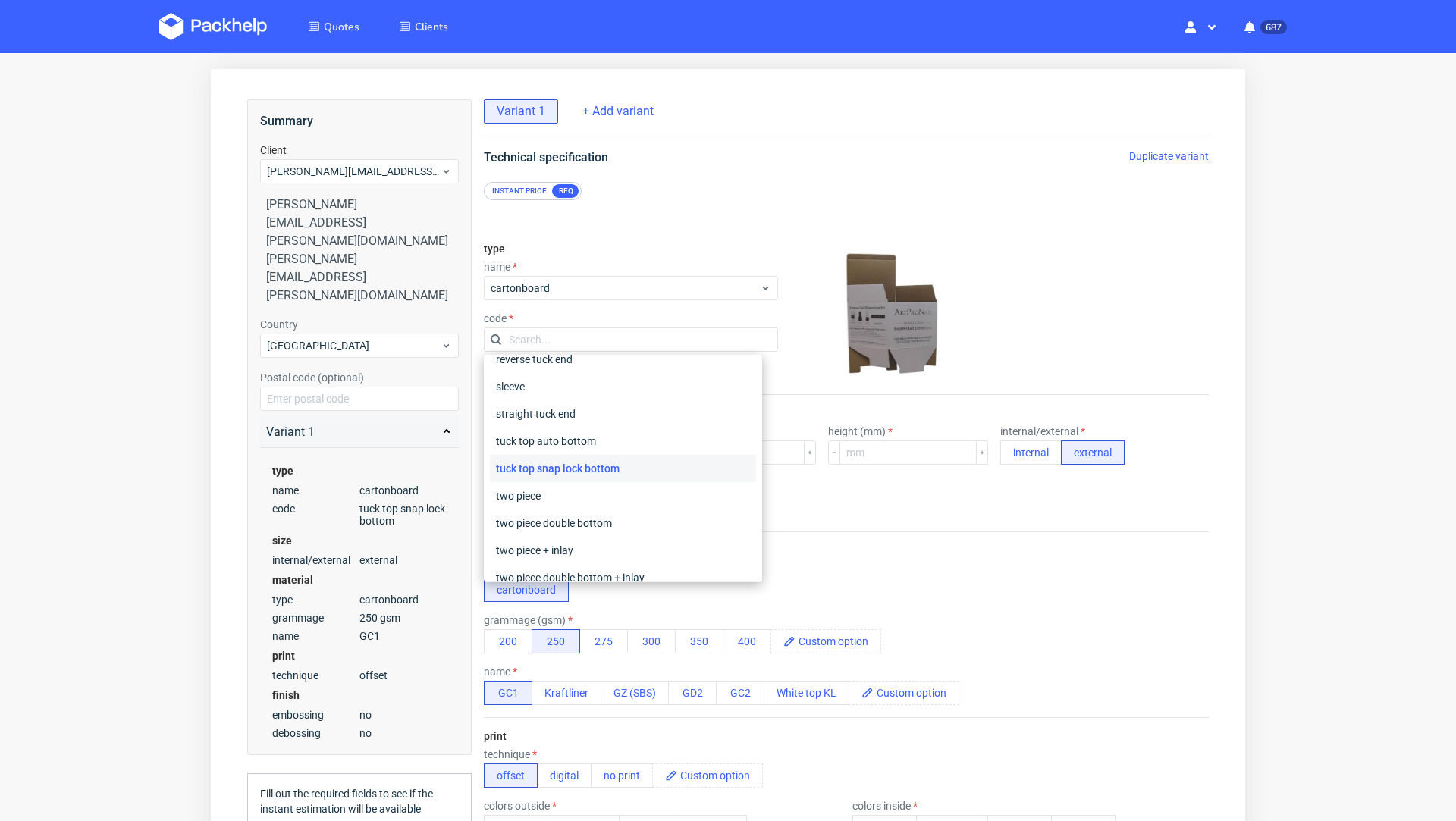
click at [555, 472] on div "tuck top snap lock bottom" at bounding box center [623, 468] width 266 height 27
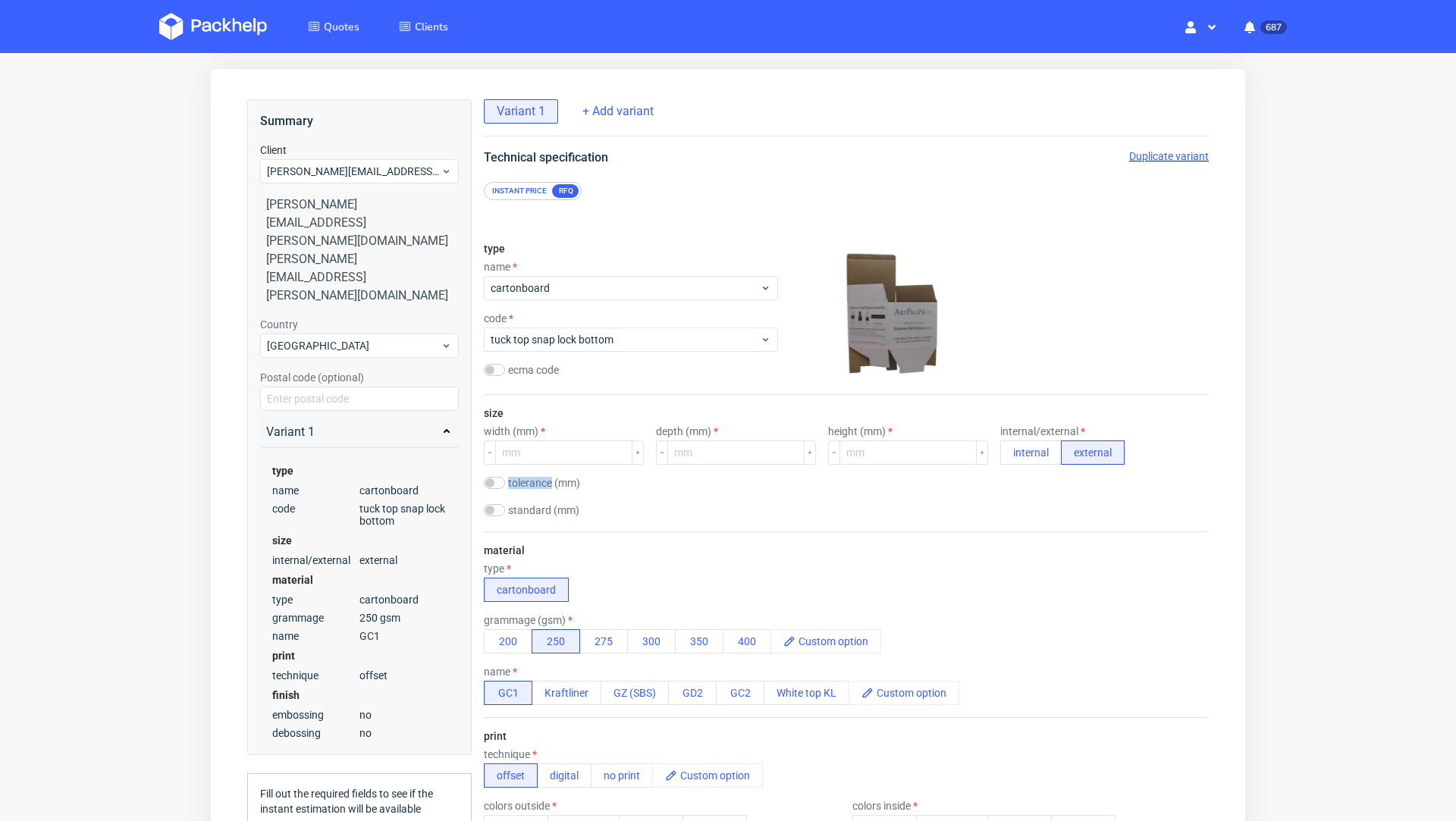
click at [555, 472] on div "size width (mm) depth (mm) height (mm) internal/external internal external tole…" at bounding box center [846, 464] width 725 height 137
click at [644, 337] on span "tuck top snap lock bottom" at bounding box center [625, 340] width 269 height 15
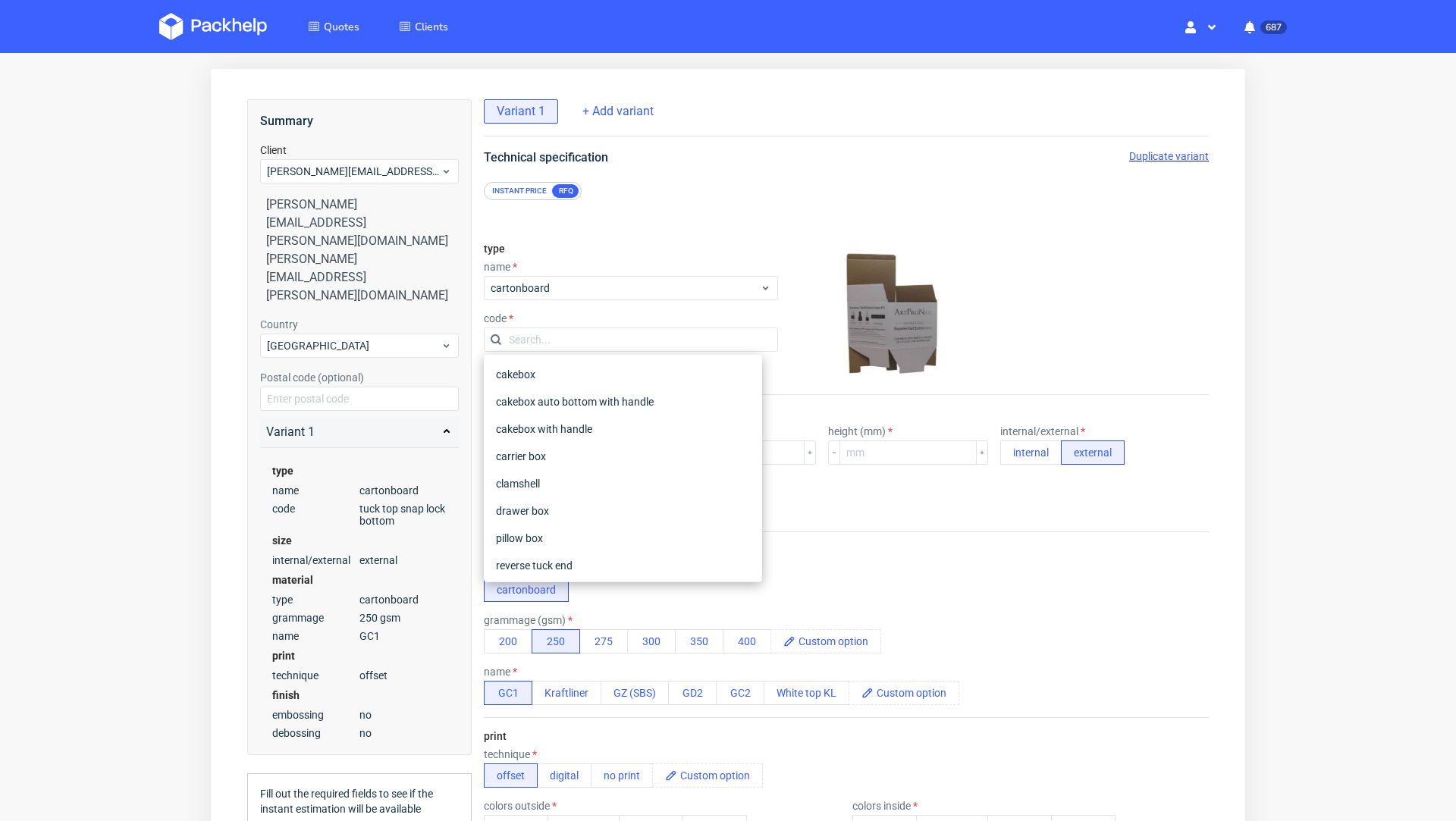
click at [644, 337] on input "text" at bounding box center [631, 340] width 295 height 24
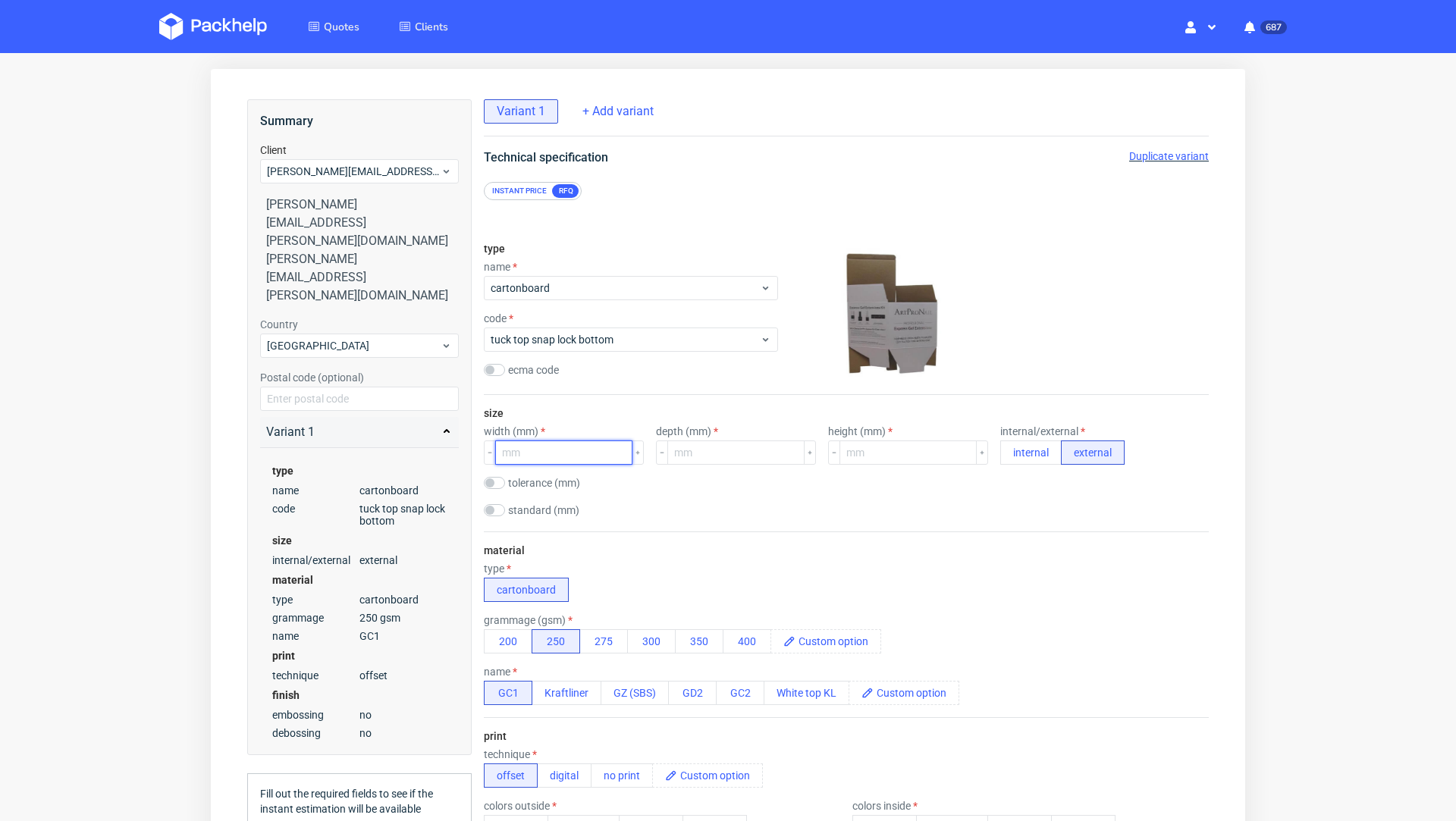
click at [563, 455] on input "number" at bounding box center [563, 452] width 138 height 24
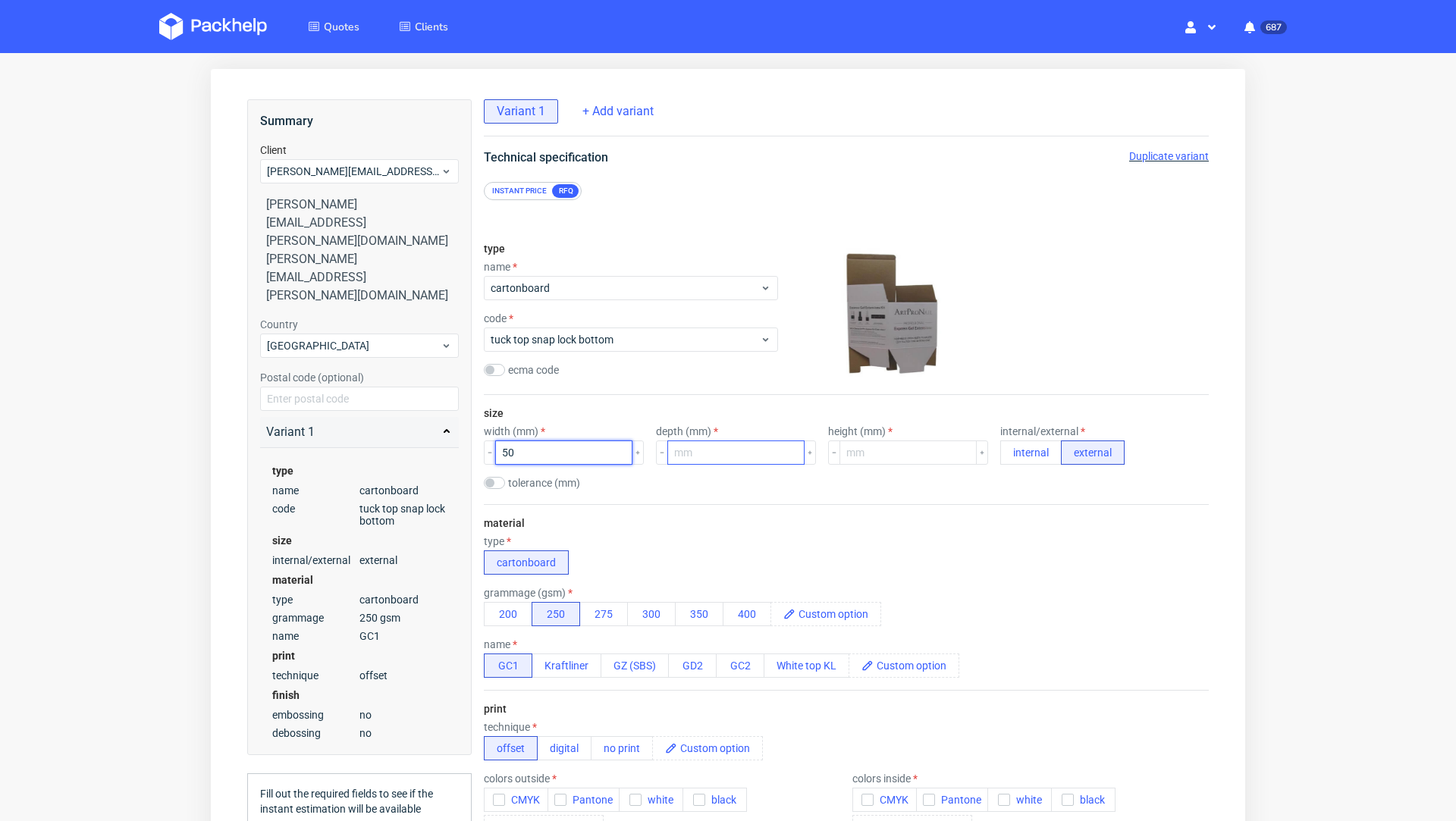
type input "50"
click at [685, 458] on input "number" at bounding box center [736, 452] width 138 height 24
type input "50"
click at [842, 442] on input "number" at bounding box center [908, 452] width 138 height 24
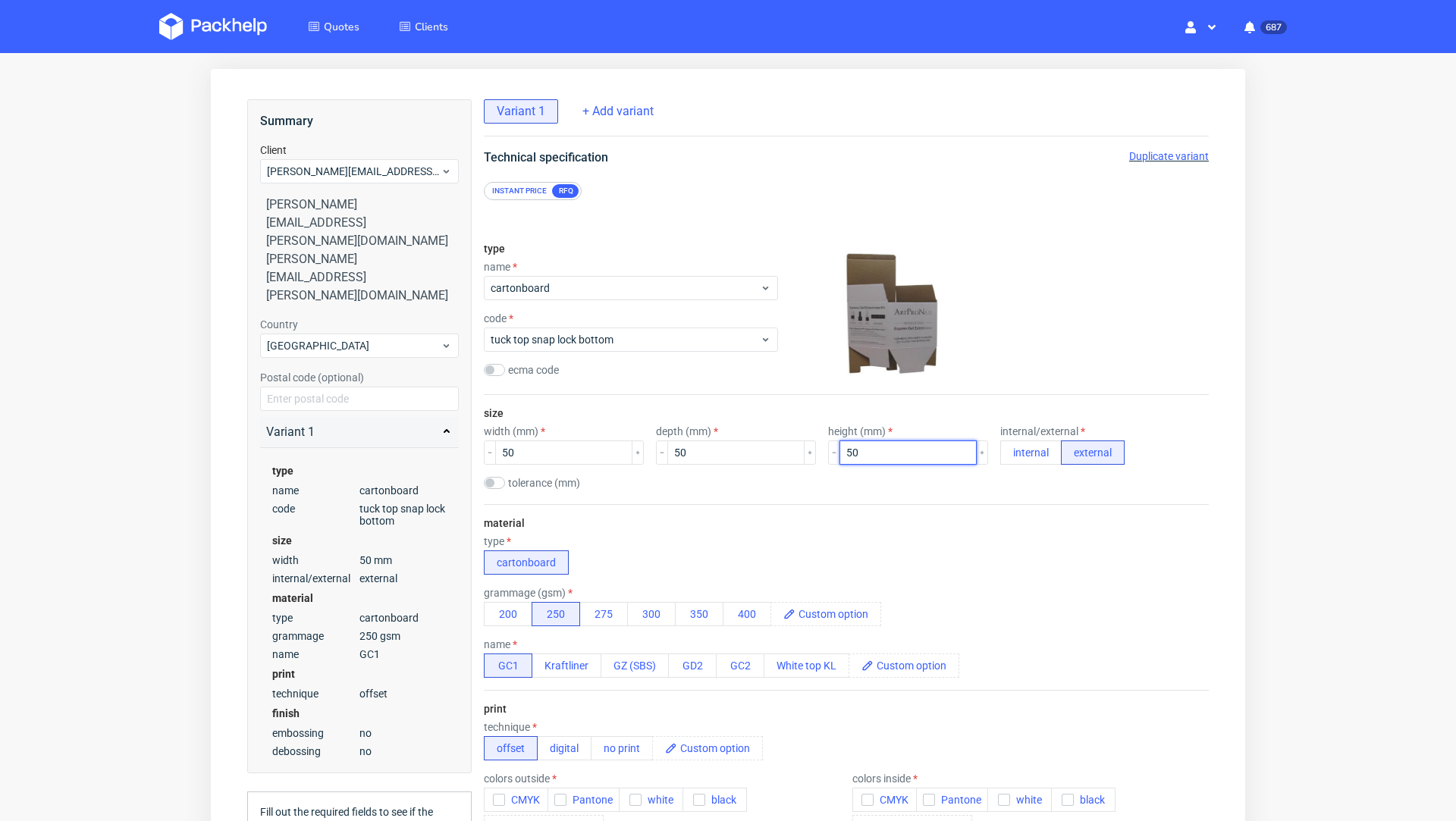
type input "50"
click at [741, 517] on div "material type cartonboard grammage (gsm) 200 250 275 300 350 400 name GC1 Kraft…" at bounding box center [846, 596] width 725 height 186
click at [652, 604] on button "300" at bounding box center [651, 614] width 48 height 24
click at [695, 512] on div "material type cartonboard grammage (gsm) 200 250 275 300 350 400 name GC1 Kraft…" at bounding box center [846, 596] width 725 height 186
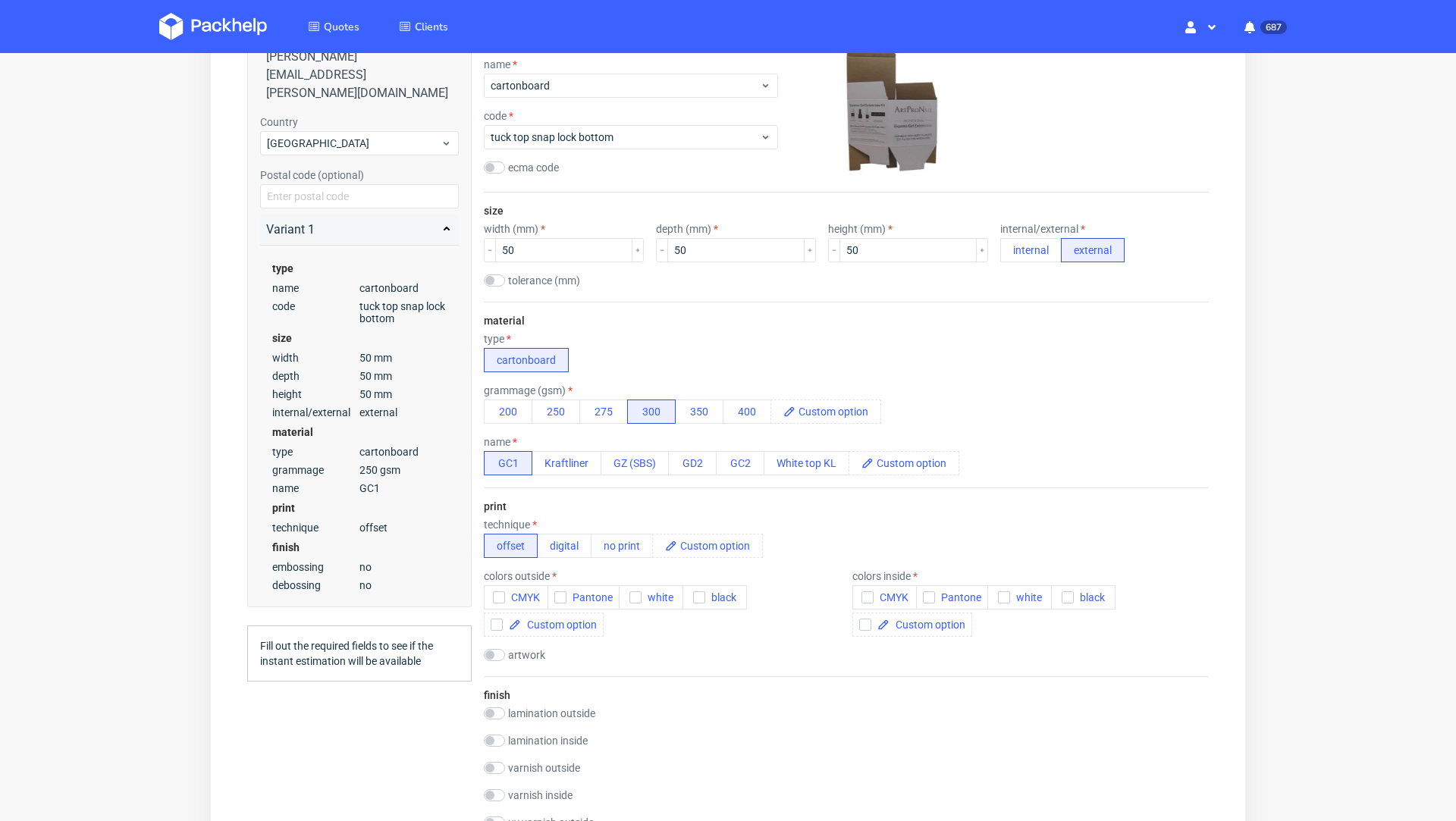
scroll to position [279, 0]
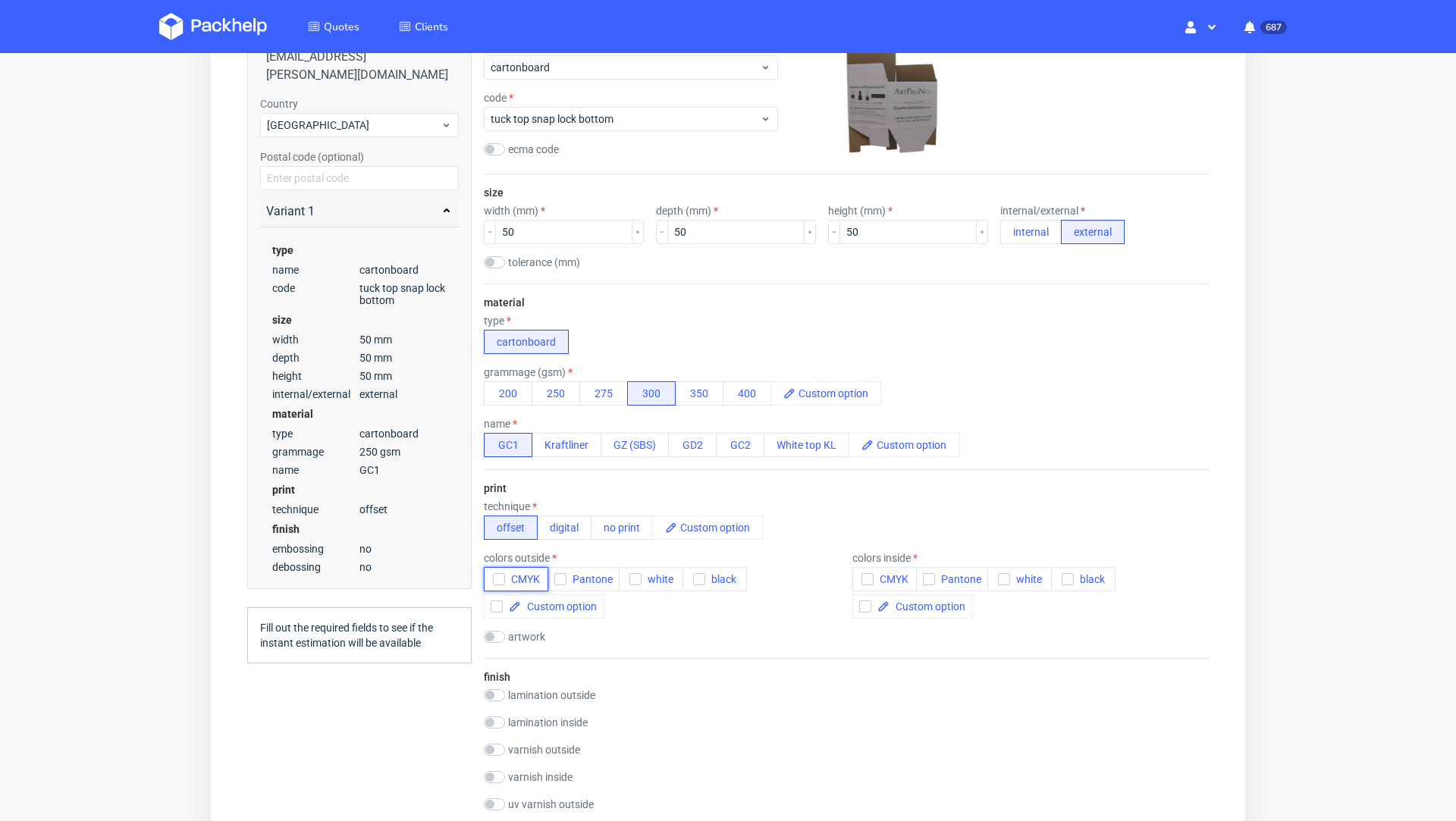
click at [527, 573] on span "CMYK" at bounding box center [522, 579] width 35 height 12
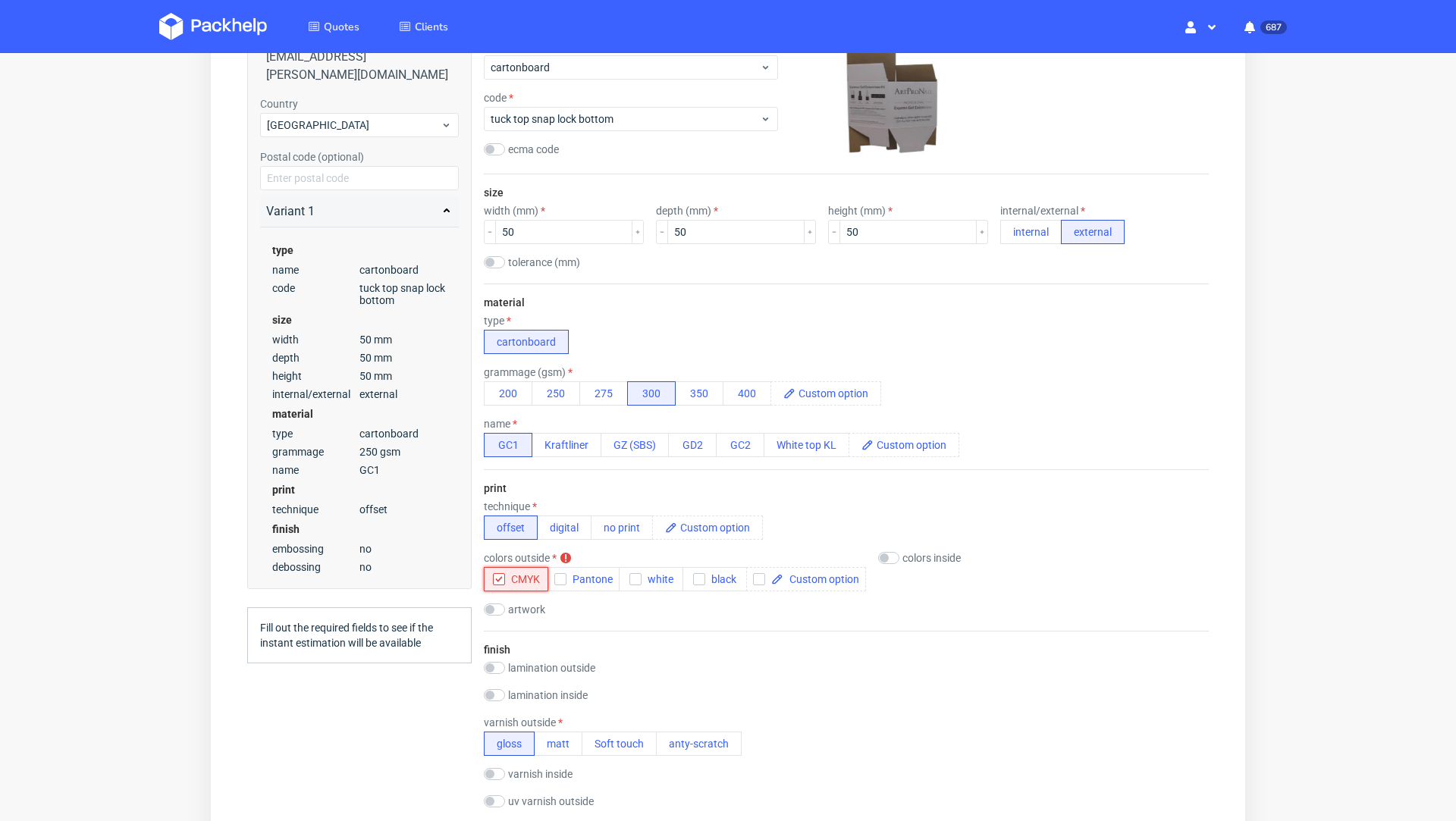
scroll to position [4, 0]
click at [885, 555] on input "checkbox" at bounding box center [889, 558] width 21 height 12
checkbox input "true"
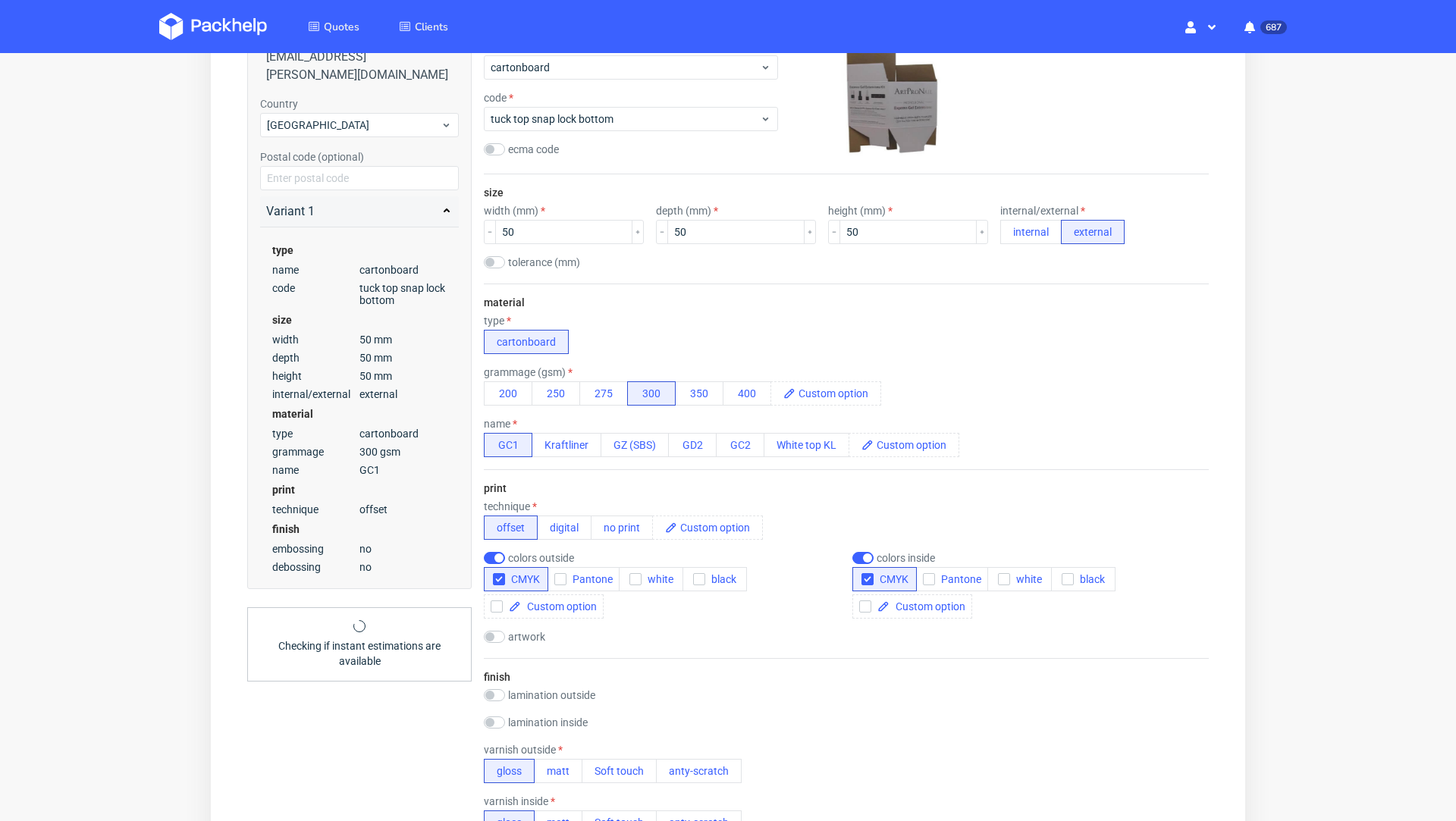
click at [925, 472] on div "print technique offset digital no print colors outside CMYK Pantone white black…" at bounding box center [846, 563] width 725 height 189
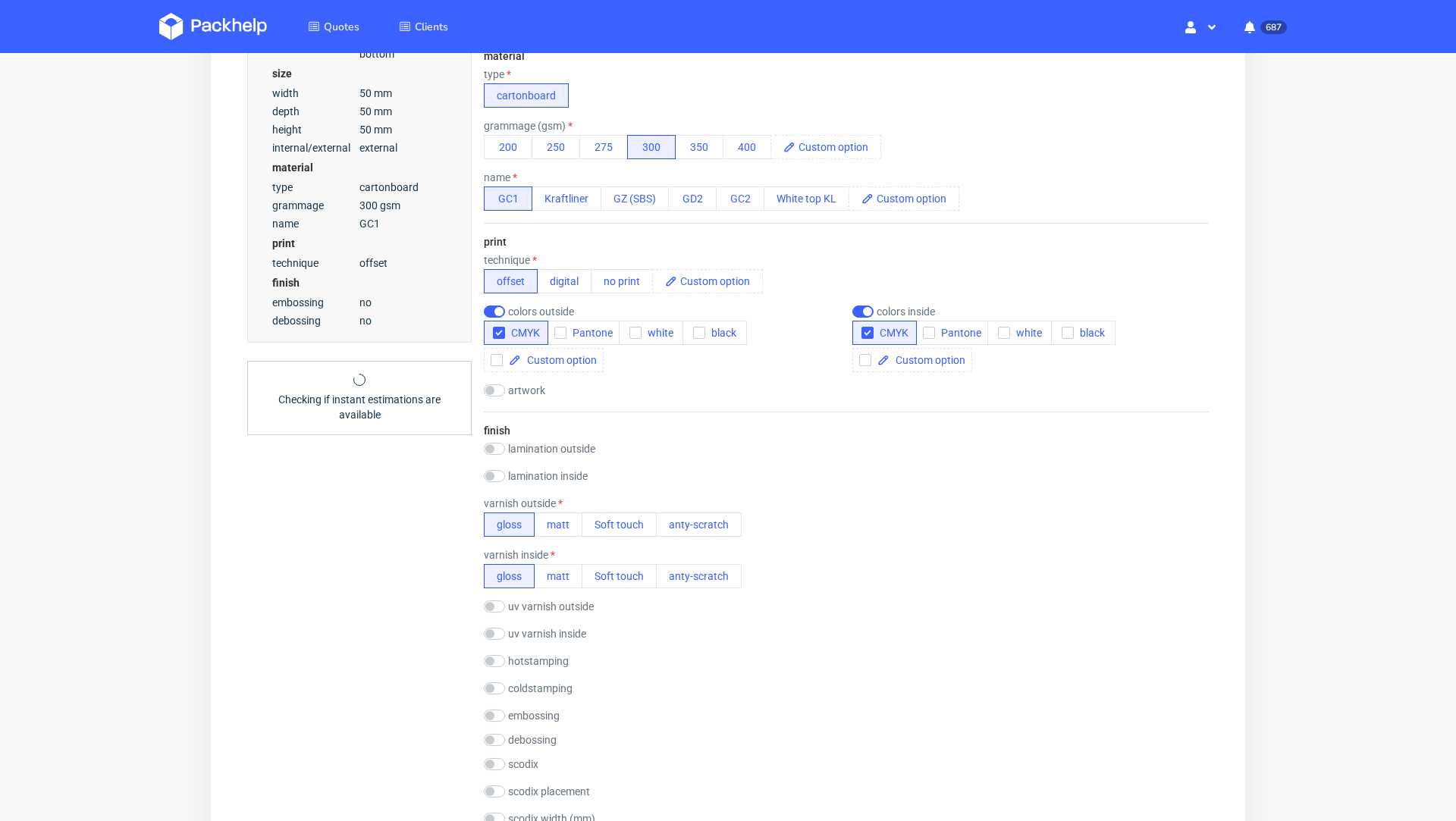
scroll to position [538, 0]
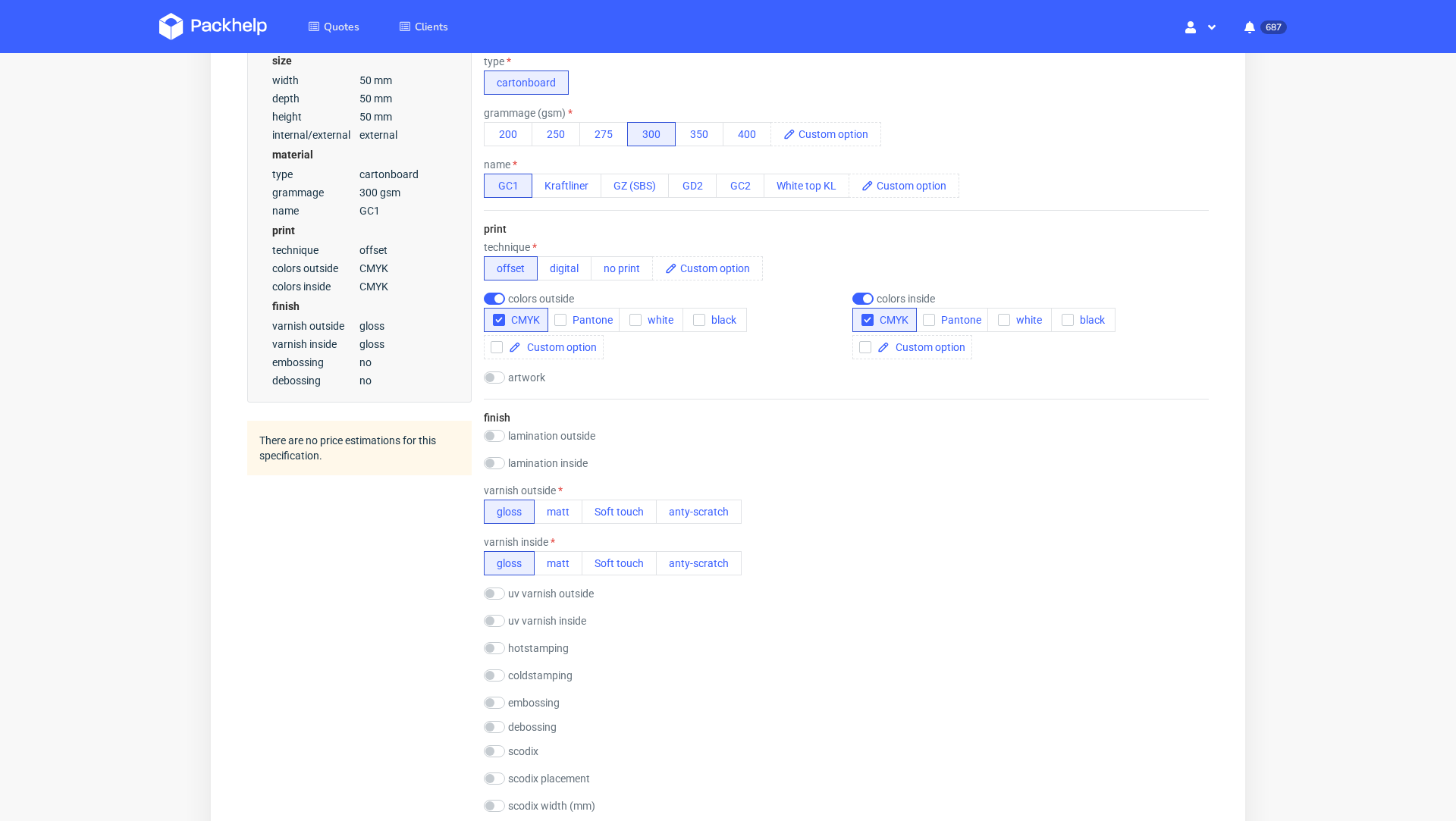
click at [370, 502] on div "Summary Client sam.hirmer@werbezeichen.de sam.hirmer@werbezeichen.de sam.hirmer…" at bounding box center [359, 564] width 225 height 1890
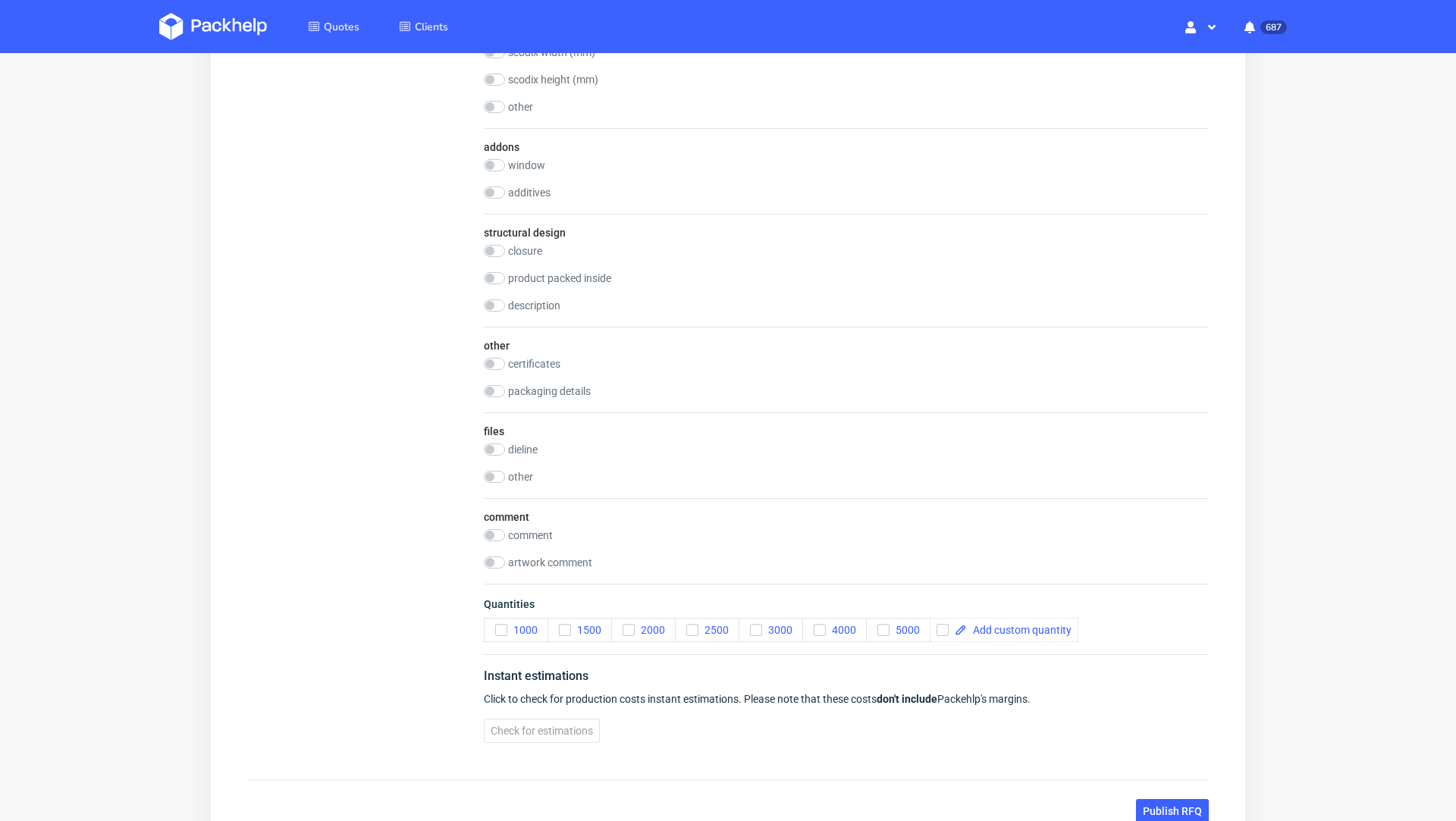
scroll to position [1327, 0]
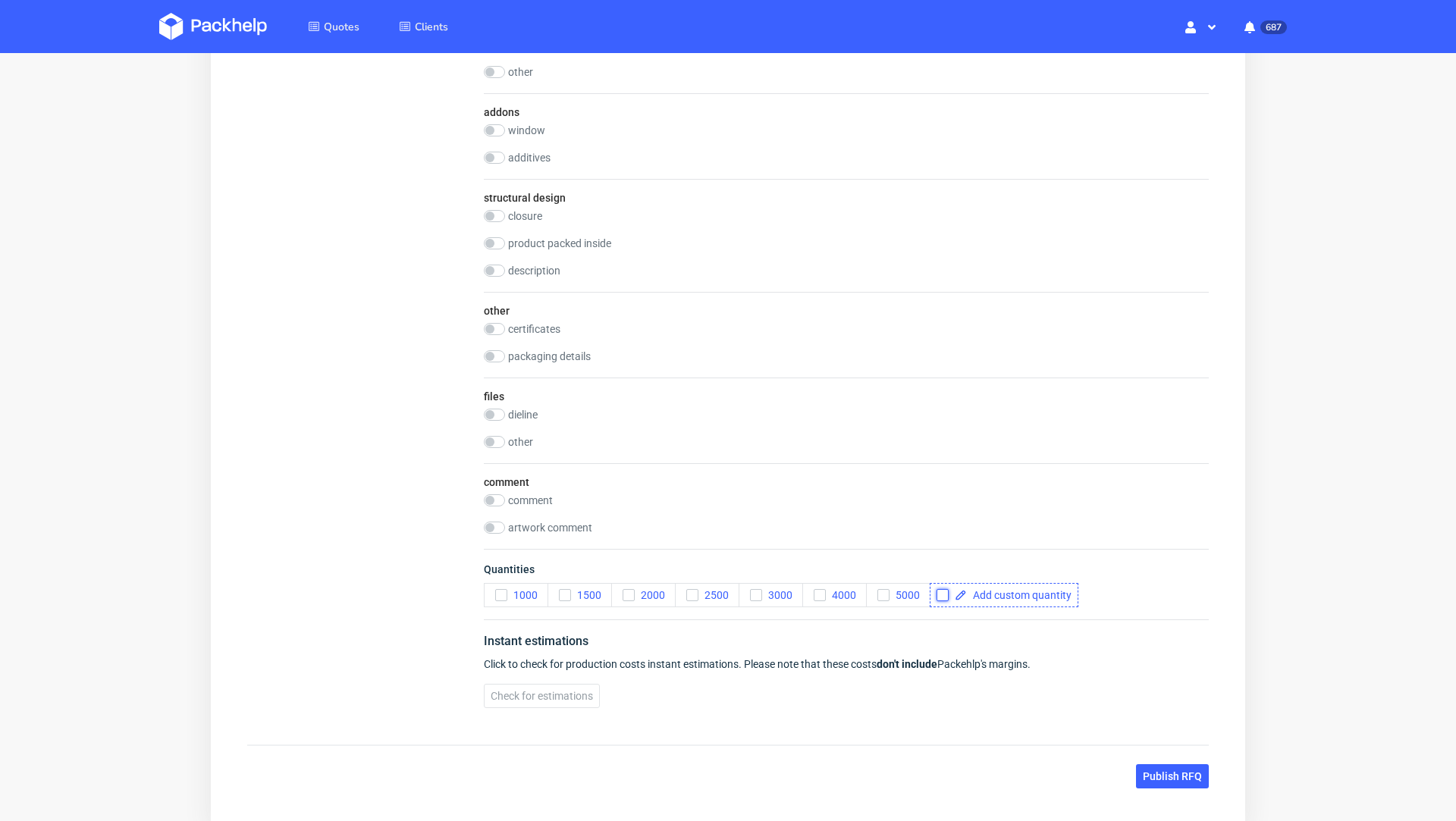
click at [939, 589] on input "checkbox" at bounding box center [942, 595] width 12 height 12
checkbox input "true"
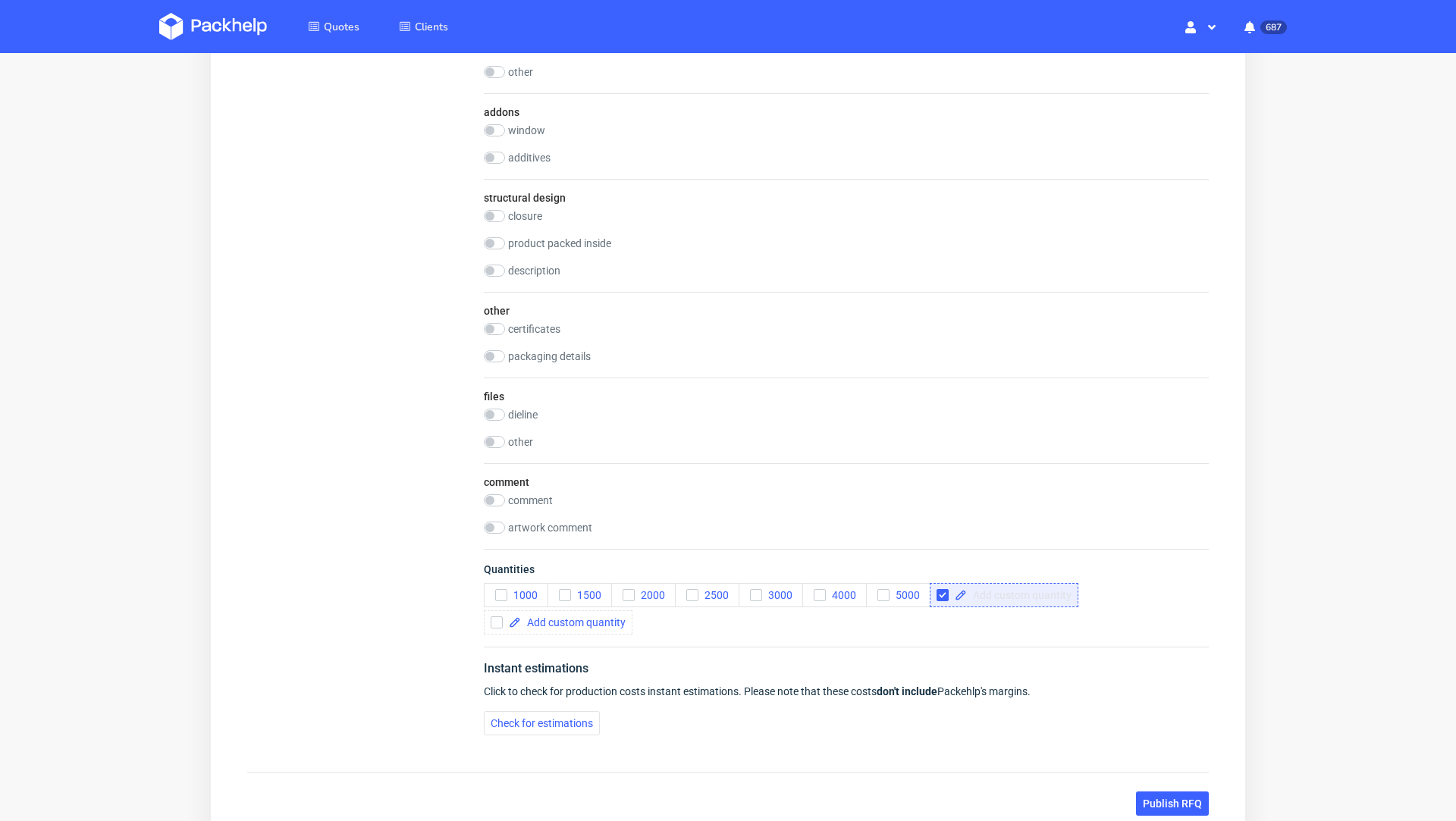
click at [1000, 590] on span at bounding box center [1019, 595] width 105 height 10
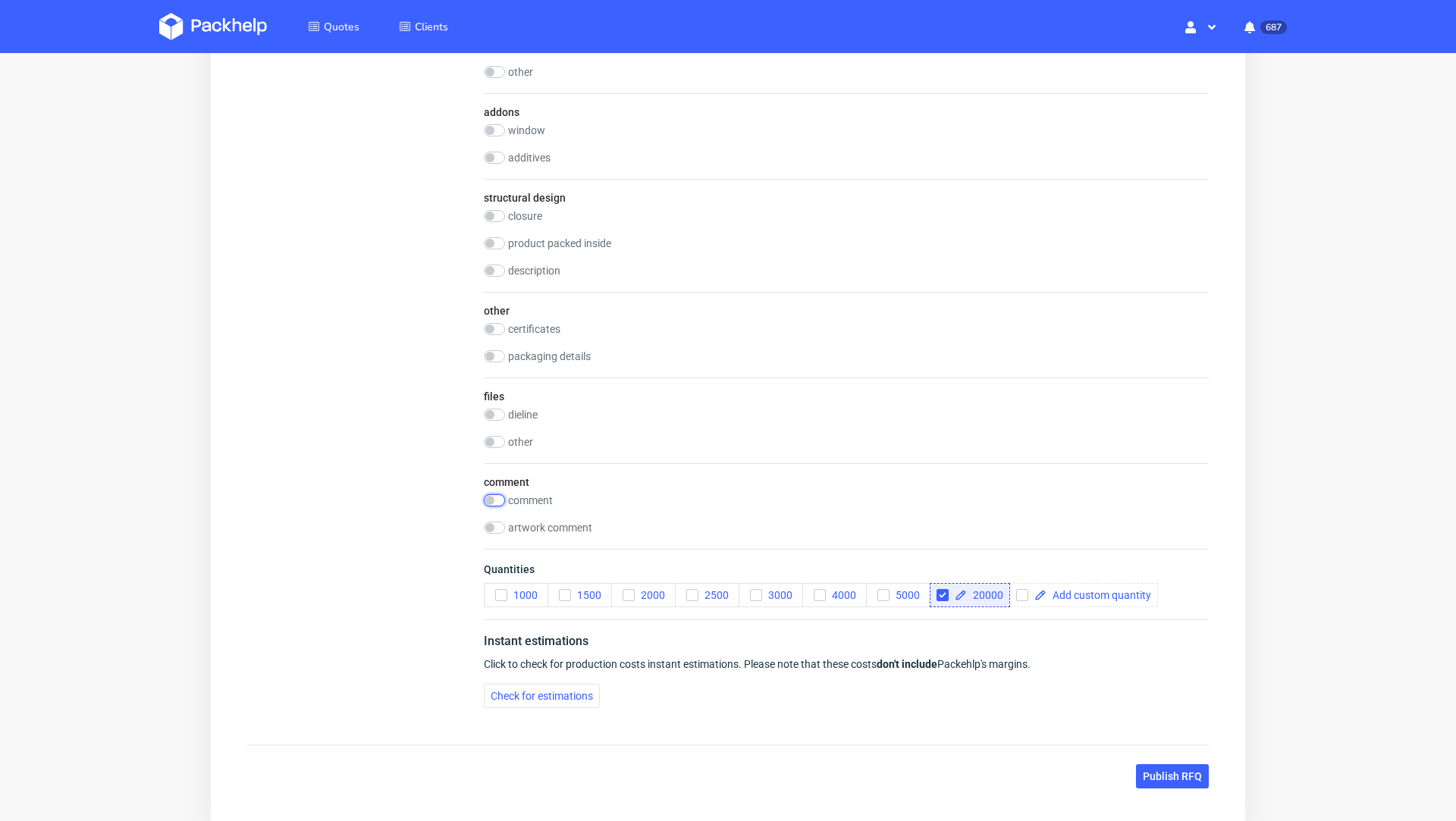
click at [487, 494] on input "checkbox" at bounding box center [494, 500] width 21 height 12
checkbox input "true"
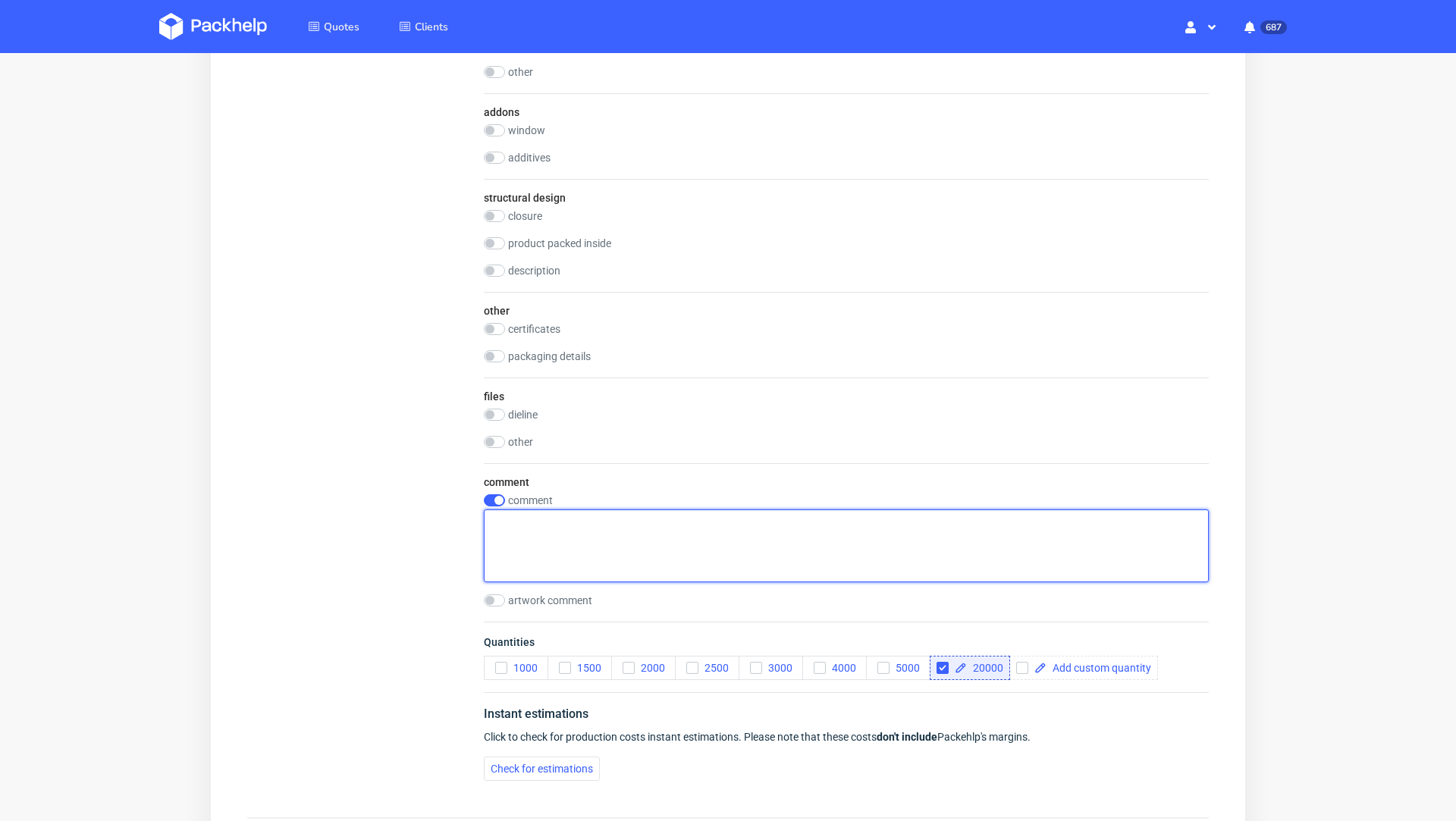
click at [549, 533] on textarea at bounding box center [846, 546] width 725 height 72
type textarea "Podzial na 10 designow. 10x2000"
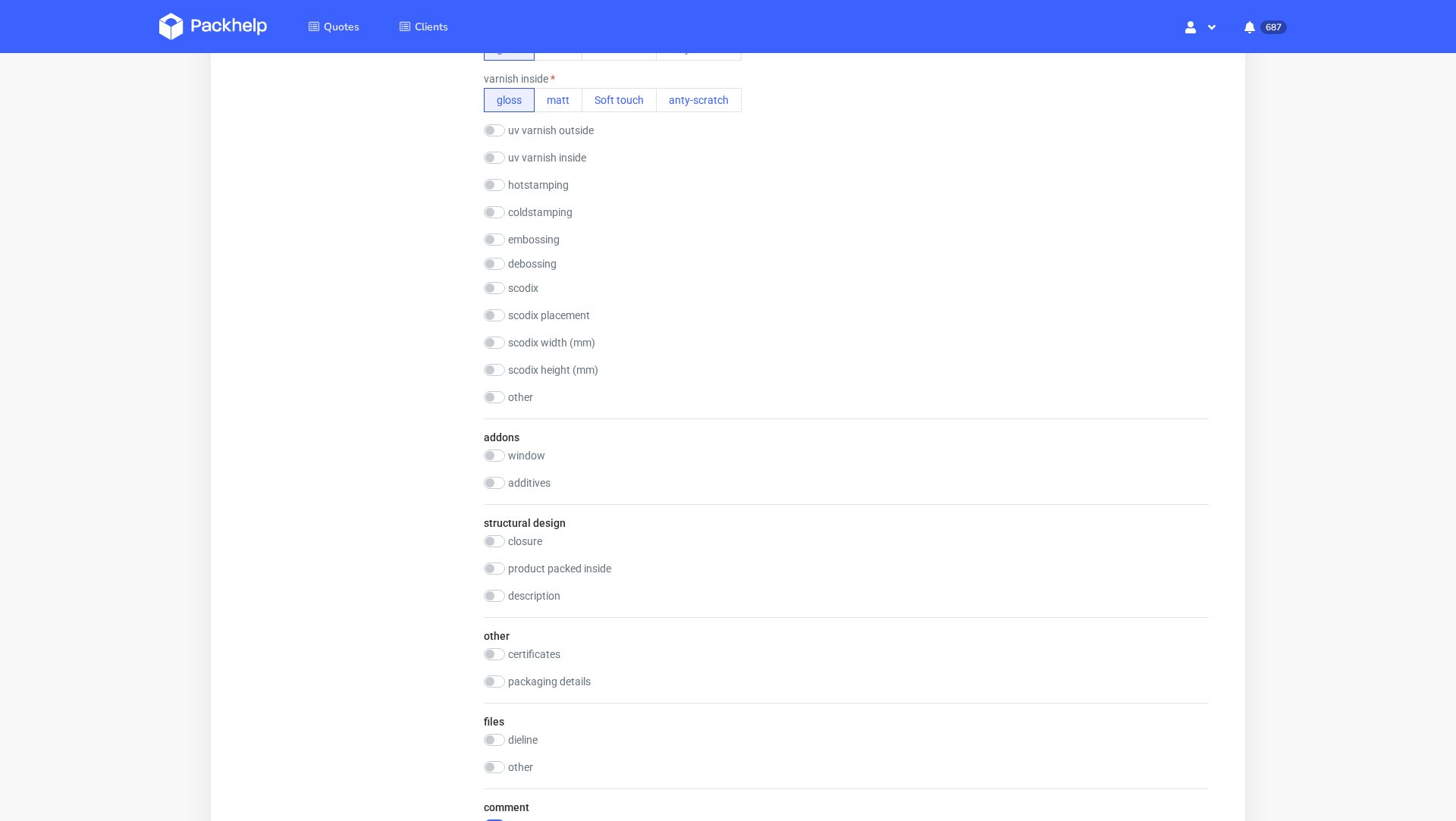
scroll to position [996, 0]
click at [765, 344] on div "scodix width (mm)" at bounding box center [846, 349] width 725 height 15
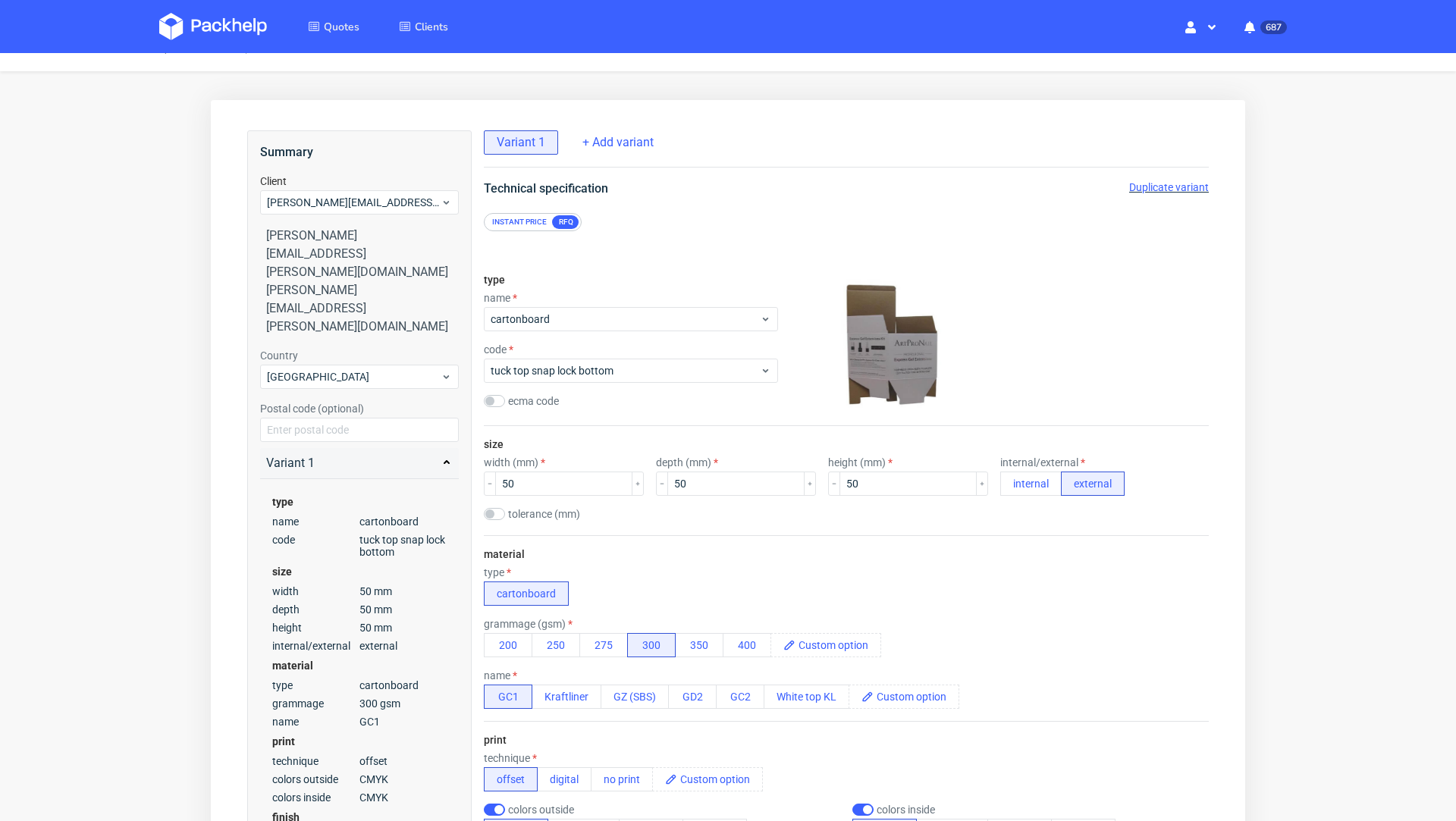
scroll to position [0, 0]
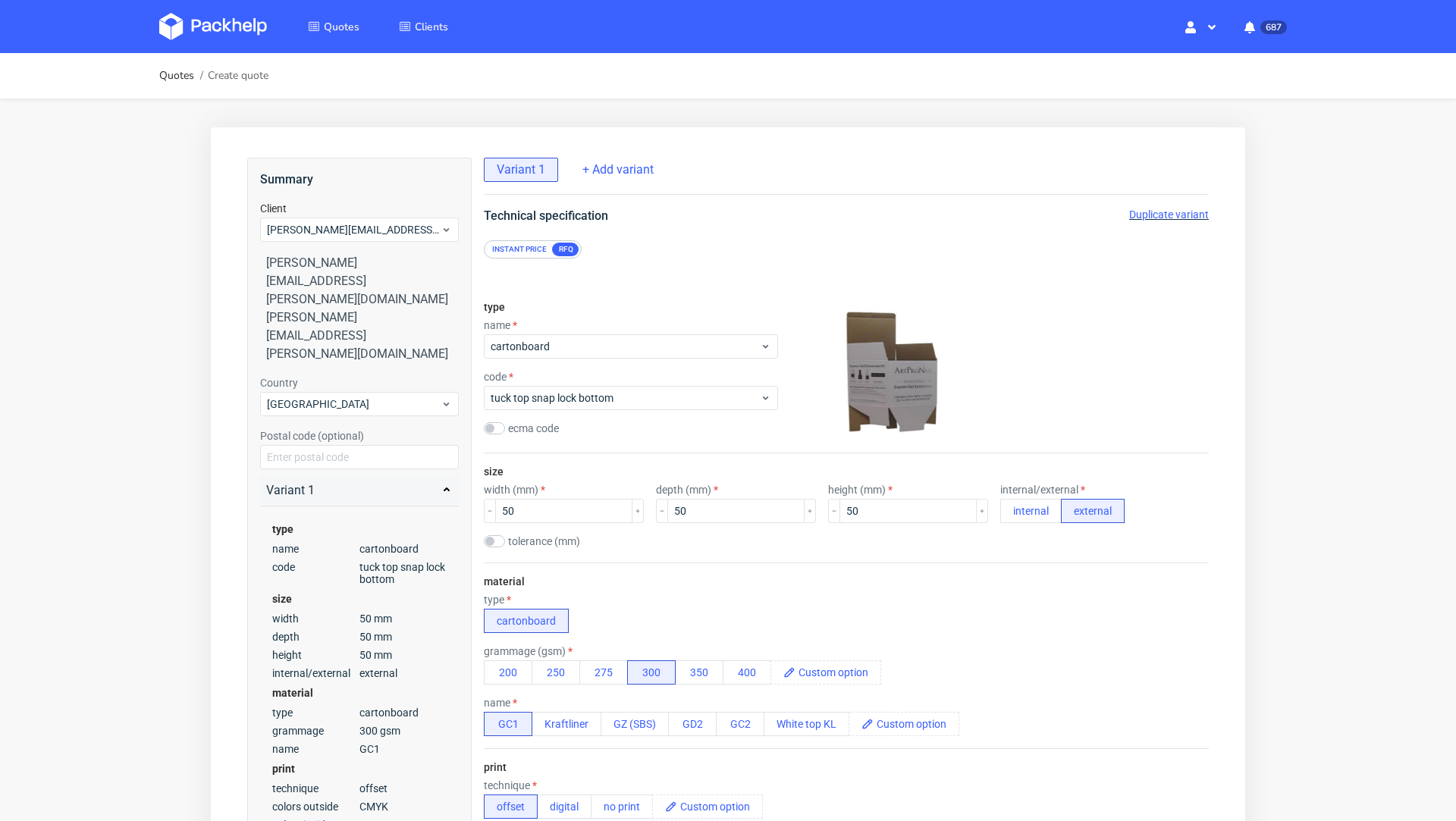
click at [730, 248] on div "Instant price RFQ" at bounding box center [846, 250] width 725 height 19
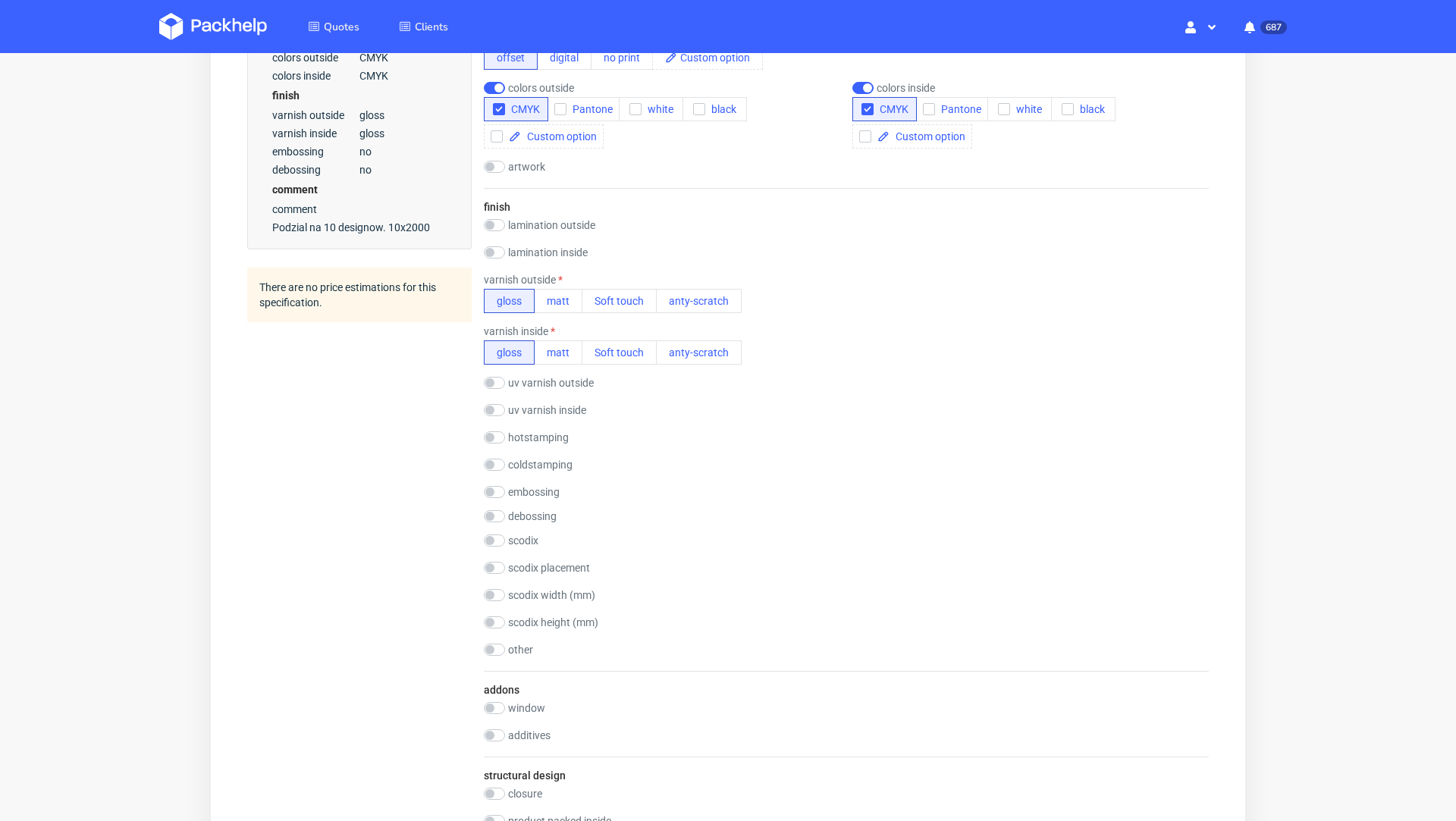
scroll to position [768, 0]
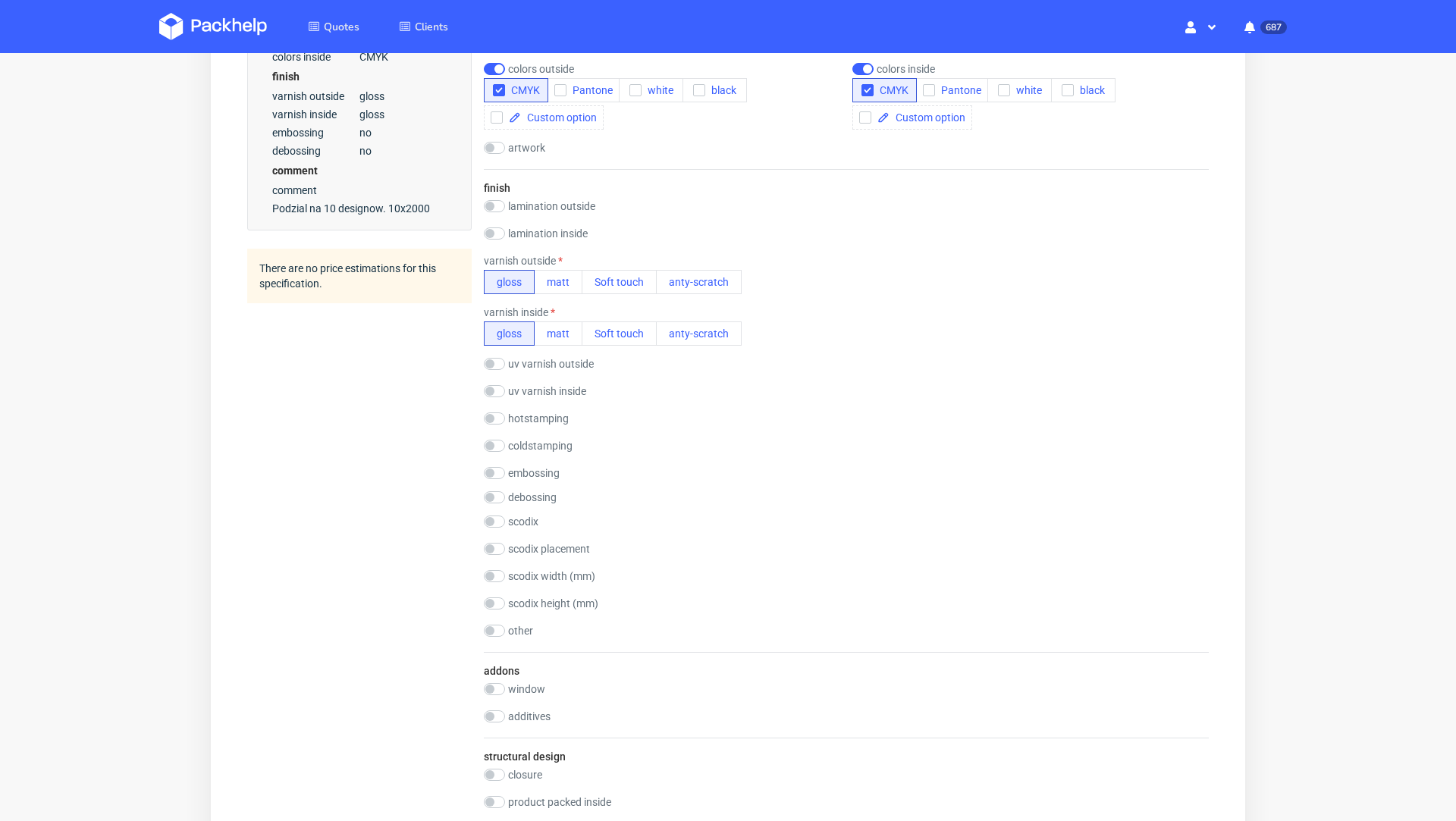
click at [760, 225] on div "finish lamination outside gloss matt Soft touch anty-scratch PE(HDPE) laminatio…" at bounding box center [846, 410] width 725 height 483
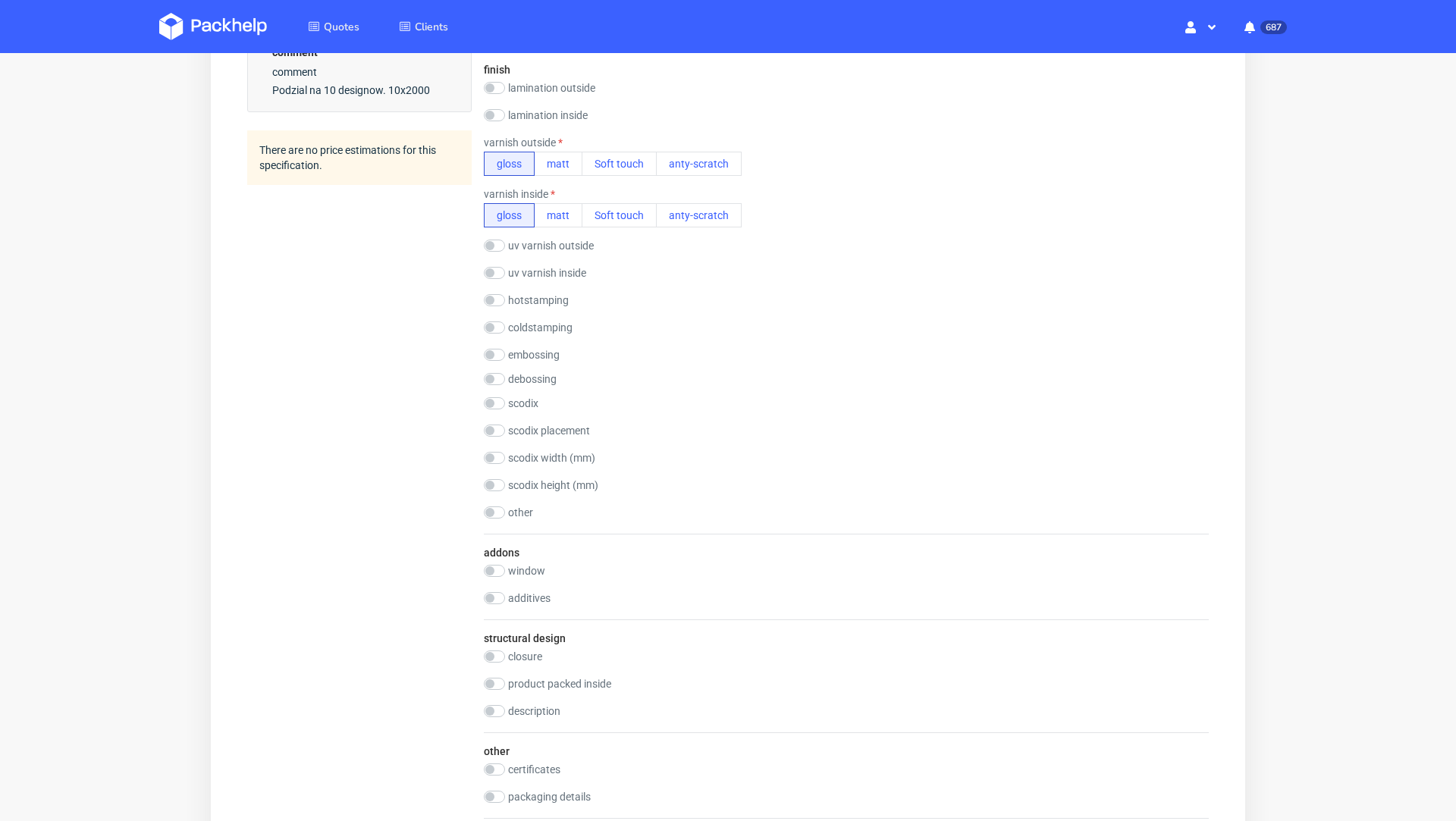
scroll to position [889, 0]
click at [724, 382] on div "finish lamination outside gloss matt Soft touch anty-scratch PE(HDPE) laminatio…" at bounding box center [846, 289] width 725 height 483
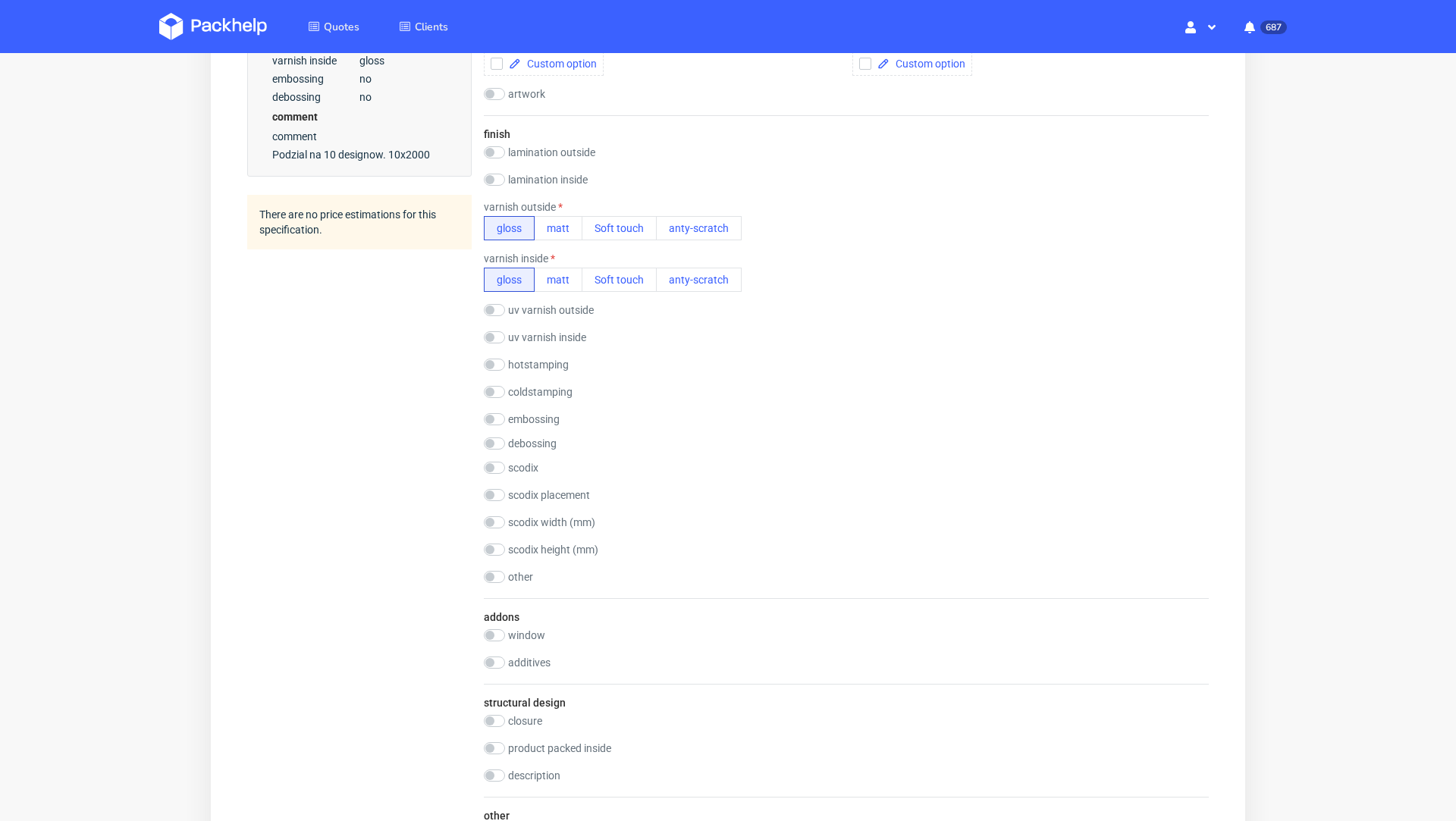
scroll to position [789, 0]
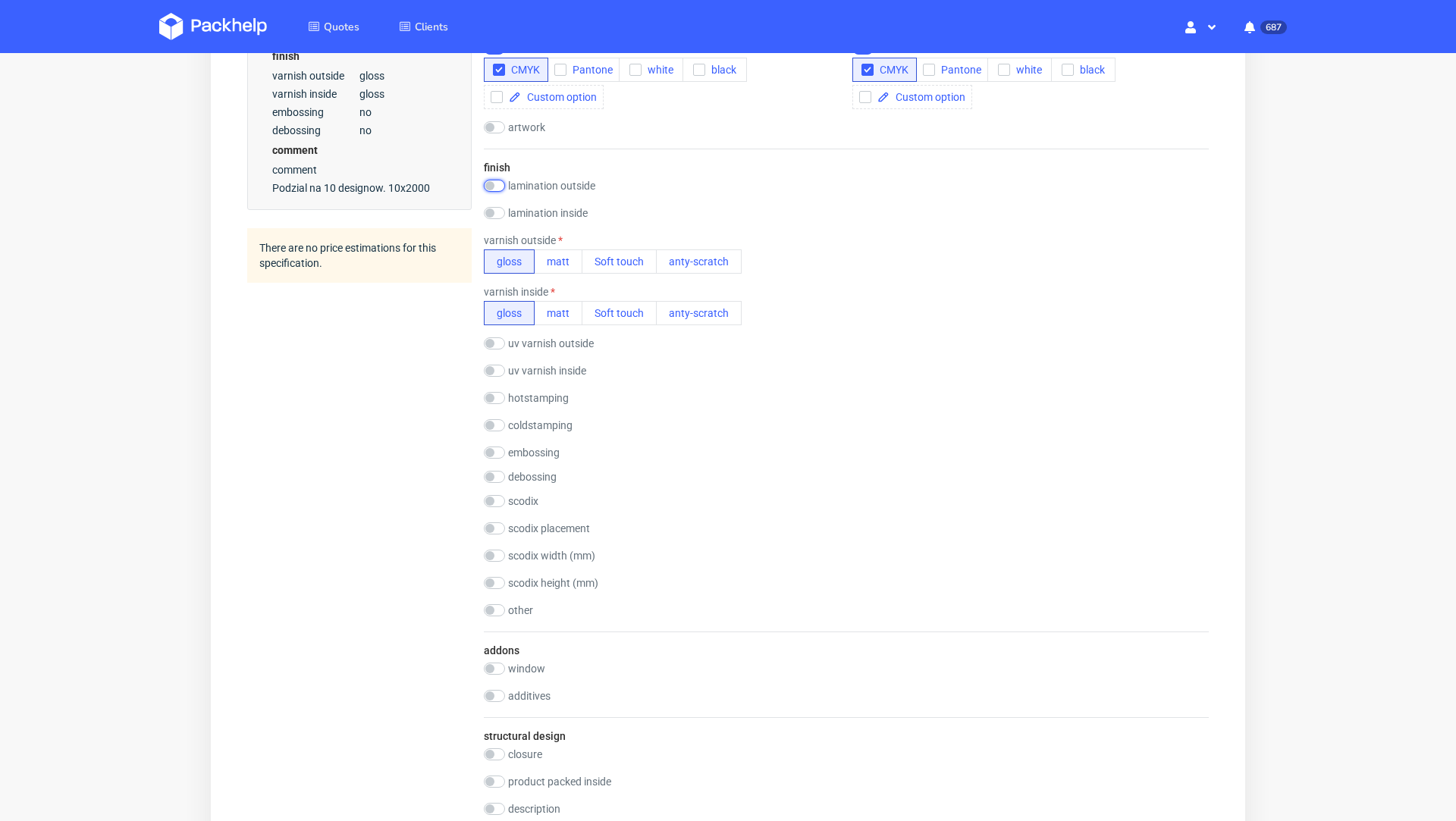
click at [497, 190] on input "checkbox" at bounding box center [494, 185] width 21 height 12
checkbox input "true"
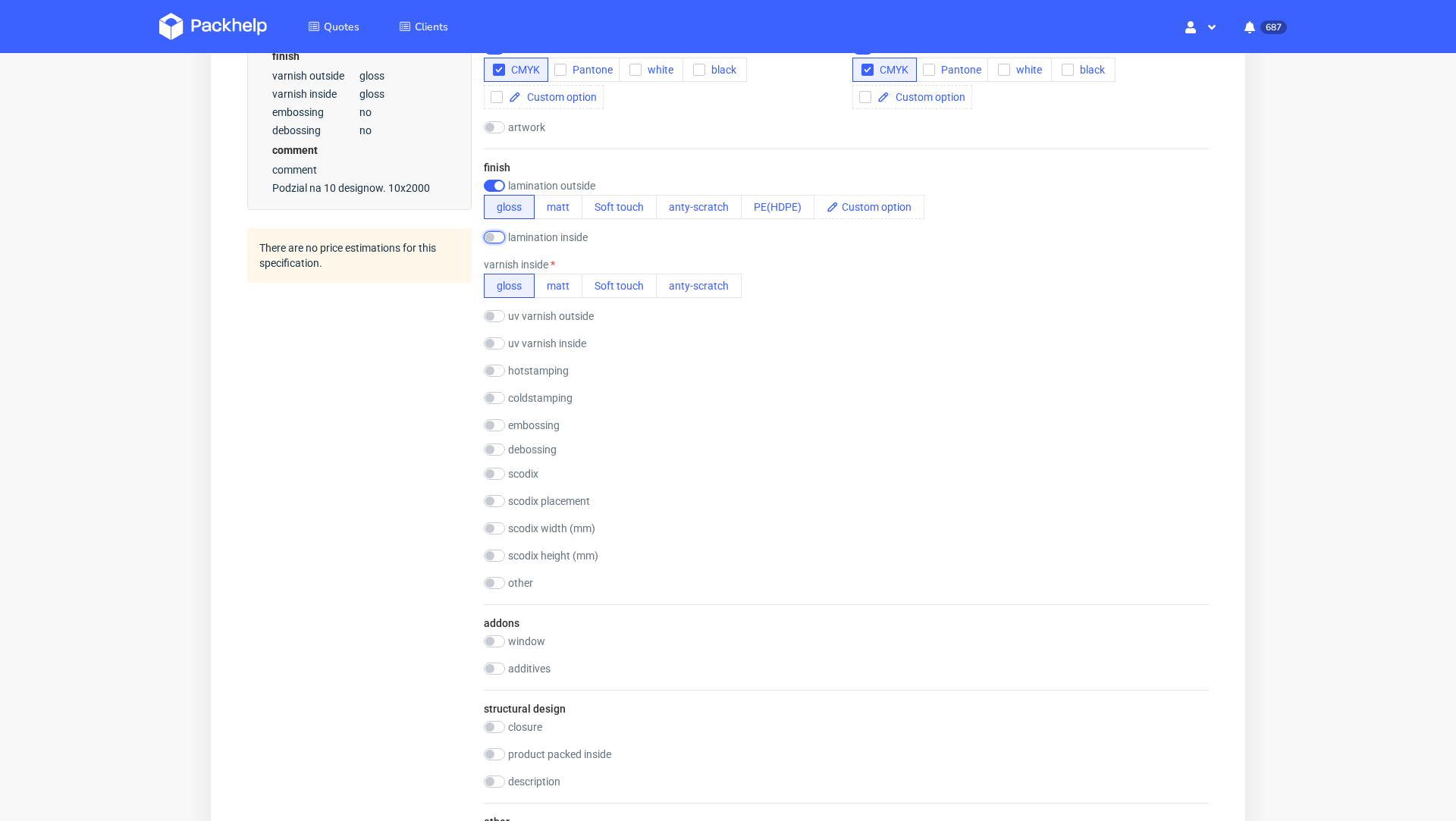
click at [496, 240] on input "checkbox" at bounding box center [494, 237] width 21 height 12
checkbox input "true"
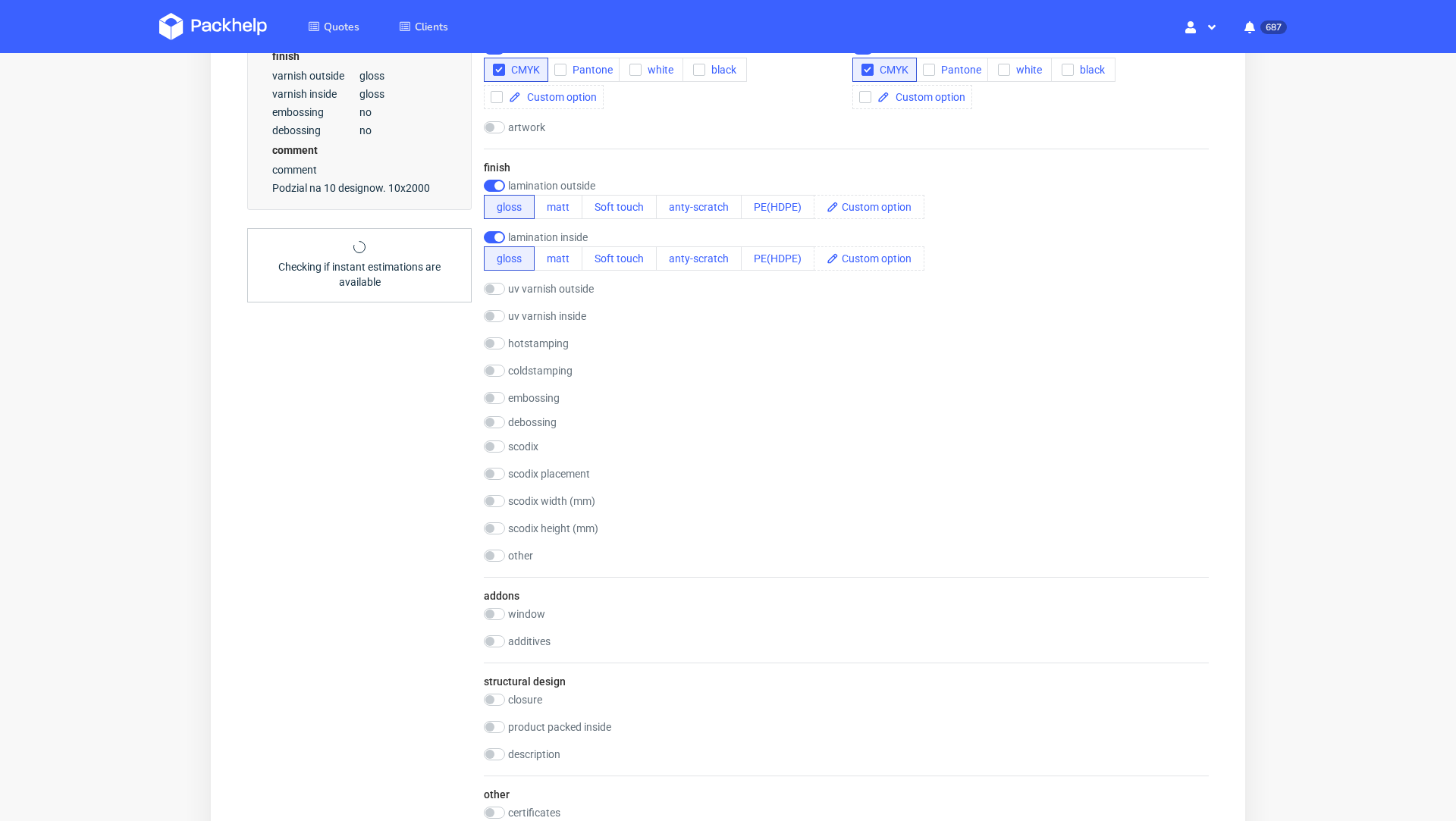
click at [369, 383] on div "Summary Client sam.hirmer@werbezeichen.de sam.hirmer@werbezeichen.de sam.hirmer…" at bounding box center [359, 323] width 225 height 1908
click at [392, 447] on div "Summary Client sam.hirmer@werbezeichen.de sam.hirmer@werbezeichen.de sam.hirmer…" at bounding box center [359, 323] width 225 height 1908
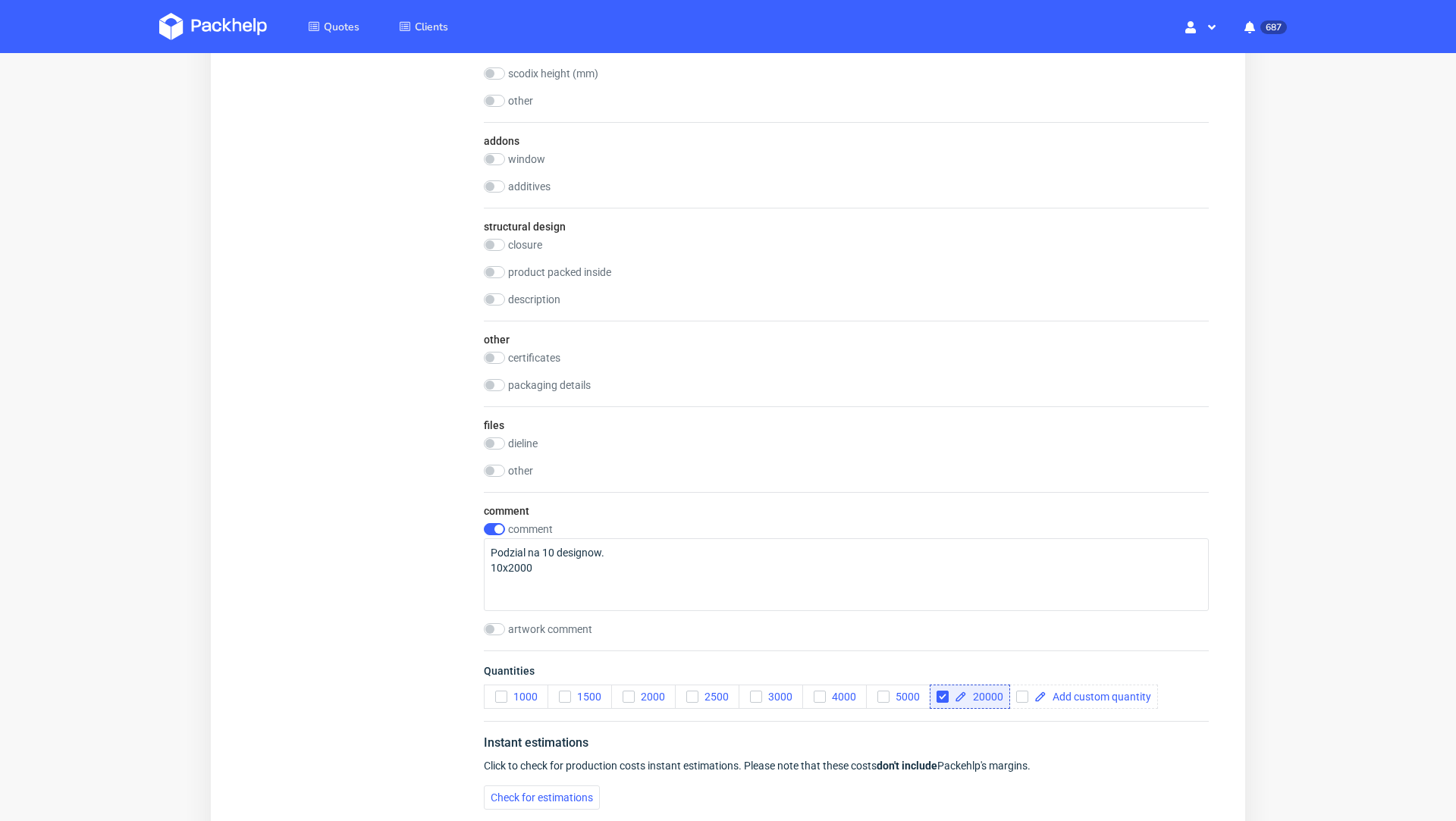
scroll to position [1280, 0]
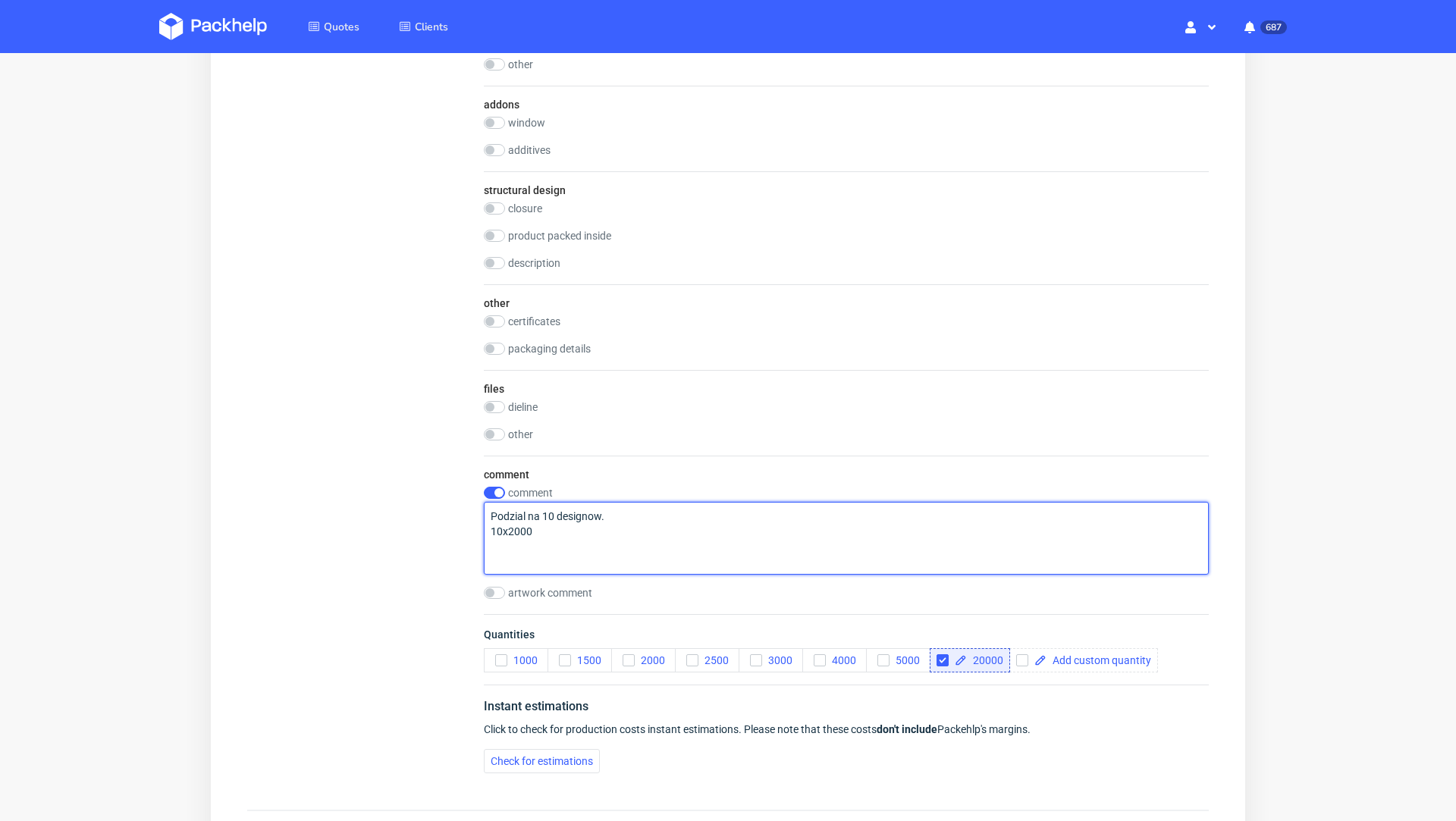
click at [621, 530] on textarea "Podzial na 10 designow. 10x2000" at bounding box center [846, 538] width 725 height 72
paste textarea "https://packhelp.de/p/exklusive-verpackungen/benutzerdefiniert/?sku=ph-779-1042…"
paste textarea "ph-779-10428"
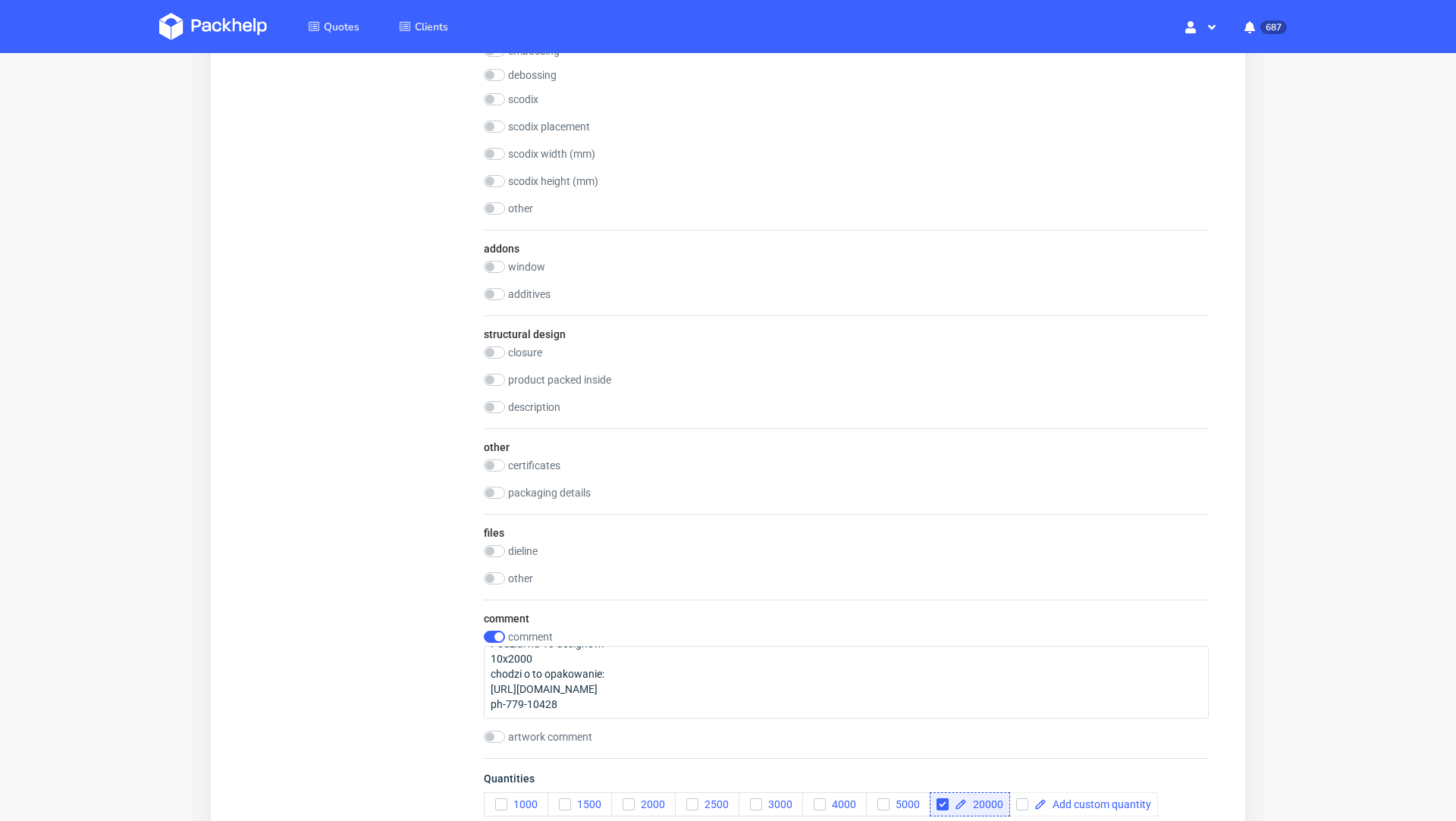
scroll to position [1432, 0]
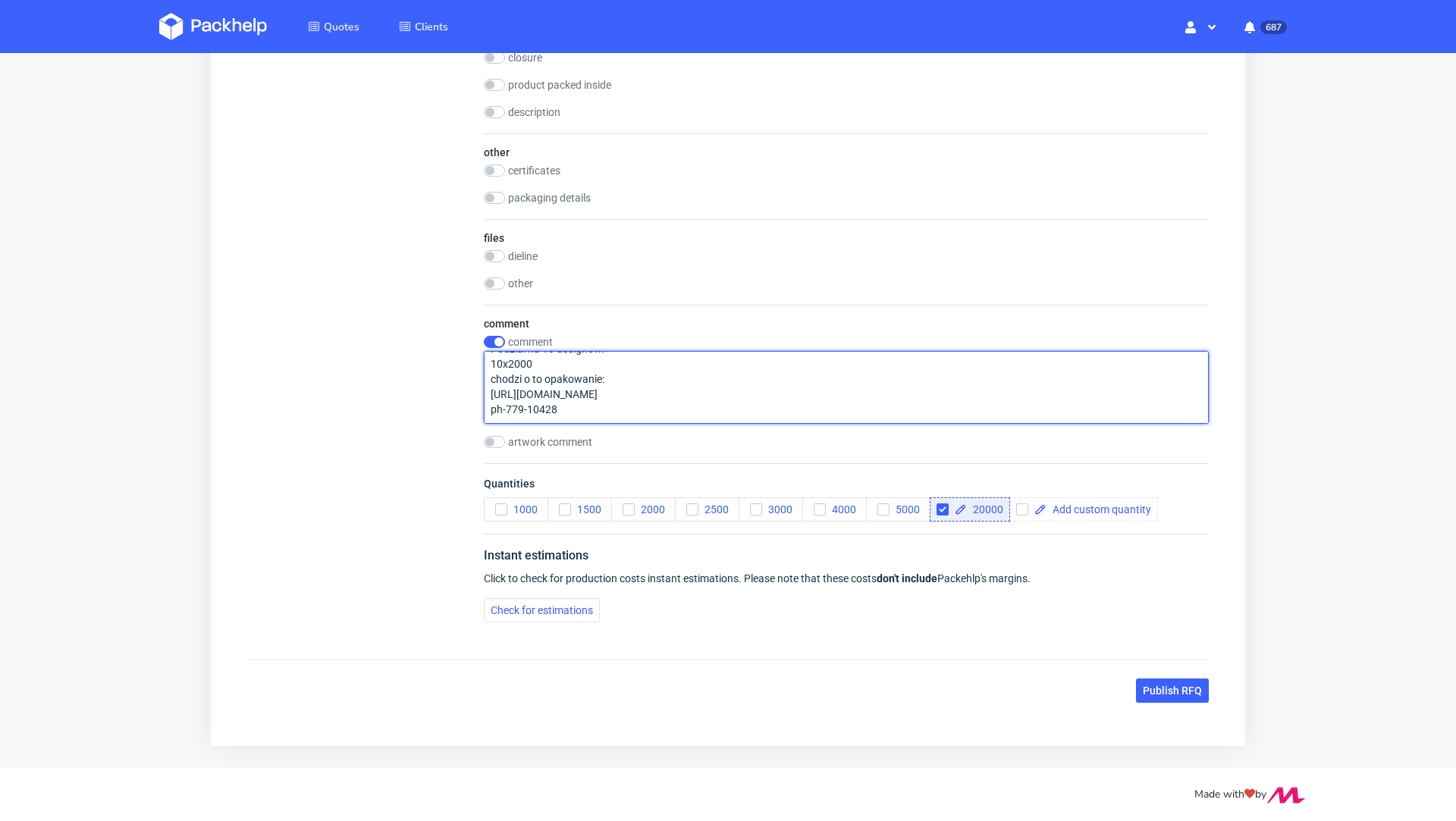
click at [491, 397] on textarea "Podzial na 10 designow. 10x2000 chodzi o to opakowanie: https://packhelp.de/p/e…" at bounding box center [846, 387] width 725 height 72
type textarea "Podzial na 10 designow. 10x2000 chodzi o to opakowanie: https://packhelp.de/p/e…"
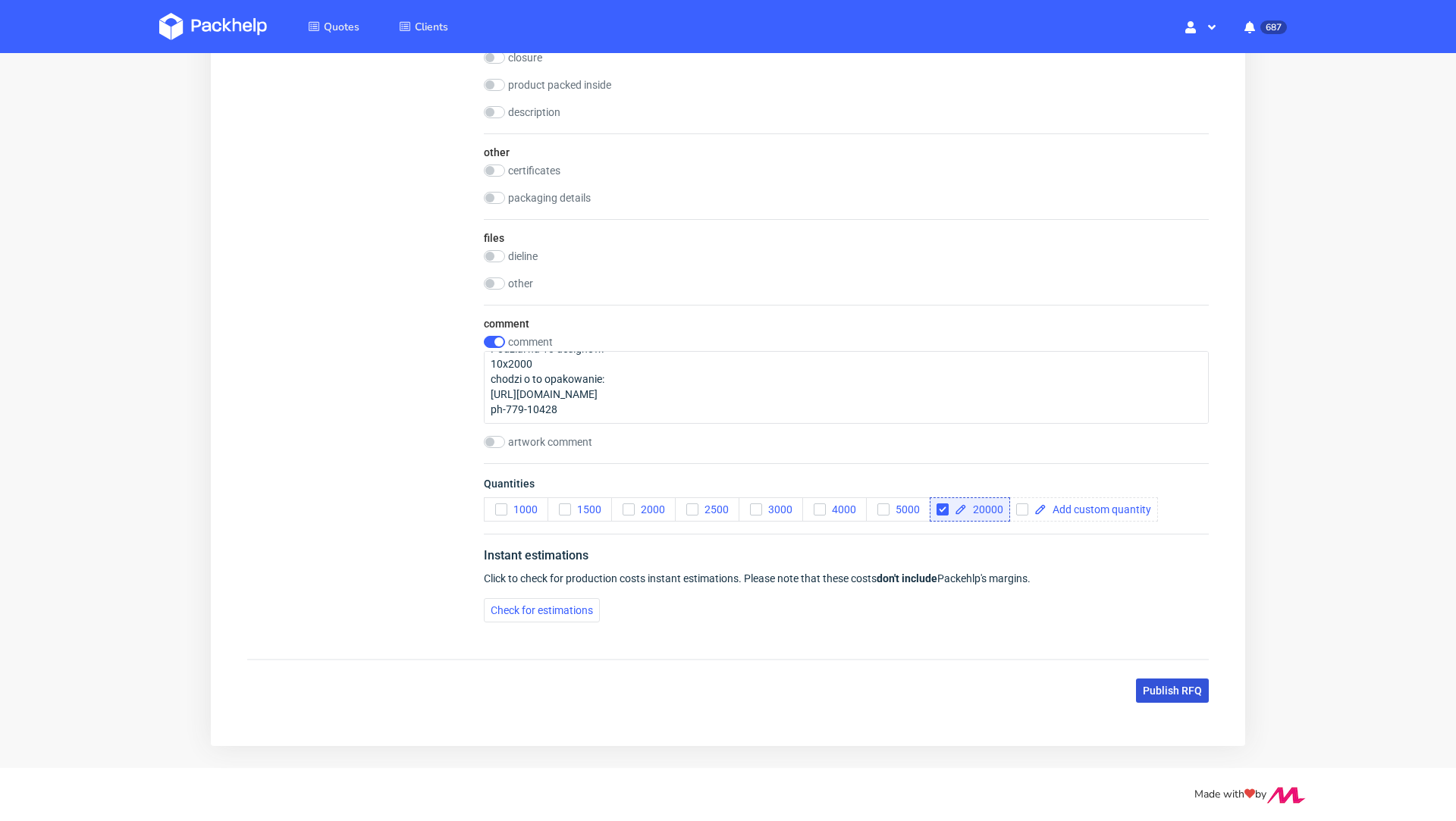
click at [1143, 686] on span "Publish RFQ" at bounding box center [1172, 691] width 59 height 10
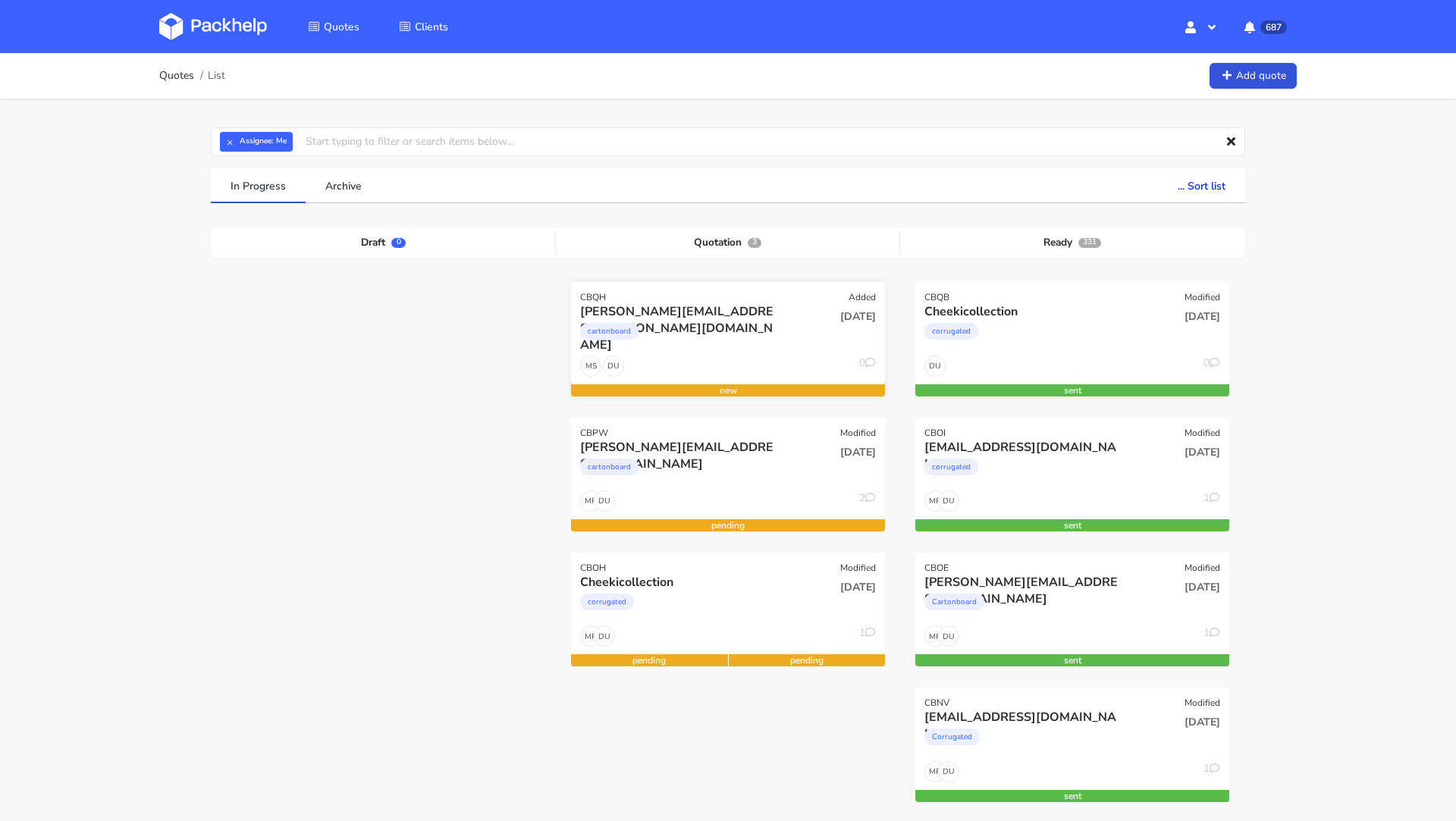
click at [594, 297] on div "CBQH" at bounding box center [593, 297] width 26 height 12
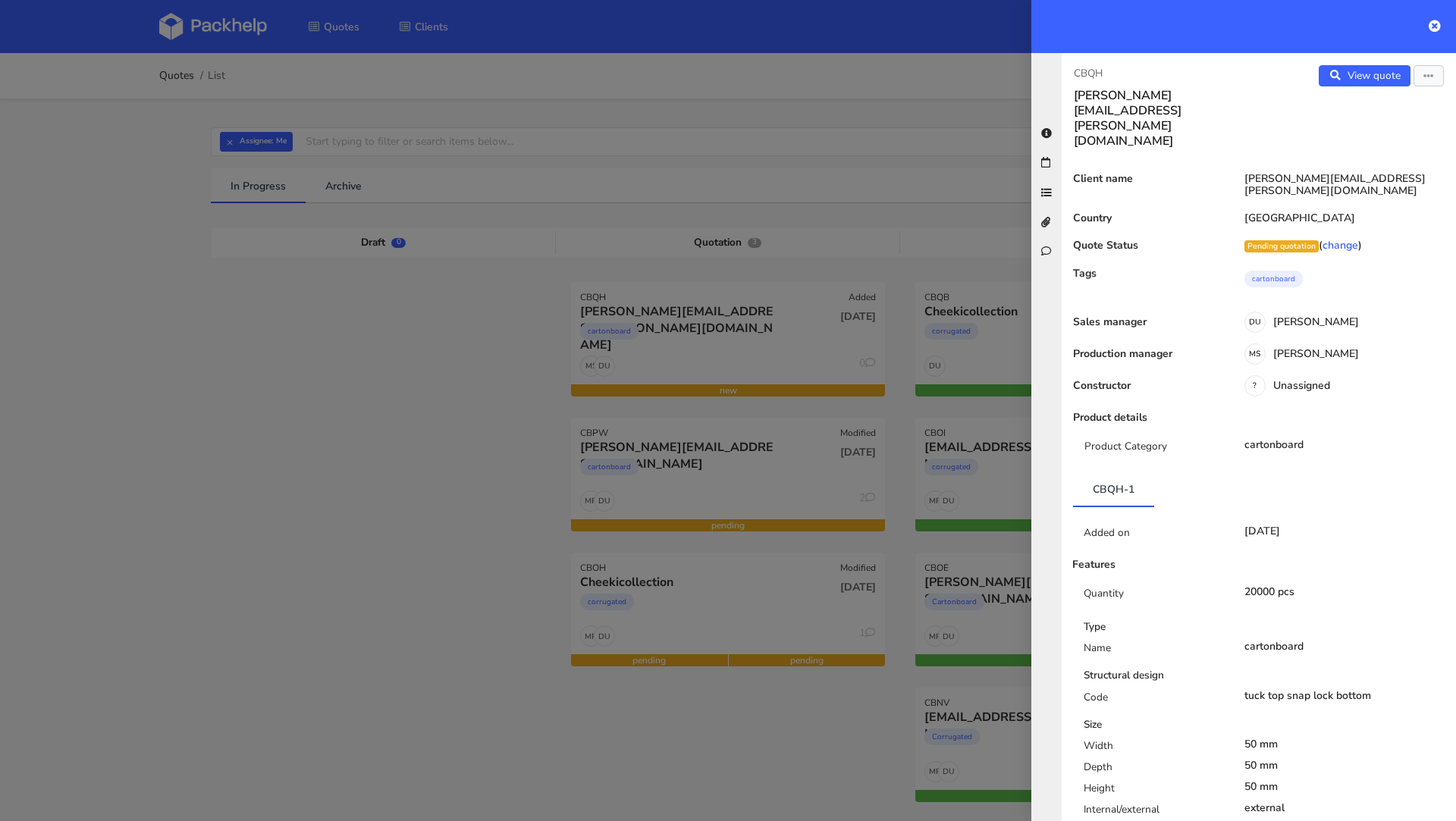
click at [1086, 71] on p "CBQH" at bounding box center [1160, 73] width 173 height 17
copy p "CBQH"
click at [336, 369] on div at bounding box center [728, 410] width 1456 height 821
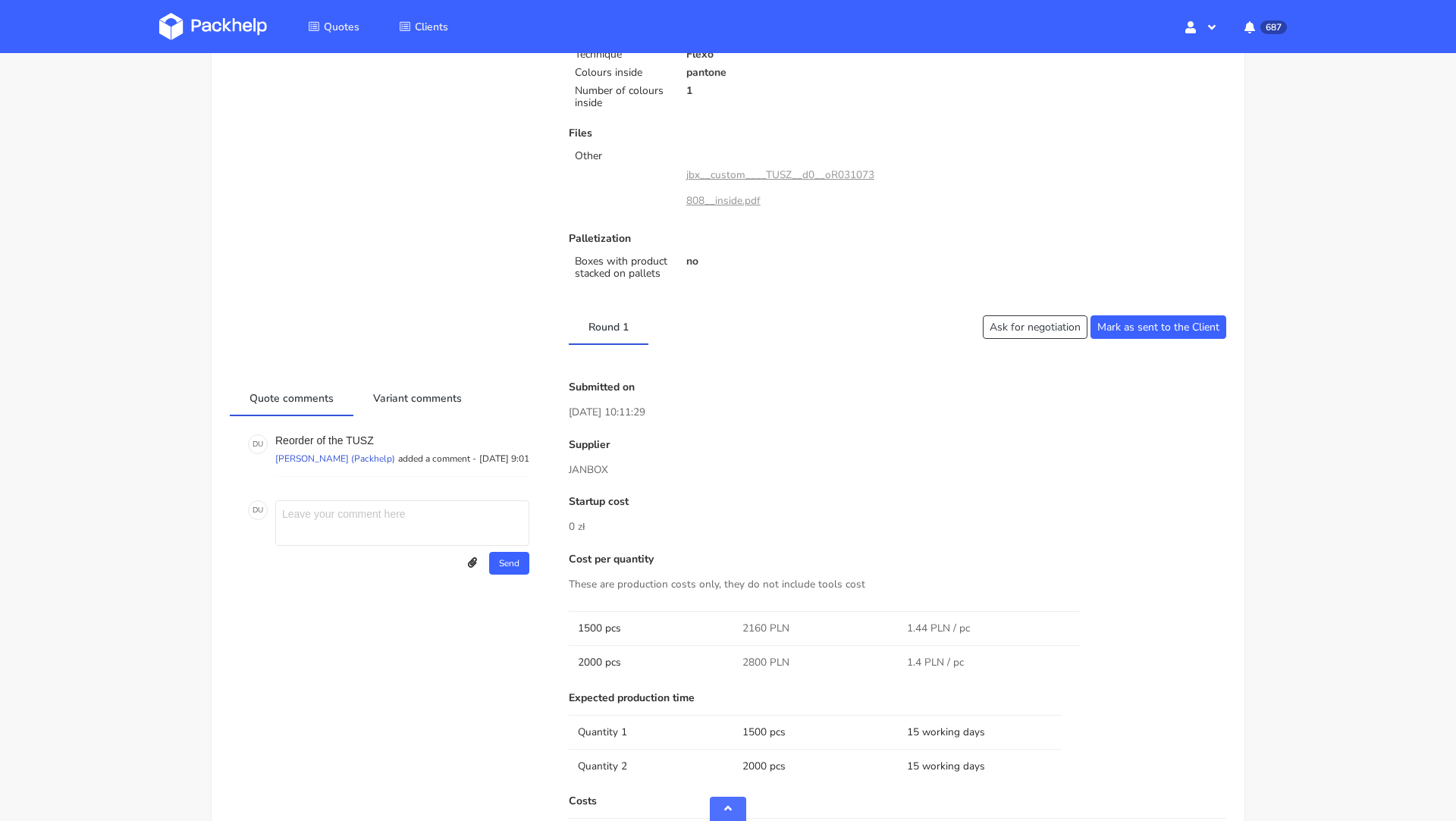
scroll to position [498, 0]
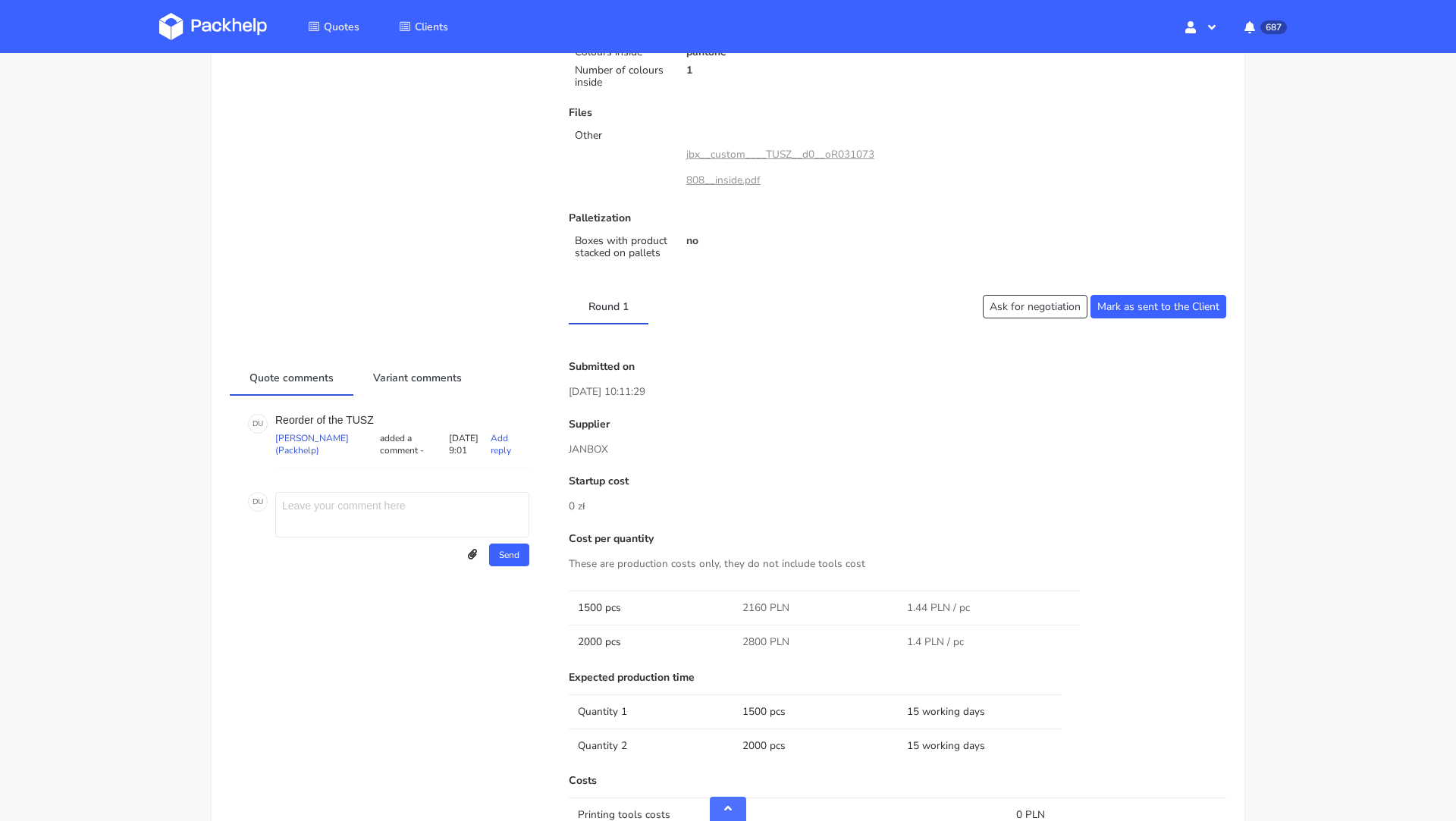
click at [357, 415] on p "Reorder of the TUSZ" at bounding box center [402, 419] width 254 height 12
copy p "TUSZ"
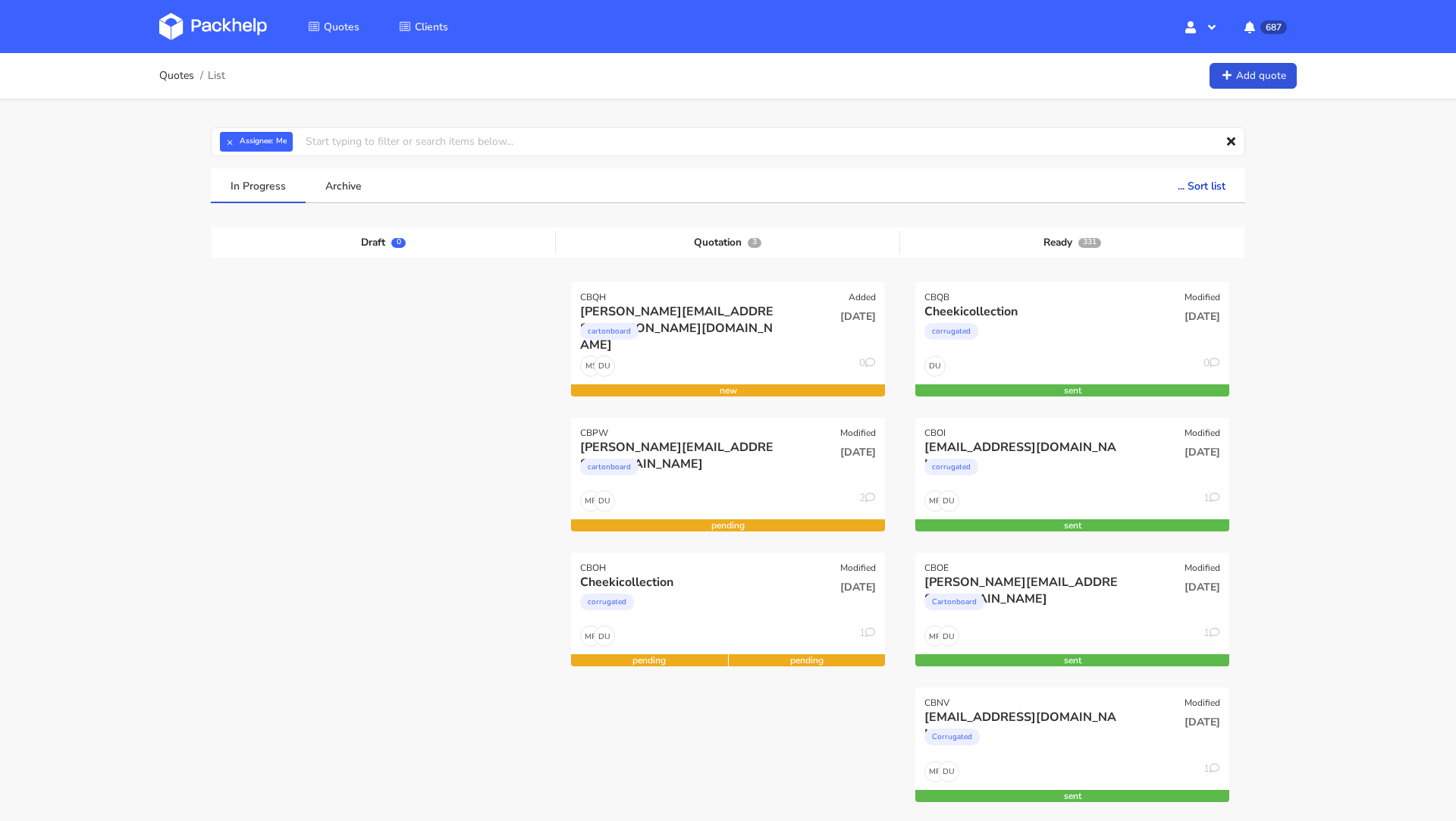
click at [205, 47] on link at bounding box center [225, 27] width 130 height 44
